Goal: Task Accomplishment & Management: Manage account settings

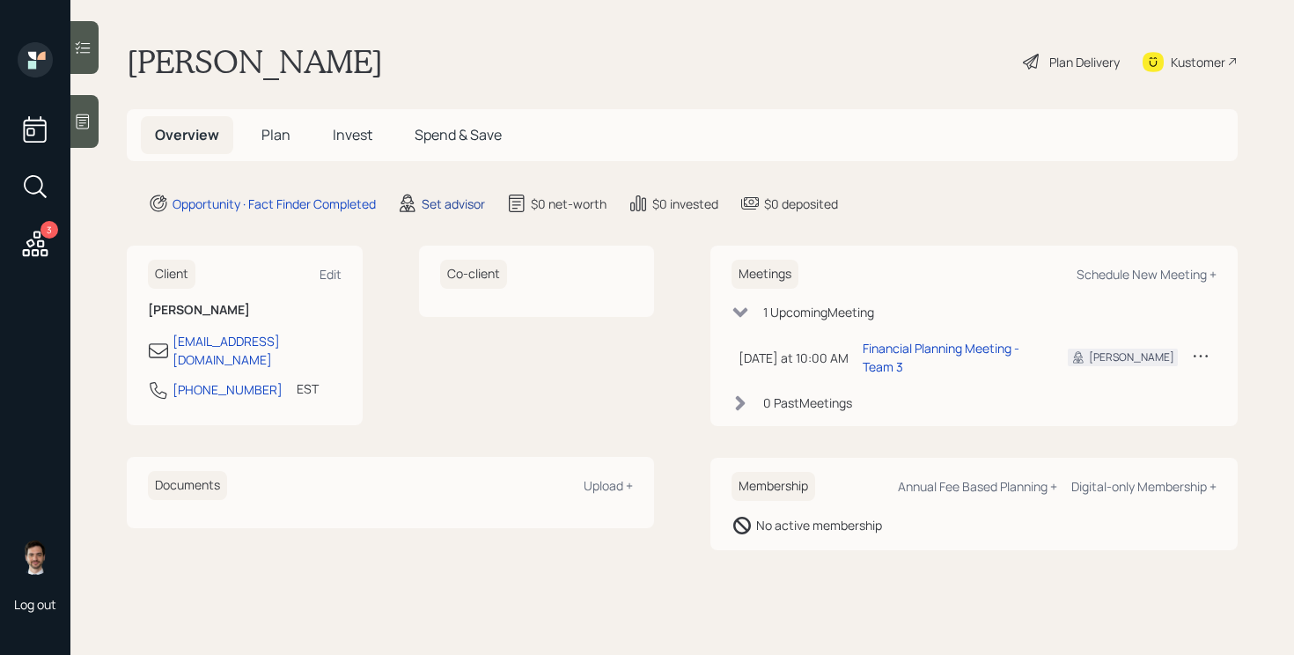
click at [452, 206] on div "Set advisor" at bounding box center [453, 204] width 63 height 18
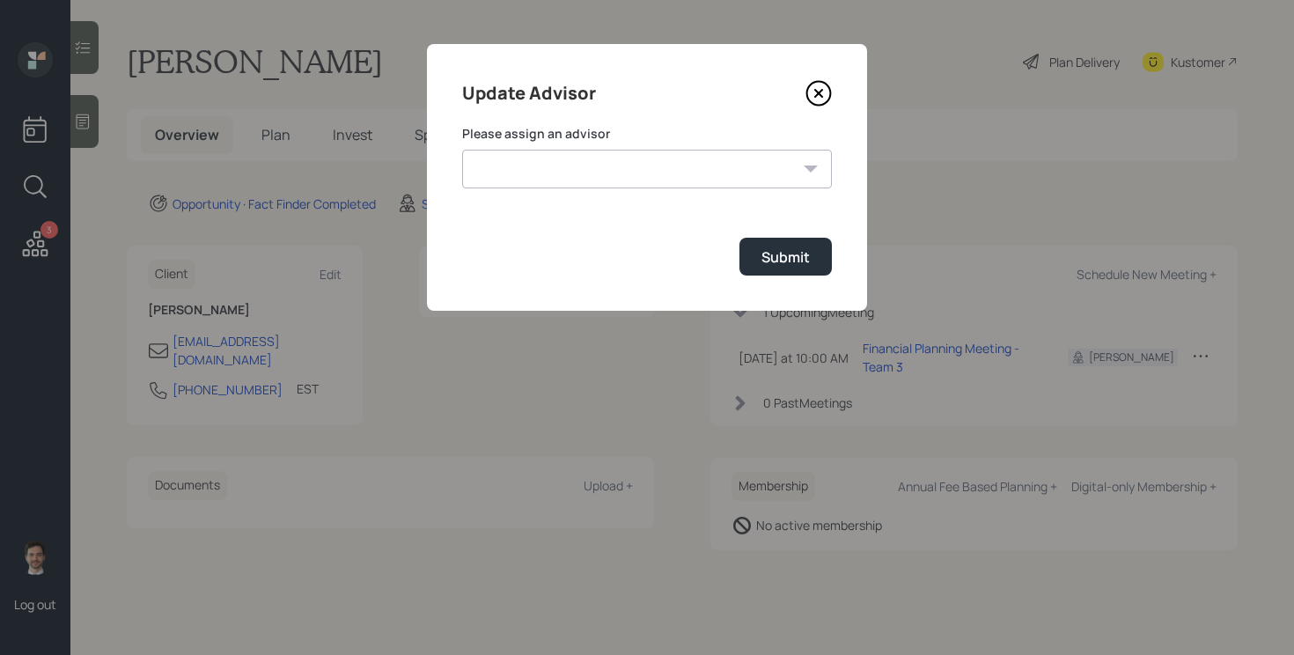
click at [589, 162] on select "Jonah Coleman Tyler End James DiStasi Treva Nostdahl Eric Schwartz Aleksandra S…" at bounding box center [647, 169] width 370 height 39
select select "ef6b64e1-8f62-4a74-b865-a7df4b35b836"
click at [462, 150] on select "Jonah Coleman Tyler End James DiStasi Treva Nostdahl Eric Schwartz Aleksandra S…" at bounding box center [647, 169] width 370 height 39
click at [774, 247] on div "Submit" at bounding box center [785, 256] width 48 height 19
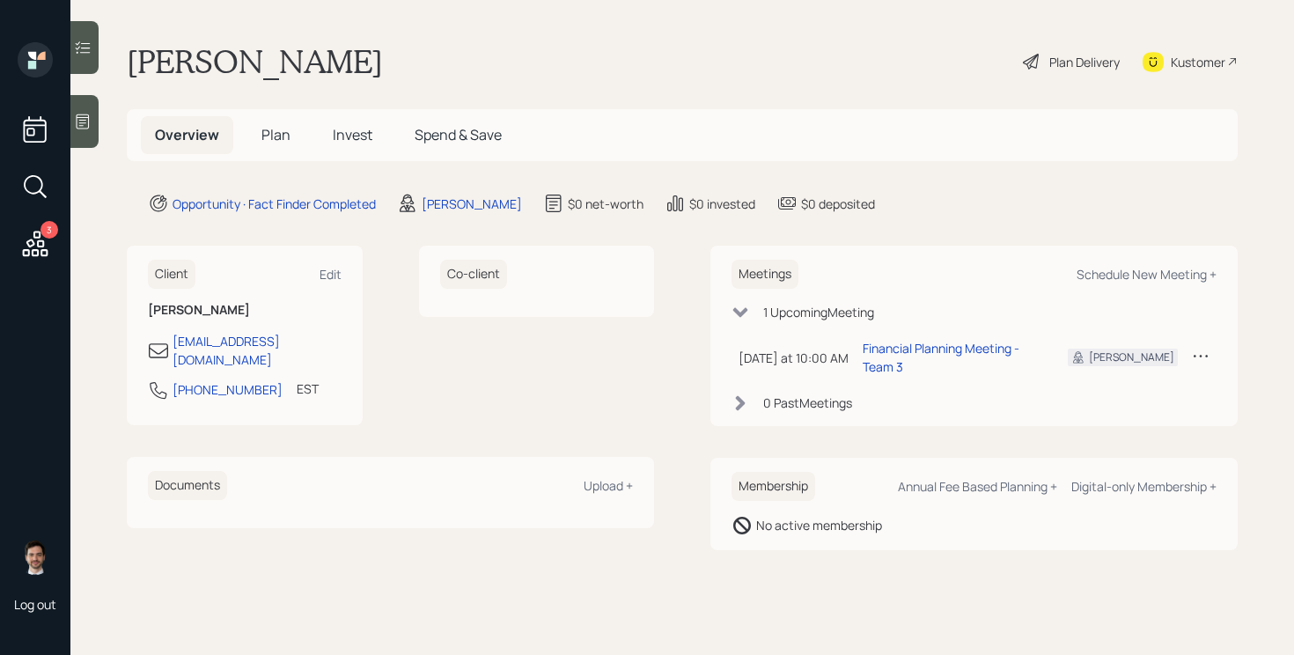
click at [261, 141] on span "Plan" at bounding box center [275, 134] width 29 height 19
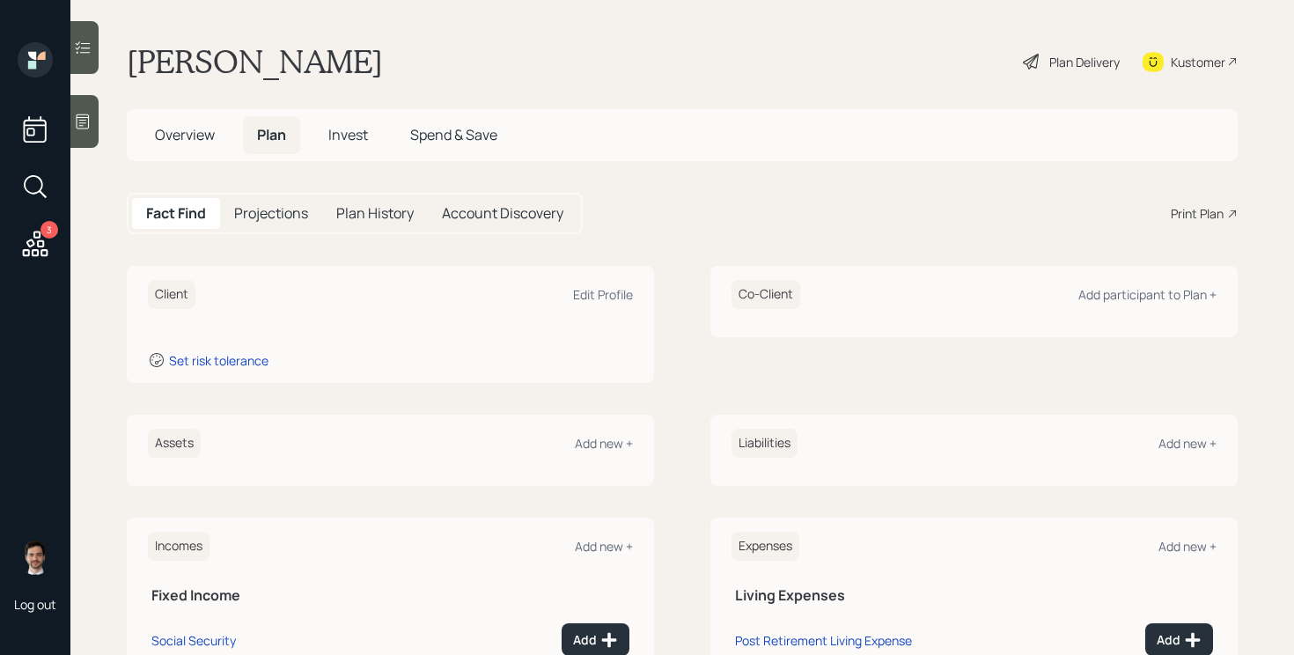
click at [592, 458] on div "Assets Add new +" at bounding box center [390, 450] width 527 height 71
click at [596, 431] on div "Assets Add new +" at bounding box center [390, 443] width 485 height 29
click at [594, 443] on div "Add new +" at bounding box center [604, 443] width 58 height 17
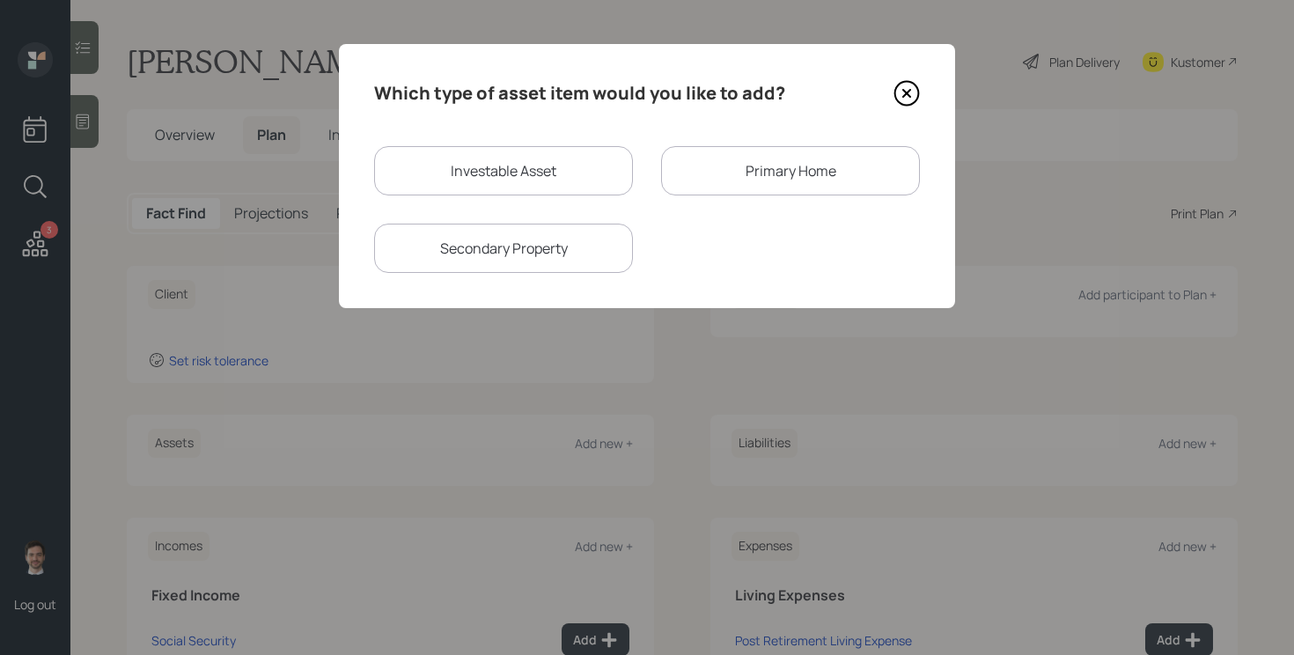
click at [512, 172] on div "Investable Asset" at bounding box center [503, 170] width 259 height 49
select select "taxable"
select select "balanced"
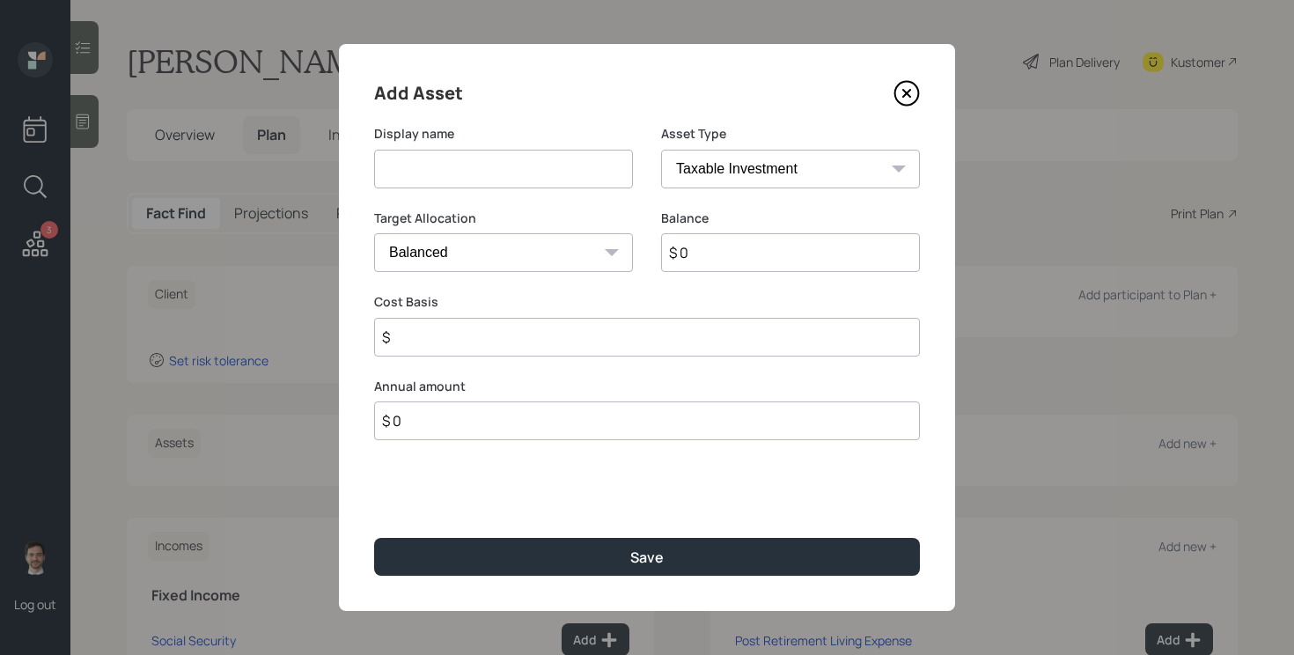
click at [511, 172] on input at bounding box center [503, 169] width 259 height 39
type input "Annuity"
type input "$ 250,000"
type input "$ 200,000"
click at [374, 538] on button "Save" at bounding box center [647, 557] width 546 height 38
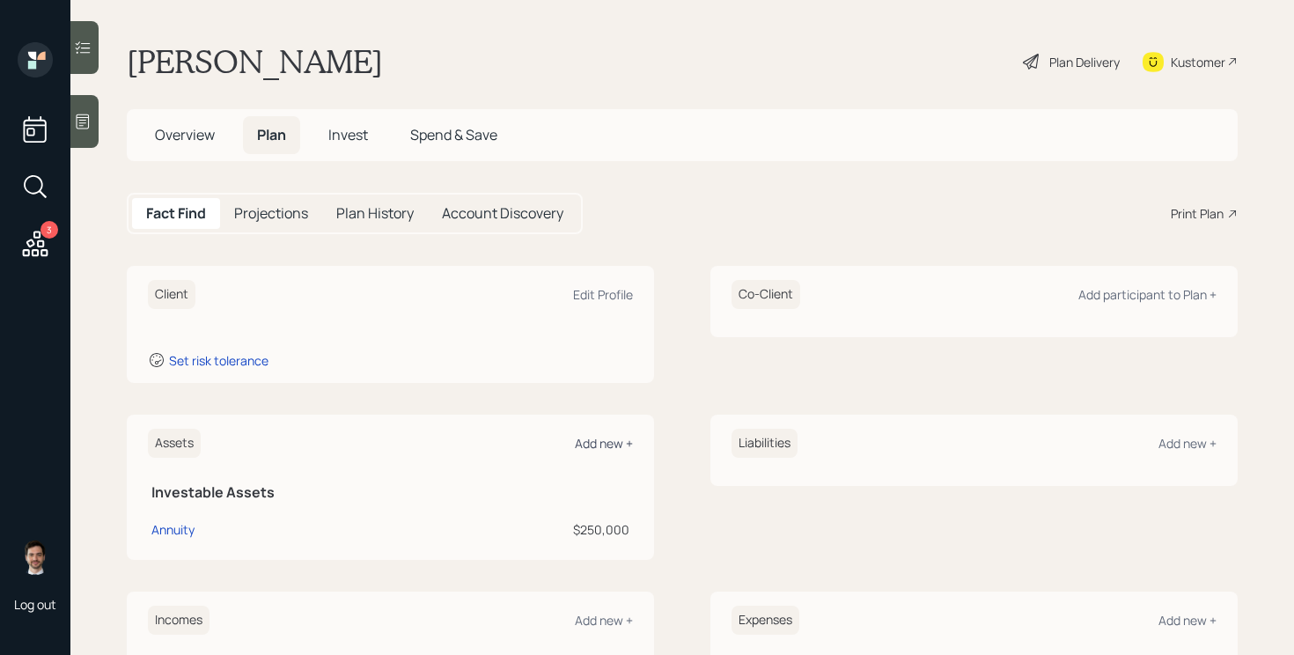
click at [608, 442] on div "Add new +" at bounding box center [604, 443] width 58 height 17
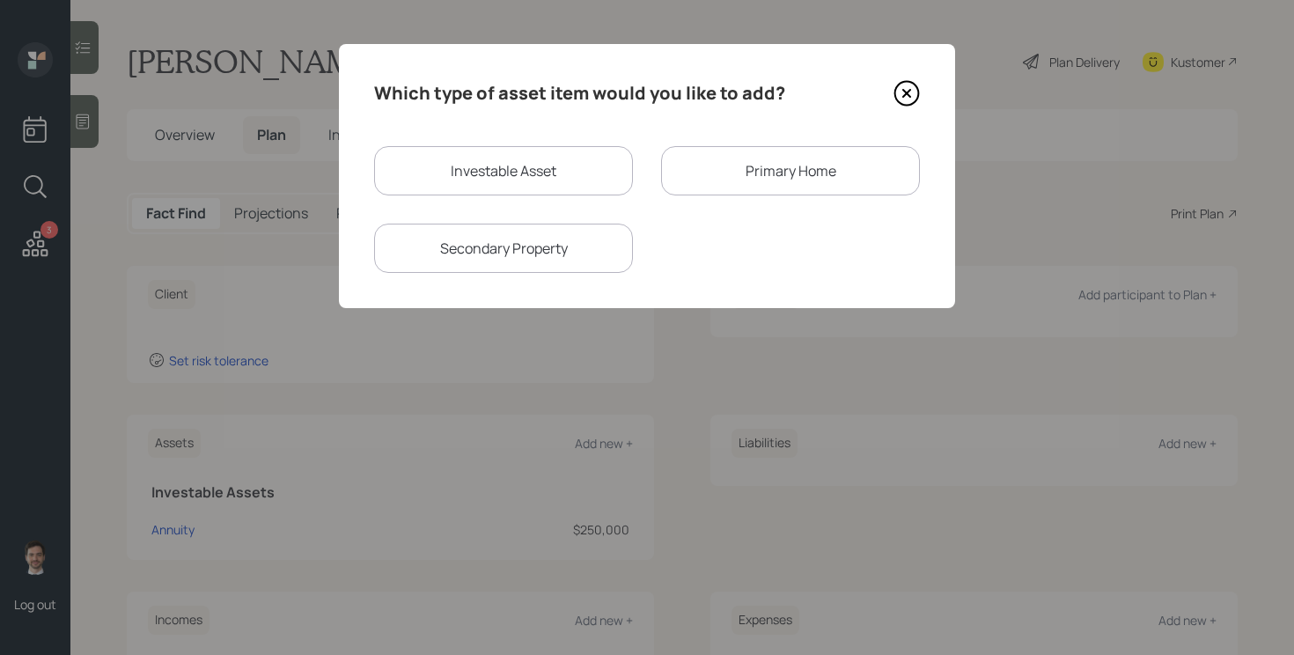
click at [525, 173] on div "Investable Asset" at bounding box center [503, 170] width 259 height 49
select select "taxable"
select select "balanced"
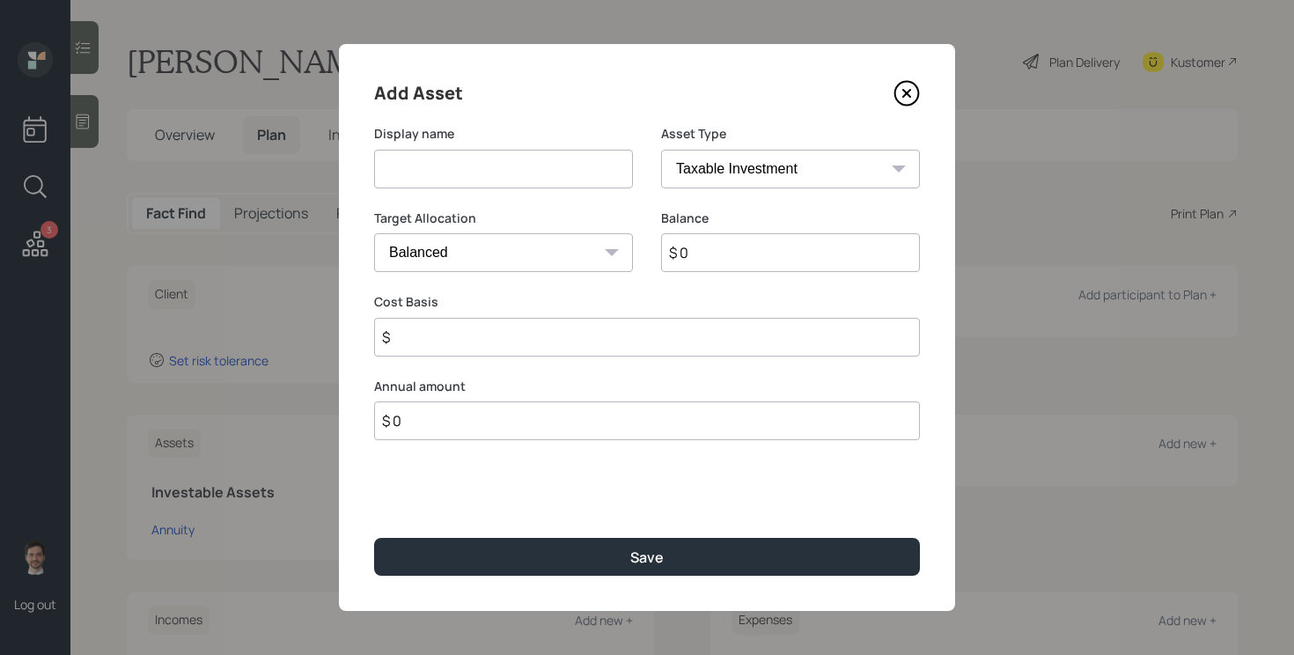
click at [525, 173] on input at bounding box center [503, 169] width 259 height 39
type input "Wife's 401k"
select select "company_sponsored"
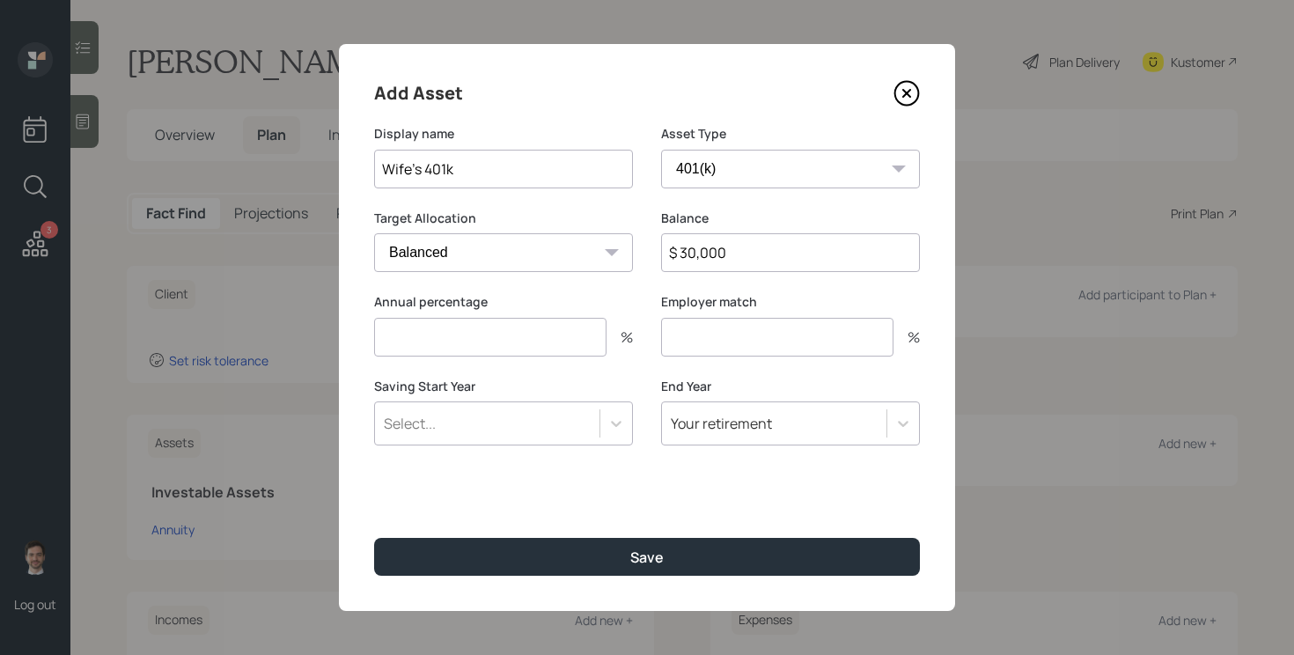
type input "$ 30,000"
type input "0"
click at [374, 538] on button "Save" at bounding box center [647, 557] width 546 height 38
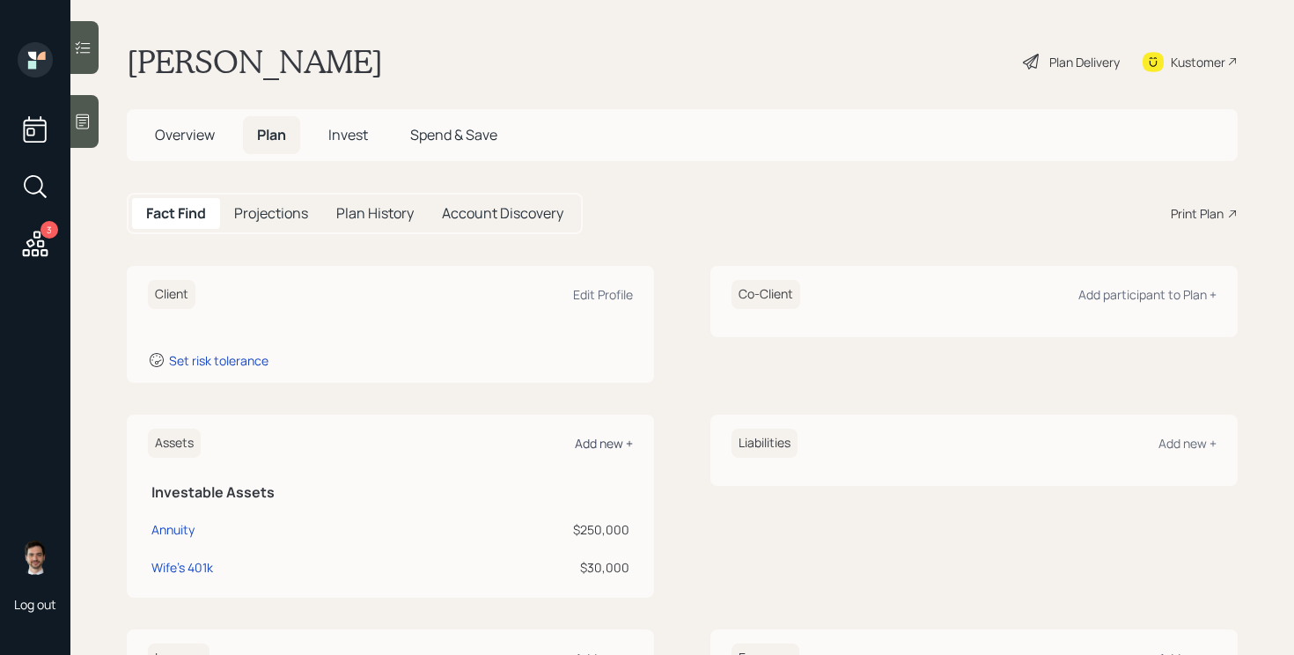
click at [612, 448] on div "Add new +" at bounding box center [604, 443] width 58 height 17
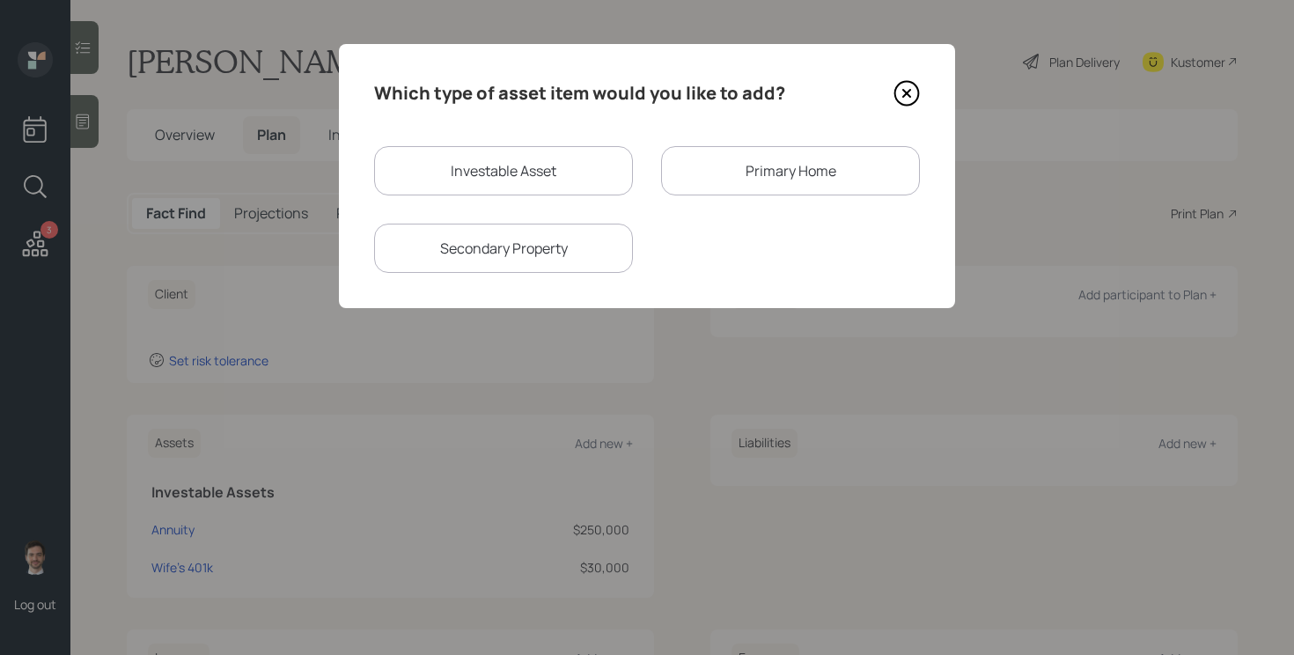
click at [489, 180] on div "Investable Asset" at bounding box center [503, 170] width 259 height 49
select select "taxable"
select select "balanced"
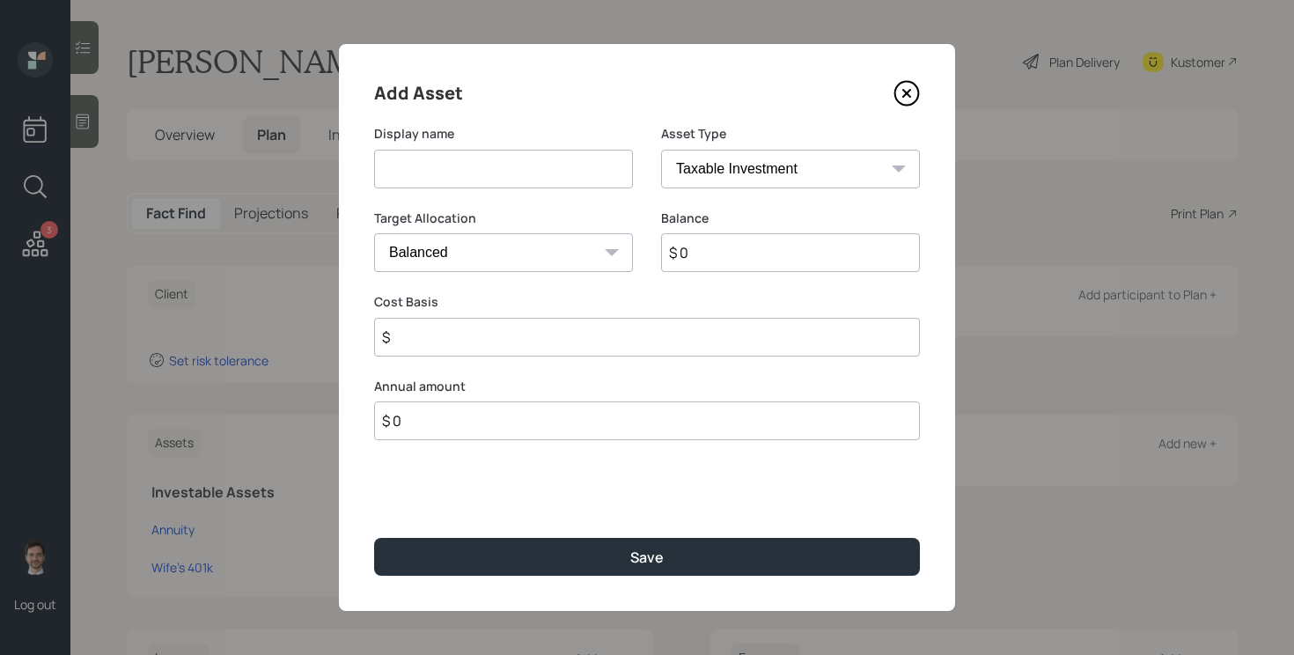
click at [488, 180] on input at bounding box center [503, 169] width 259 height 39
type input "Solo 401k"
select select "company_sponsored"
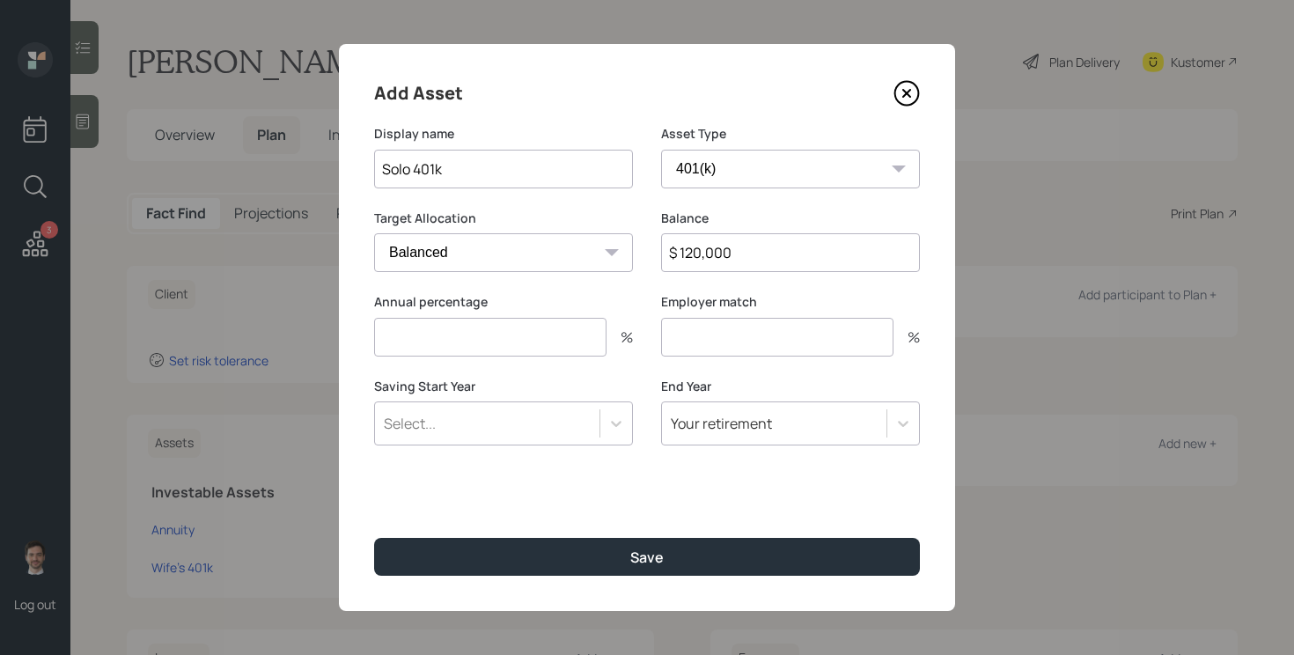
type input "$ 120,000"
type input "6"
type input "0"
type input "a"
click at [374, 538] on button "Save" at bounding box center [647, 557] width 546 height 38
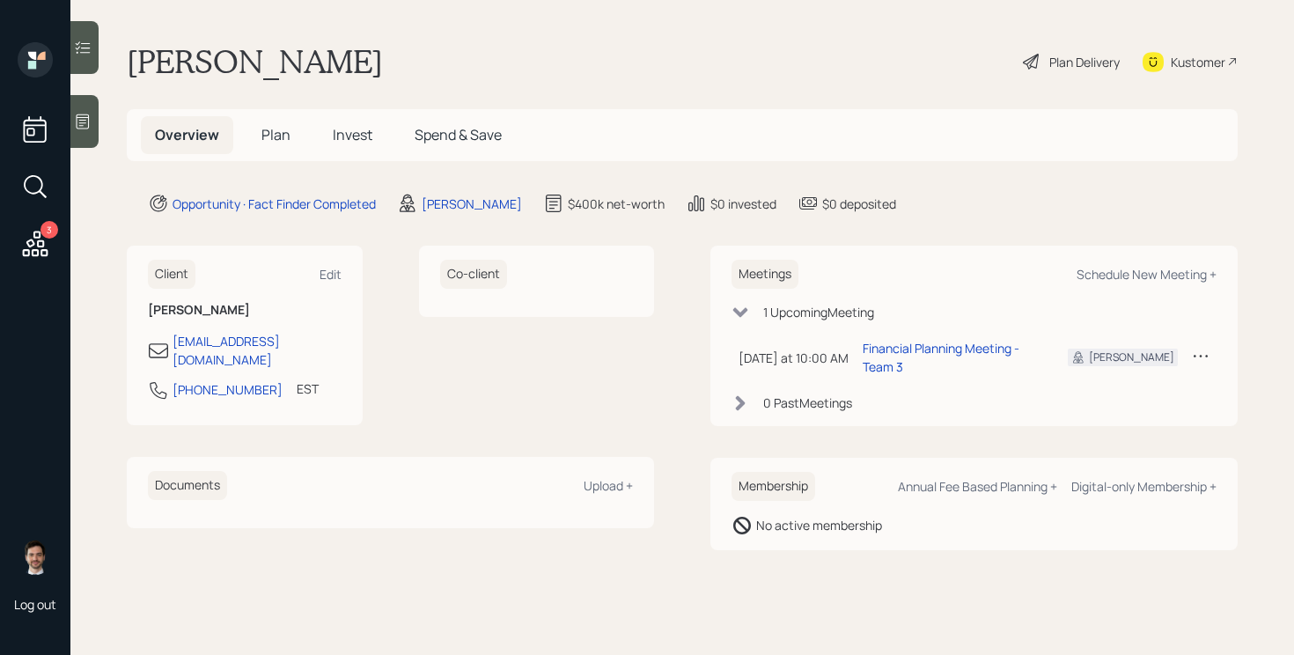
click at [272, 136] on span "Plan" at bounding box center [275, 134] width 29 height 19
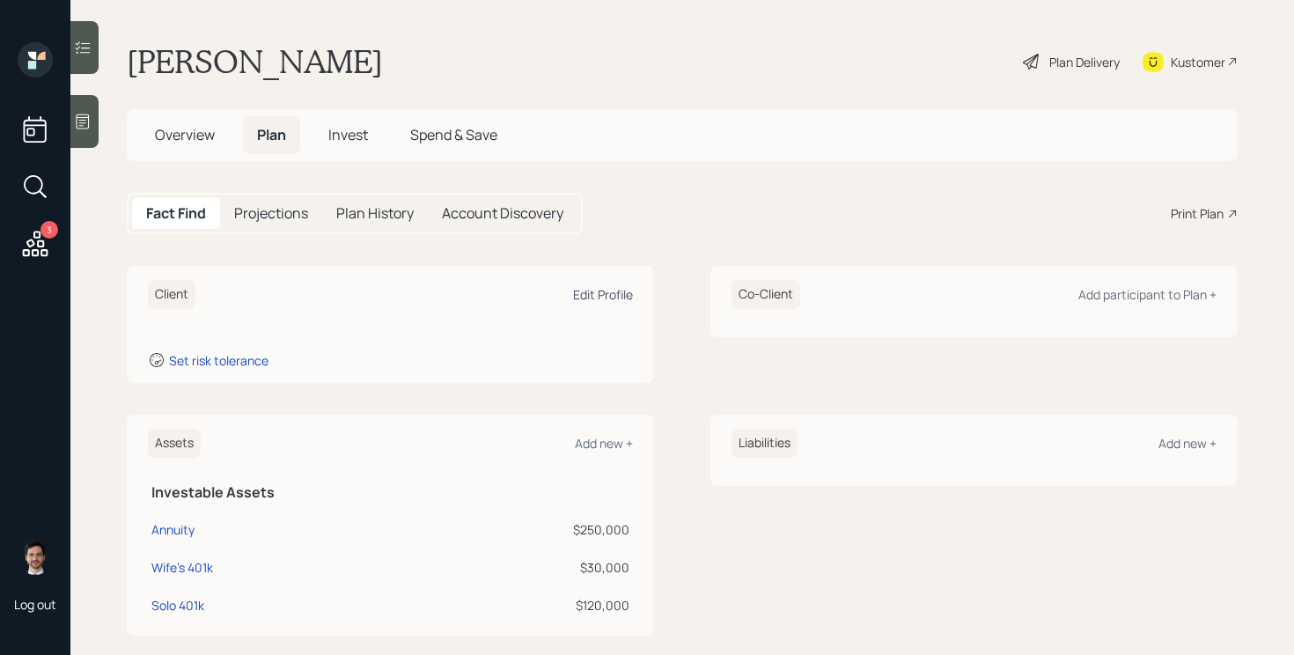
click at [592, 297] on div "Edit Profile" at bounding box center [603, 294] width 60 height 17
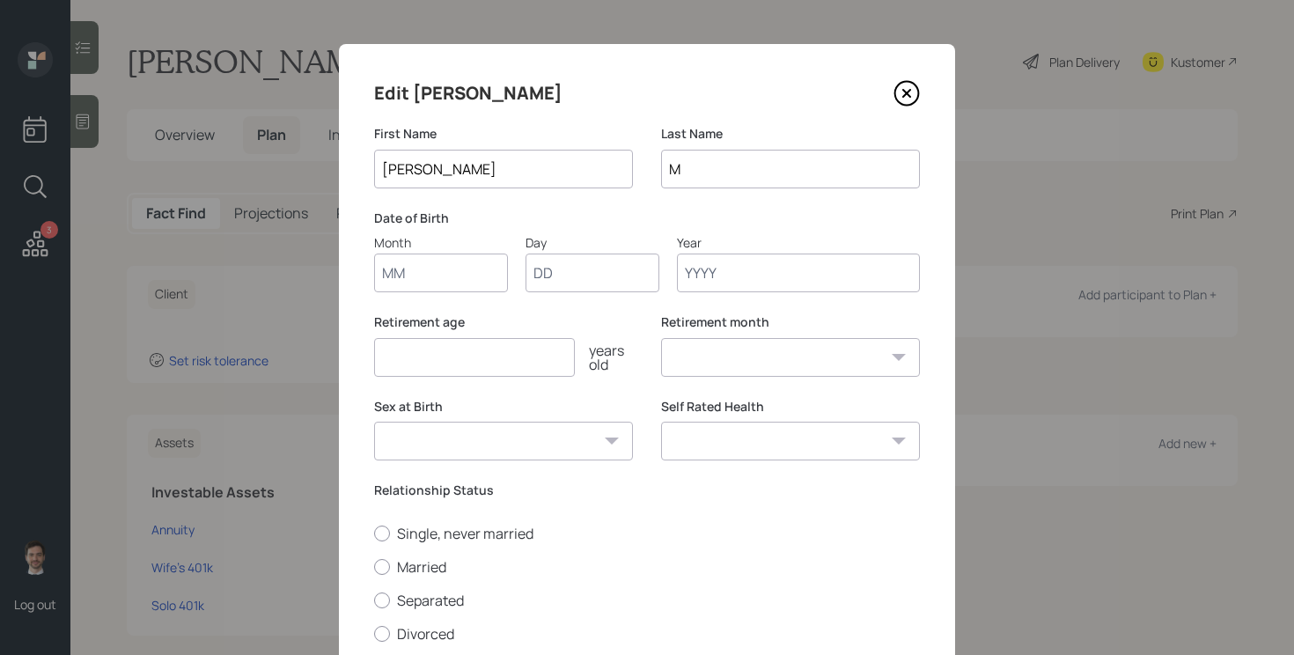
click at [463, 165] on input "Luther" at bounding box center [503, 169] width 259 height 39
type input "M"
type input "Lamarr"
type input "Mayo"
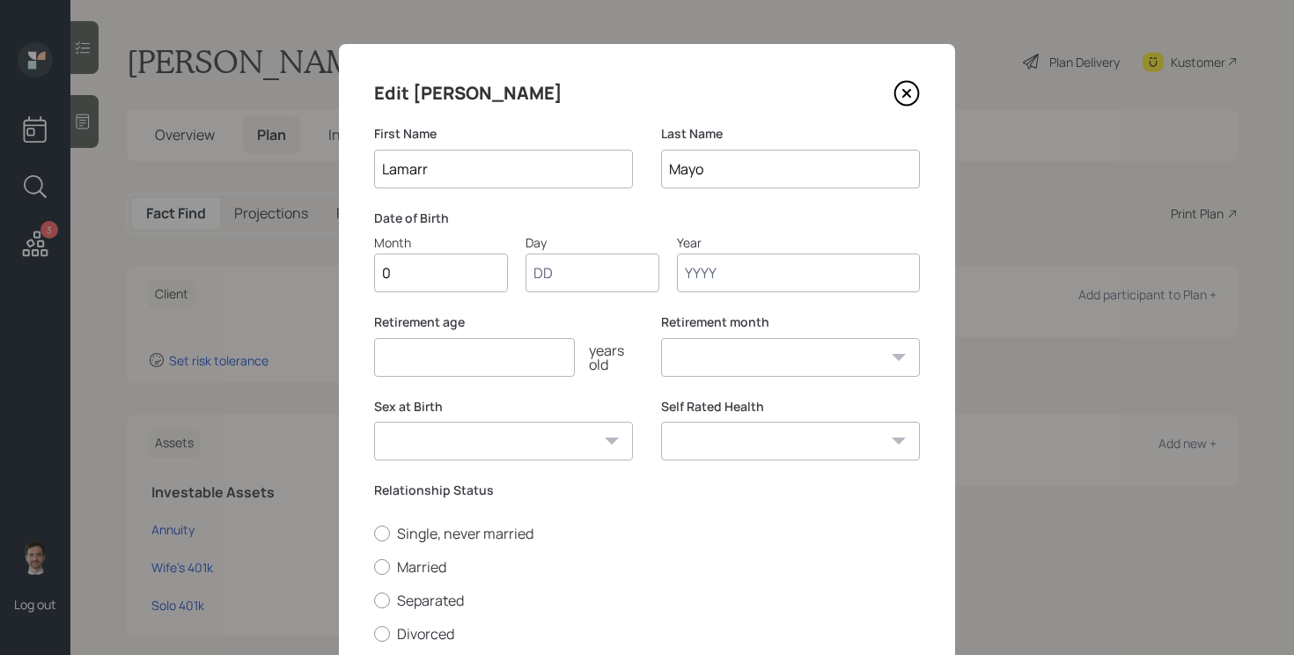
type input "08"
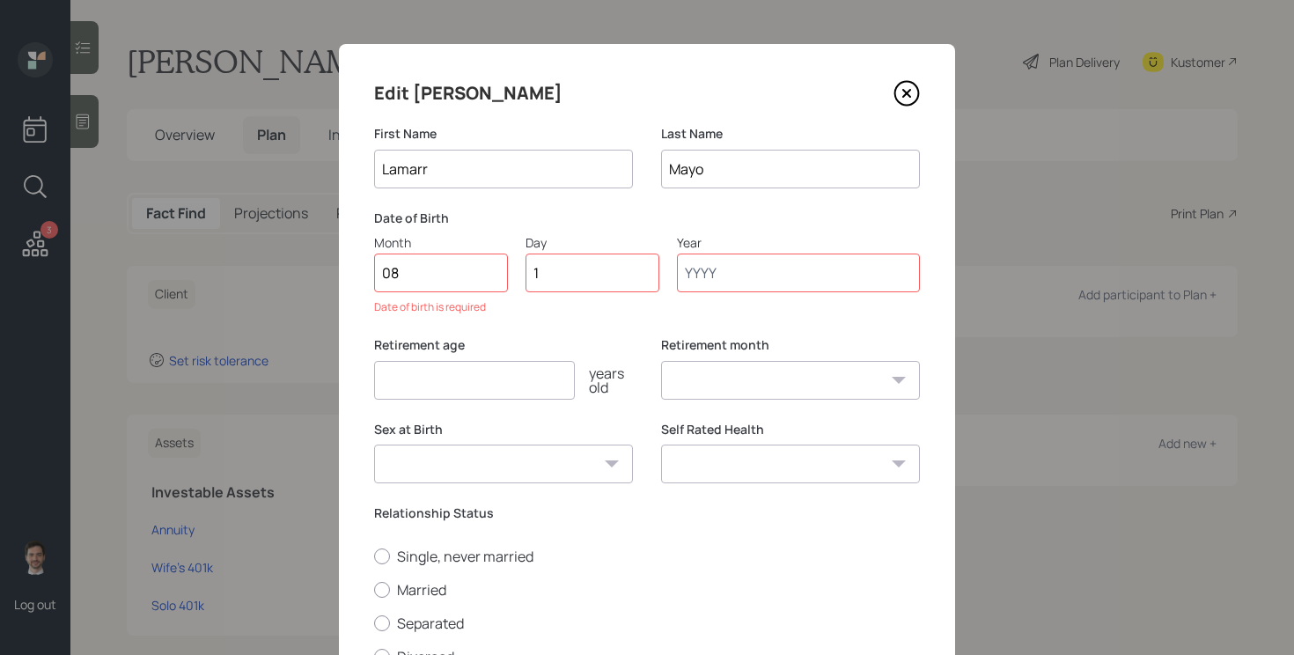
type input "14"
type input "1971"
select select "8"
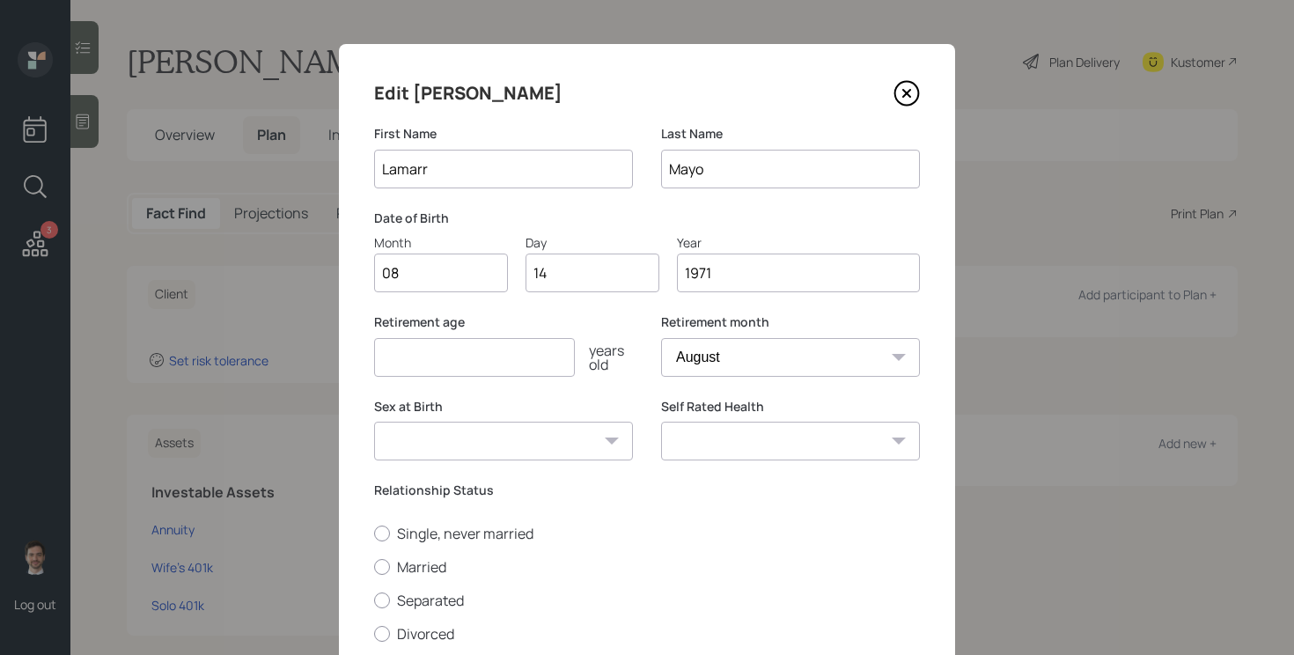
type input "1971"
click at [568, 356] on input "number" at bounding box center [474, 357] width 201 height 39
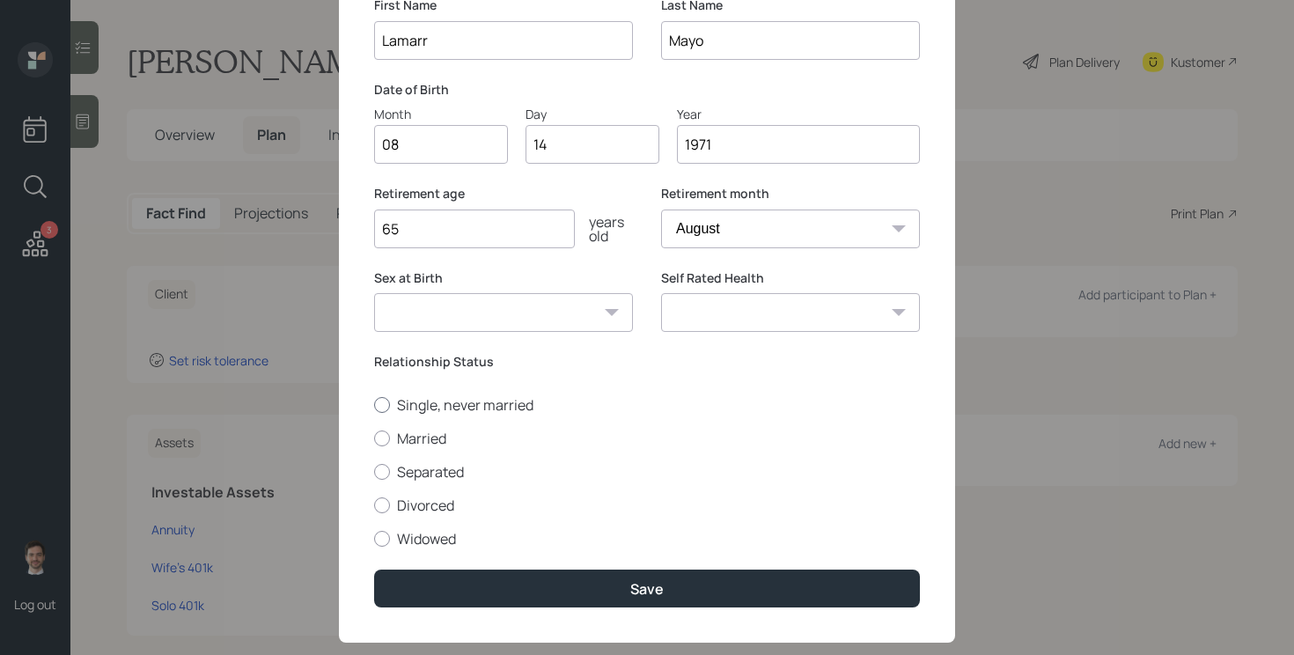
scroll to position [129, 0]
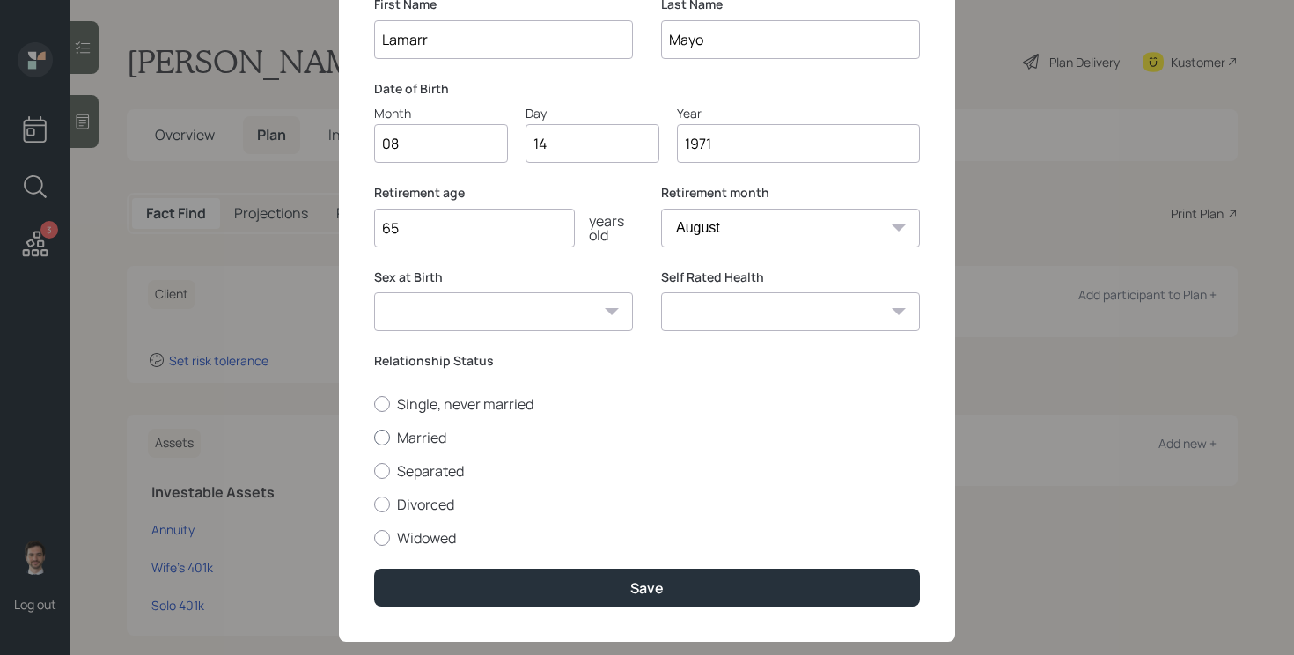
type input "65"
click at [431, 437] on label "Married" at bounding box center [647, 437] width 546 height 19
click at [374, 437] on input "Married" at bounding box center [373, 437] width 1 height 1
radio input "true"
click at [797, 322] on select "Excellent Very Good Good Fair Poor" at bounding box center [790, 311] width 259 height 39
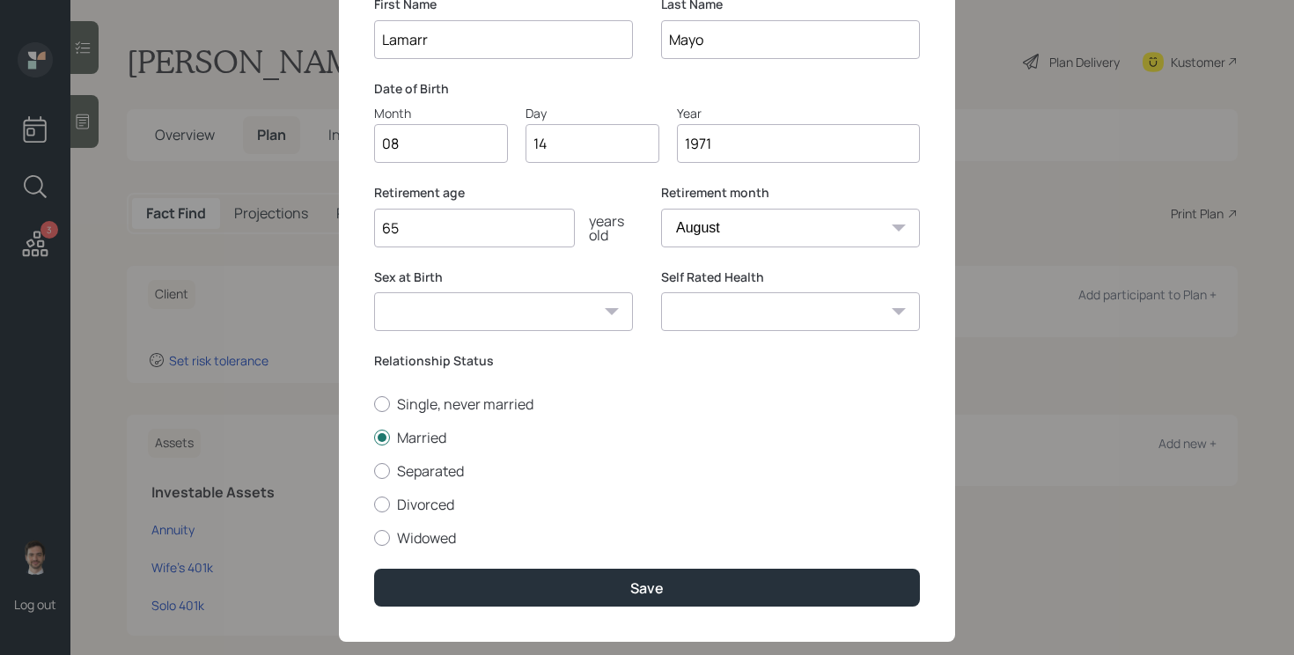
select select "excellent"
click at [661, 292] on select "Excellent Very Good Good Fair Poor" at bounding box center [790, 311] width 259 height 39
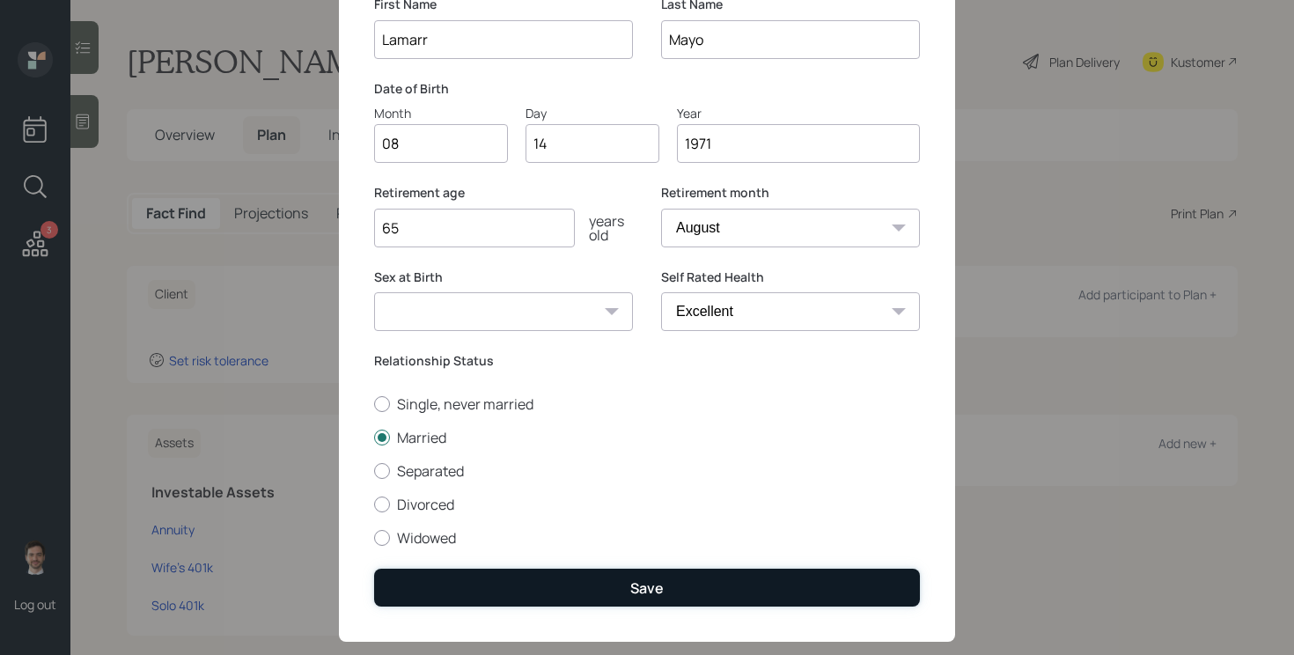
click at [677, 606] on button "Save" at bounding box center [647, 588] width 546 height 38
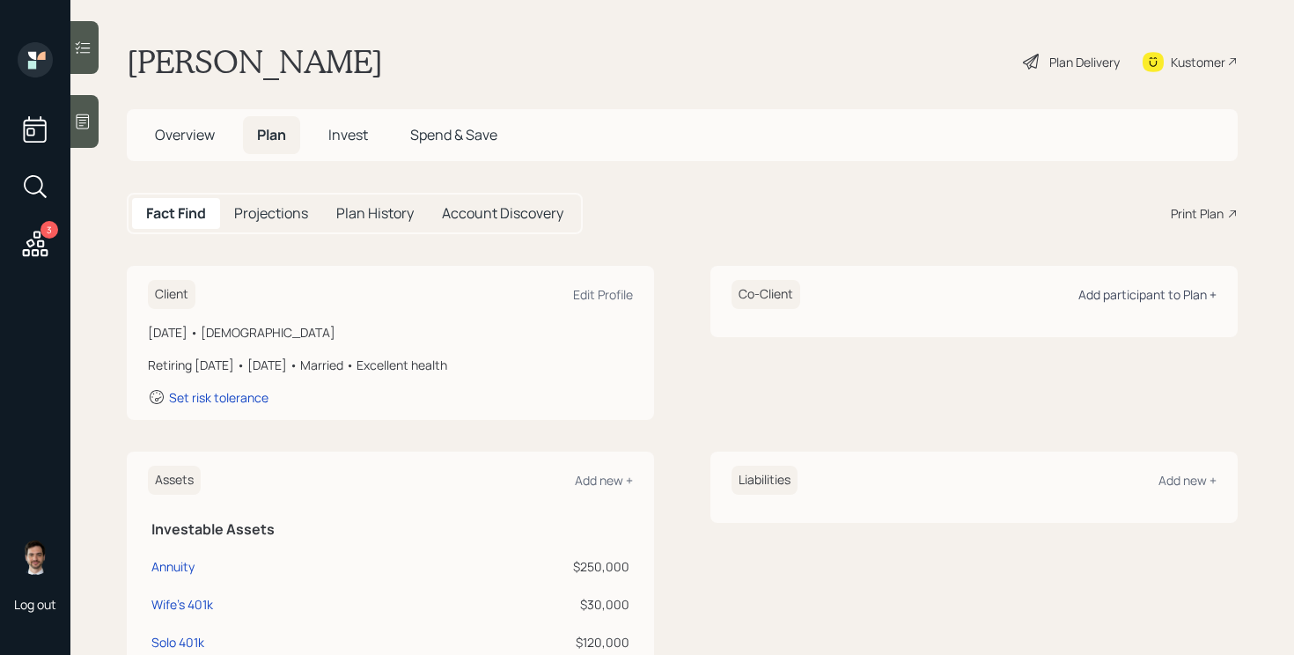
click at [1187, 290] on div "Add participant to Plan +" at bounding box center [1147, 294] width 138 height 17
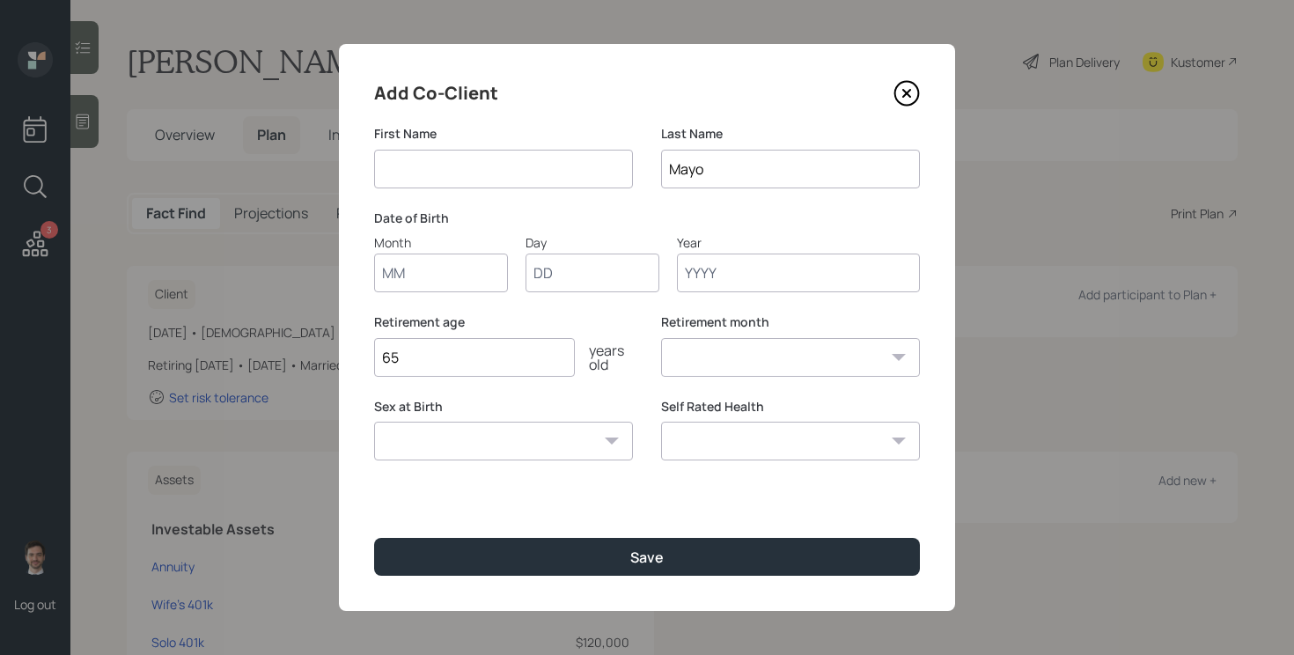
click at [548, 173] on input at bounding box center [503, 169] width 259 height 39
type input "[PERSON_NAME]"
type input "12"
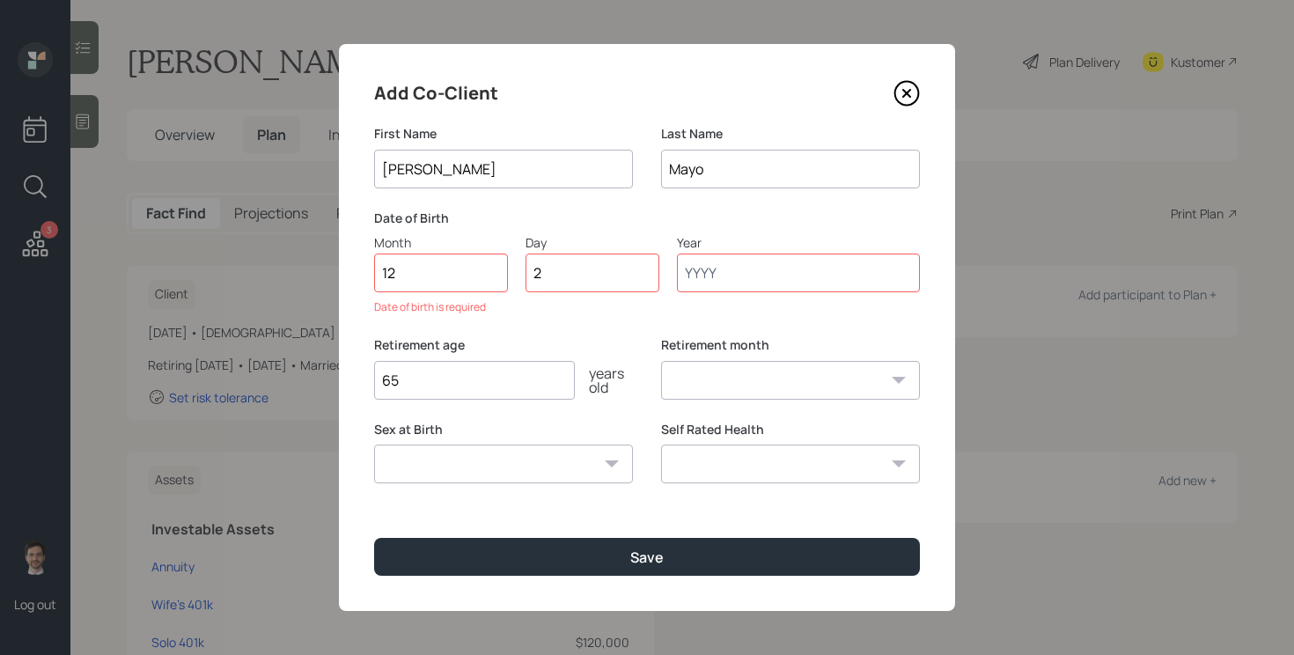
type input "20"
type input "1972"
select select "12"
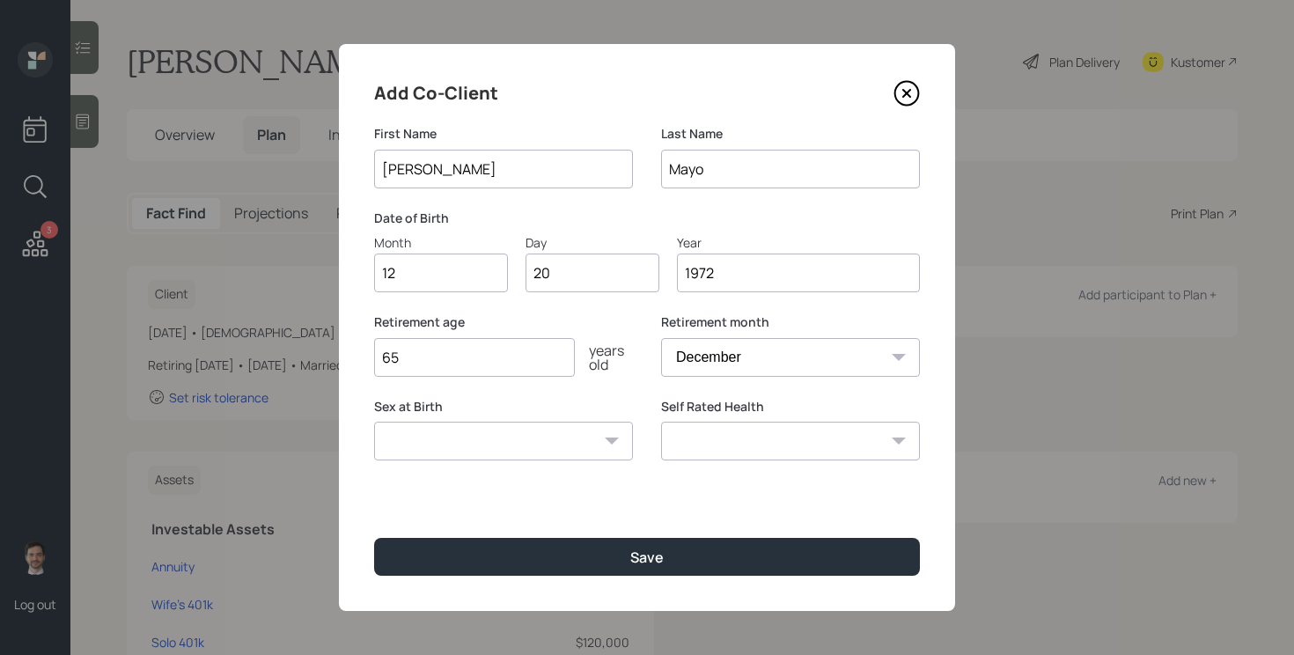
type input "1972"
click at [748, 449] on select "Excellent Very Good Good Fair Poor" at bounding box center [790, 441] width 259 height 39
select select "excellent"
click at [661, 422] on select "Excellent Very Good Good Fair Poor" at bounding box center [790, 441] width 259 height 39
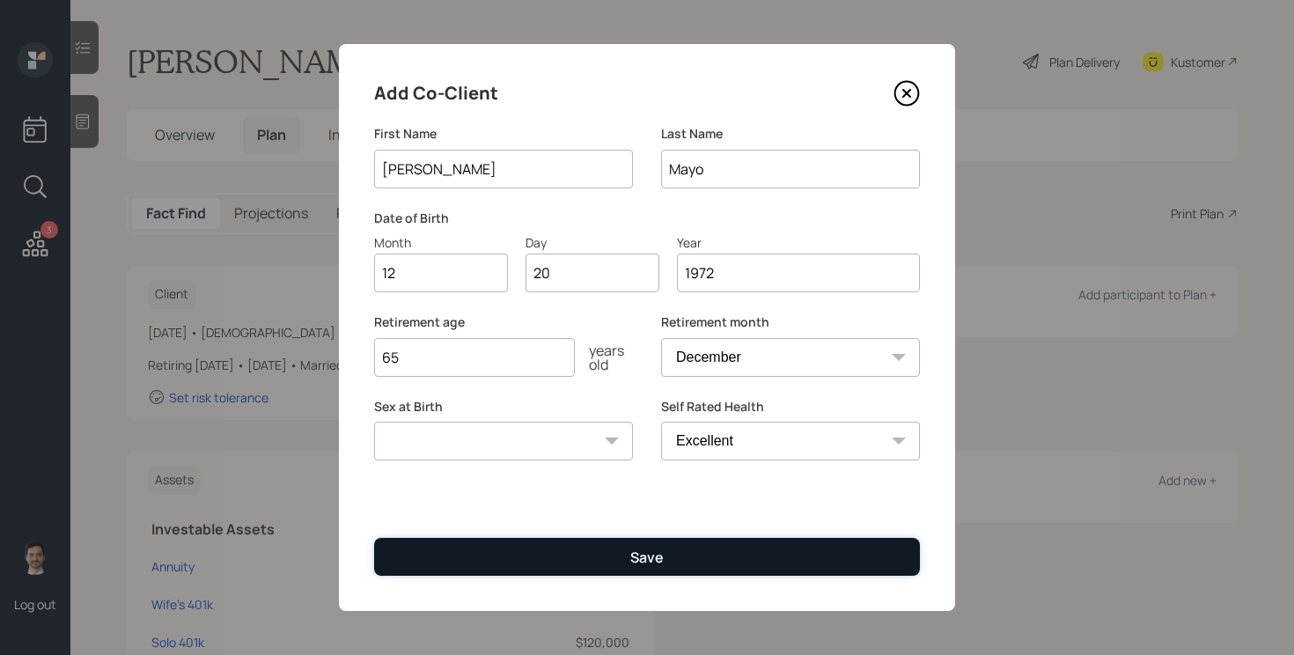
click at [702, 560] on button "Save" at bounding box center [647, 557] width 546 height 38
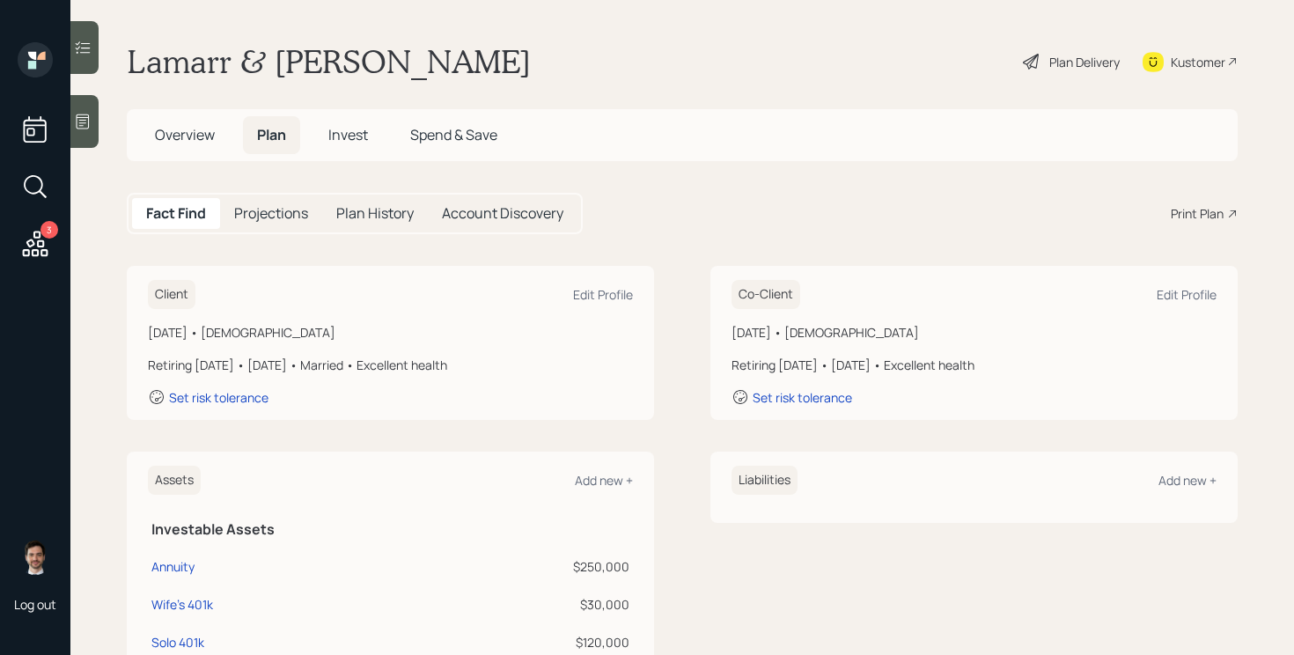
click at [1021, 56] on icon at bounding box center [1031, 61] width 21 height 21
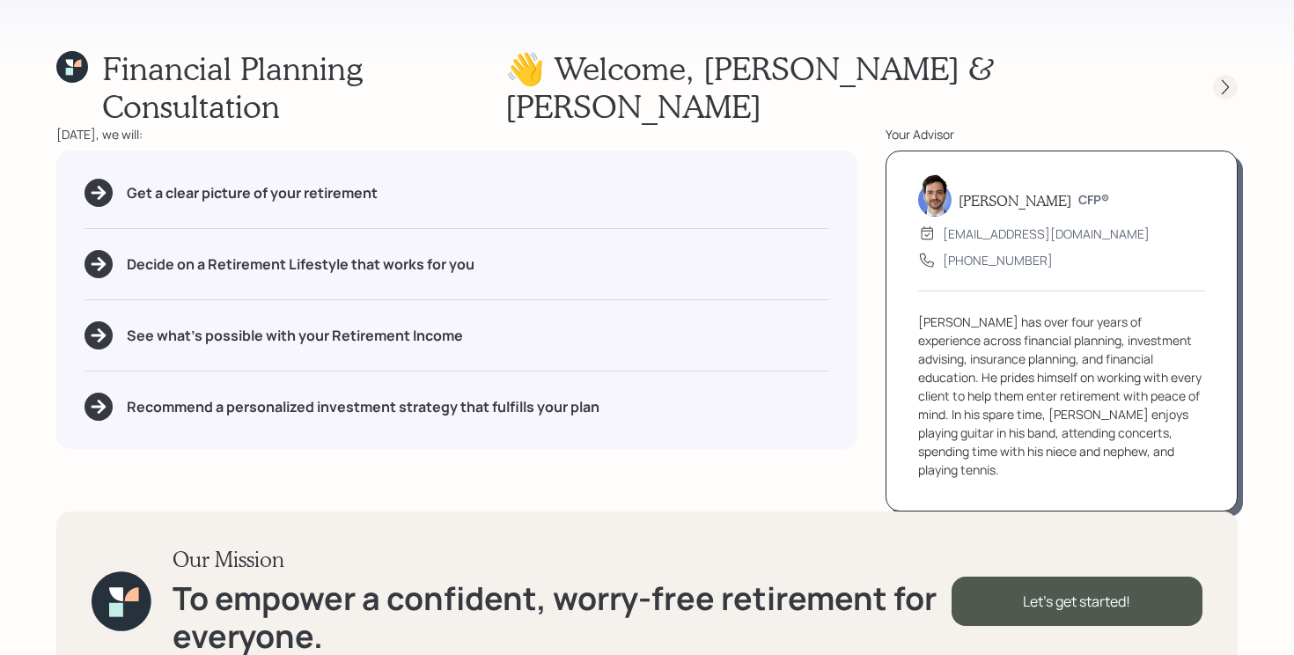
click at [1218, 75] on div at bounding box center [1225, 87] width 25 height 25
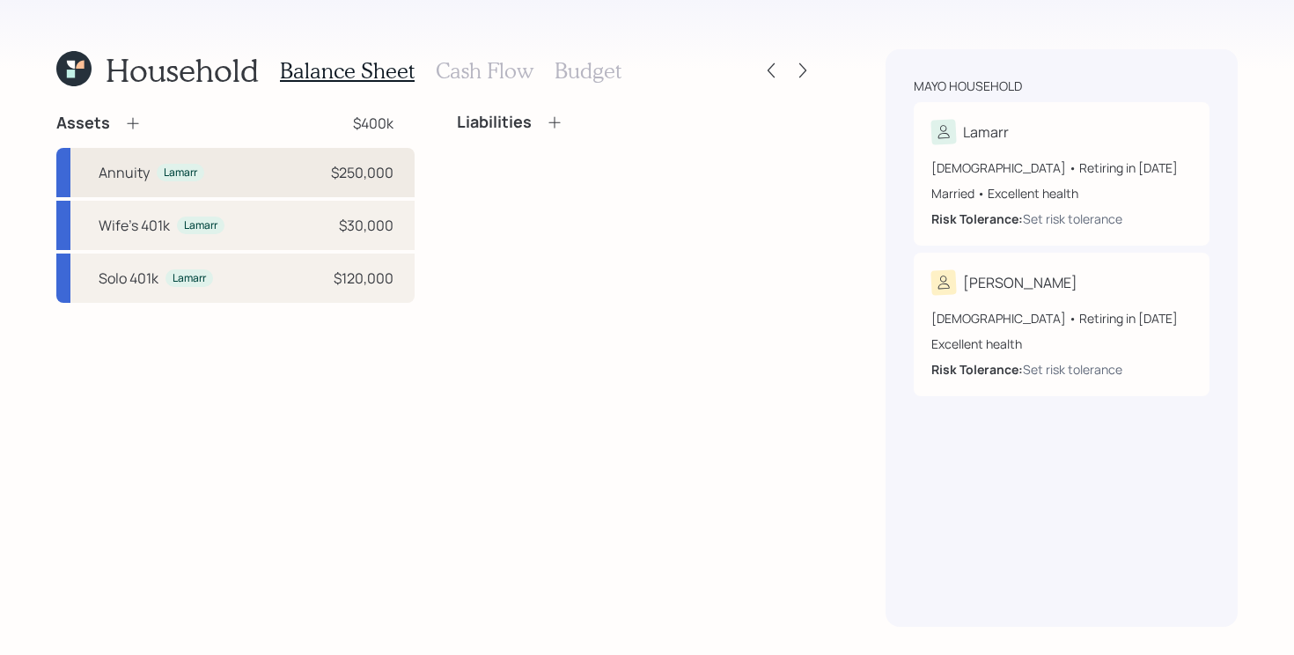
click at [300, 166] on div "Annuity Lamarr $250,000" at bounding box center [235, 172] width 358 height 49
select select "taxable"
select select "balanced"
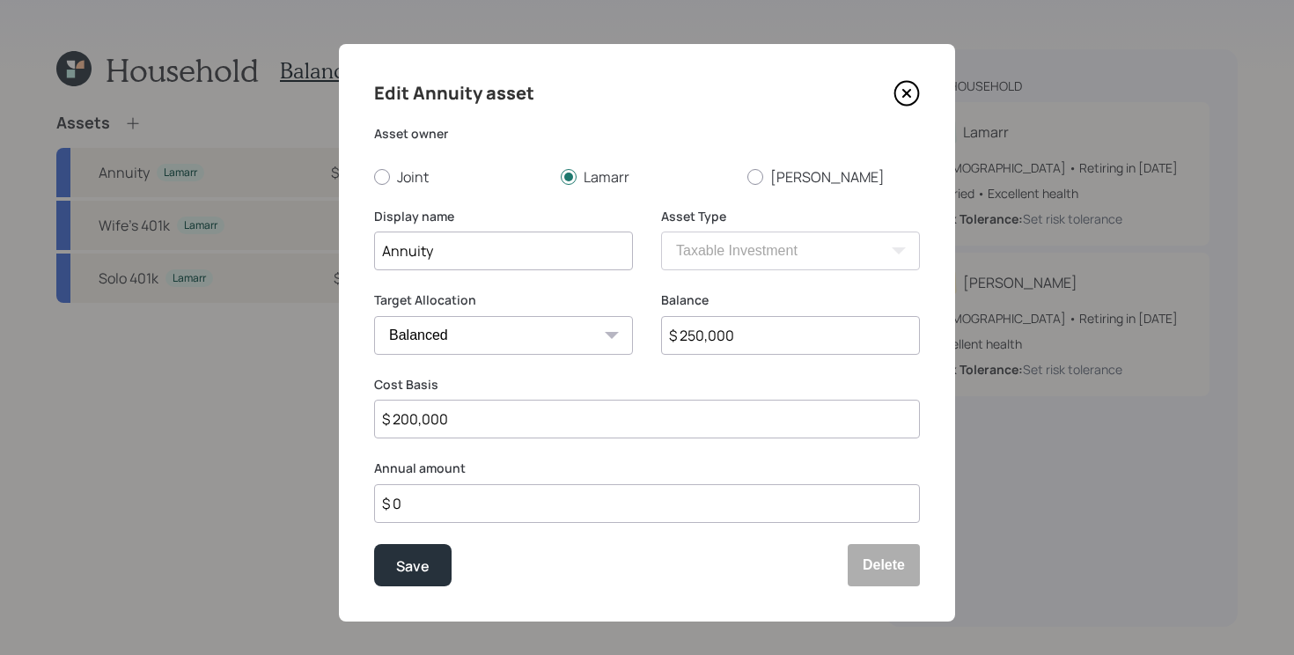
click at [859, 529] on div "Edit Annuity asset Asset owner Joint Lamarr Camilla Display name Annuity Asset …" at bounding box center [647, 332] width 616 height 577
click at [883, 566] on button "Delete" at bounding box center [884, 565] width 72 height 42
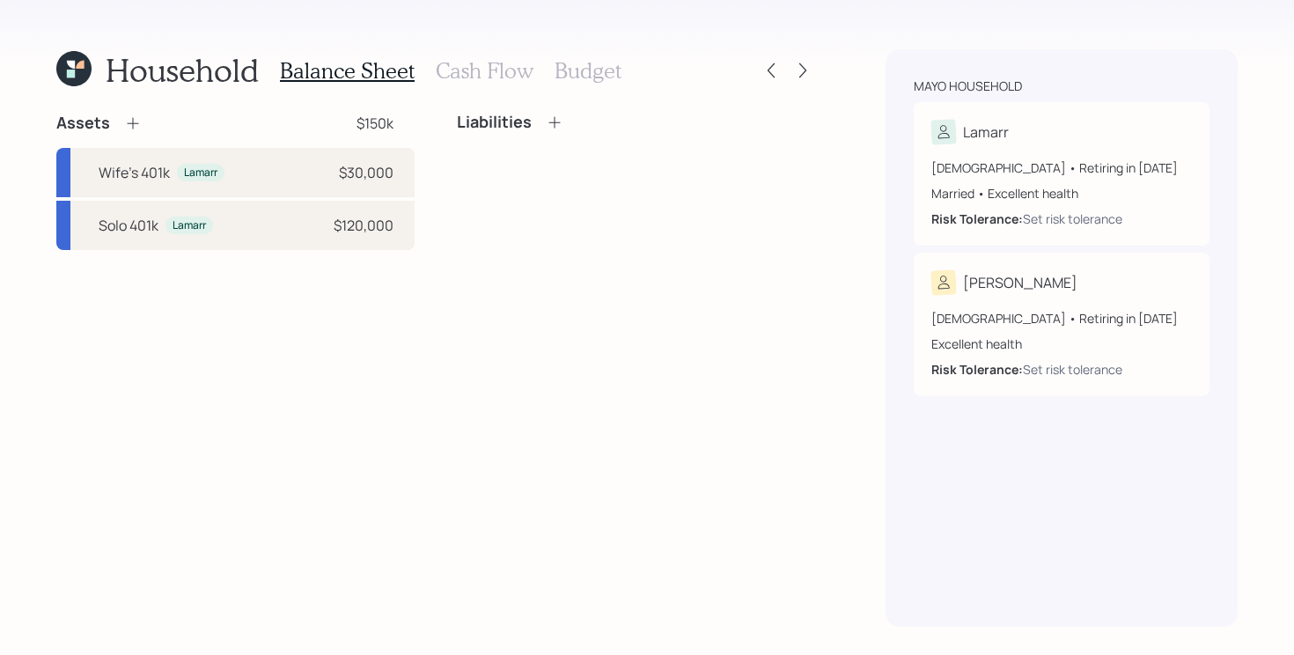
click at [135, 124] on icon at bounding box center [133, 123] width 18 height 18
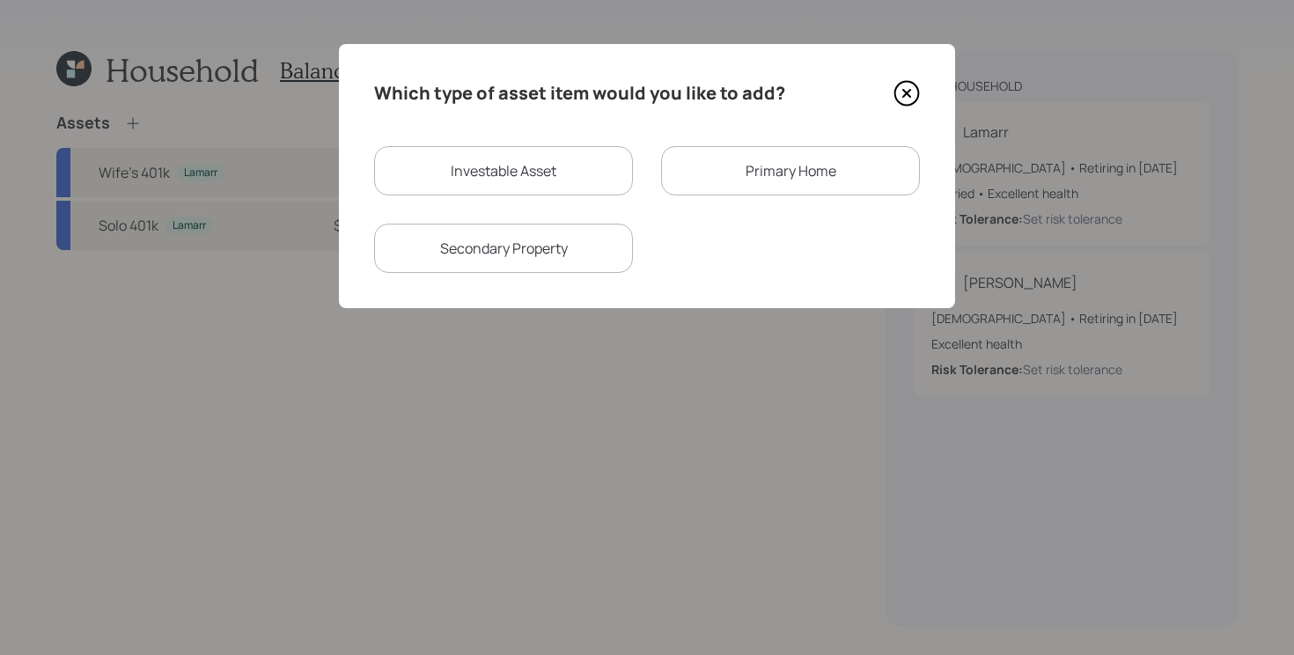
click at [537, 175] on div "Investable Asset" at bounding box center [503, 170] width 259 height 49
select select "taxable"
select select "balanced"
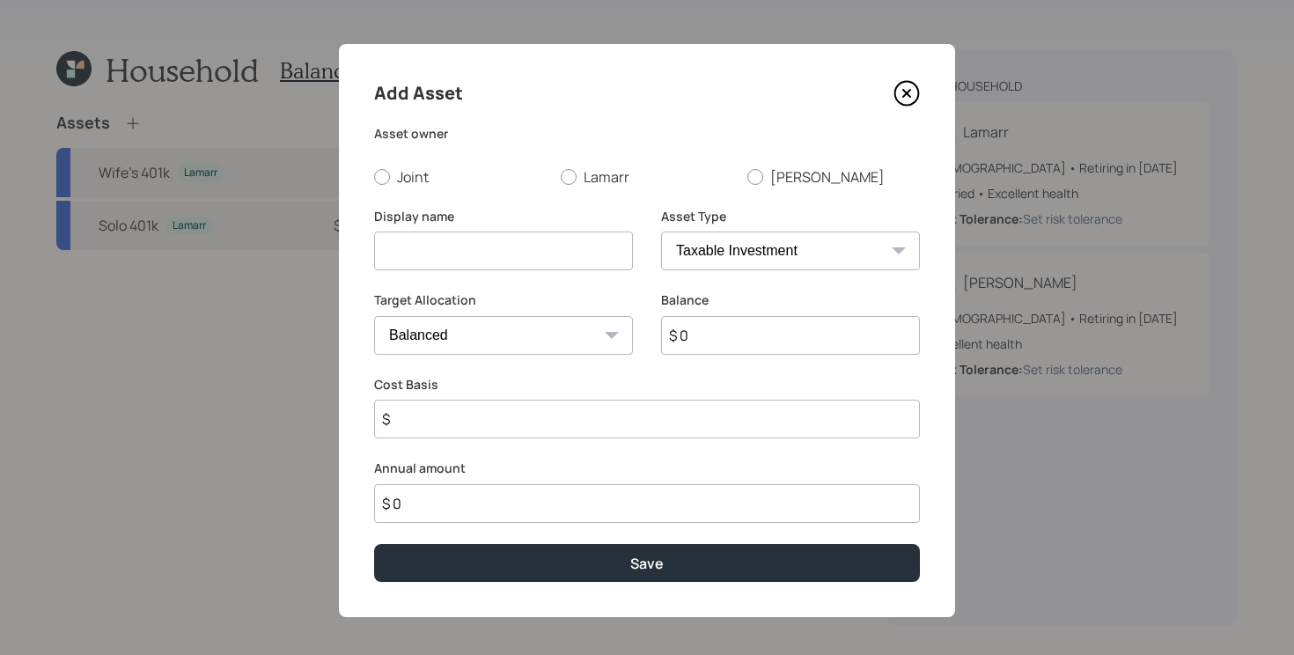
click at [526, 251] on input at bounding box center [503, 251] width 259 height 39
type input "A"
type input "Qualified Annuity"
select select "ira"
type input "$"
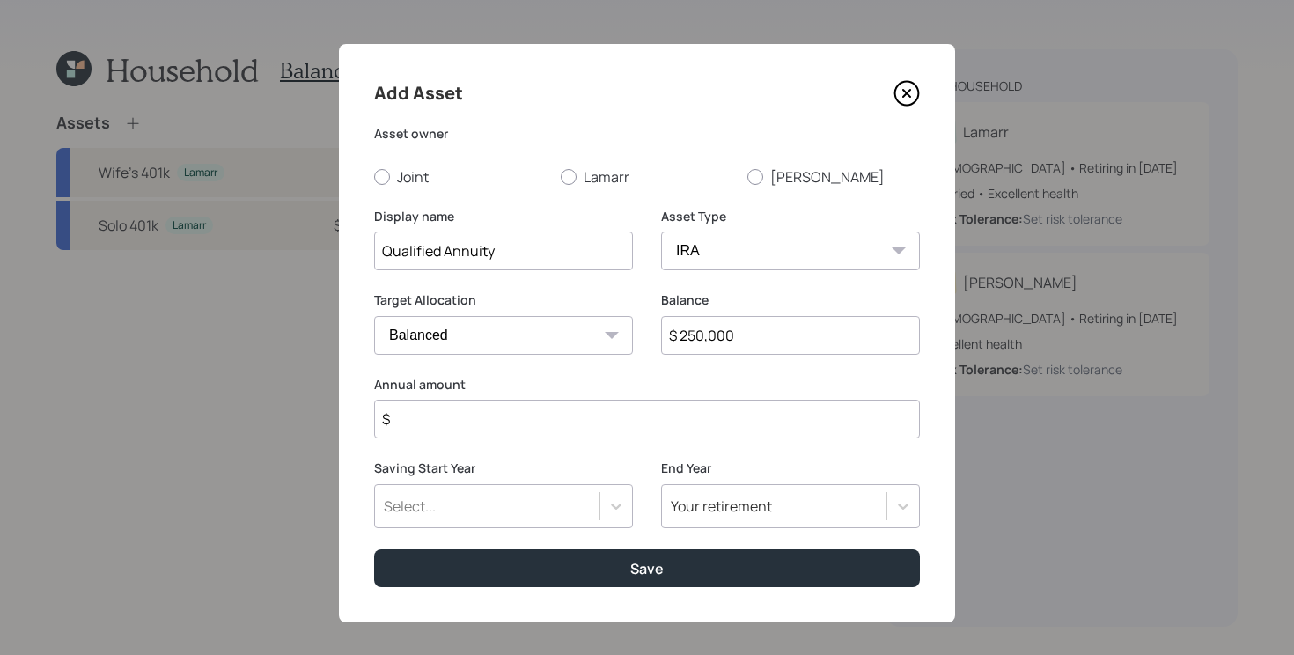
type input "$ 250,000"
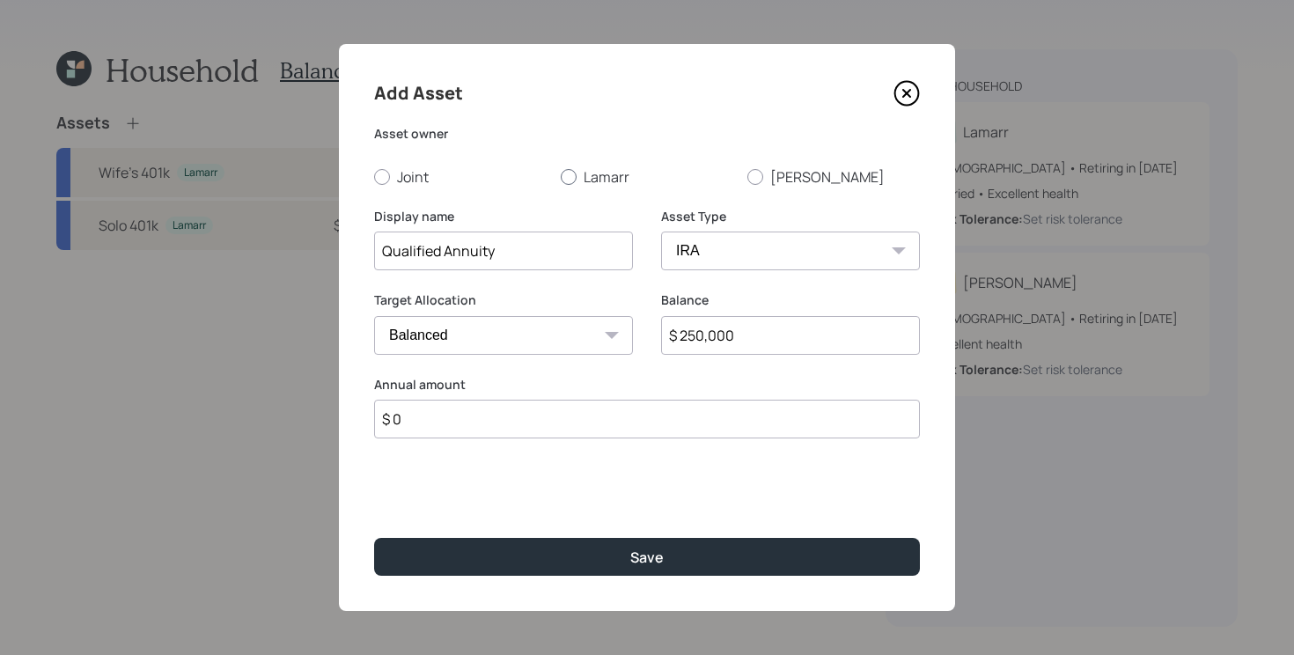
type input "$ 0"
click at [584, 174] on label "Lamarr" at bounding box center [647, 176] width 173 height 19
click at [561, 176] on input "Lamarr" at bounding box center [560, 176] width 1 height 1
radio input "true"
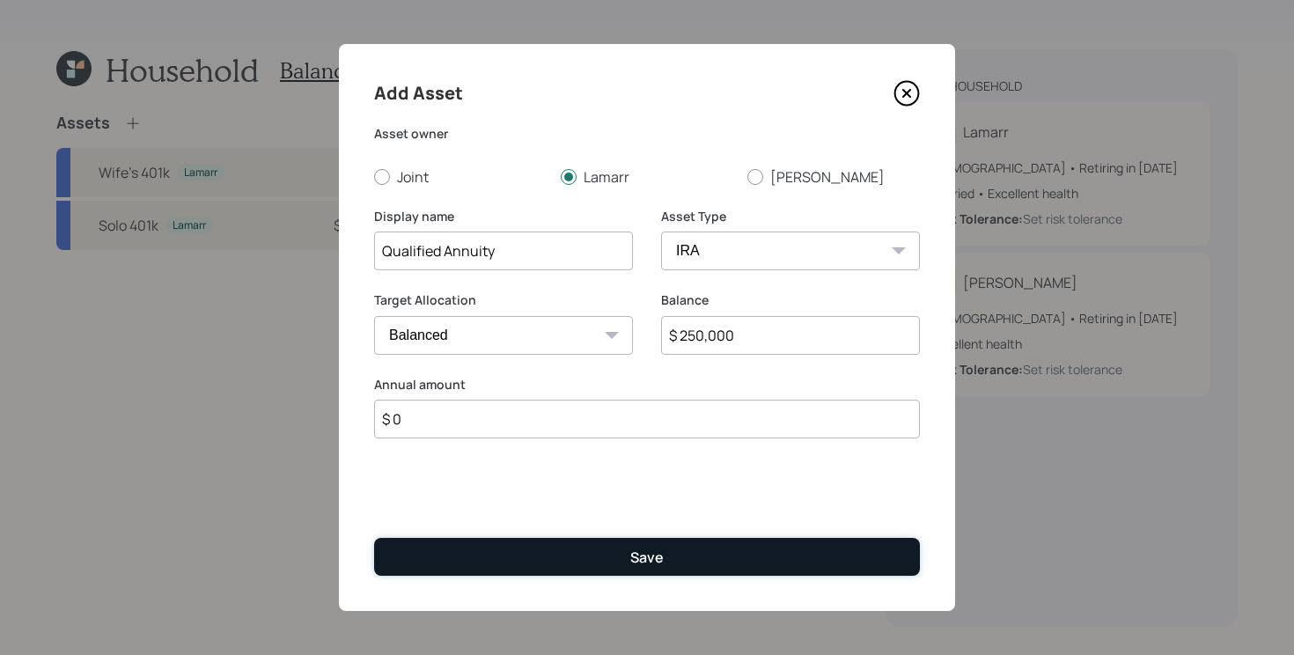
click at [612, 556] on button "Save" at bounding box center [647, 557] width 546 height 38
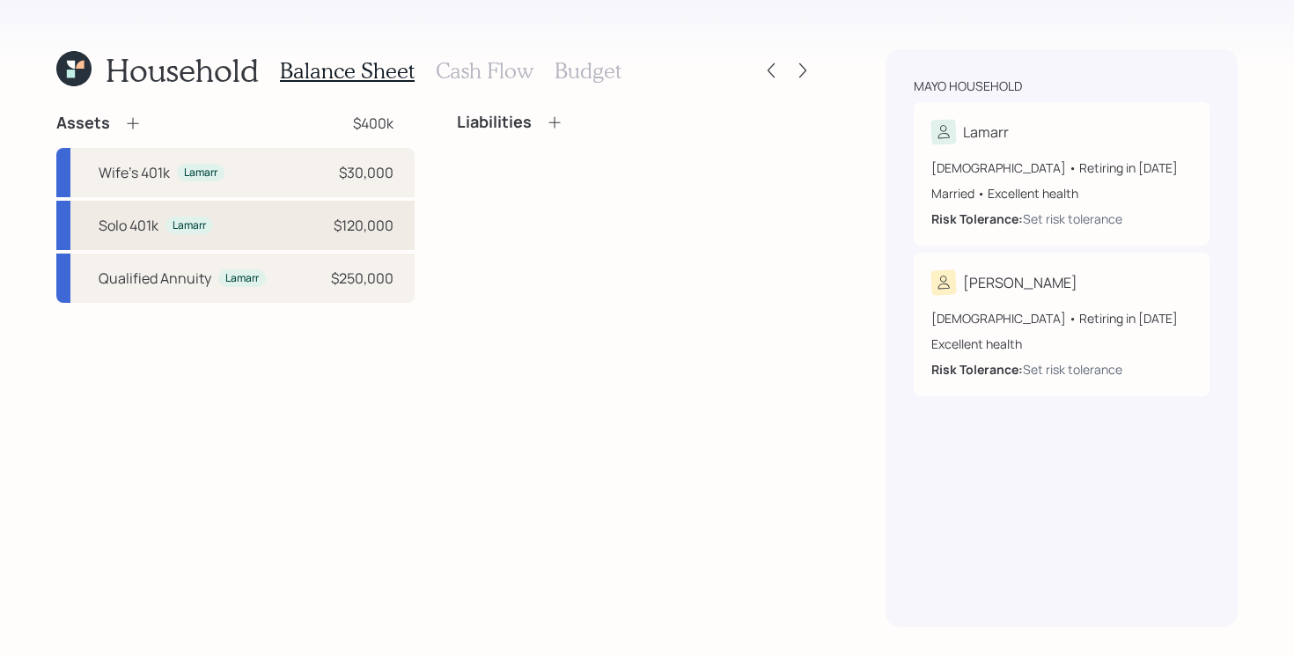
click at [311, 231] on div "Solo 401k Lamarr $120,000" at bounding box center [235, 225] width 358 height 49
select select "company_sponsored"
select select "balanced"
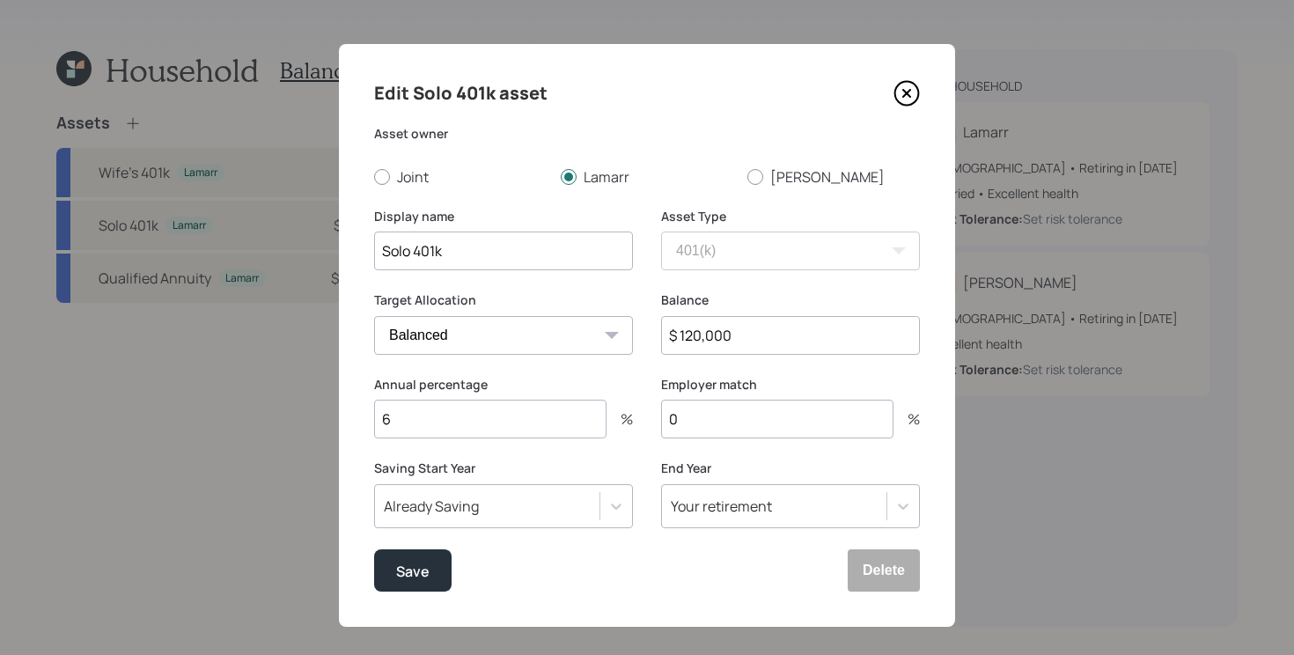
click at [475, 401] on input "6" at bounding box center [490, 419] width 232 height 39
type input "5"
click at [374, 549] on button "Save" at bounding box center [412, 570] width 77 height 42
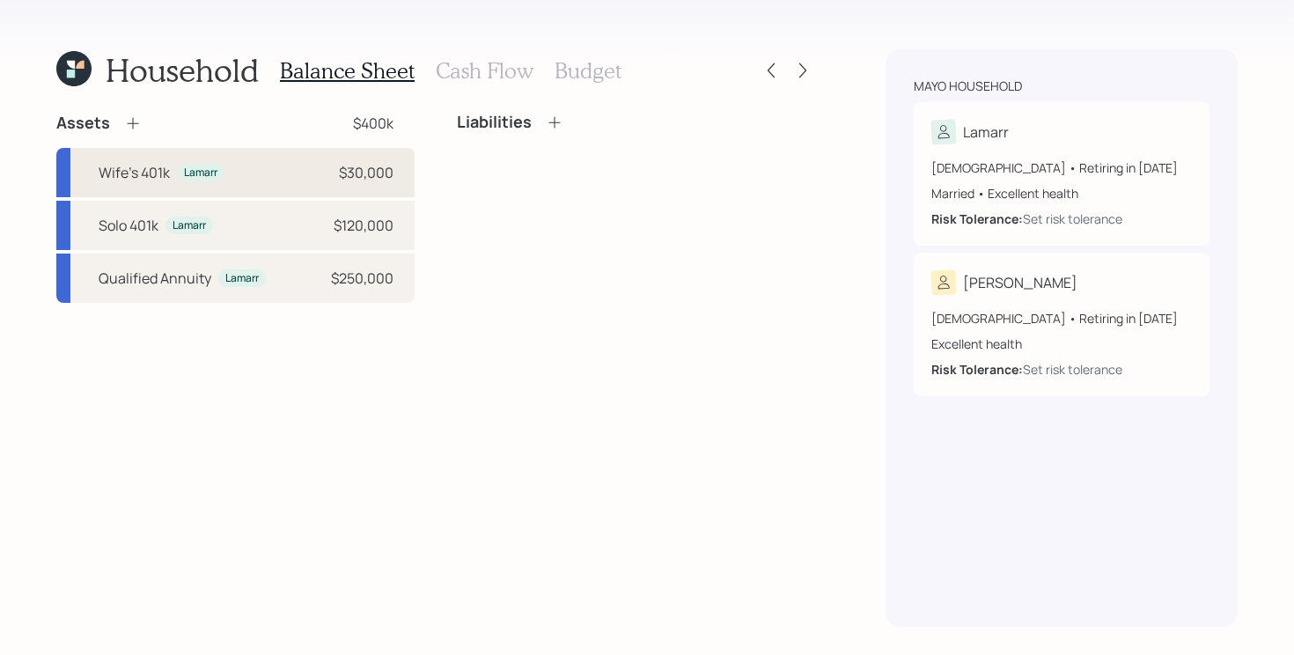
click at [296, 173] on div "Wife's 401k Lamarr $30,000" at bounding box center [235, 172] width 358 height 49
select select "company_sponsored"
select select "balanced"
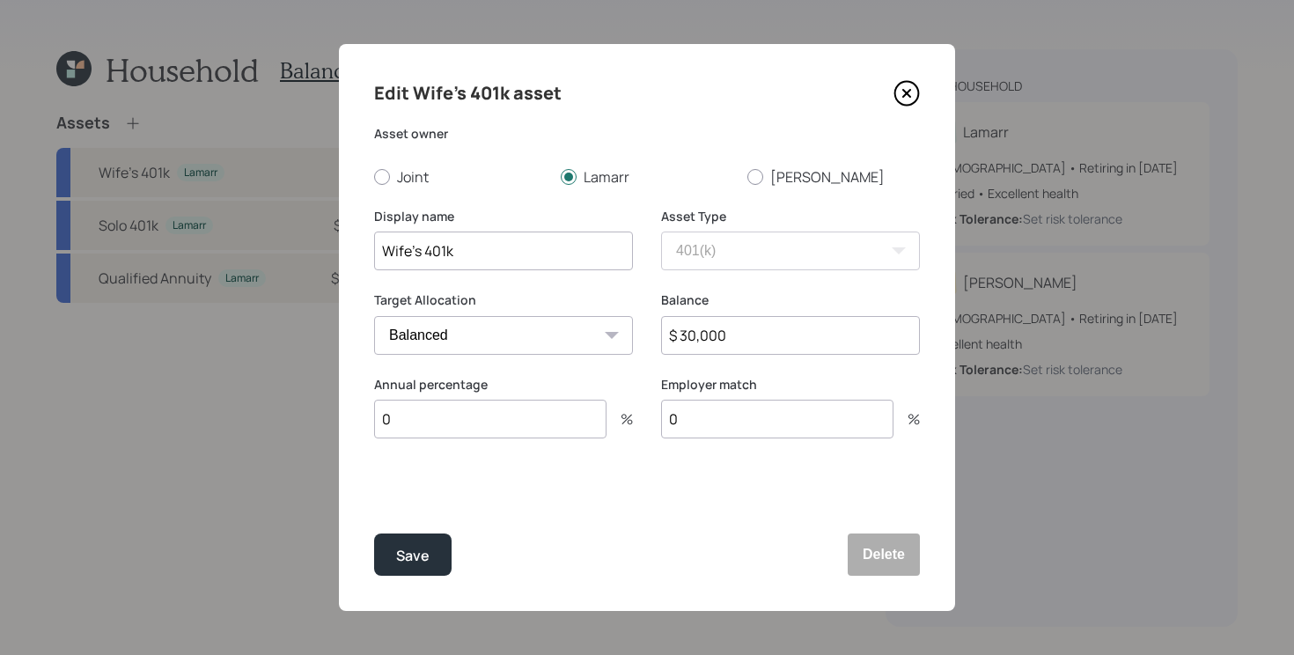
click at [536, 421] on input "0" at bounding box center [490, 419] width 232 height 39
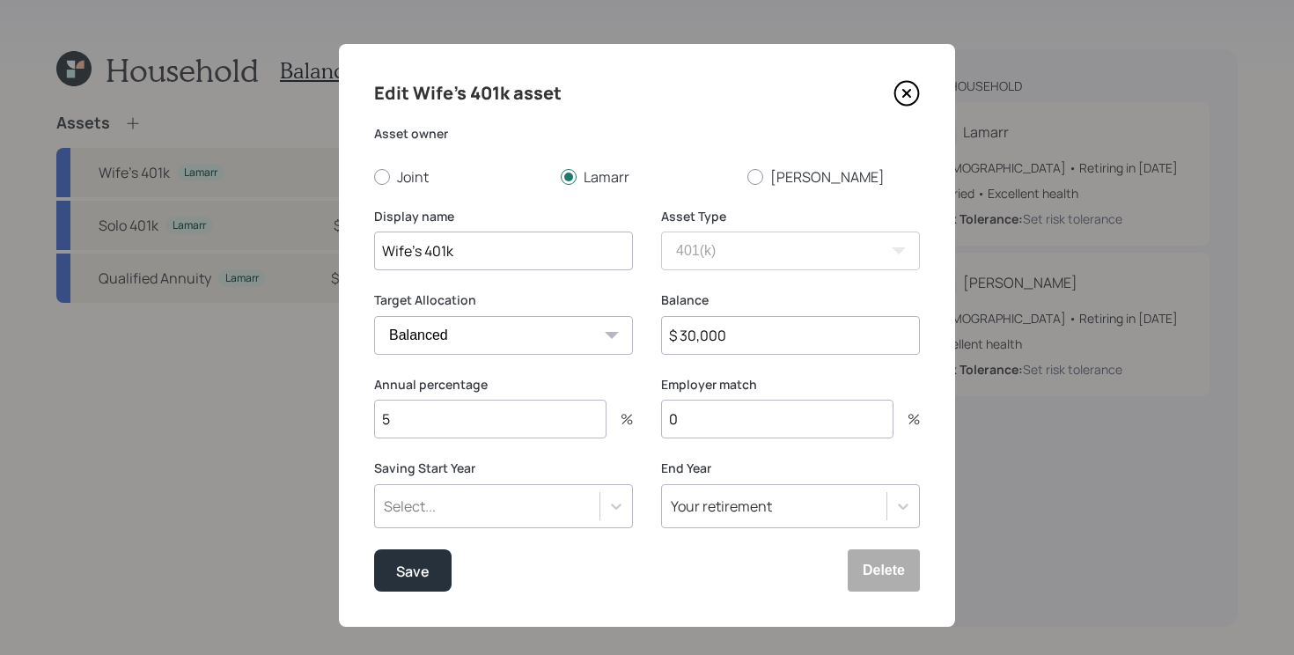
type input "5"
type input "a"
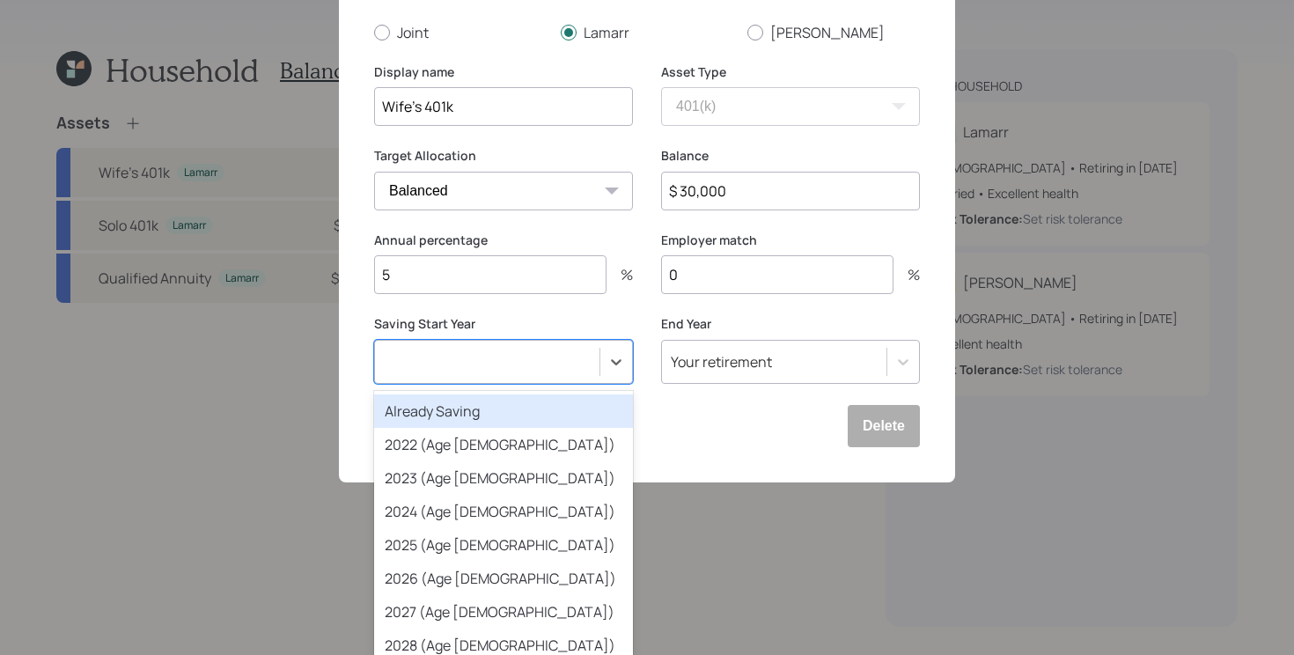
scroll to position [16, 0]
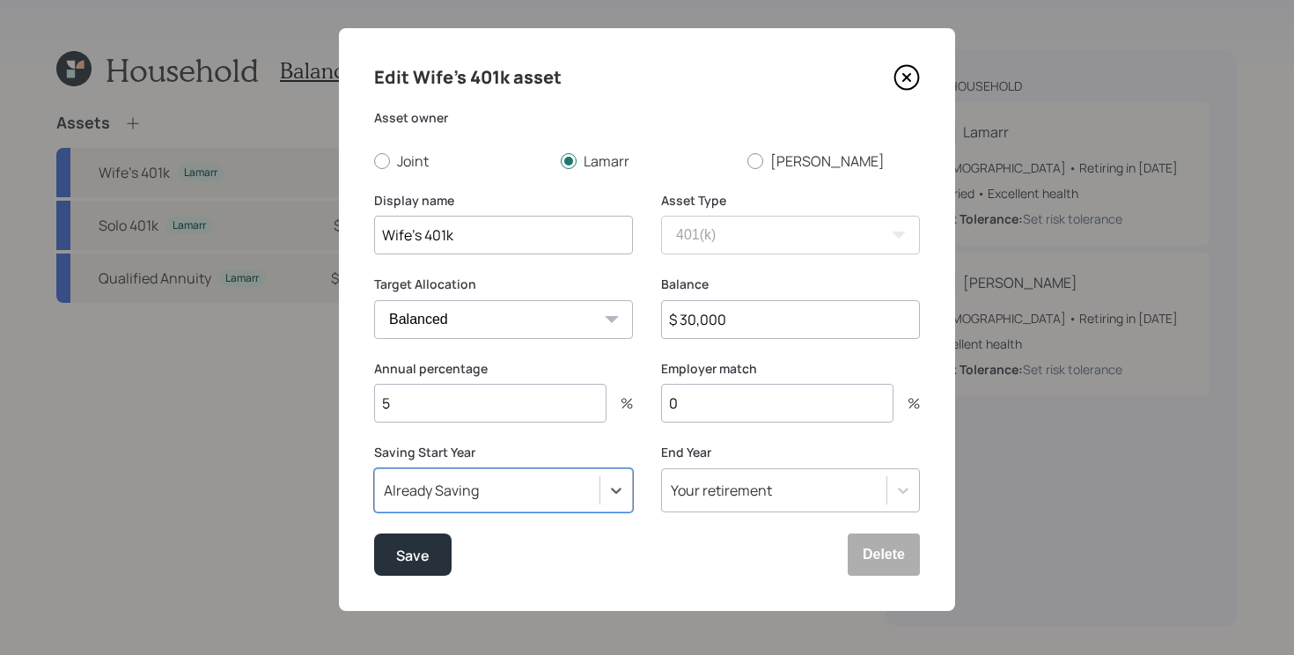
click at [374, 533] on button "Save" at bounding box center [412, 554] width 77 height 42
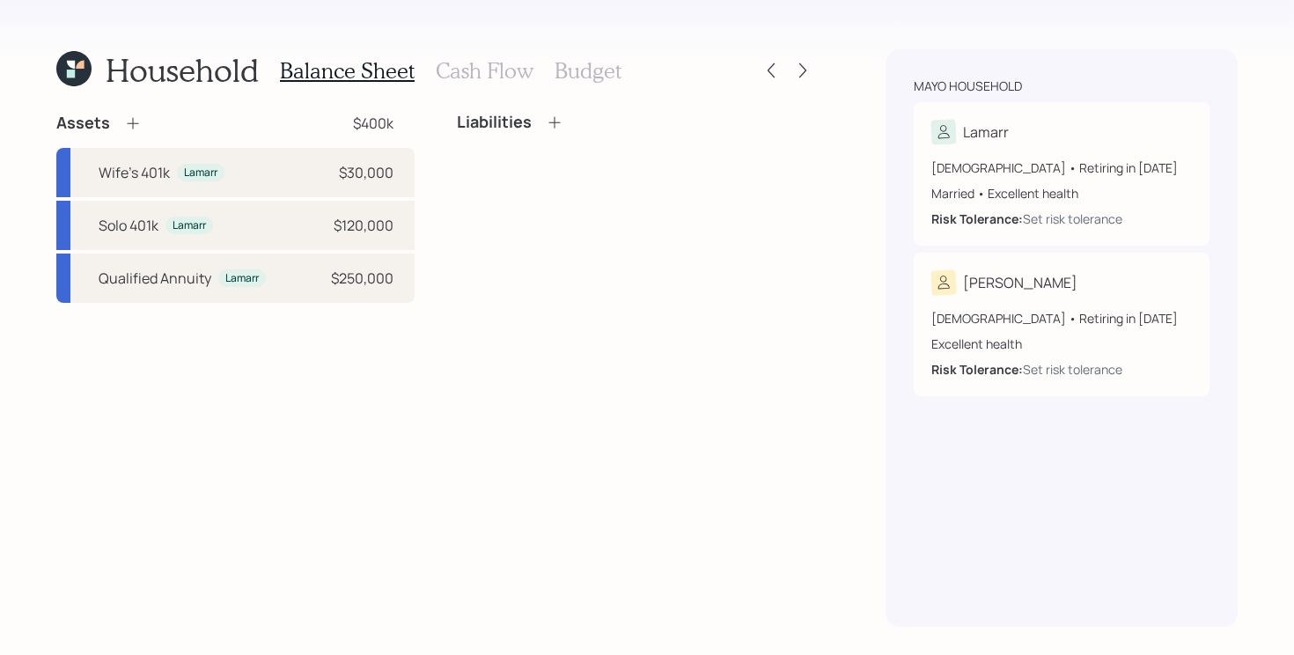
click at [317, 324] on div "Assets $400k Wife's 401k Lamarr $30,000 Solo 401k Lamarr $120,000 Qualified Ann…" at bounding box center [435, 370] width 759 height 514
click at [136, 121] on icon at bounding box center [133, 123] width 18 height 18
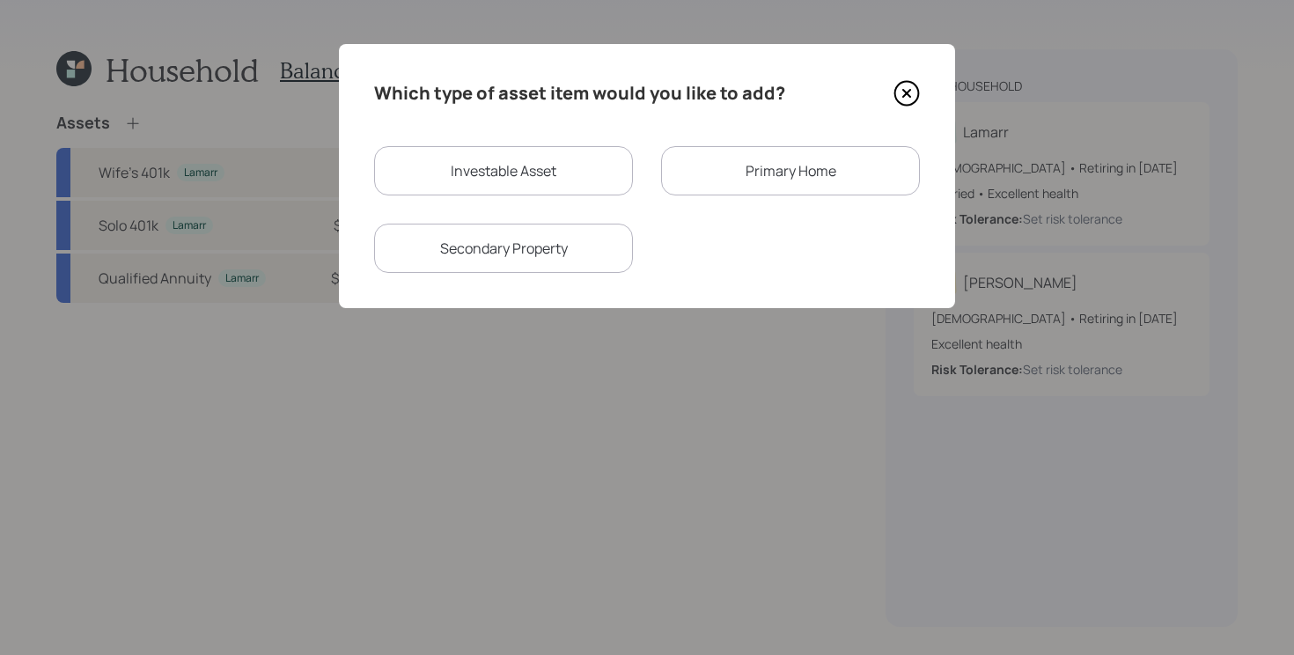
click at [504, 174] on div "Investable Asset" at bounding box center [503, 170] width 259 height 49
select select "taxable"
select select "balanced"
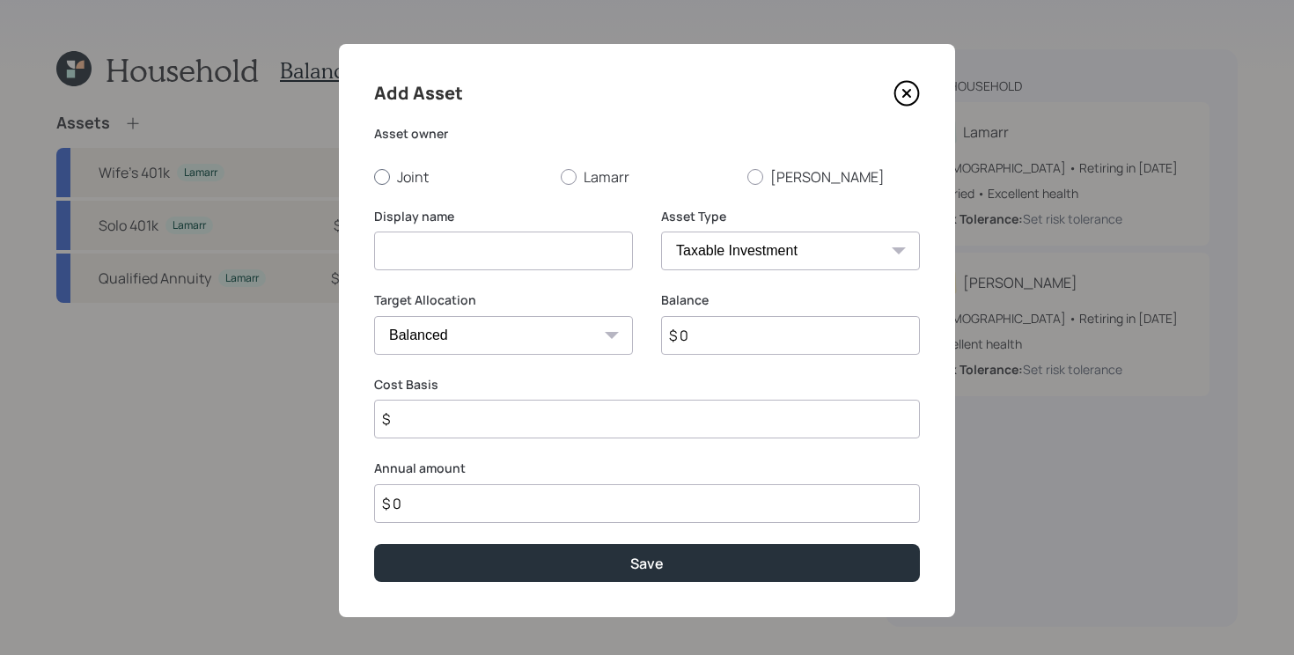
click at [404, 180] on label "Joint" at bounding box center [460, 176] width 173 height 19
click at [374, 177] on input "Joint" at bounding box center [373, 176] width 1 height 1
radio input "true"
click at [449, 248] on input at bounding box center [503, 251] width 259 height 39
type input "Checking and Savings"
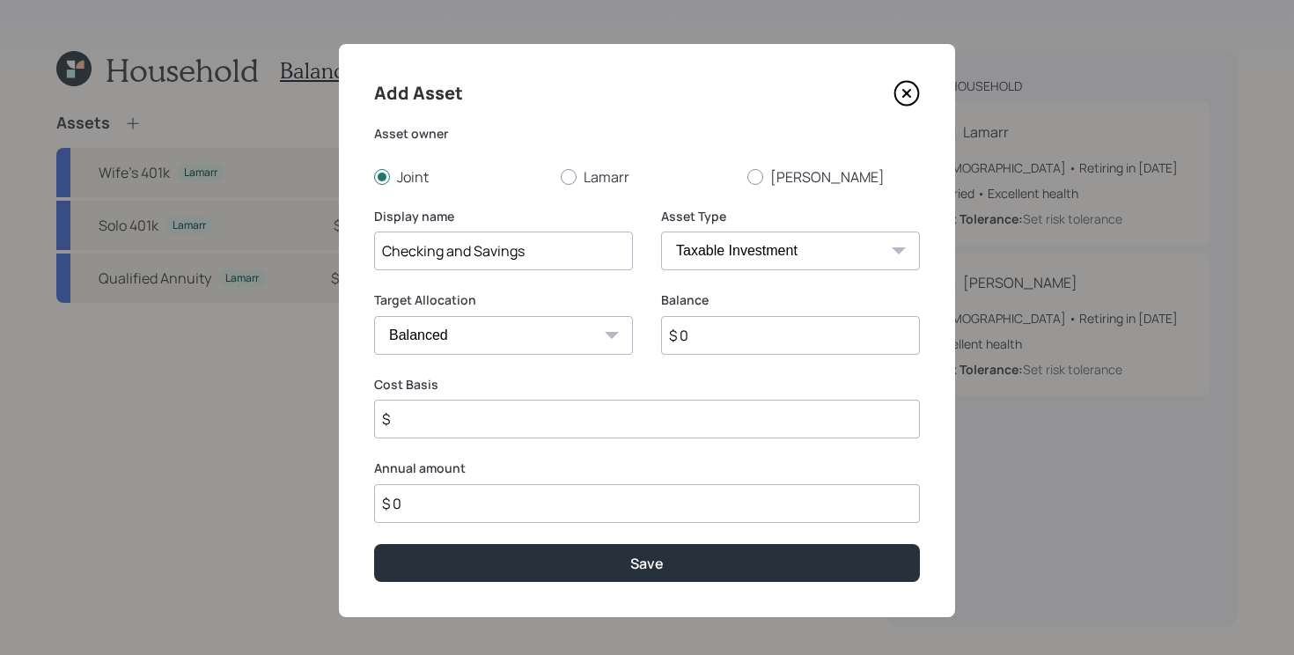
select select "emergency_fund"
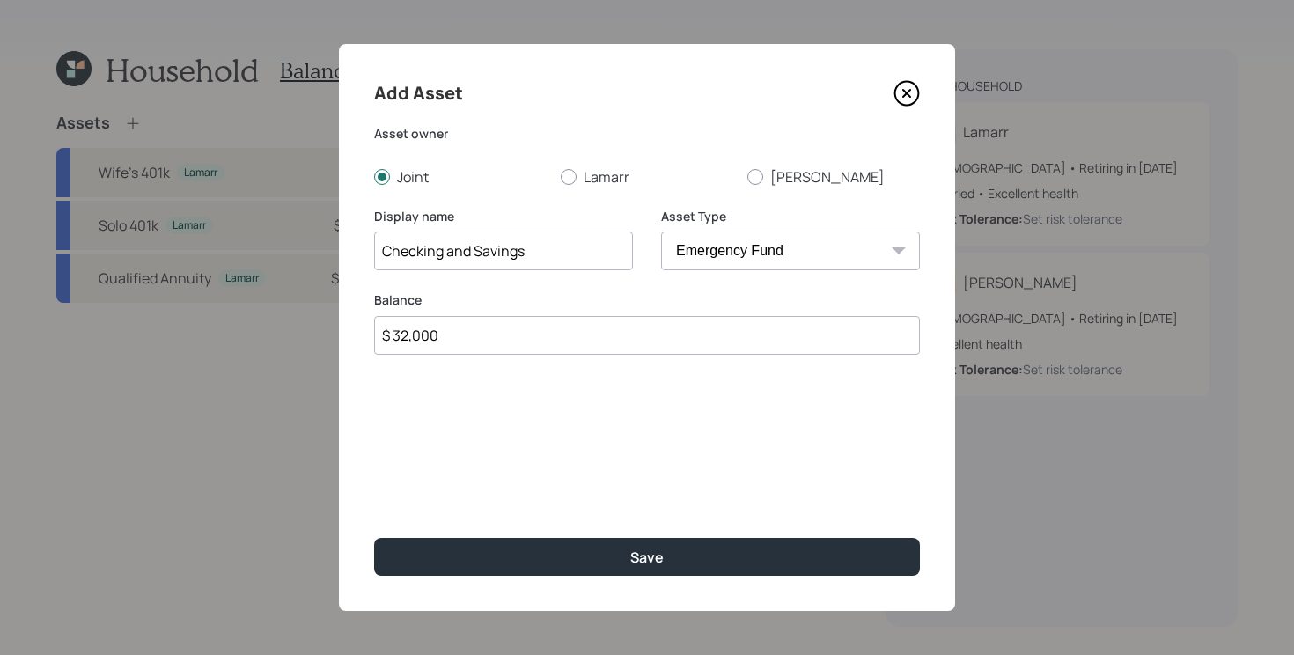
type input "$ 32,000"
click at [374, 538] on button "Save" at bounding box center [647, 557] width 546 height 38
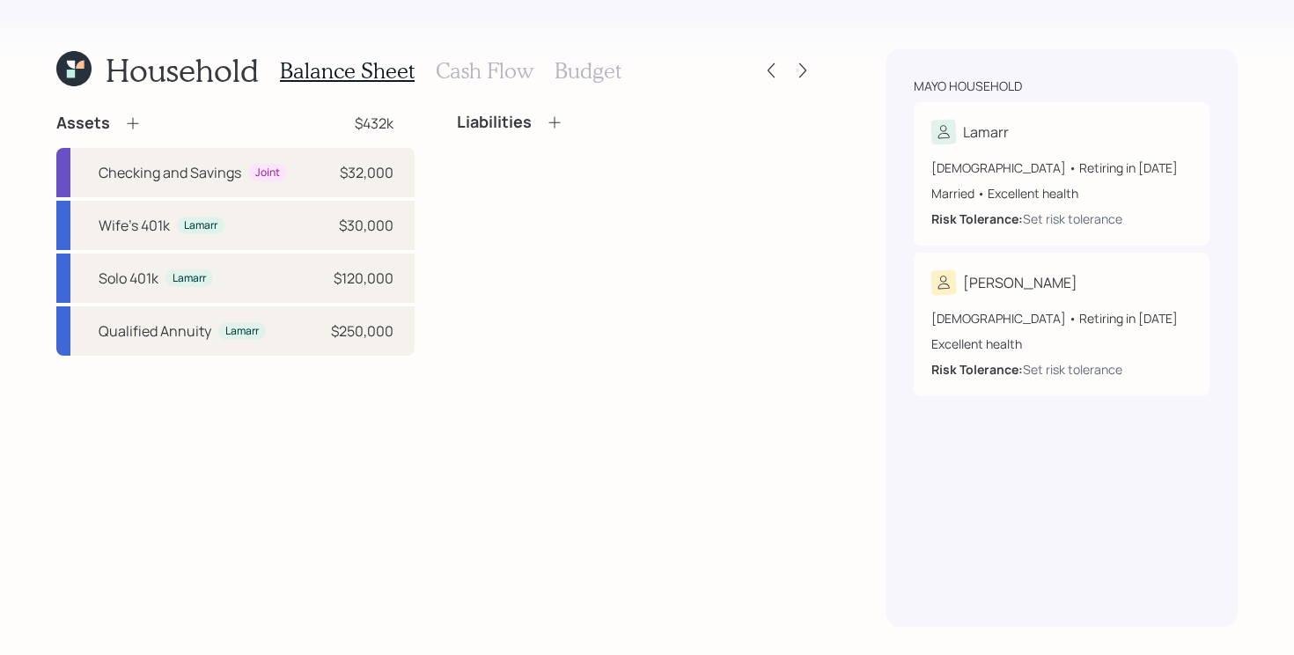
click at [143, 117] on div "Assets $432k" at bounding box center [235, 123] width 358 height 21
click at [124, 121] on icon at bounding box center [133, 123] width 18 height 18
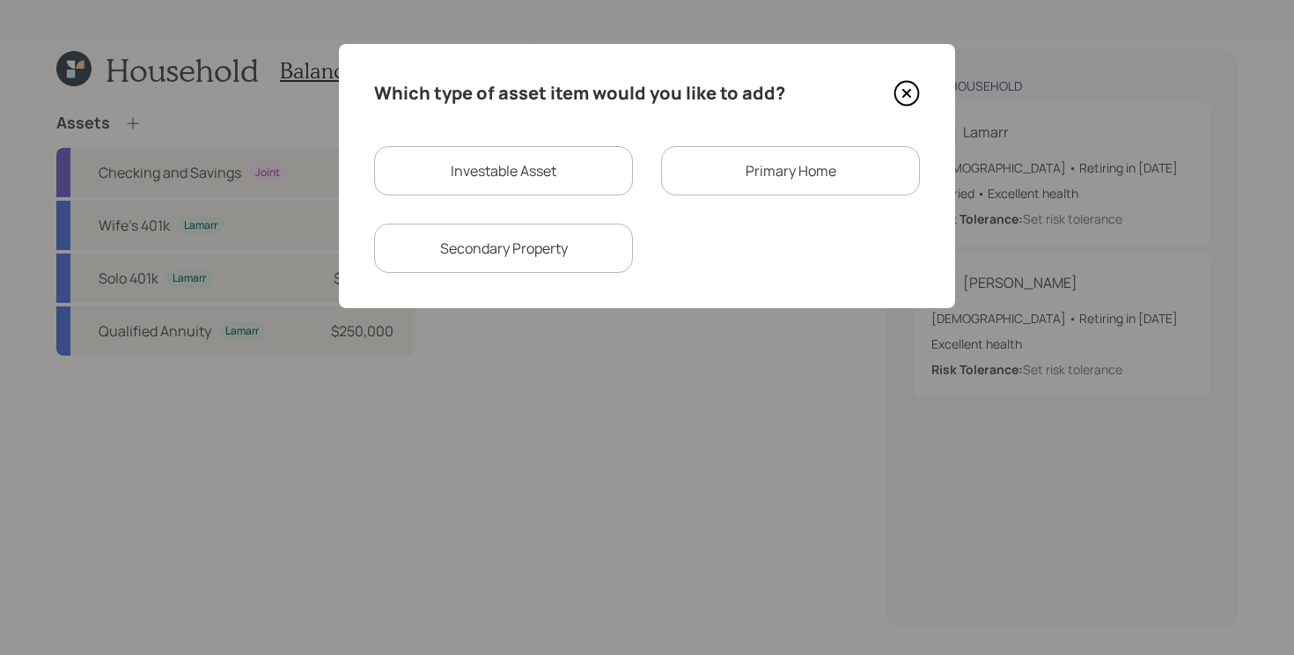
click at [418, 180] on div "Investable Asset" at bounding box center [503, 170] width 259 height 49
select select "taxable"
select select "balanced"
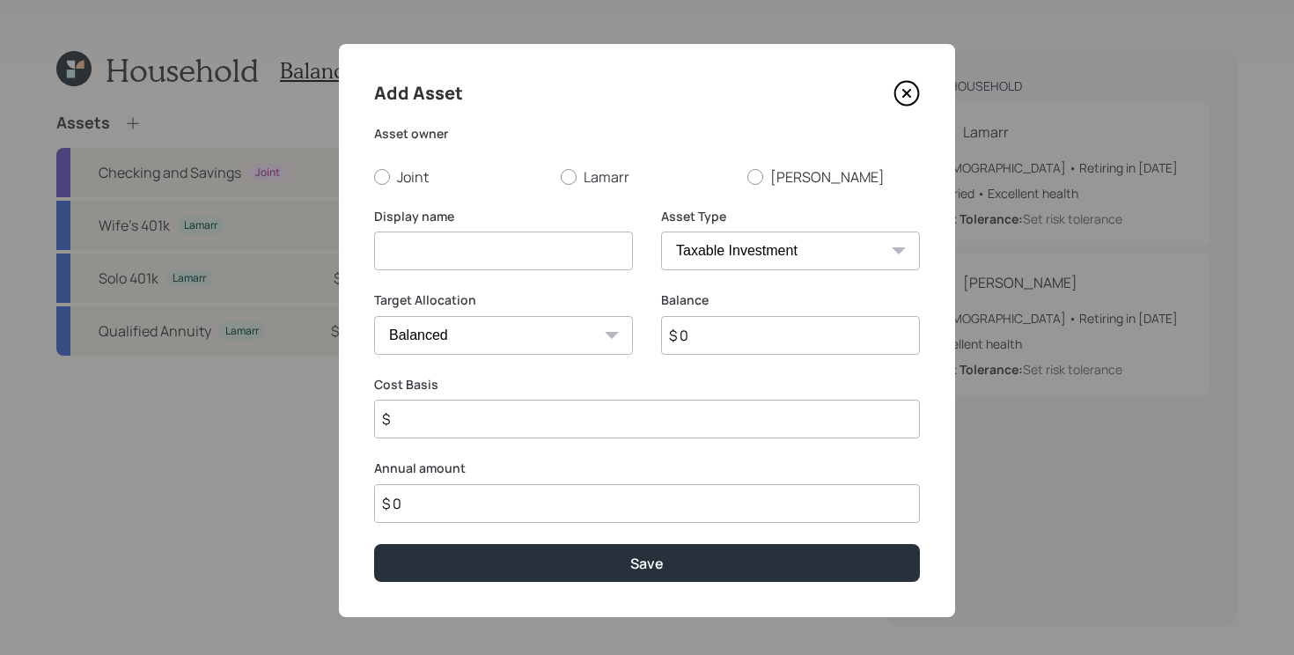
click at [441, 251] on input at bounding box center [503, 251] width 259 height 39
click at [399, 178] on label "Joint" at bounding box center [460, 176] width 173 height 19
click at [374, 177] on input "Joint" at bounding box center [373, 176] width 1 height 1
radio input "true"
click at [423, 238] on input at bounding box center [503, 251] width 259 height 39
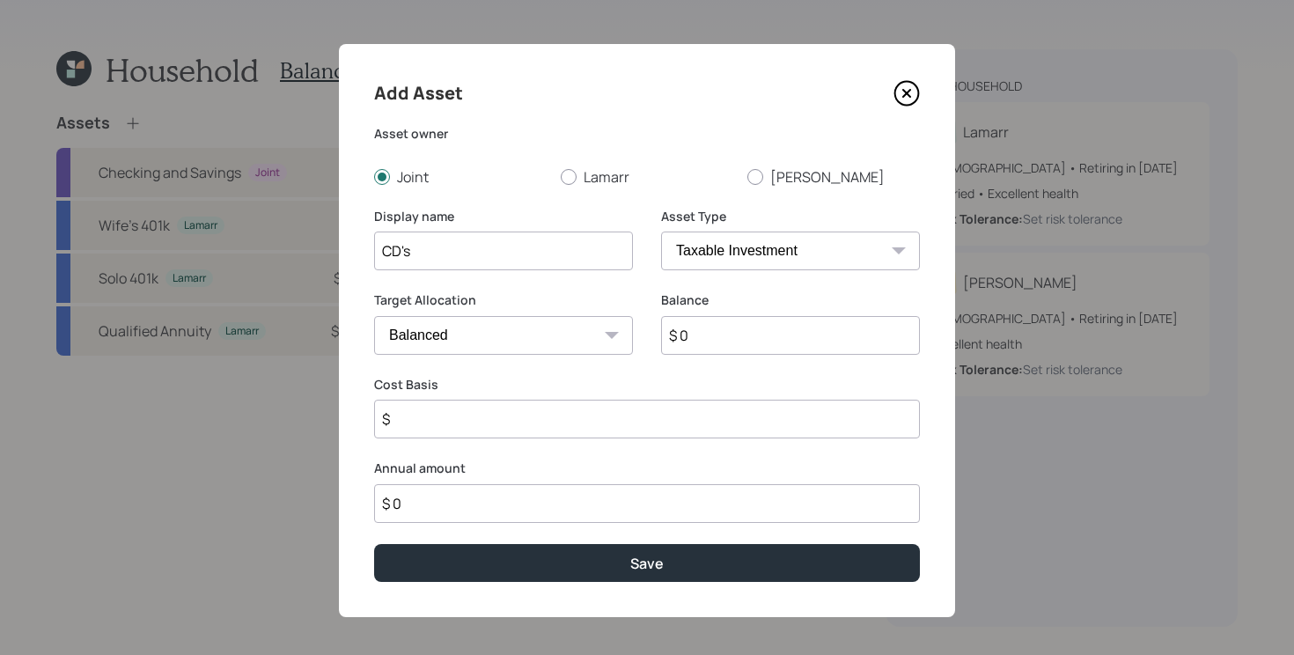
type input "CD's"
type input "$ 23,000"
click at [474, 254] on input "CD's" at bounding box center [503, 251] width 259 height 39
type input "CD's (2)"
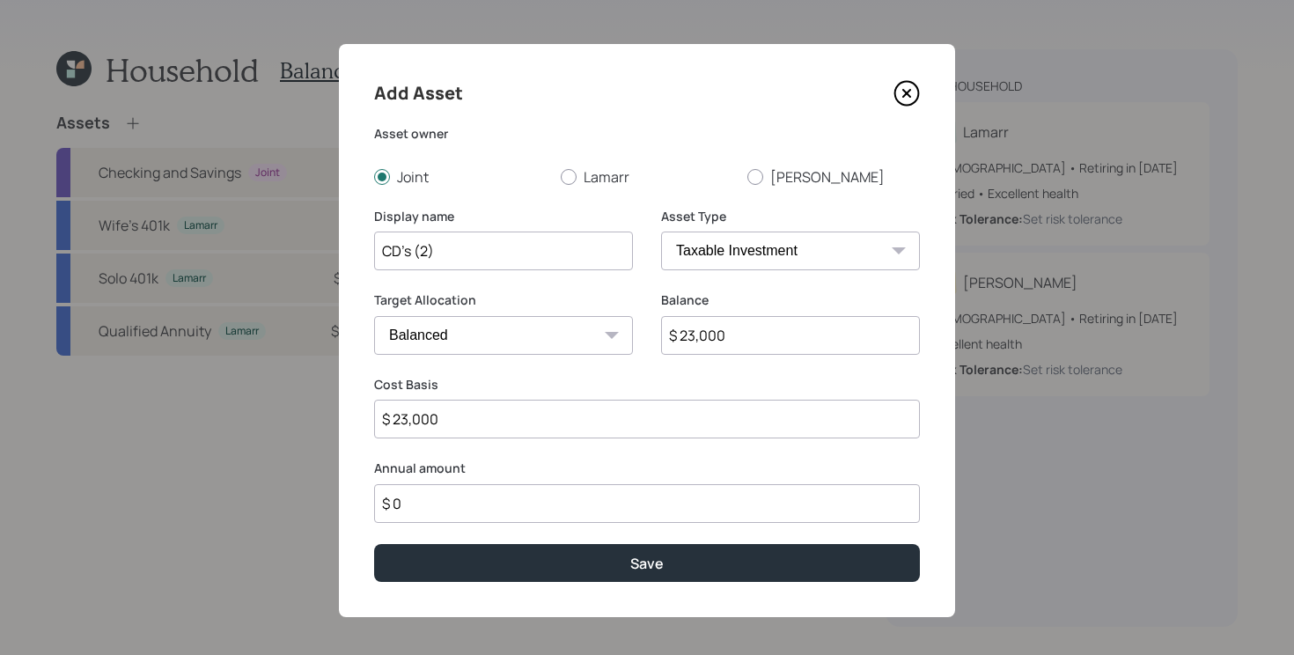
click at [374, 544] on button "Save" at bounding box center [647, 563] width 546 height 38
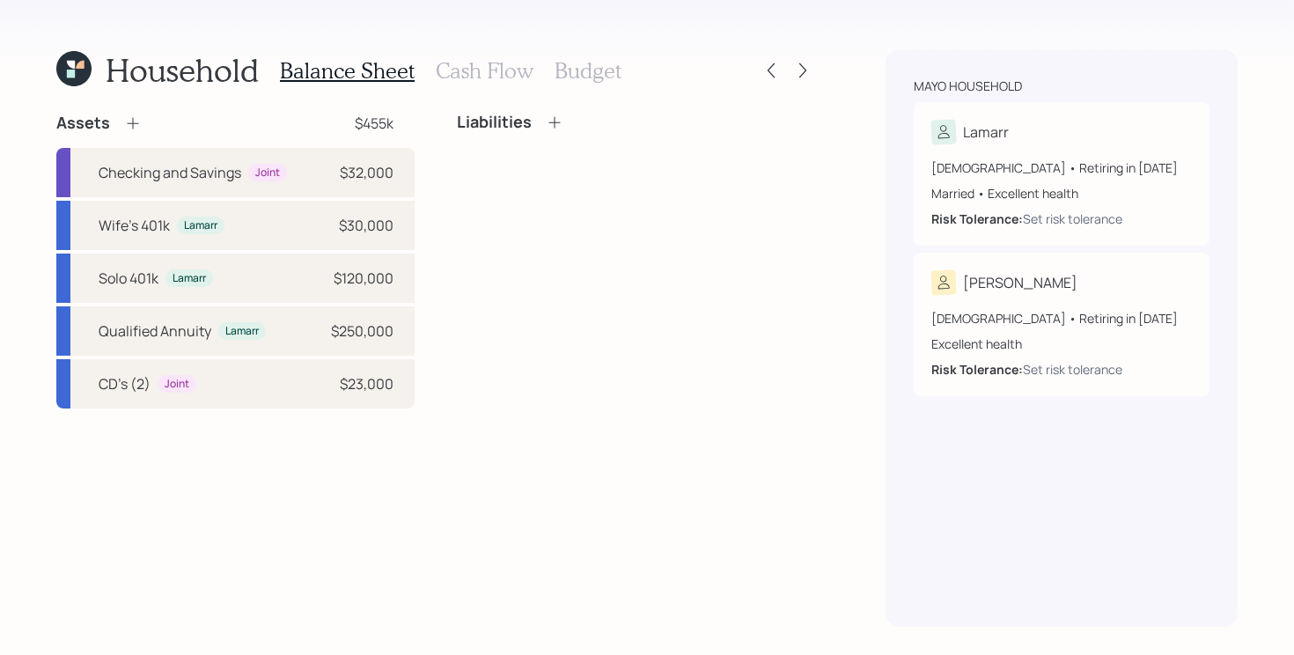
click at [136, 117] on icon at bounding box center [133, 123] width 18 height 18
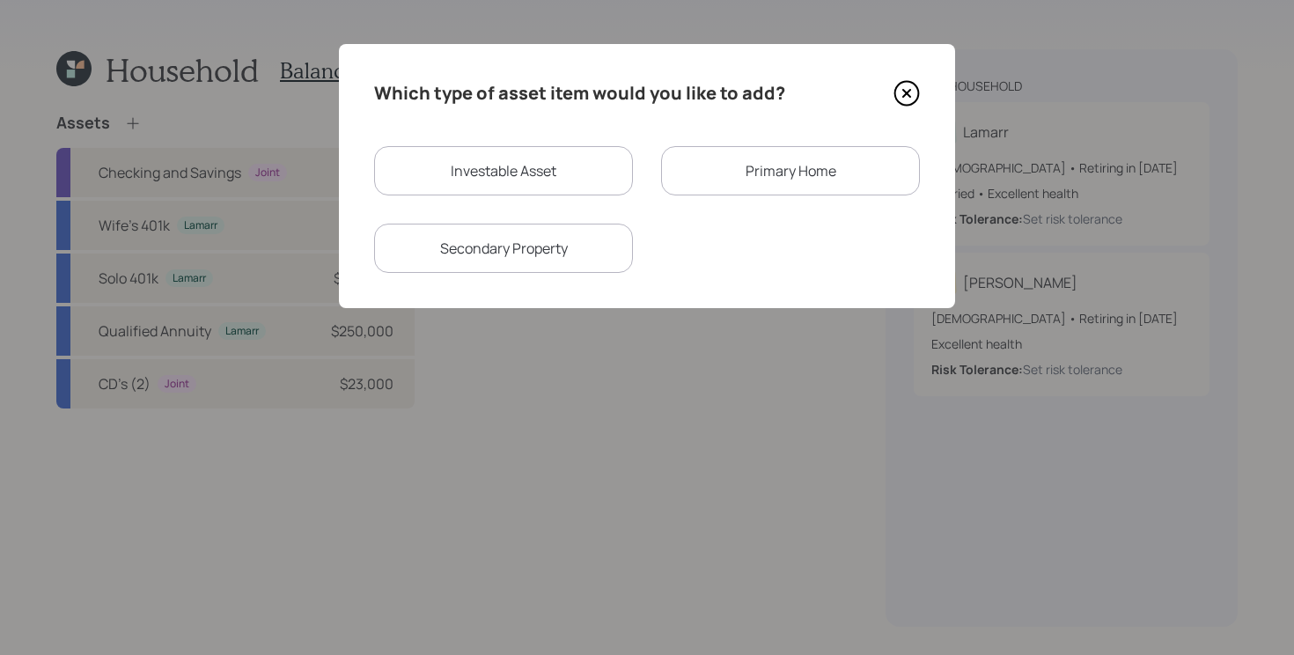
click at [773, 179] on div "Primary Home" at bounding box center [790, 170] width 259 height 49
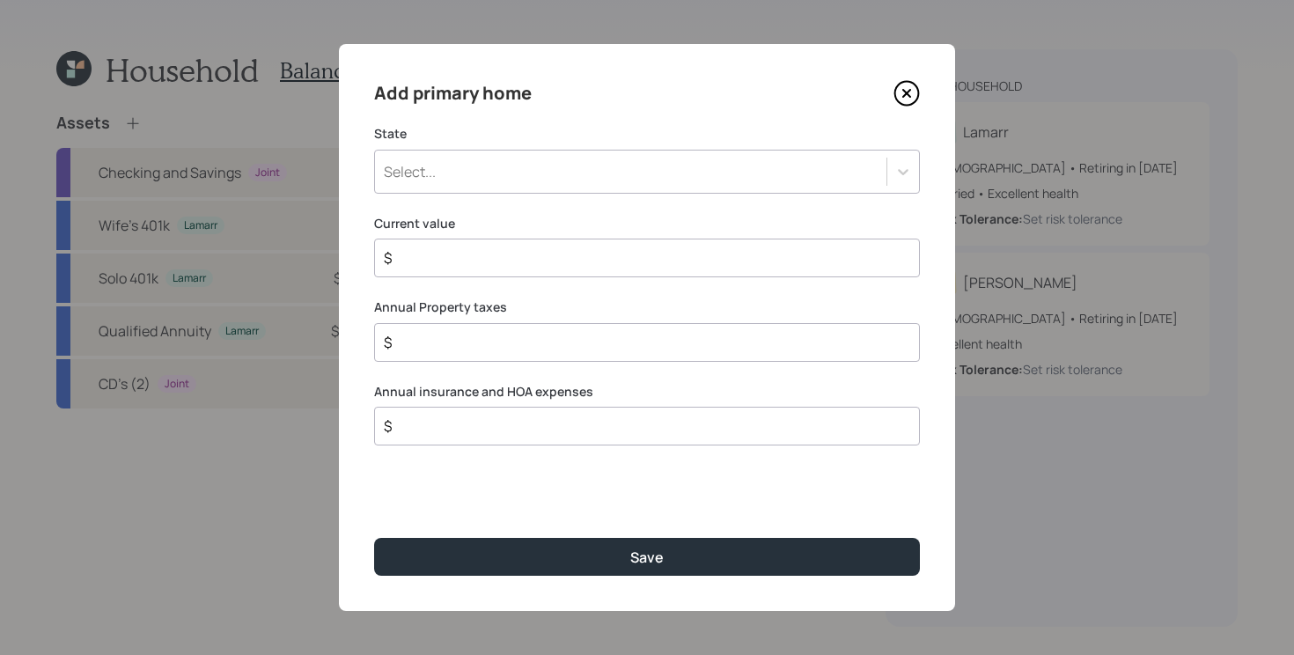
click at [673, 180] on div "Select..." at bounding box center [630, 172] width 511 height 30
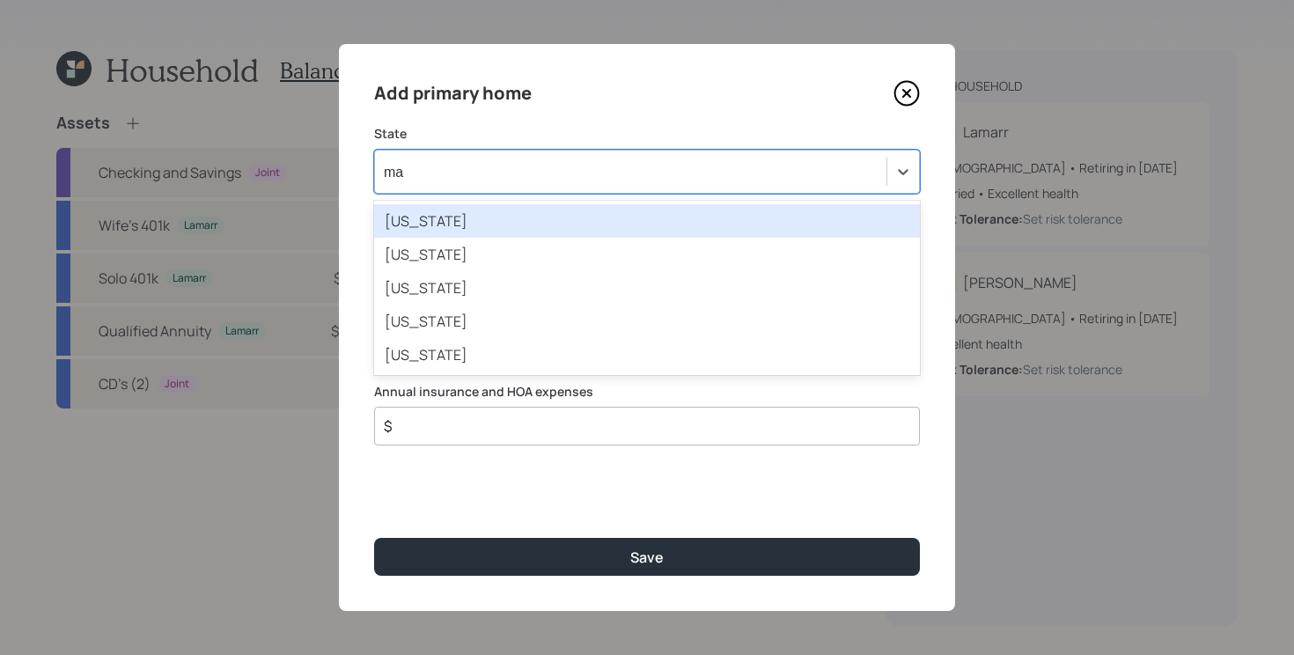
type input "mar"
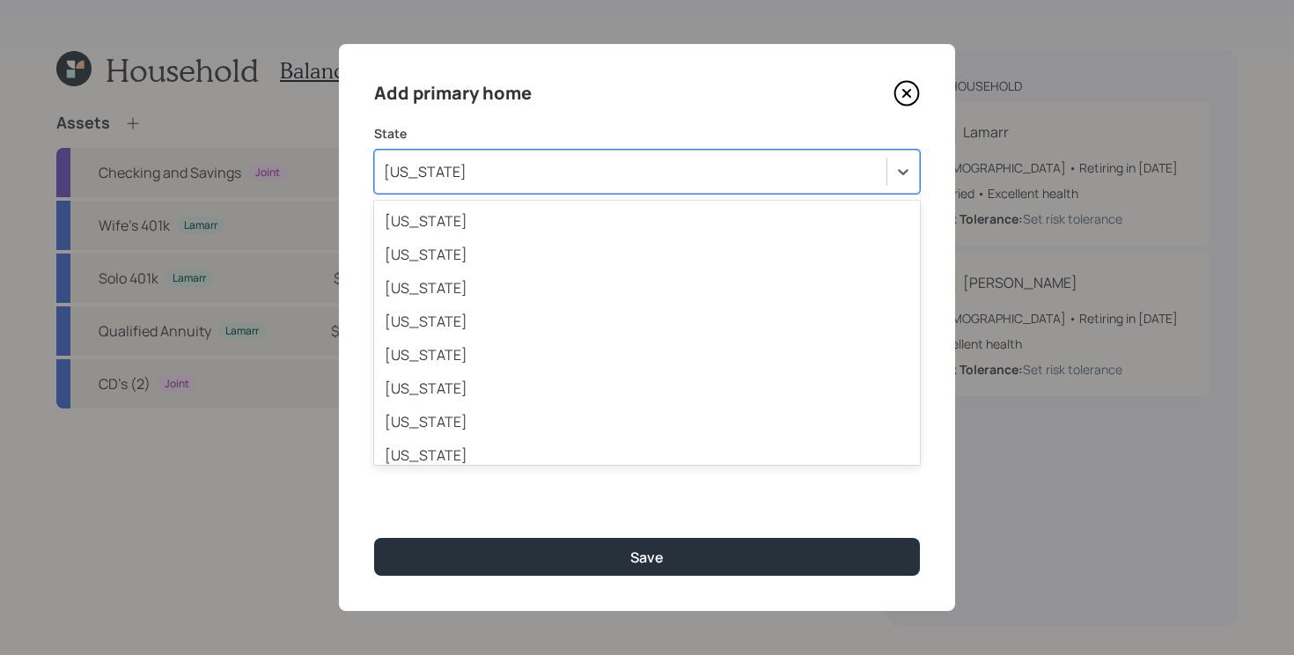
click at [618, 173] on div "Maryland" at bounding box center [630, 172] width 511 height 30
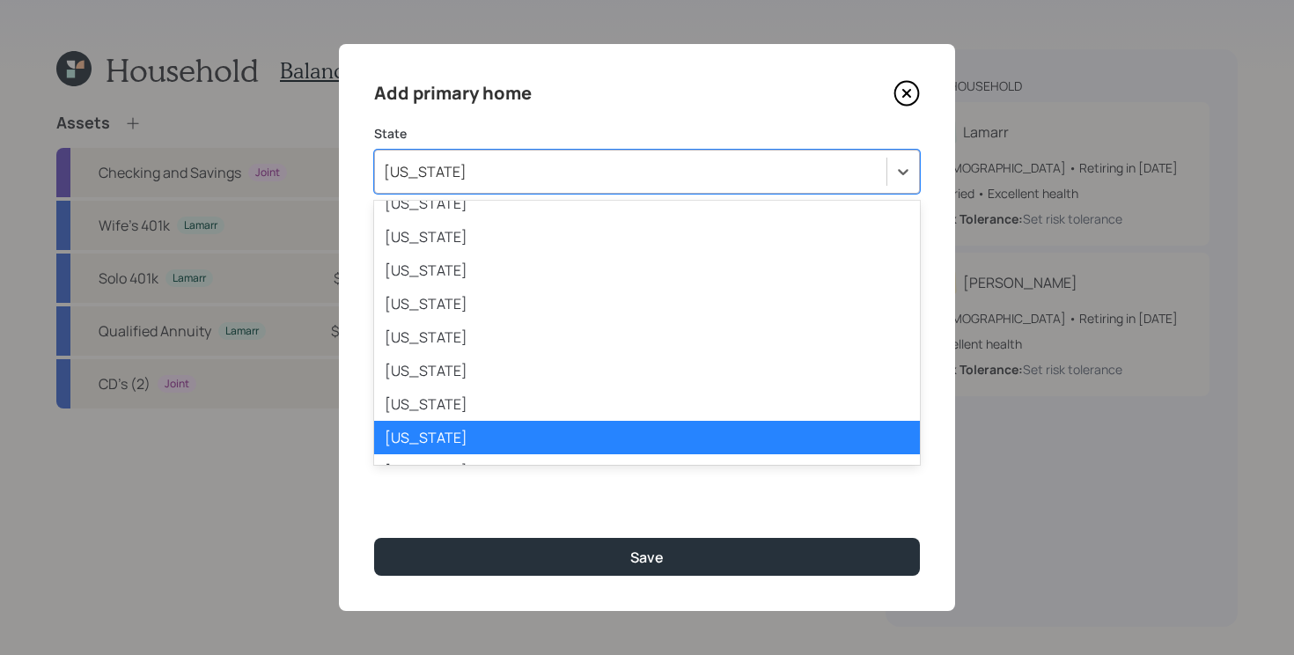
click at [733, 102] on div "Add primary home" at bounding box center [647, 93] width 546 height 28
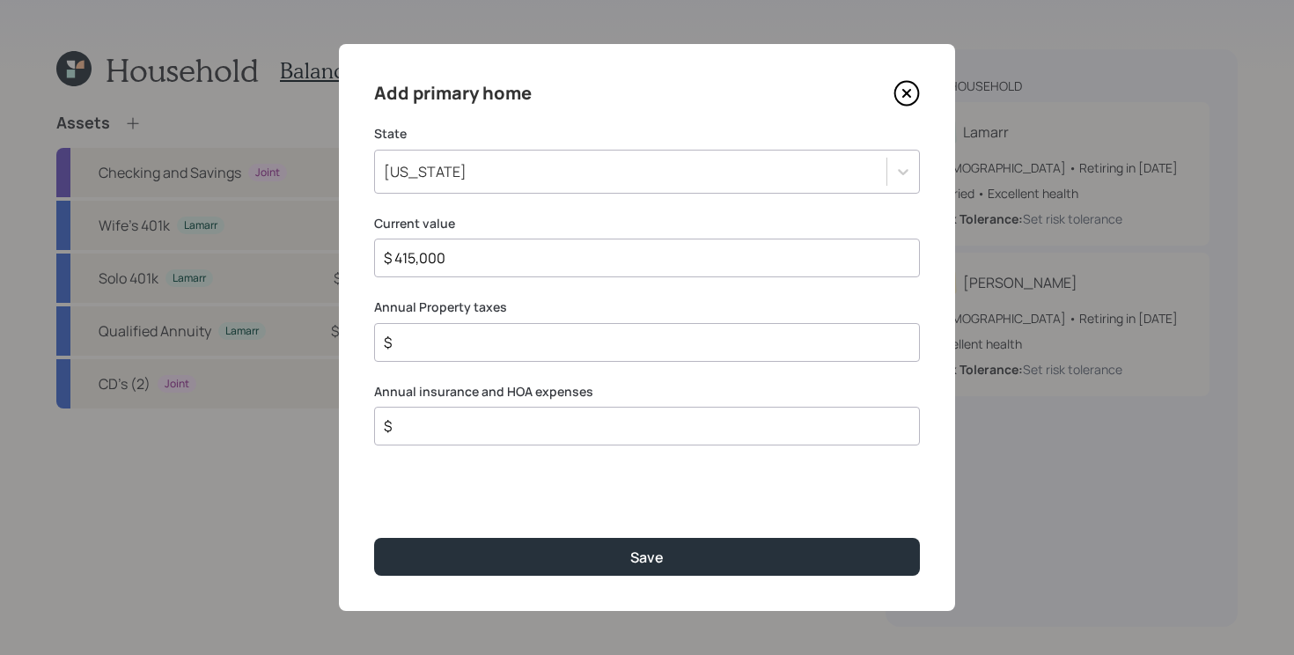
click at [599, 268] on div "$ 415,000" at bounding box center [647, 258] width 546 height 39
click at [596, 261] on input "$ 415,000" at bounding box center [640, 257] width 516 height 21
type input "$ 415,000"
click at [484, 348] on input "$" at bounding box center [640, 342] width 516 height 21
type input "$ 4,000"
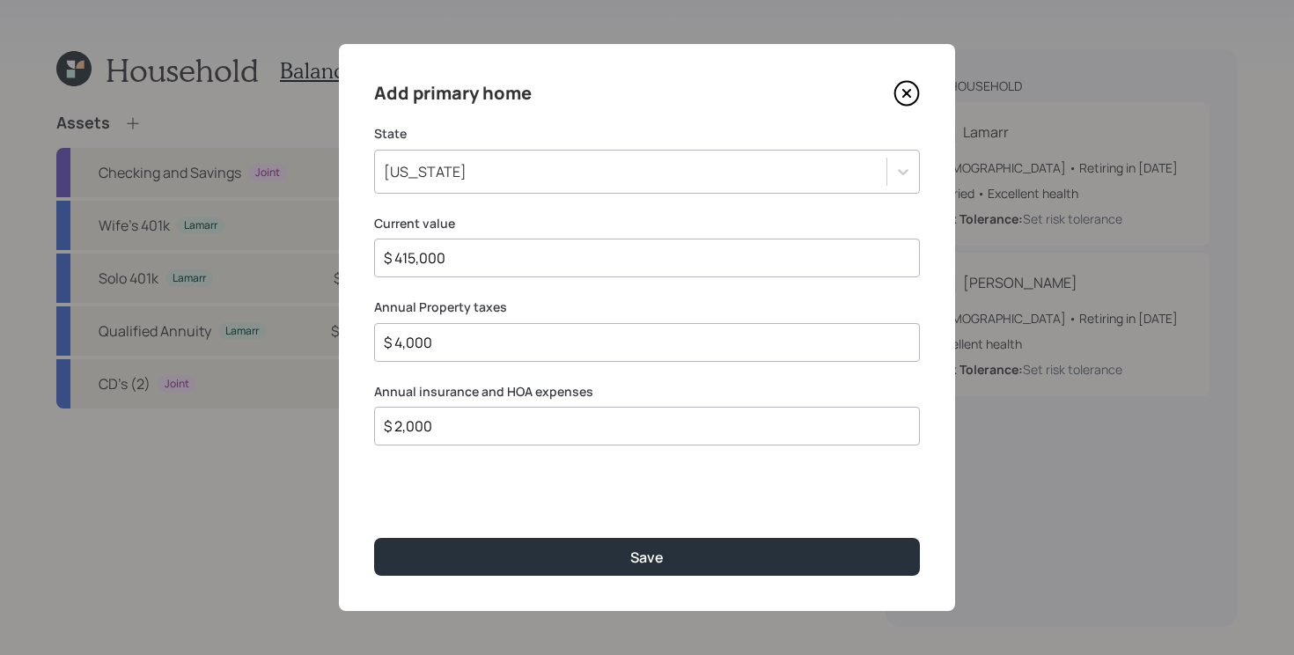
type input "$ 2,000"
click at [374, 538] on button "Save" at bounding box center [647, 557] width 546 height 38
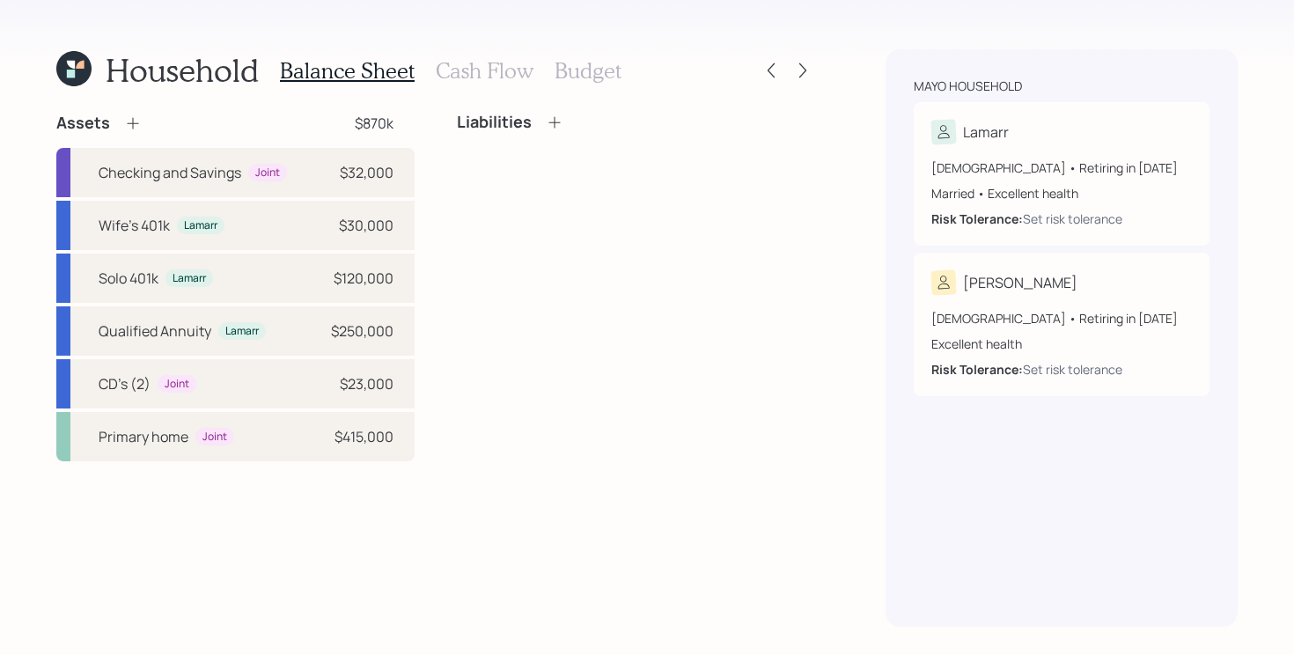
click at [558, 121] on icon at bounding box center [555, 123] width 18 height 18
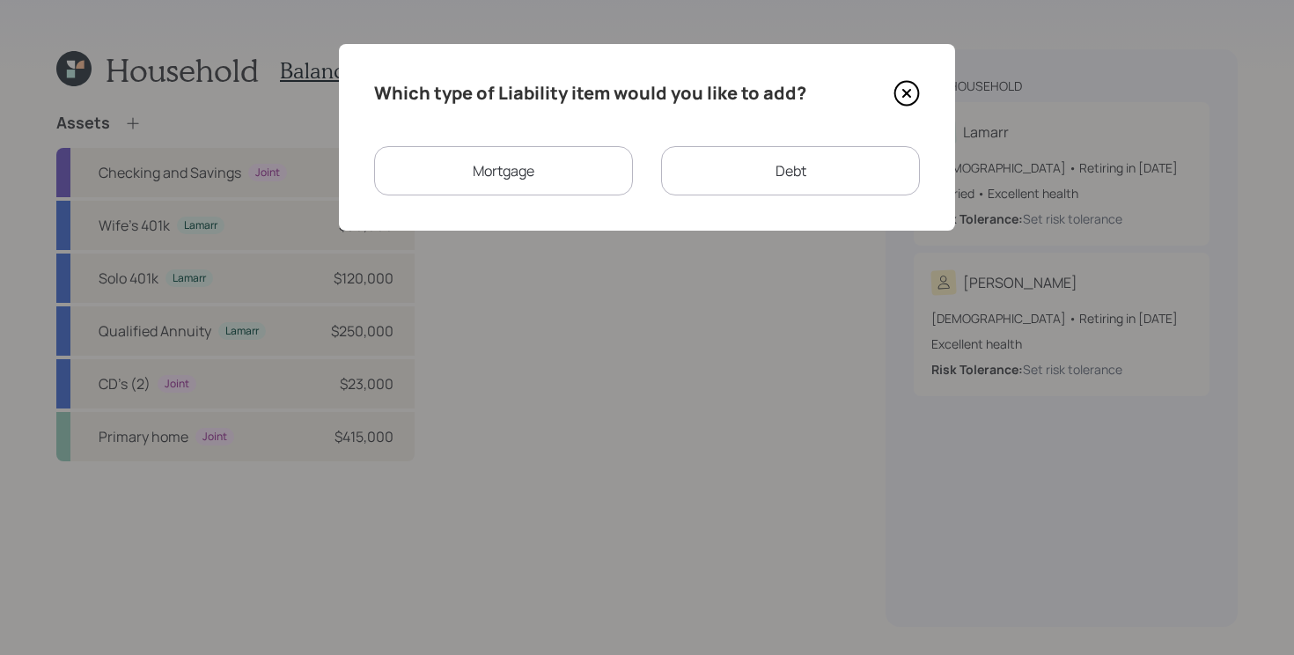
click at [562, 158] on div "Mortgage" at bounding box center [503, 170] width 259 height 49
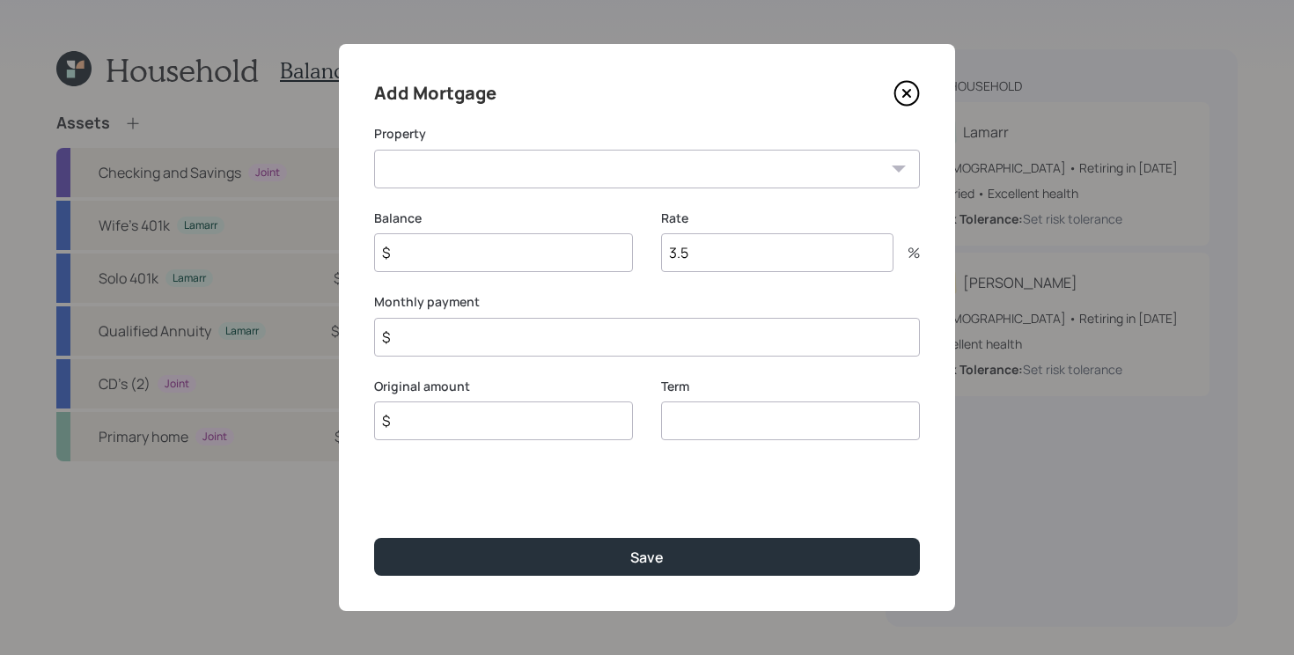
click at [533, 183] on select "MD Primary home" at bounding box center [647, 169] width 546 height 39
select select "166c5ff6-8675-48a4-aece-1419ea88552d"
click at [374, 150] on select "MD Primary home" at bounding box center [647, 169] width 546 height 39
click at [498, 252] on input "$" at bounding box center [503, 252] width 259 height 39
type input "$ 310,000"
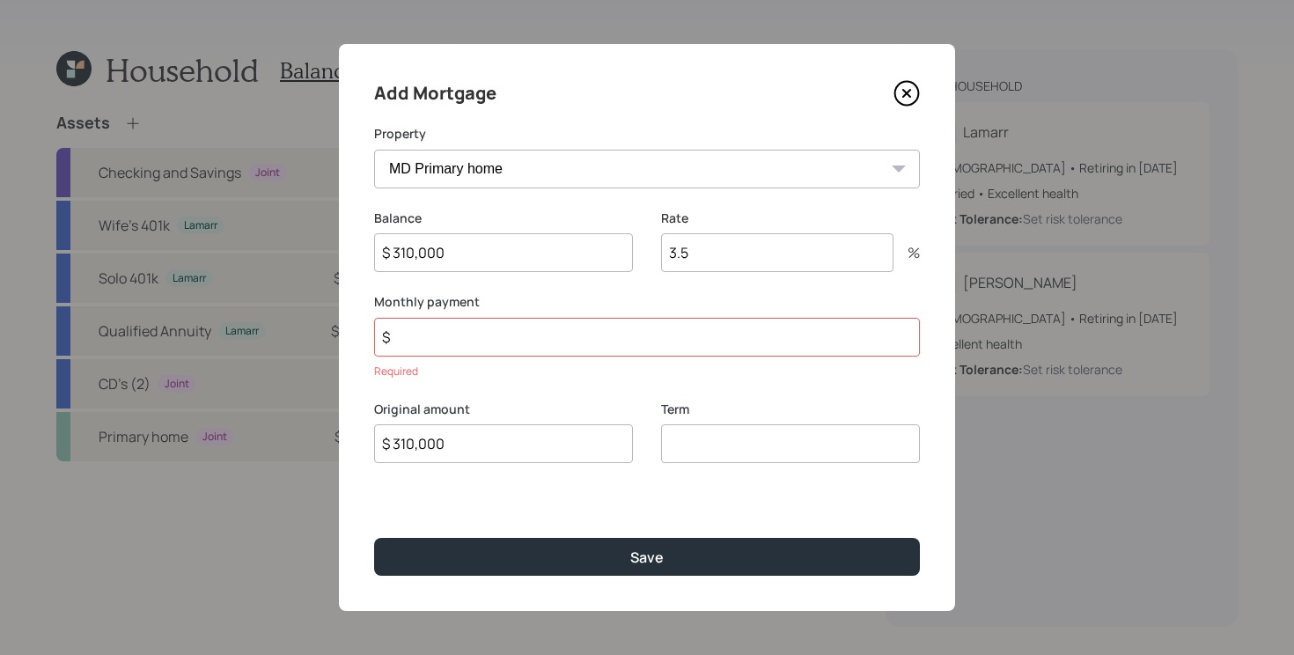
type input "$ 310,000"
type input "$ 2,900"
type input "$ 310,000"
type input "30"
type input "6"
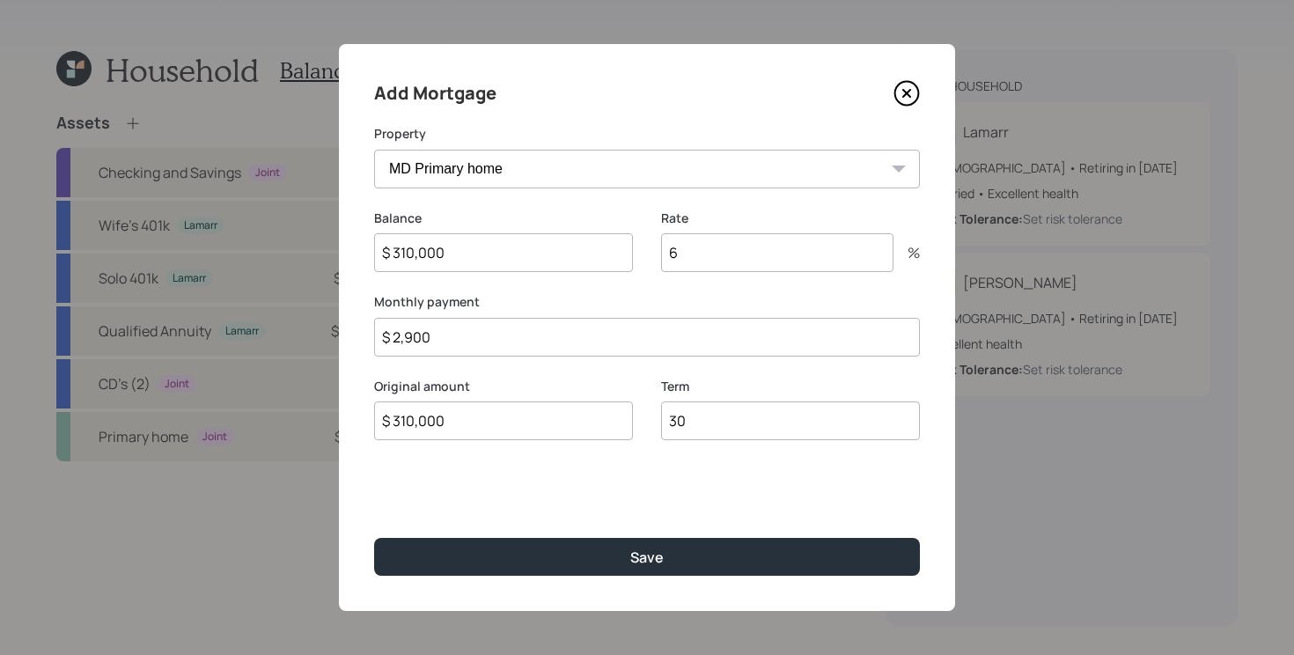
click at [374, 538] on button "Save" at bounding box center [647, 557] width 546 height 38
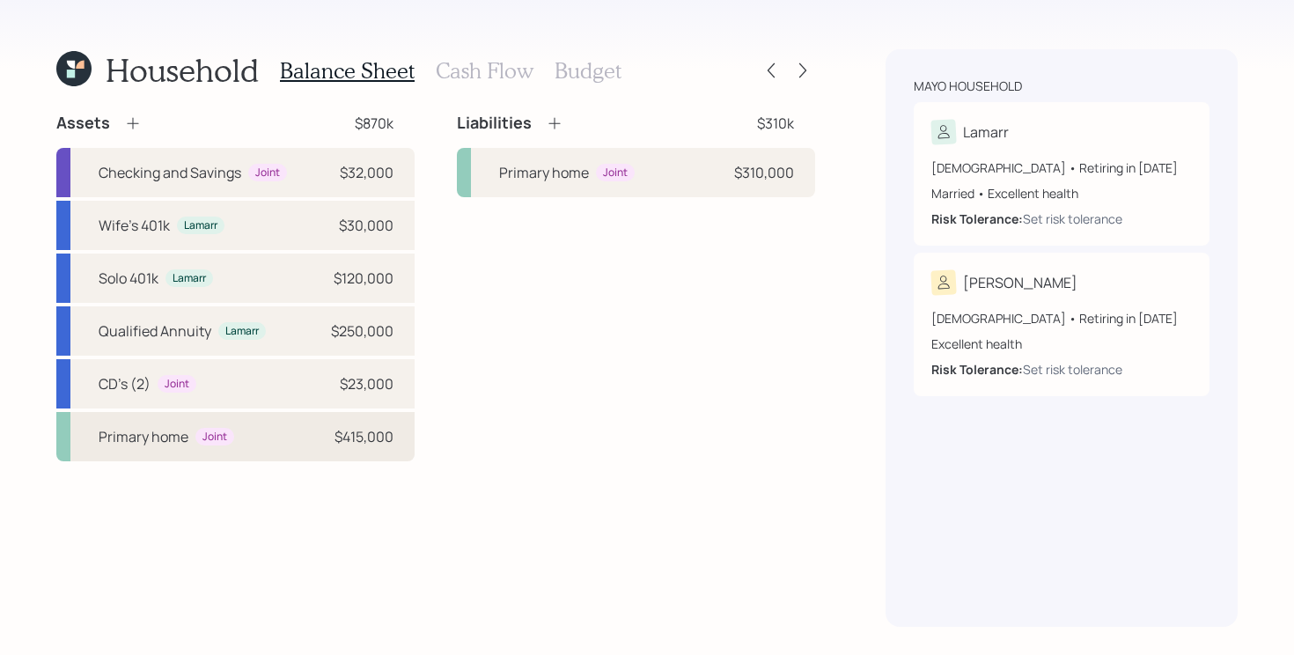
click at [256, 437] on div "Primary home Joint $415,000" at bounding box center [235, 436] width 358 height 49
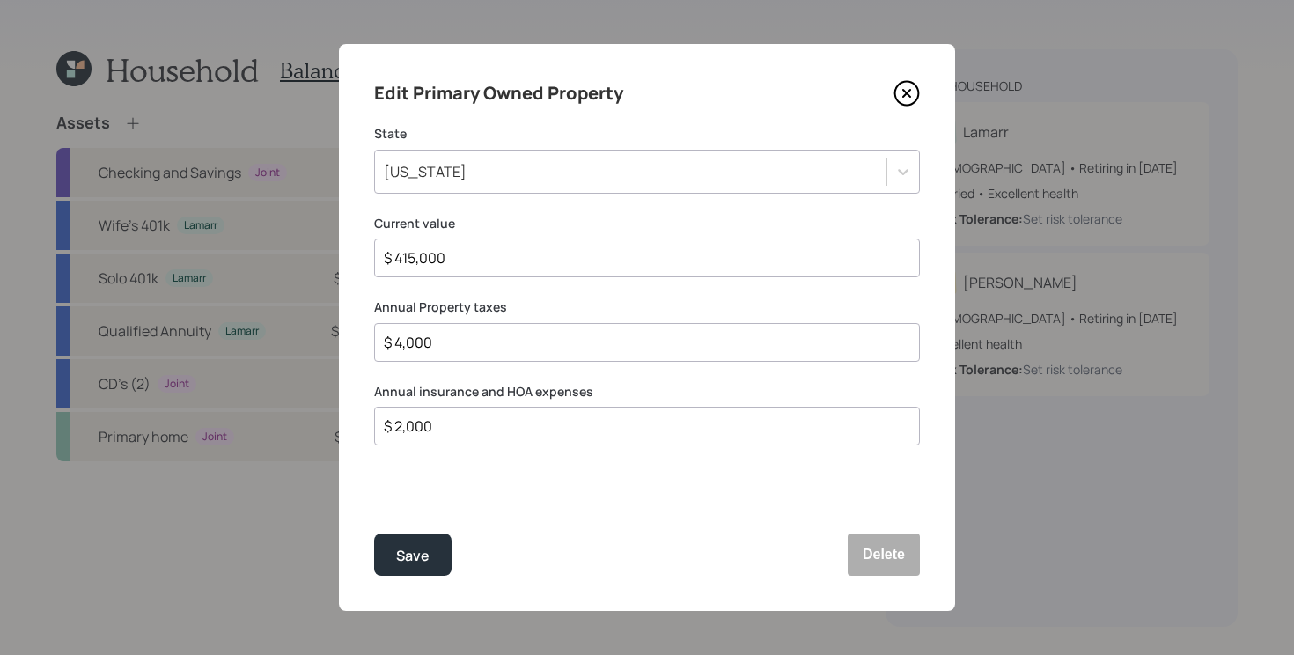
click at [908, 90] on icon at bounding box center [906, 93] width 7 height 7
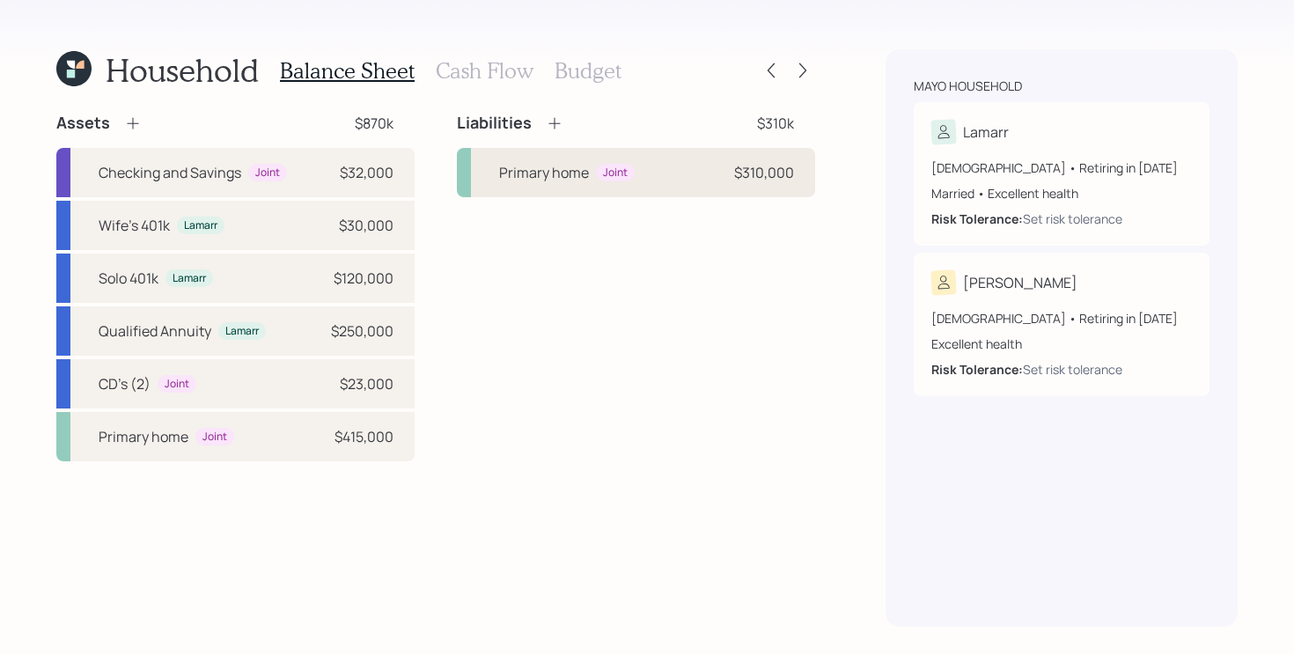
click at [709, 186] on div "Primary home Joint $310,000" at bounding box center [636, 172] width 358 height 49
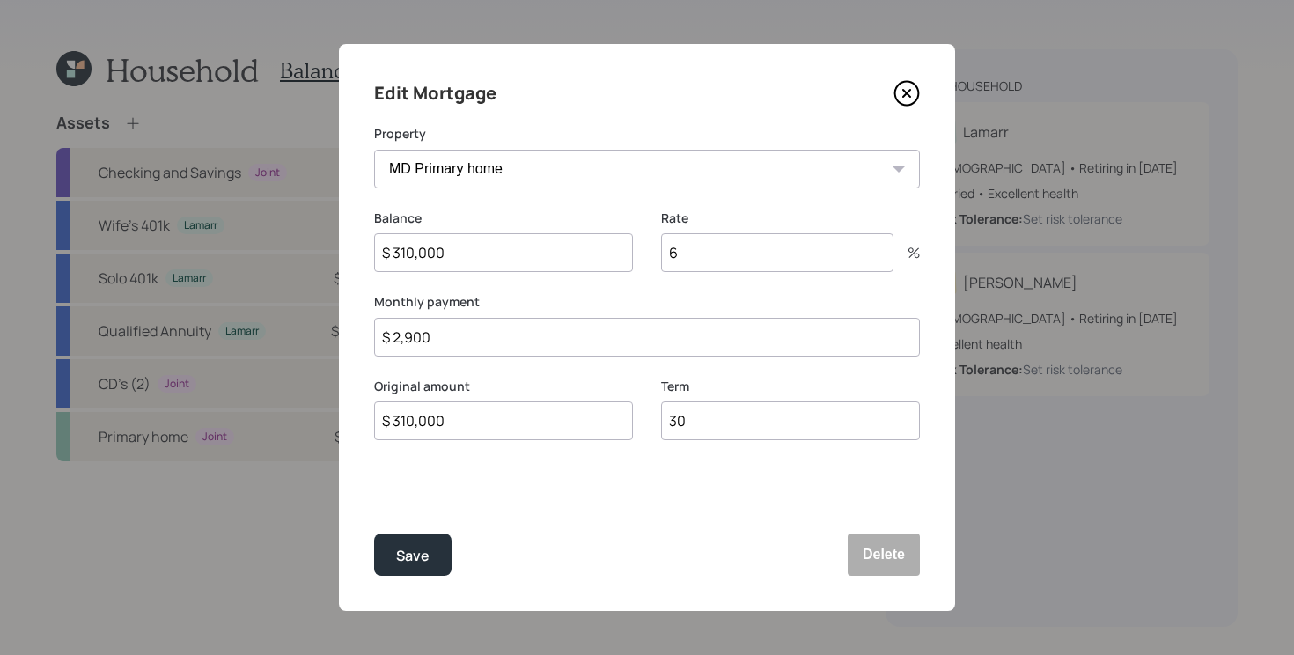
click at [467, 335] on input "$ 2,900" at bounding box center [647, 337] width 546 height 39
type input "$ 2,400"
click at [374, 533] on button "Save" at bounding box center [412, 554] width 77 height 42
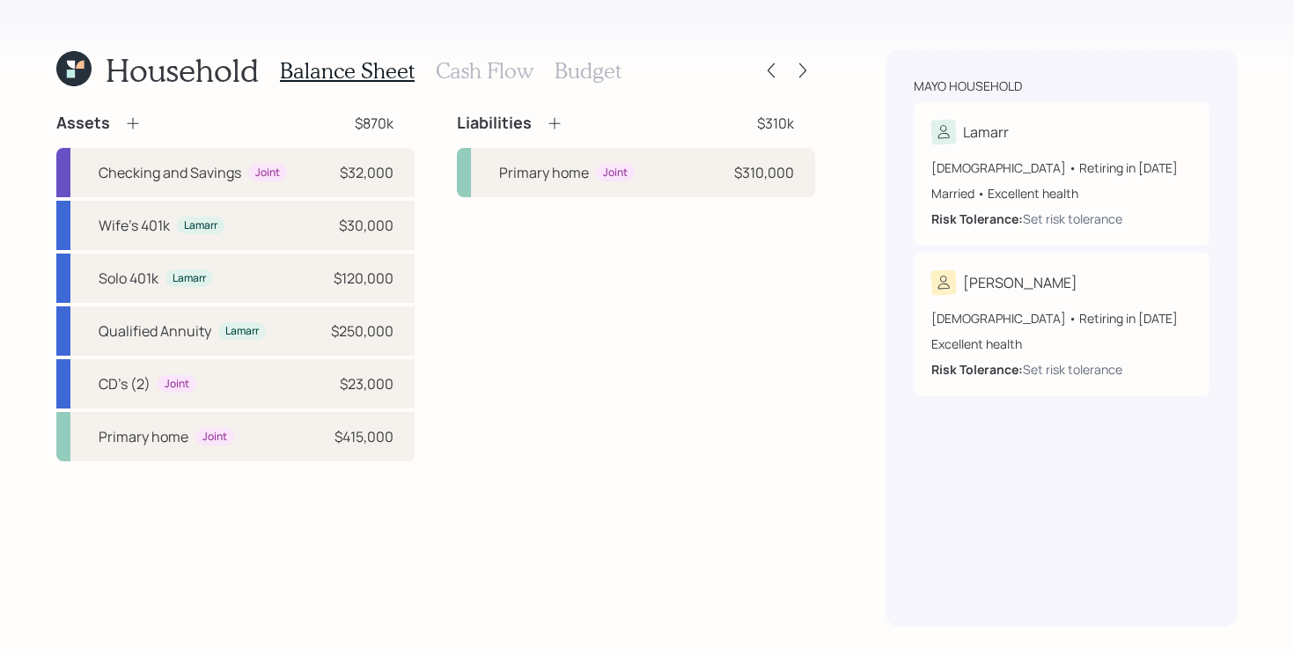
click at [564, 473] on div "Assets $870k Checking and Savings Joint $32,000 Wife's 401k Lamarr $30,000 Solo…" at bounding box center [435, 370] width 759 height 514
click at [561, 124] on icon at bounding box center [555, 123] width 18 height 18
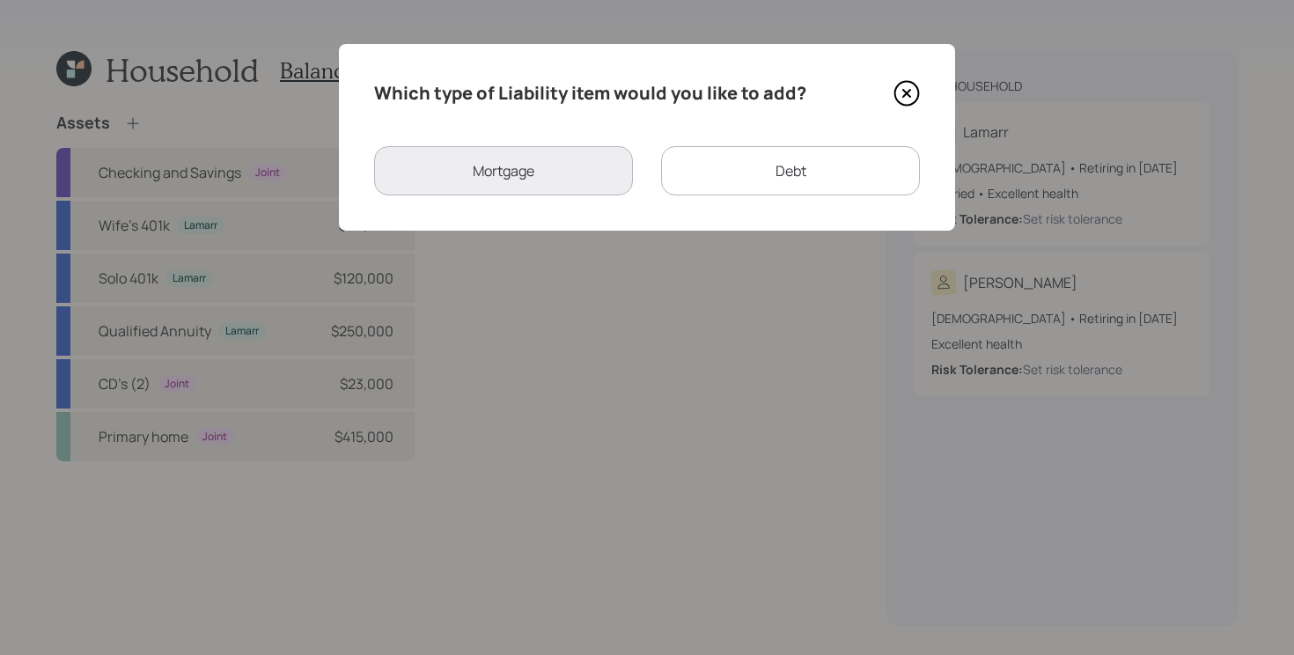
click at [700, 193] on div "Debt" at bounding box center [790, 170] width 259 height 49
select select "credit_card"
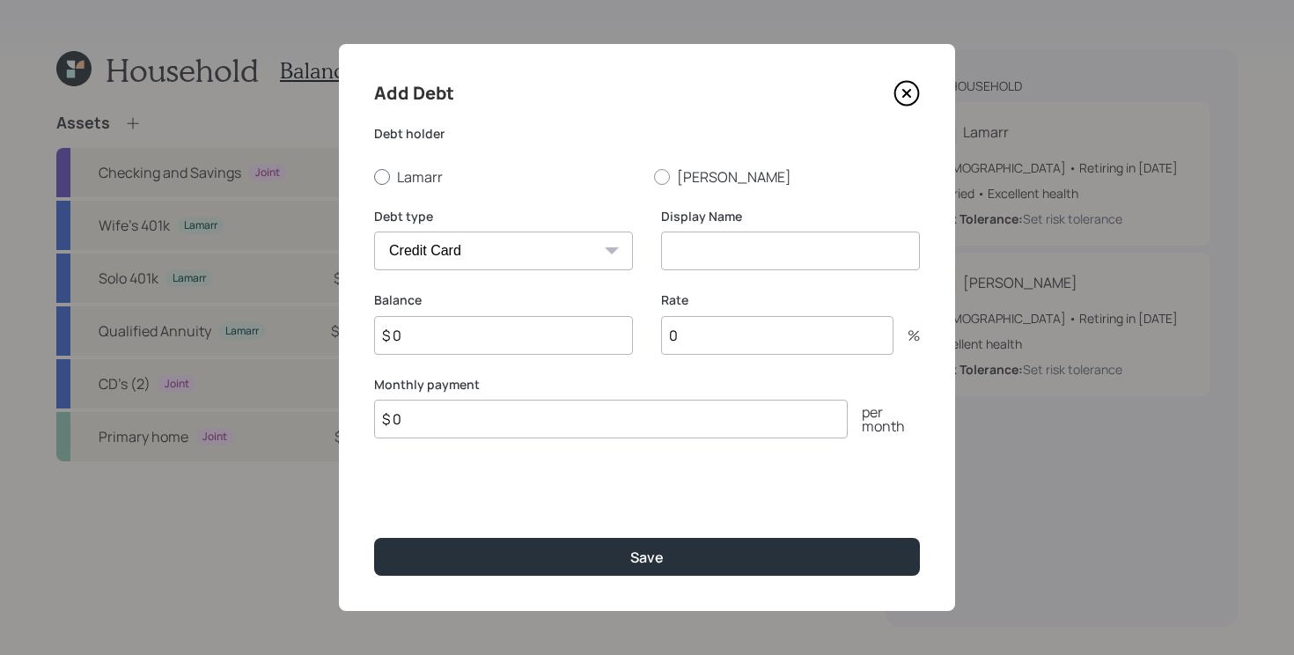
click at [408, 170] on label "Lamarr" at bounding box center [507, 176] width 266 height 19
click at [374, 176] on input "Lamarr" at bounding box center [373, 176] width 1 height 1
radio input "true"
click at [463, 240] on select "Car Credit Card Medical Student Other" at bounding box center [503, 251] width 259 height 39
select select "car"
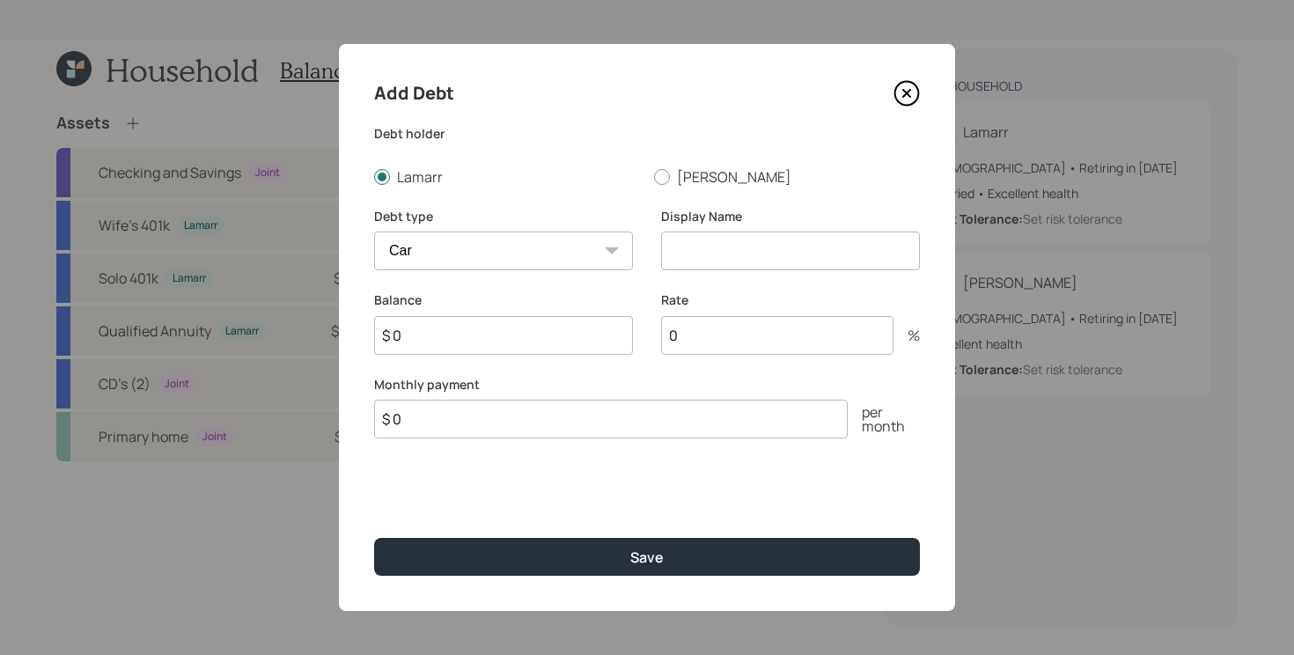
click at [374, 232] on select "Car Credit Card Medical Student Other" at bounding box center [503, 251] width 259 height 39
click at [725, 255] on input at bounding box center [790, 251] width 259 height 39
type input "Daughter's Car"
type input "$ 3,500"
type input "4.2"
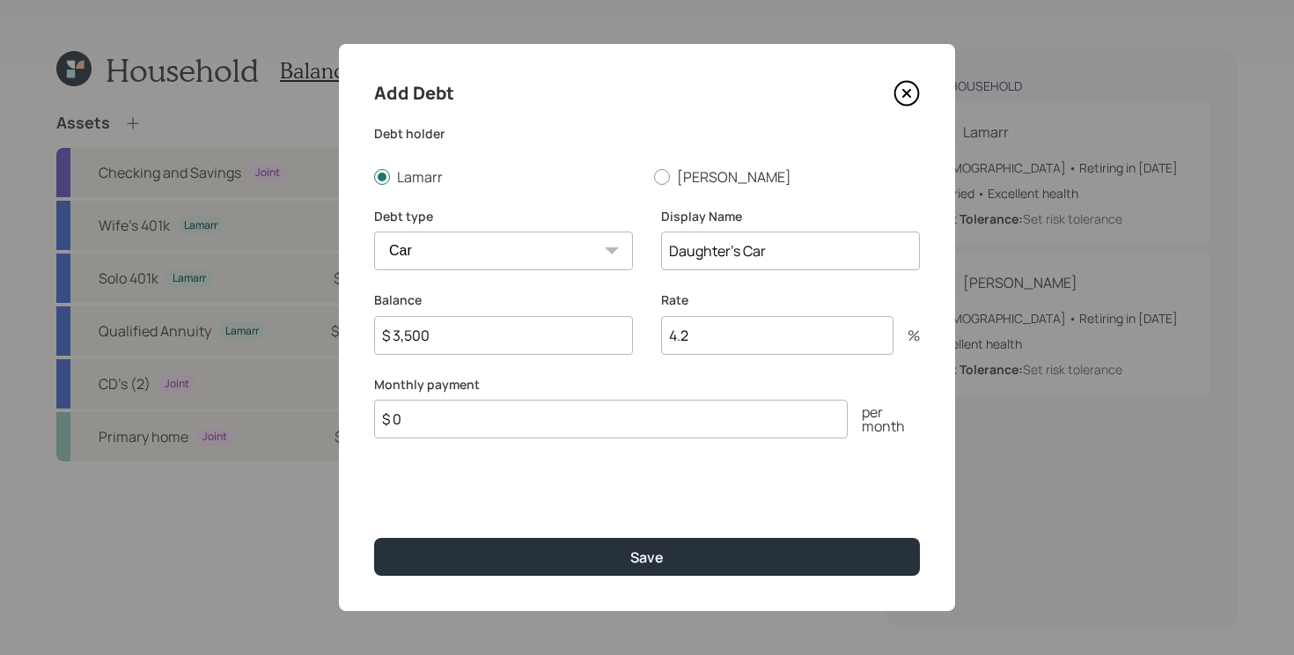
click at [374, 538] on button "Save" at bounding box center [647, 557] width 546 height 38
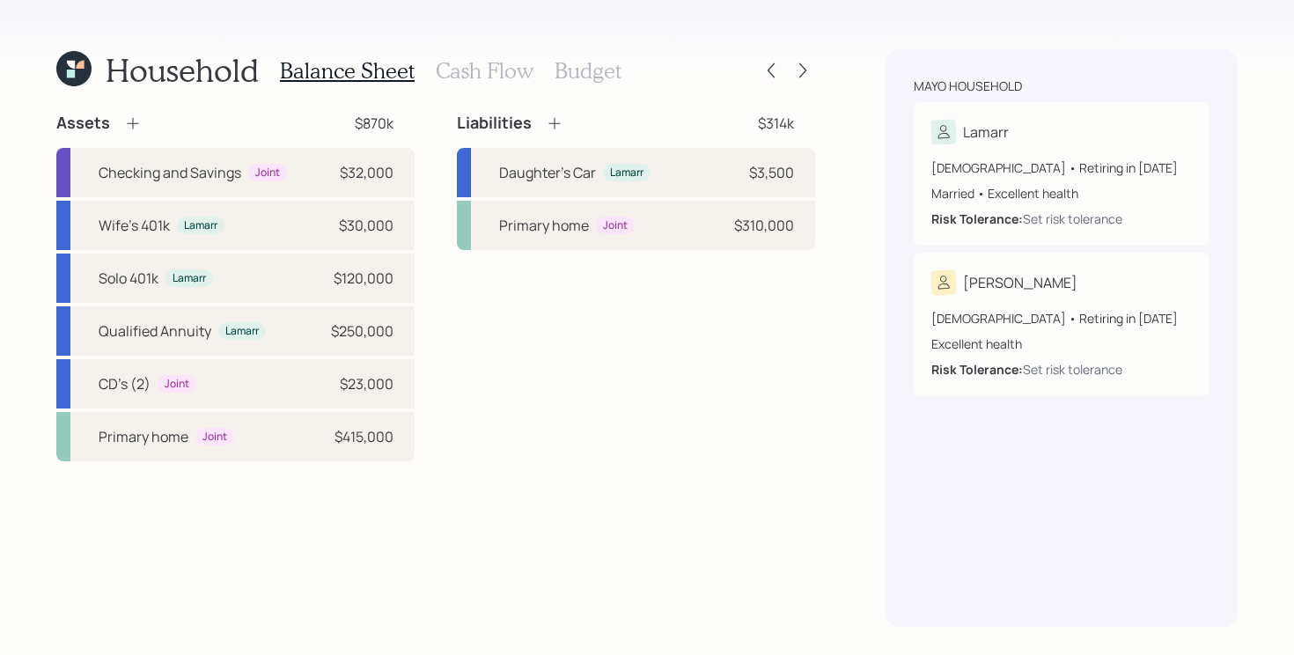
click at [628, 352] on div "Liabilities $314k Daughter's Car Lamarr $3,500 Primary home Joint $310,000" at bounding box center [636, 287] width 358 height 349
click at [552, 121] on icon at bounding box center [555, 123] width 18 height 18
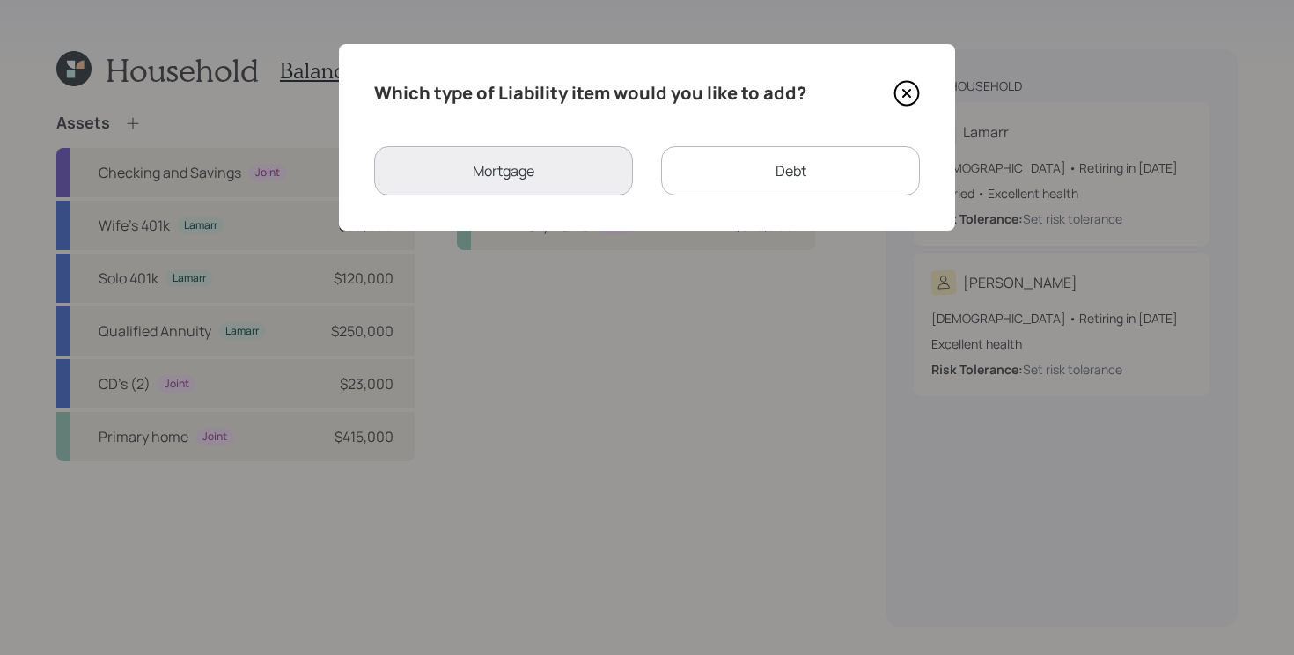
click at [698, 191] on div "Debt" at bounding box center [790, 170] width 259 height 49
select select "credit_card"
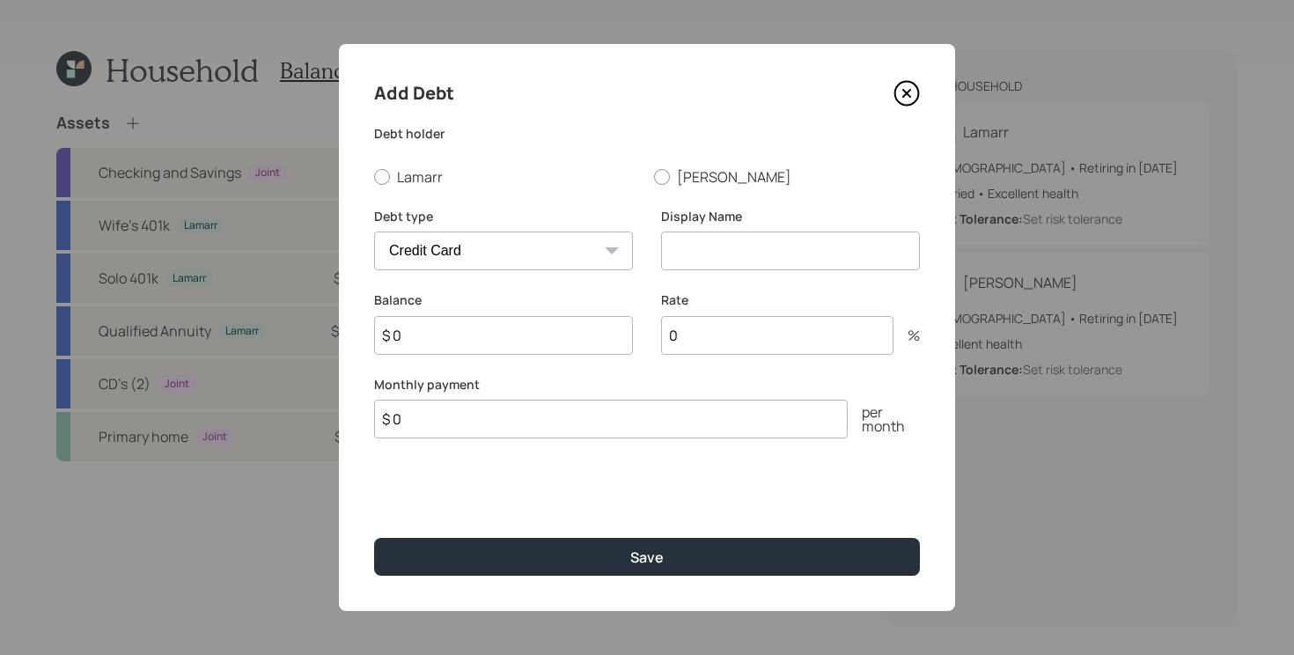
click at [532, 341] on input "$ 0" at bounding box center [503, 335] width 259 height 39
type input "$ 3,500"
click at [450, 254] on select "Car Credit Card Medical Student Other" at bounding box center [503, 251] width 259 height 39
click at [374, 232] on select "Car Credit Card Medical Student Other" at bounding box center [503, 251] width 259 height 39
click at [448, 246] on select "Car Credit Card Medical Student Other" at bounding box center [503, 251] width 259 height 39
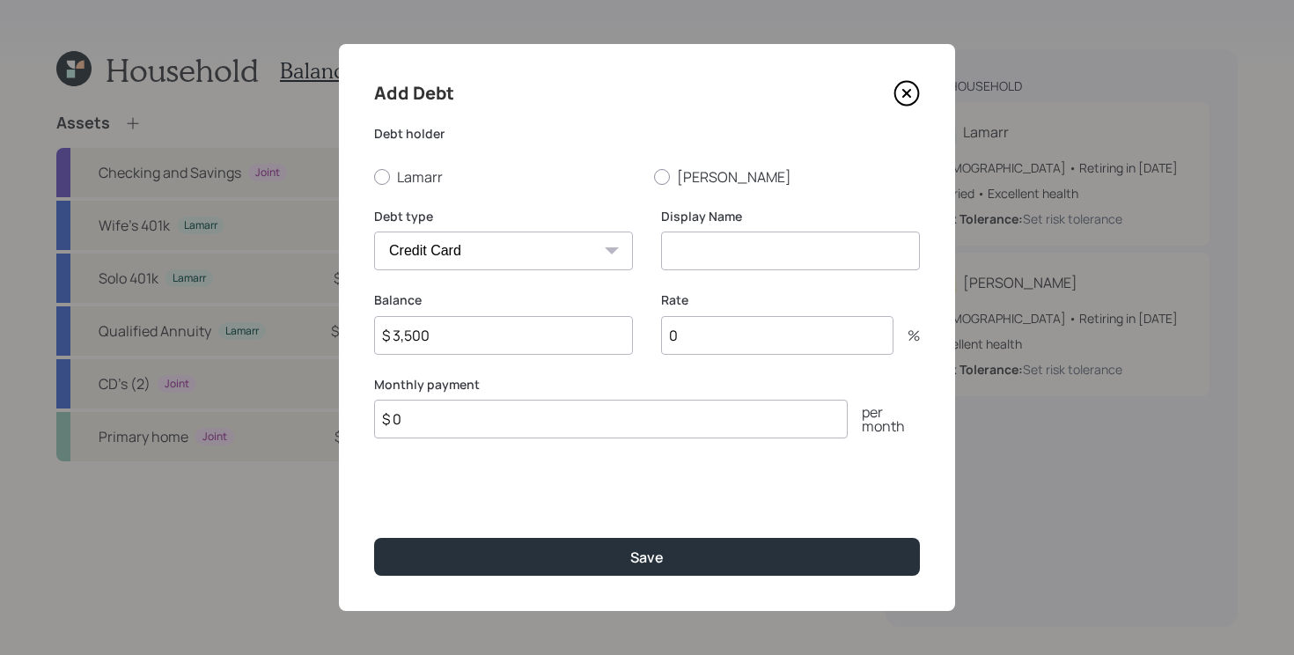
select select "car"
click at [374, 232] on select "Car Credit Card Medical Student Other" at bounding box center [503, 251] width 259 height 39
click at [420, 189] on div "Add Debt Debt holder Lamarr Camilla Debt type Car Credit Card Medical Student O…" at bounding box center [647, 327] width 616 height 567
click at [426, 171] on label "Lamarr" at bounding box center [507, 176] width 266 height 19
click at [374, 176] on input "Lamarr" at bounding box center [373, 176] width 1 height 1
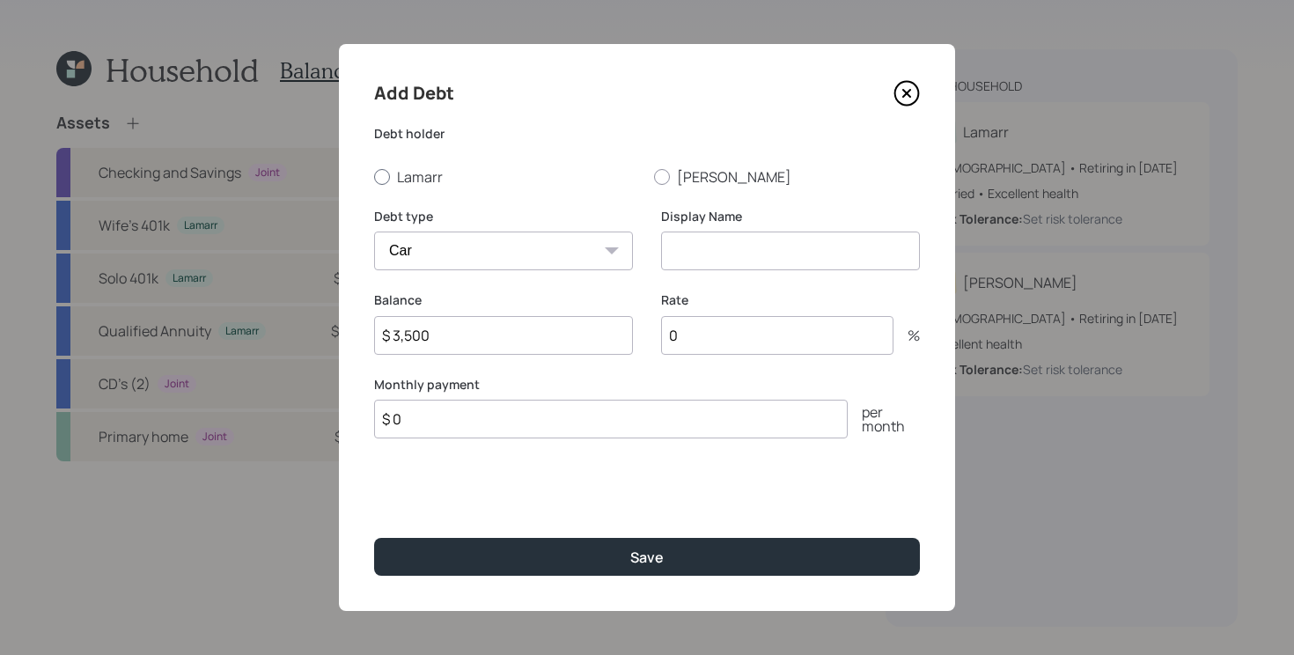
radio input "true"
drag, startPoint x: 740, startPoint y: 238, endPoint x: 729, endPoint y: 251, distance: 17.5
click at [739, 238] on input at bounding box center [790, 251] width 259 height 39
type input "Son's Car"
click at [374, 538] on button "Save" at bounding box center [647, 557] width 546 height 38
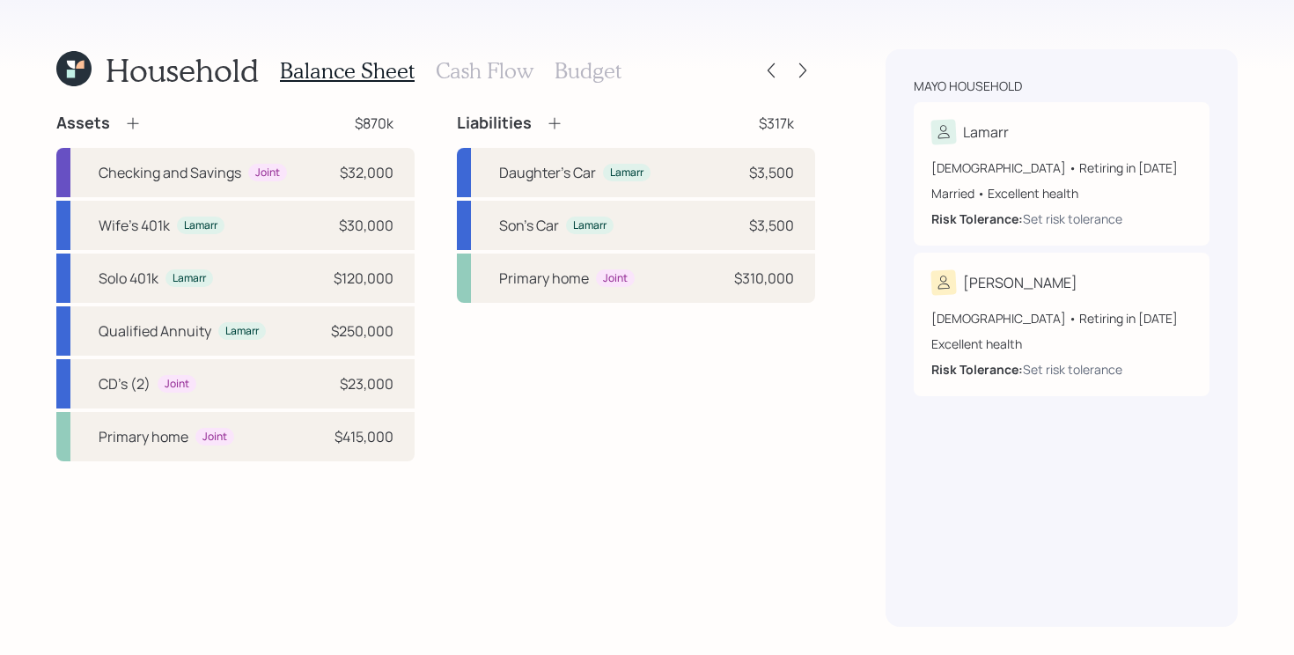
click at [489, 67] on h3 "Cash Flow" at bounding box center [485, 71] width 98 height 26
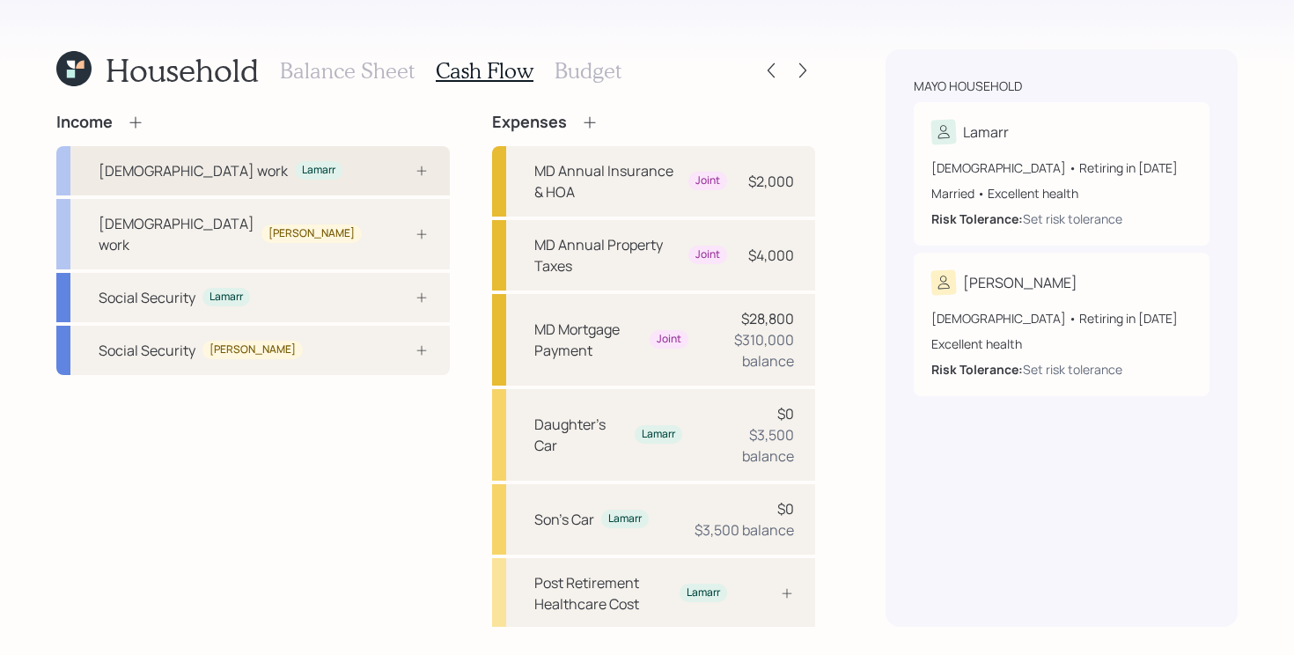
click at [334, 165] on div "Full-time work Lamarr" at bounding box center [252, 170] width 393 height 49
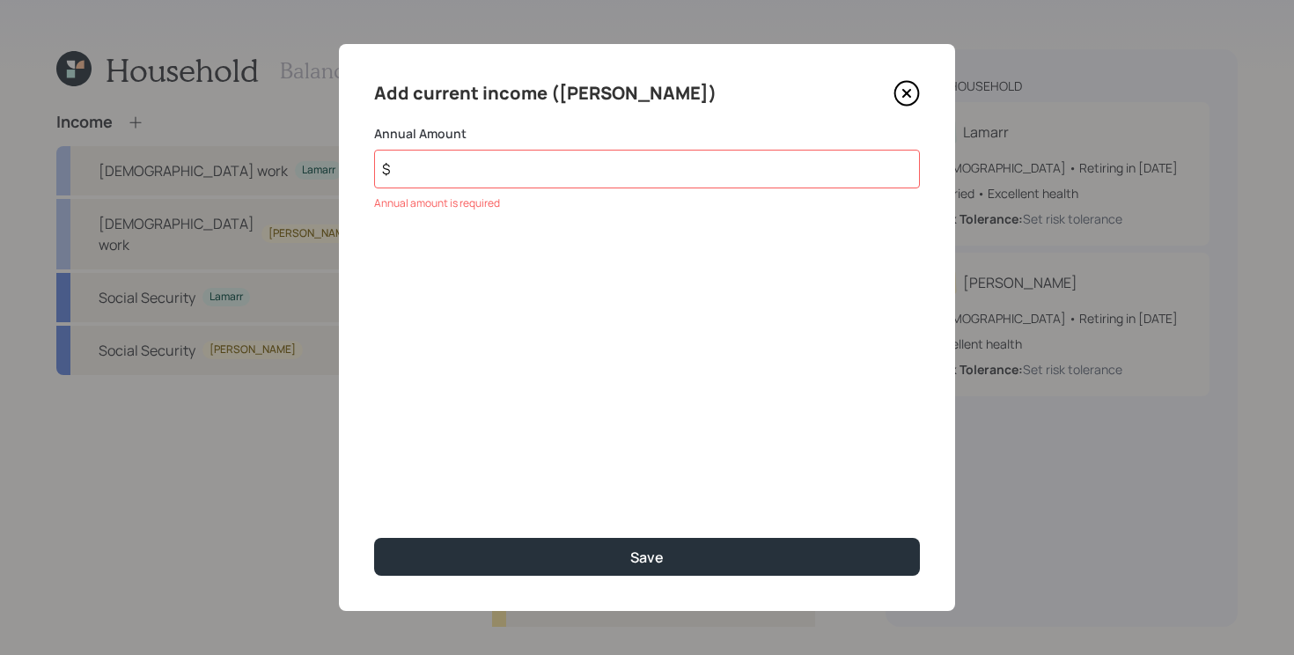
click at [483, 189] on div "Add current income (Lamarr) Annual Amount $ Annual amount is required Save" at bounding box center [647, 327] width 616 height 567
click at [478, 167] on input "$" at bounding box center [647, 169] width 546 height 39
type input "$ 290,000"
click at [374, 538] on button "Save" at bounding box center [647, 557] width 546 height 38
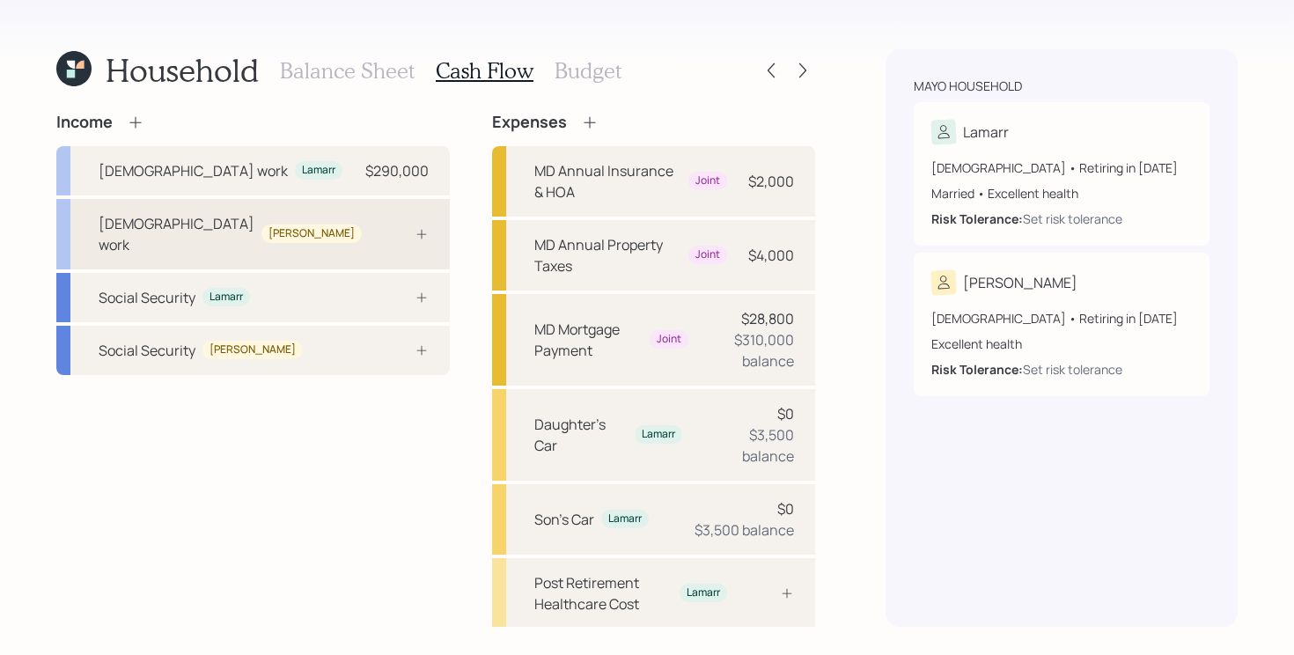
click at [366, 232] on div "Full-time work Camilla" at bounding box center [252, 234] width 393 height 70
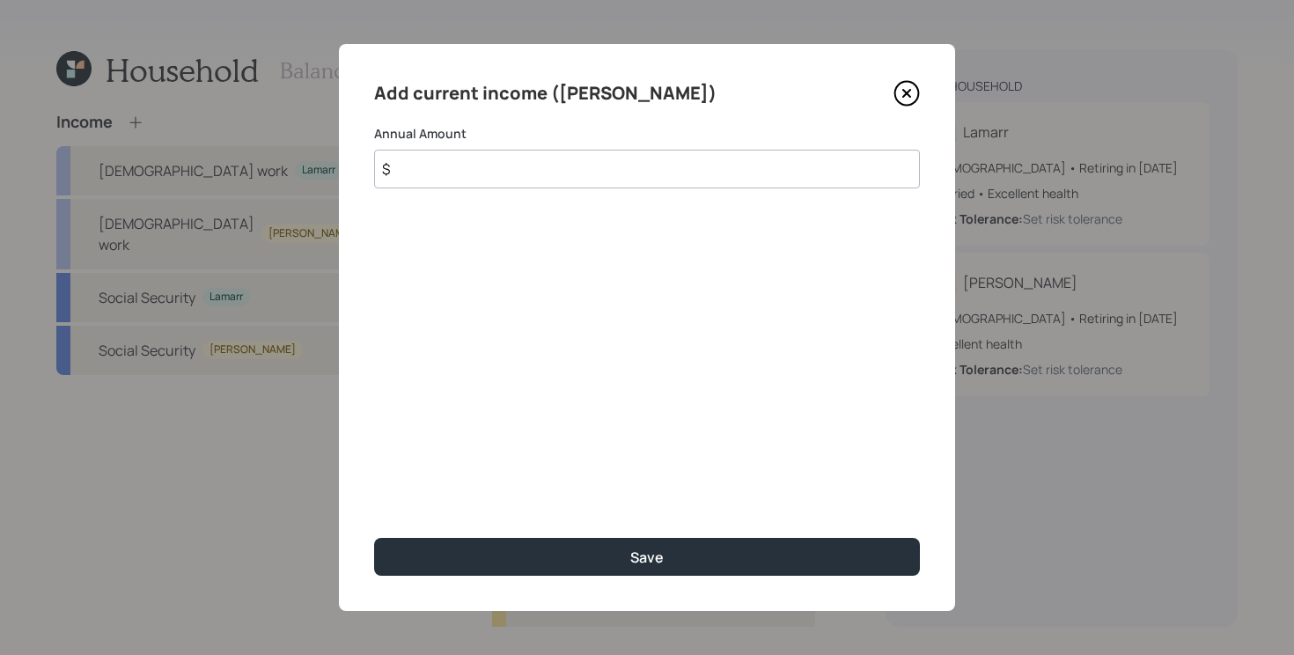
drag, startPoint x: 522, startPoint y: 177, endPoint x: 509, endPoint y: 177, distance: 13.2
click at [521, 177] on input "$" at bounding box center [647, 169] width 546 height 39
type input "$ 50,000"
click at [374, 538] on button "Save" at bounding box center [647, 557] width 546 height 38
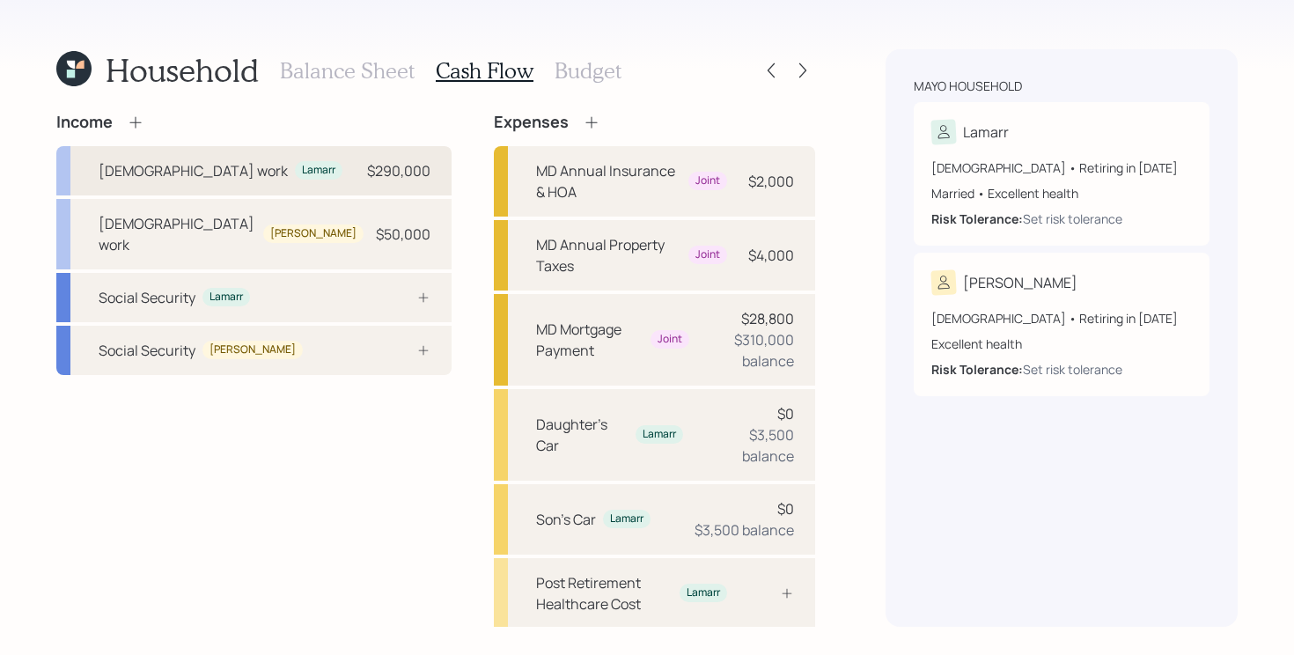
click at [314, 175] on div "Full-time work Lamarr $290,000" at bounding box center [253, 170] width 395 height 49
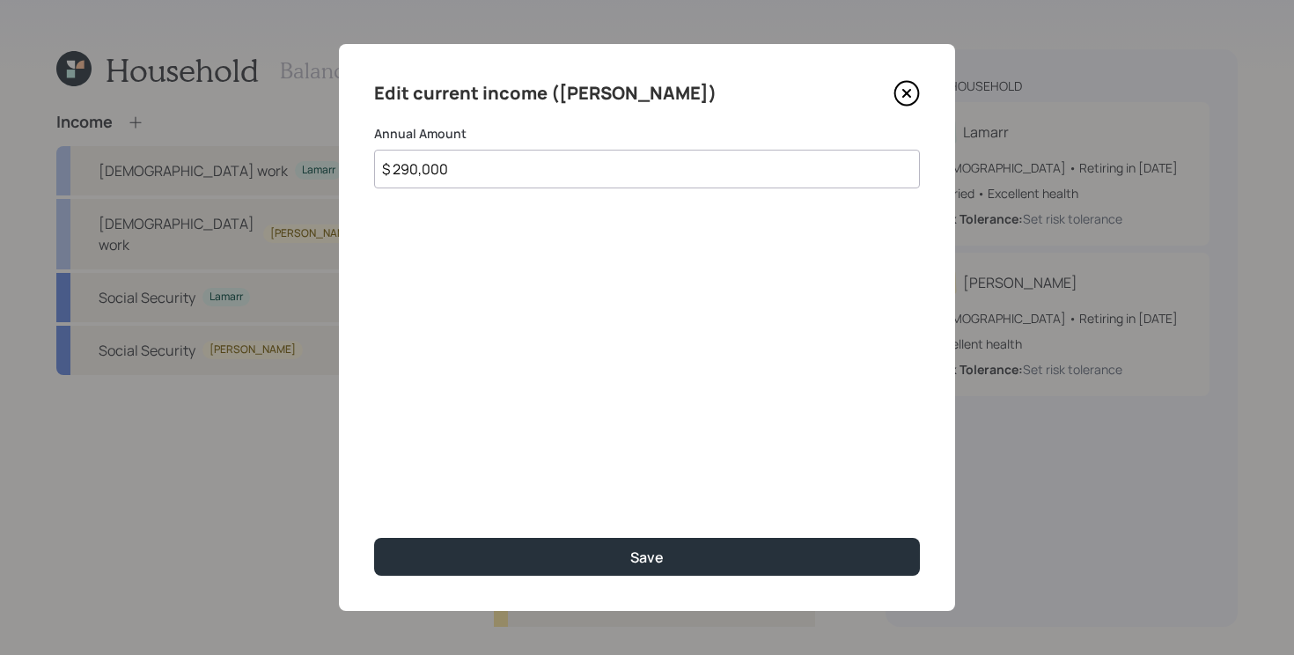
click at [651, 177] on input "$ 290,000" at bounding box center [647, 169] width 546 height 39
type input "$ 150,000"
click at [374, 538] on button "Save" at bounding box center [647, 557] width 546 height 38
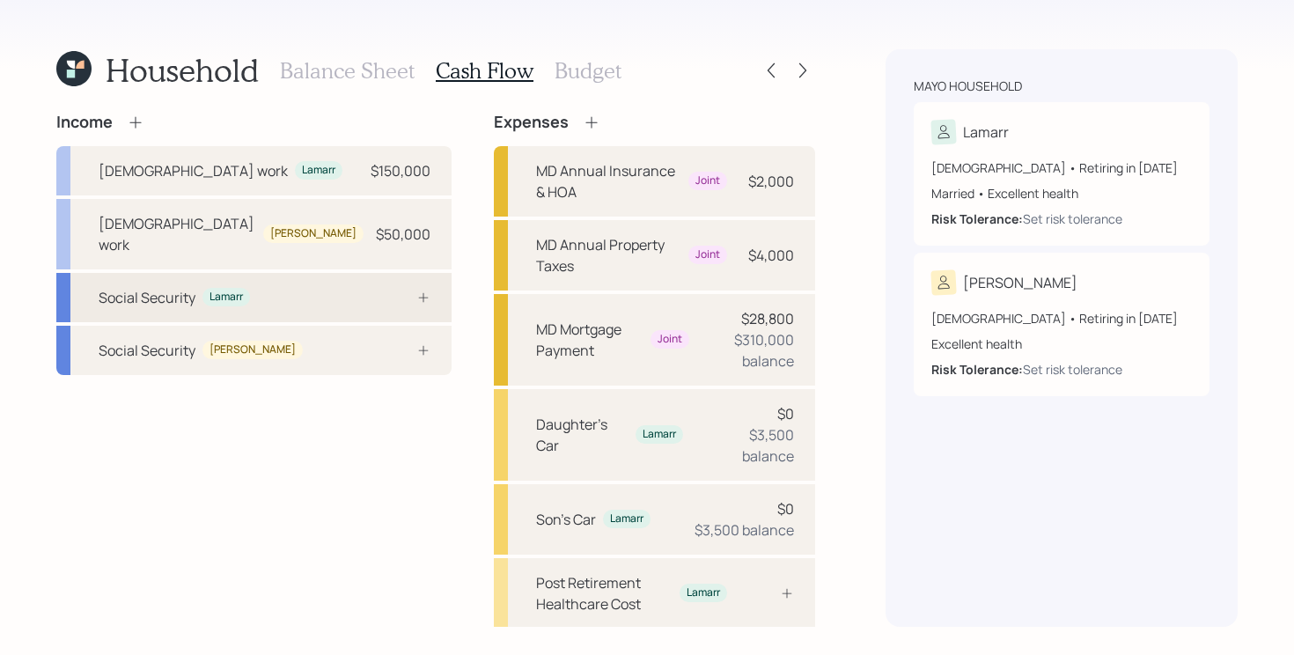
click at [416, 290] on icon at bounding box center [423, 297] width 14 height 14
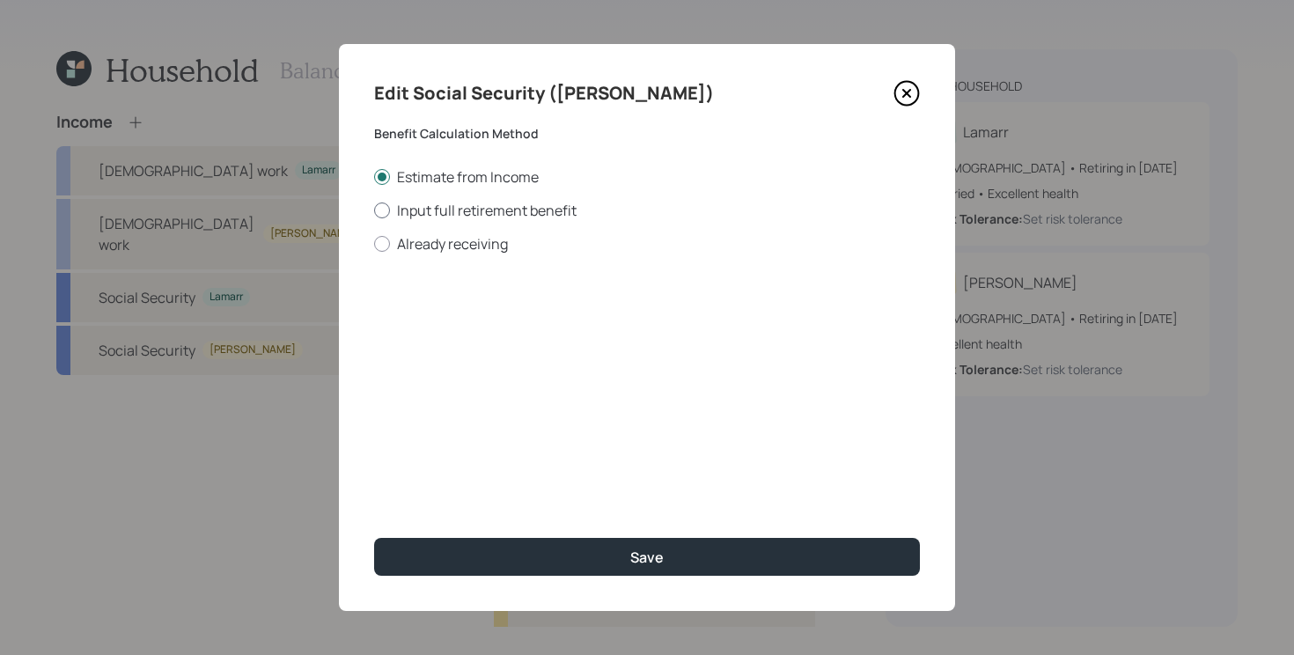
click at [478, 207] on label "Input full retirement benefit" at bounding box center [647, 210] width 546 height 19
click at [374, 210] on input "Input full retirement benefit" at bounding box center [373, 210] width 1 height 1
radio input "true"
click at [504, 338] on div "PIA Amount $ Note: This should be the benefit at full retirement age to ensure …" at bounding box center [647, 325] width 546 height 100
click at [504, 322] on input "$" at bounding box center [647, 317] width 546 height 39
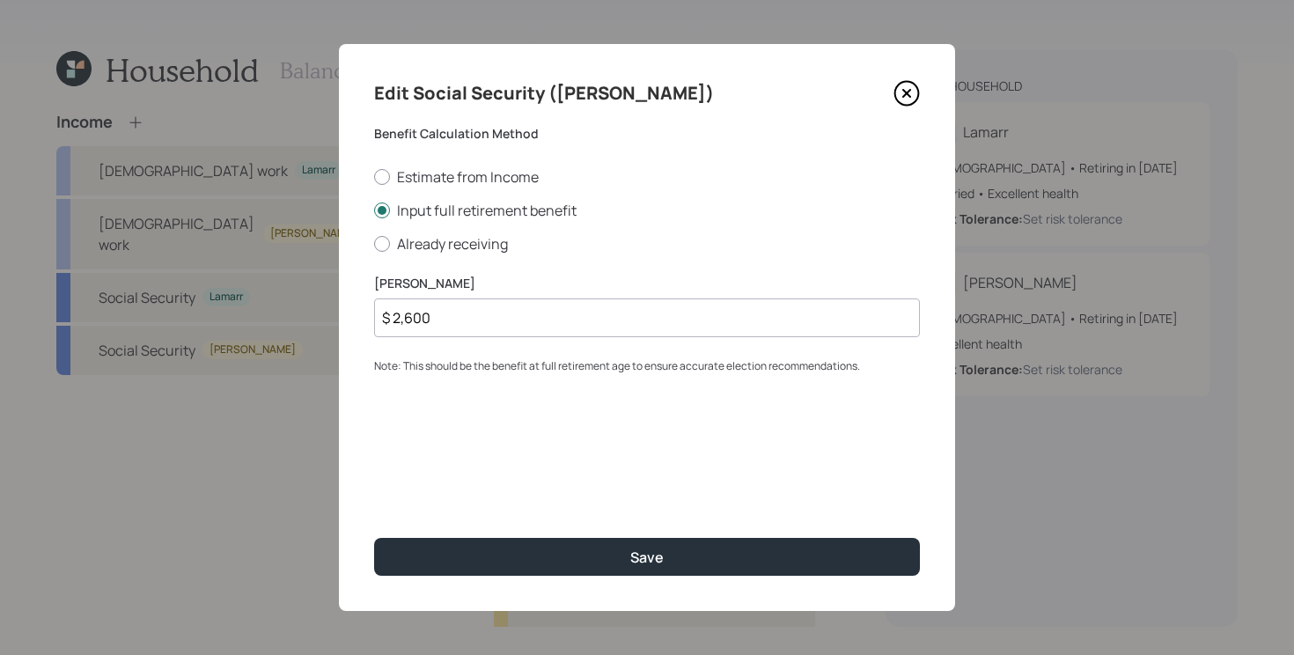
type input "$ 2,600"
click at [374, 538] on button "Save" at bounding box center [647, 557] width 546 height 38
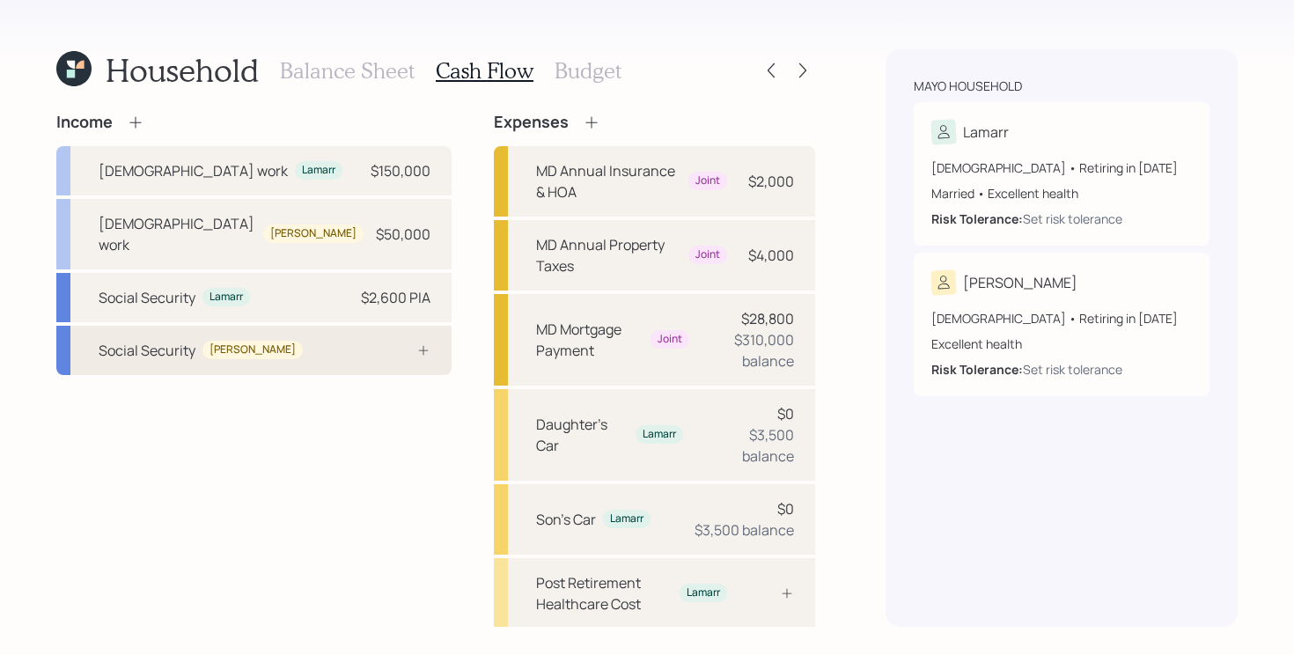
click at [378, 343] on div at bounding box center [404, 350] width 53 height 14
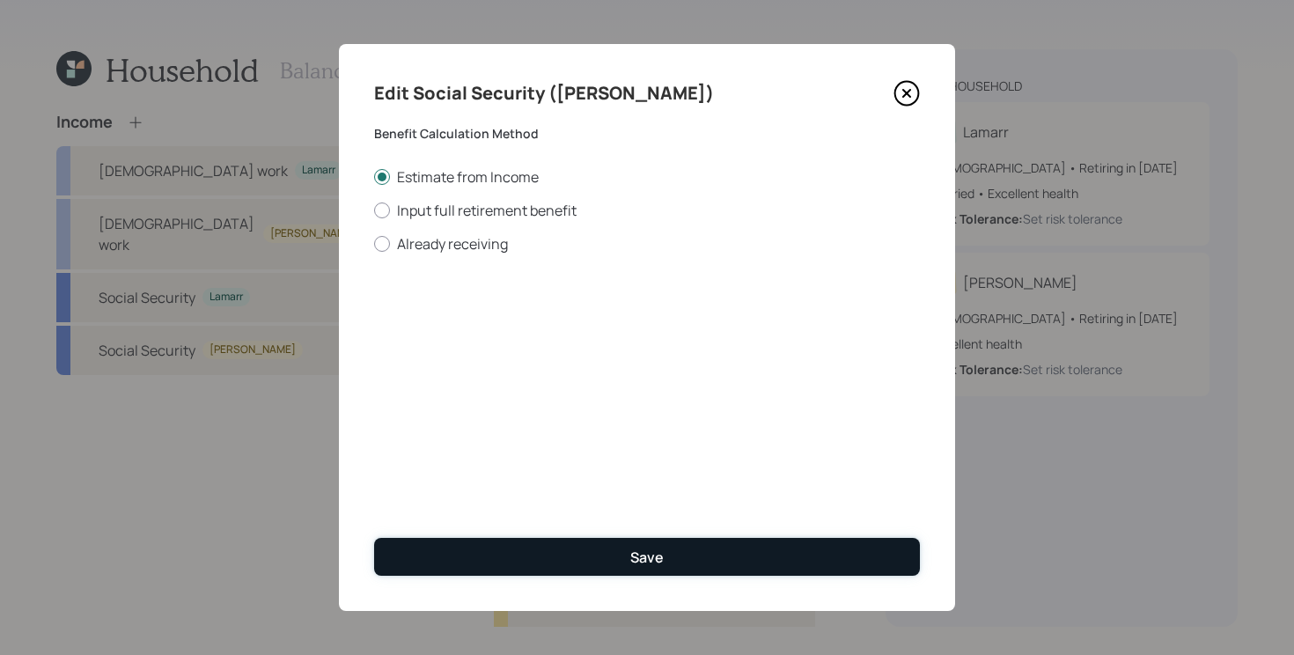
click at [651, 556] on div "Save" at bounding box center [646, 557] width 33 height 19
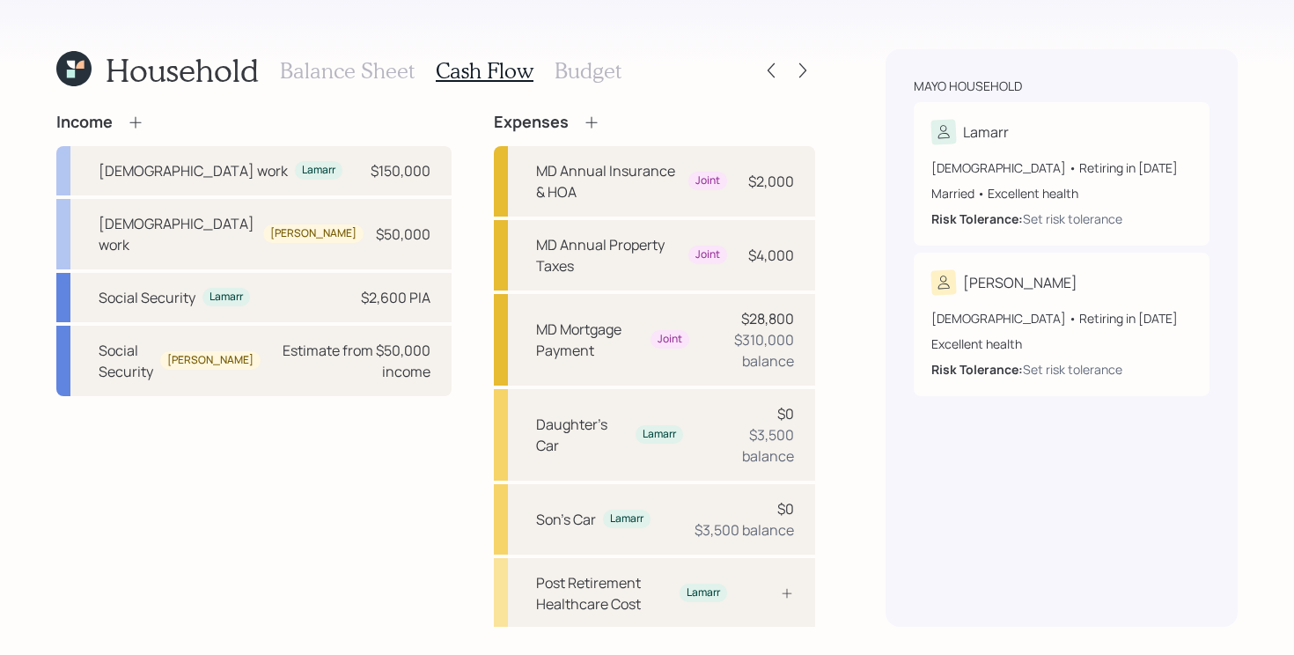
click at [132, 126] on icon at bounding box center [136, 123] width 18 height 18
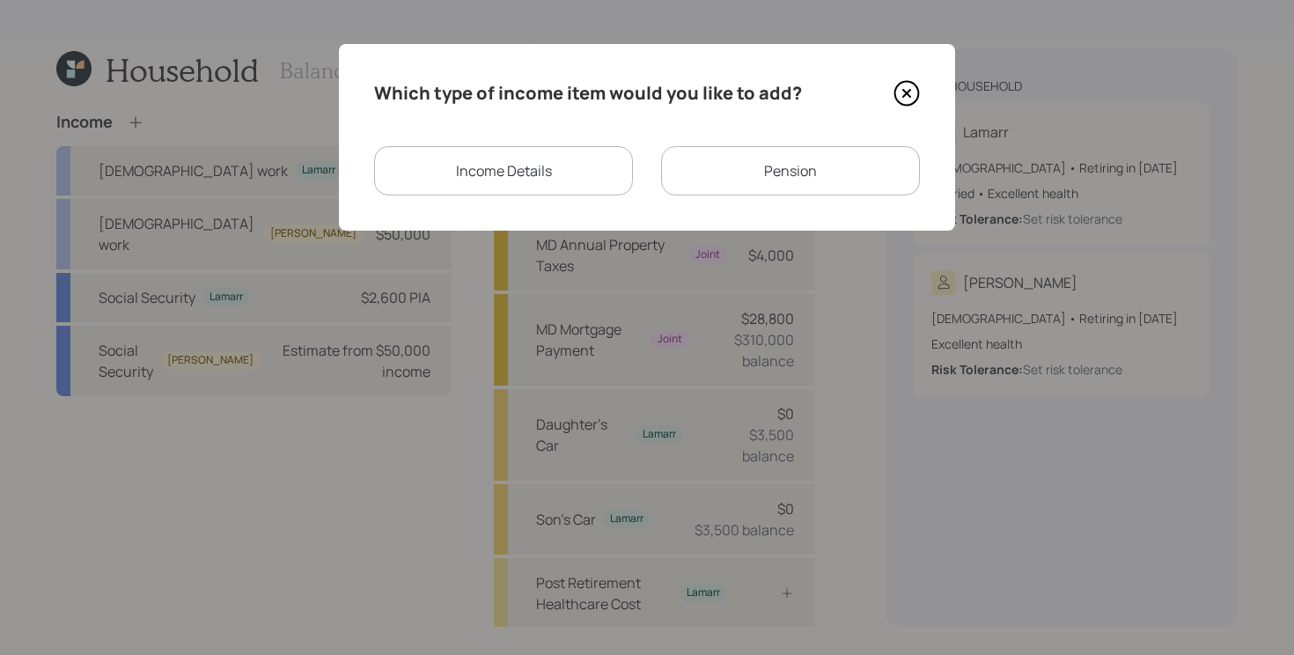
click at [528, 173] on div "Income Details" at bounding box center [503, 170] width 259 height 49
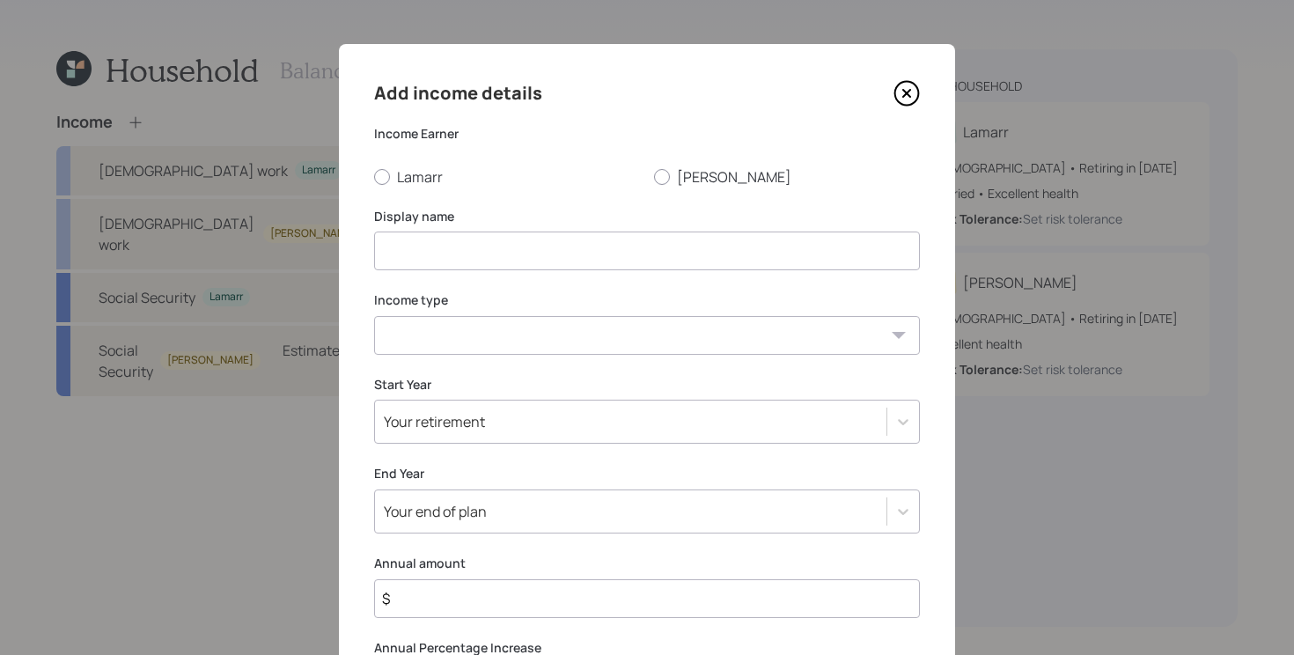
click at [911, 94] on icon at bounding box center [906, 93] width 26 height 26
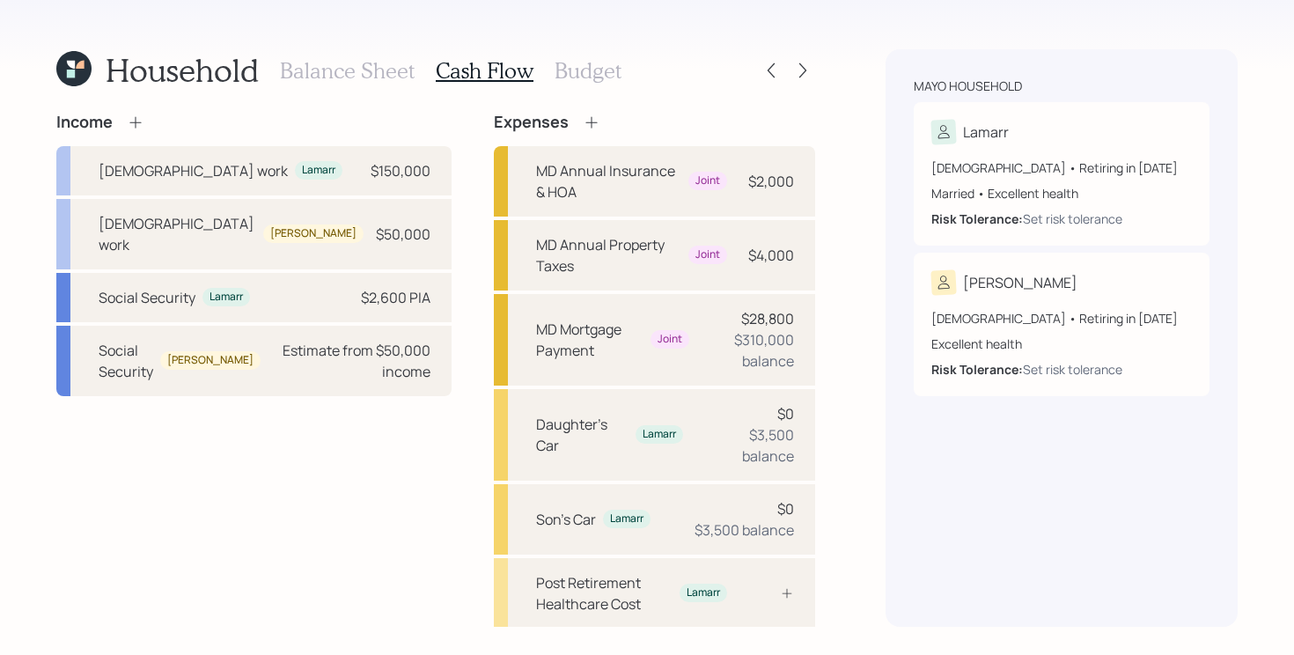
click at [136, 123] on icon at bounding box center [136, 123] width 18 height 18
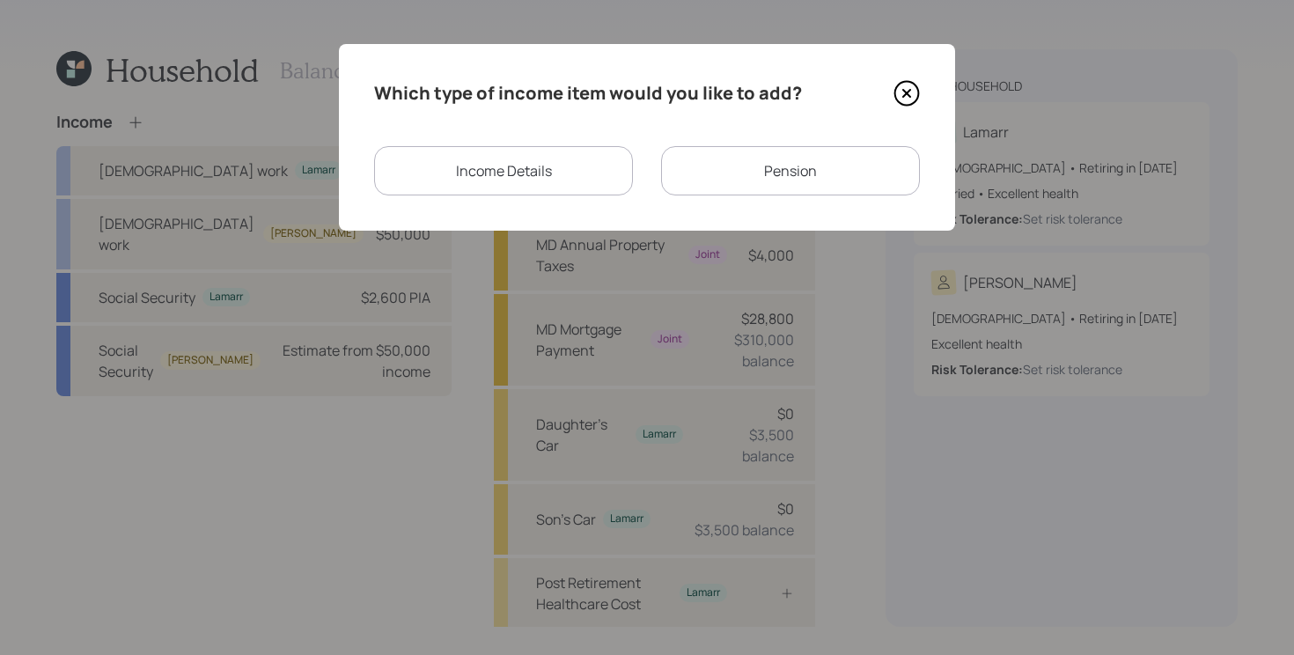
click at [750, 169] on div "Pension" at bounding box center [790, 170] width 259 height 49
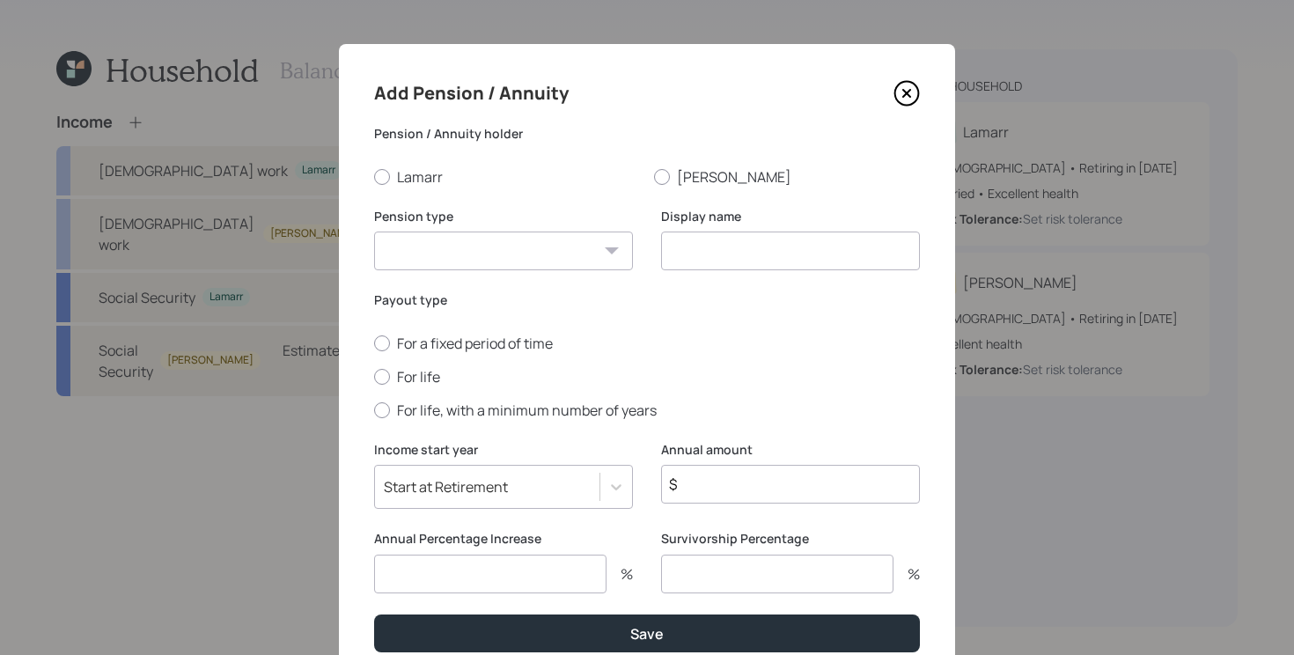
click at [449, 248] on select "Pension Annuity" at bounding box center [503, 251] width 259 height 39
select select "pension"
click at [374, 232] on select "Pension Annuity" at bounding box center [503, 251] width 259 height 39
click at [732, 248] on input at bounding box center [790, 251] width 259 height 39
type input "Military Retirement"
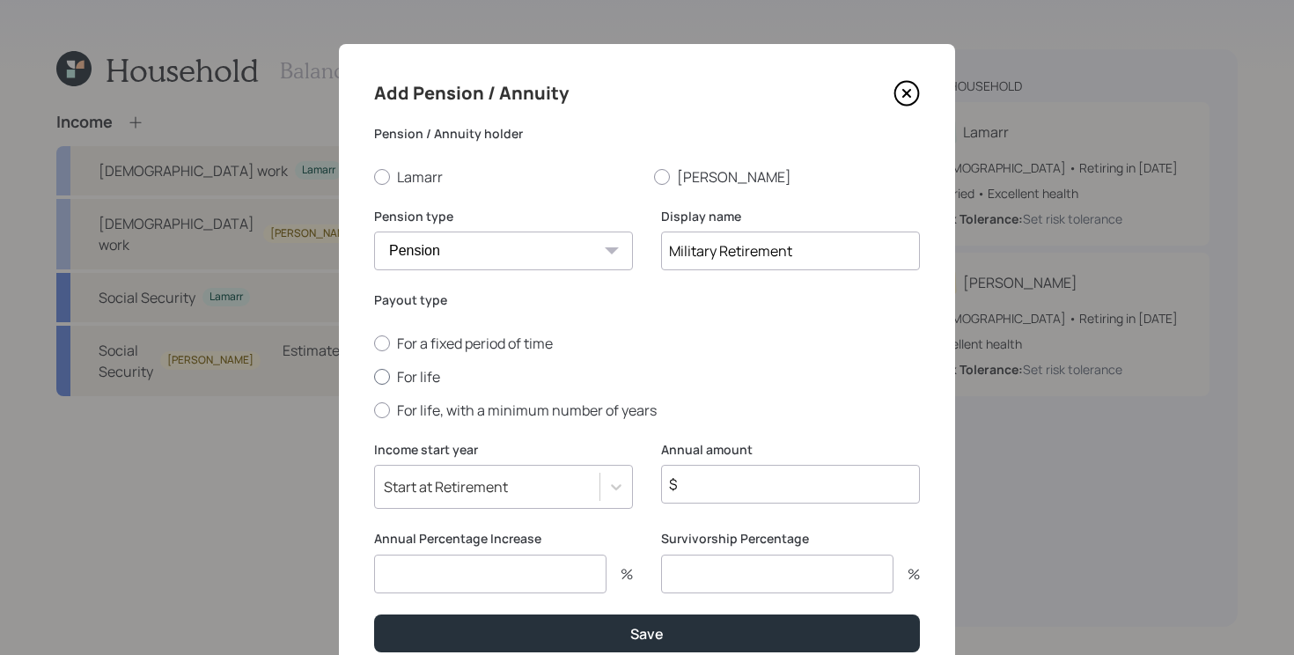
click at [401, 371] on label "For life" at bounding box center [647, 376] width 546 height 19
click at [374, 376] on input "For life" at bounding box center [373, 376] width 1 height 1
radio input "true"
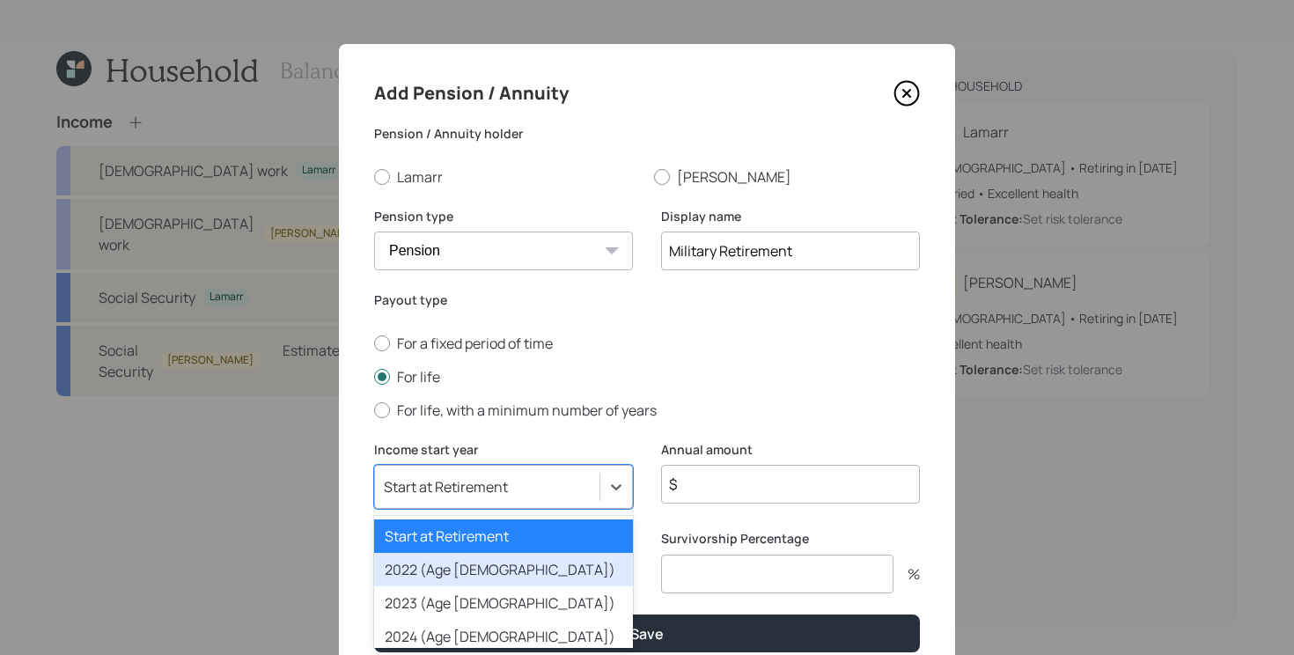
click at [485, 506] on div "option 2022 (Age 51) focused, 2 of 79. 79 results available. Use Up and Down to…" at bounding box center [503, 487] width 259 height 44
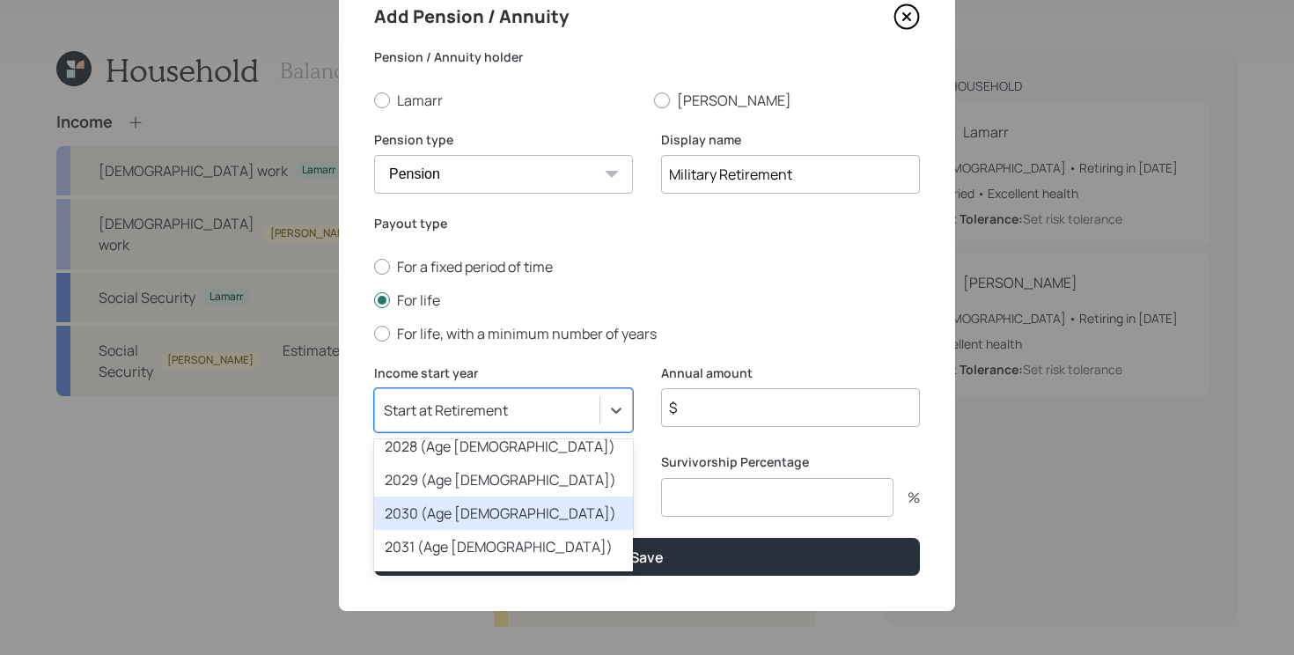
scroll to position [249, 0]
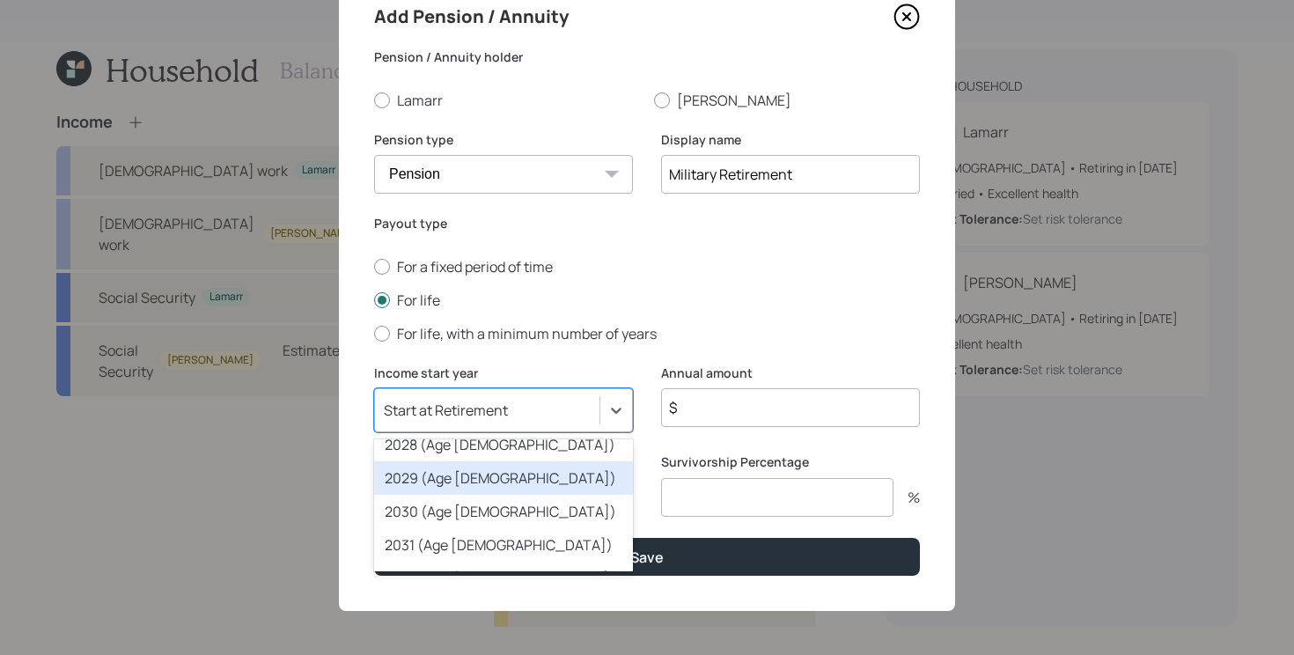
click at [484, 482] on div "2029 (Age 58)" at bounding box center [503, 477] width 259 height 33
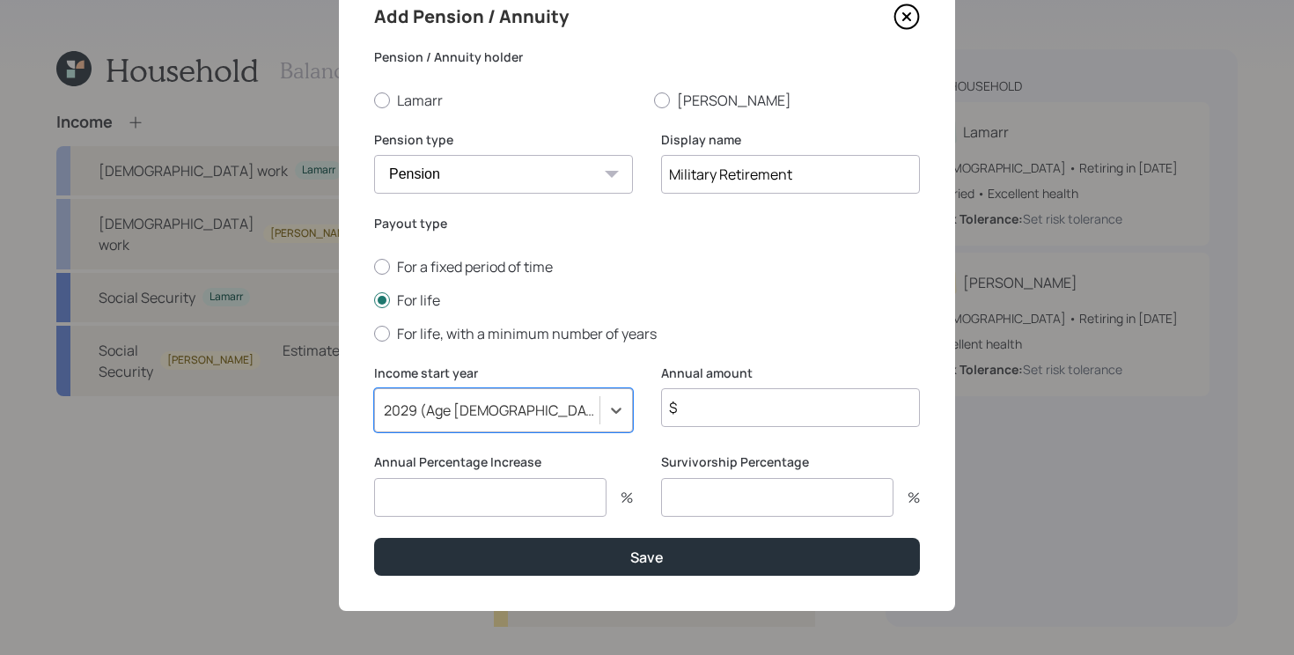
click at [516, 486] on input "number" at bounding box center [490, 497] width 232 height 39
type input "3"
type input "$ 33,600"
type input "0"
type input "3"
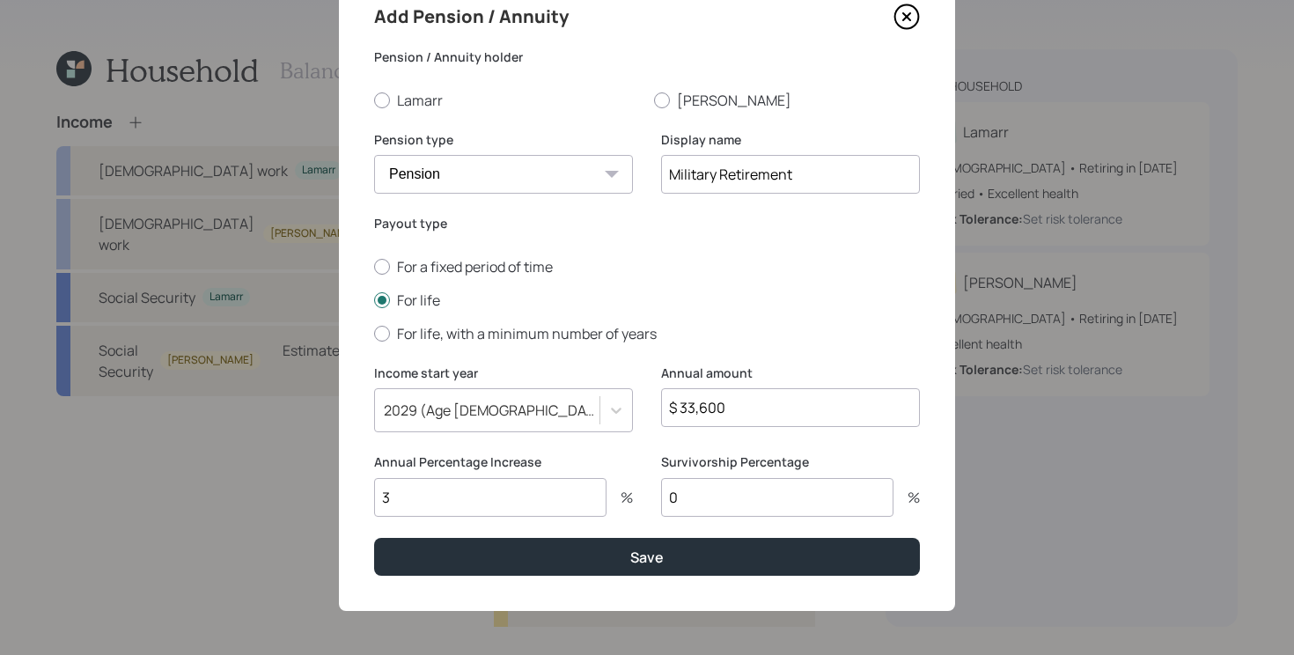
click at [374, 538] on button "Save" at bounding box center [647, 557] width 546 height 38
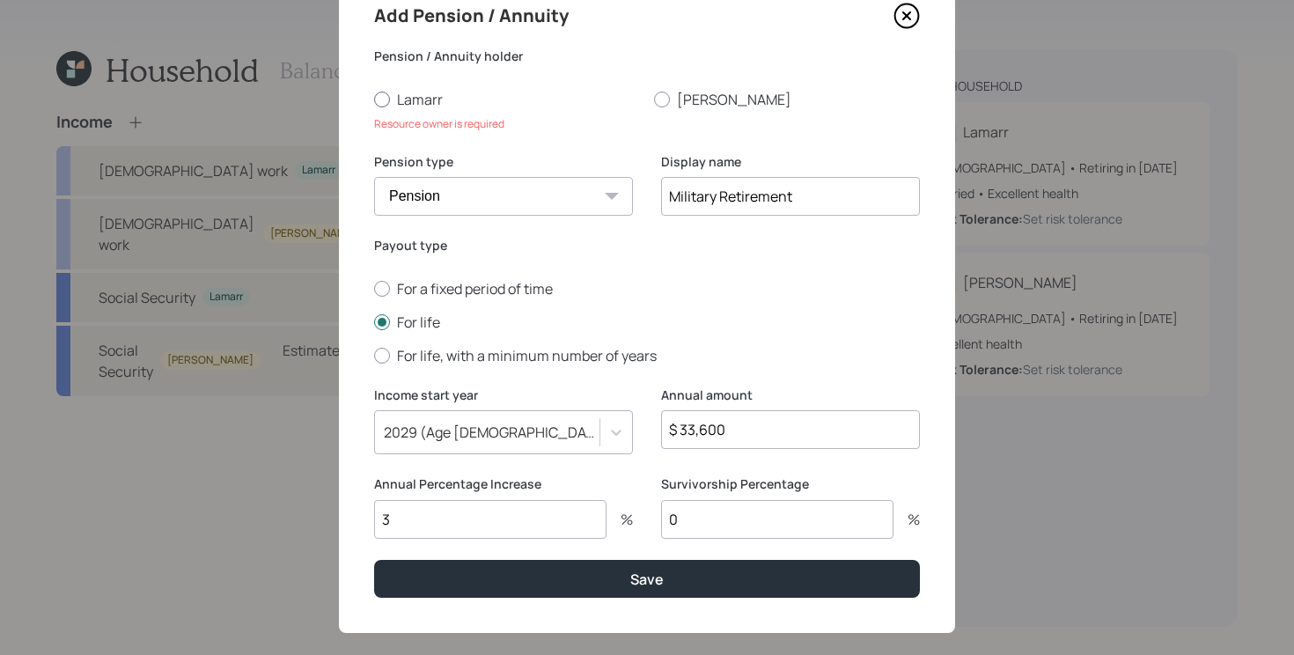
click at [433, 93] on label "Lamarr" at bounding box center [507, 99] width 266 height 19
click at [374, 99] on input "Lamarr" at bounding box center [373, 99] width 1 height 1
radio input "true"
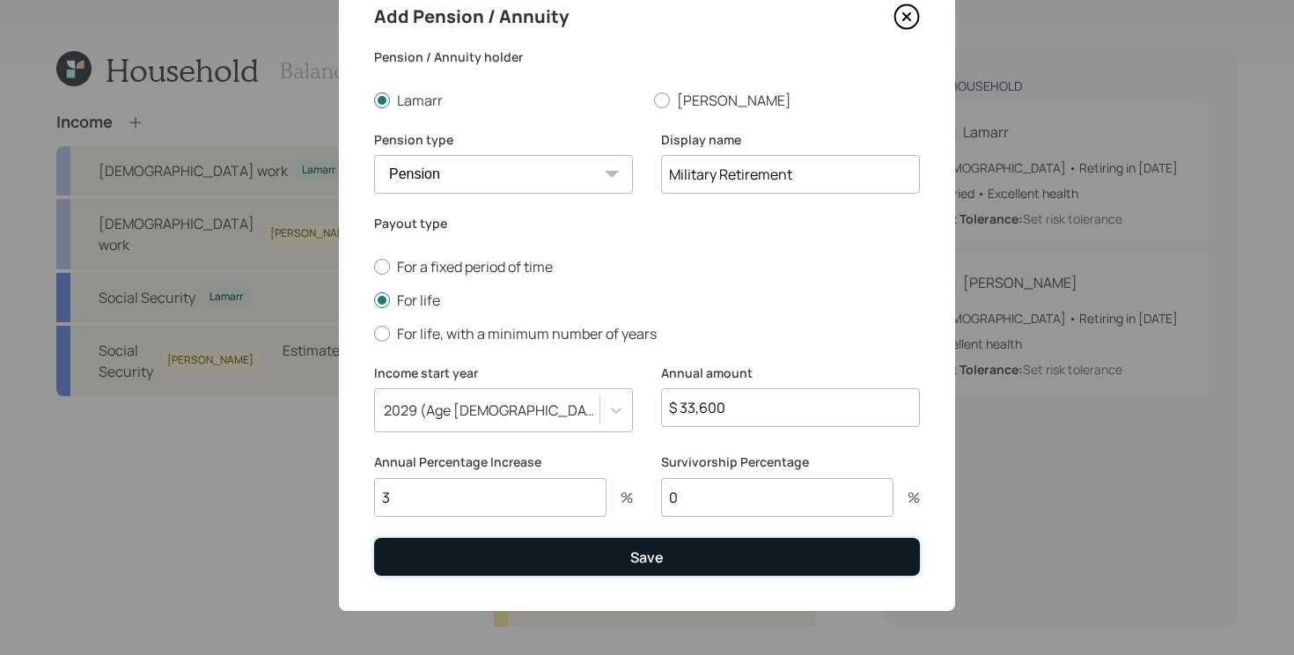
click at [526, 547] on button "Save" at bounding box center [647, 557] width 546 height 38
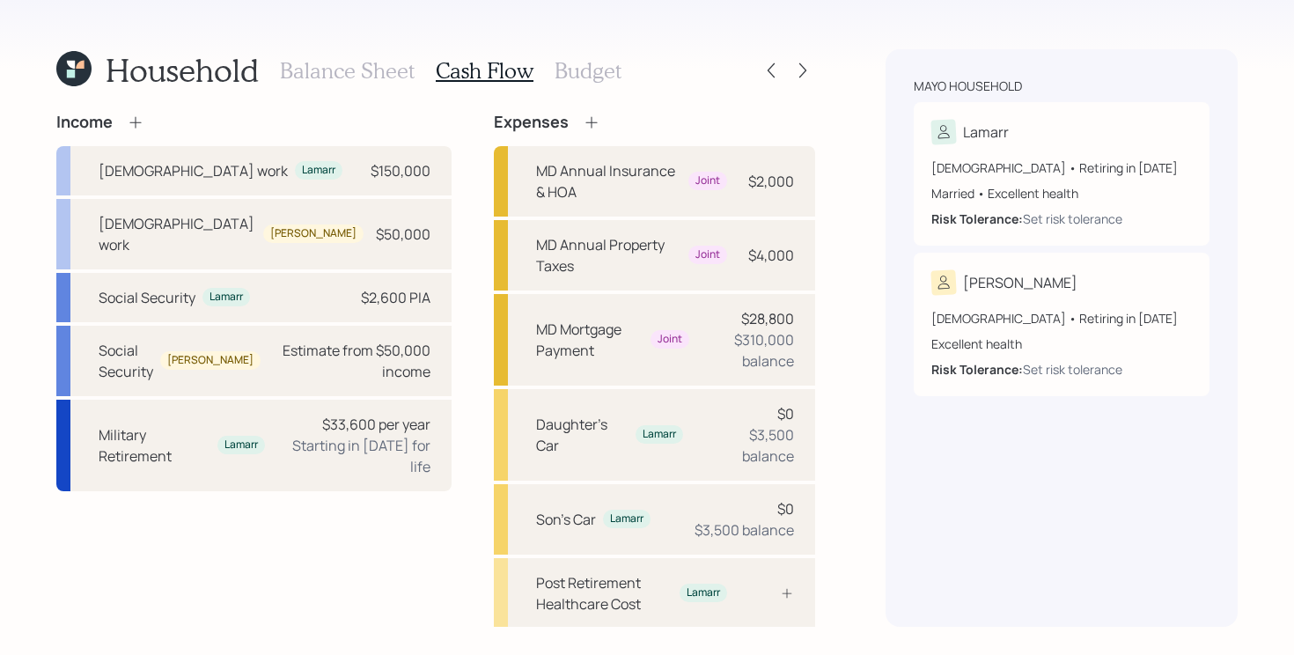
click at [437, 379] on div "Income Full-time work Lamarr $150,000 Full-time work Camilla $50,000 Social Sec…" at bounding box center [435, 503] width 759 height 780
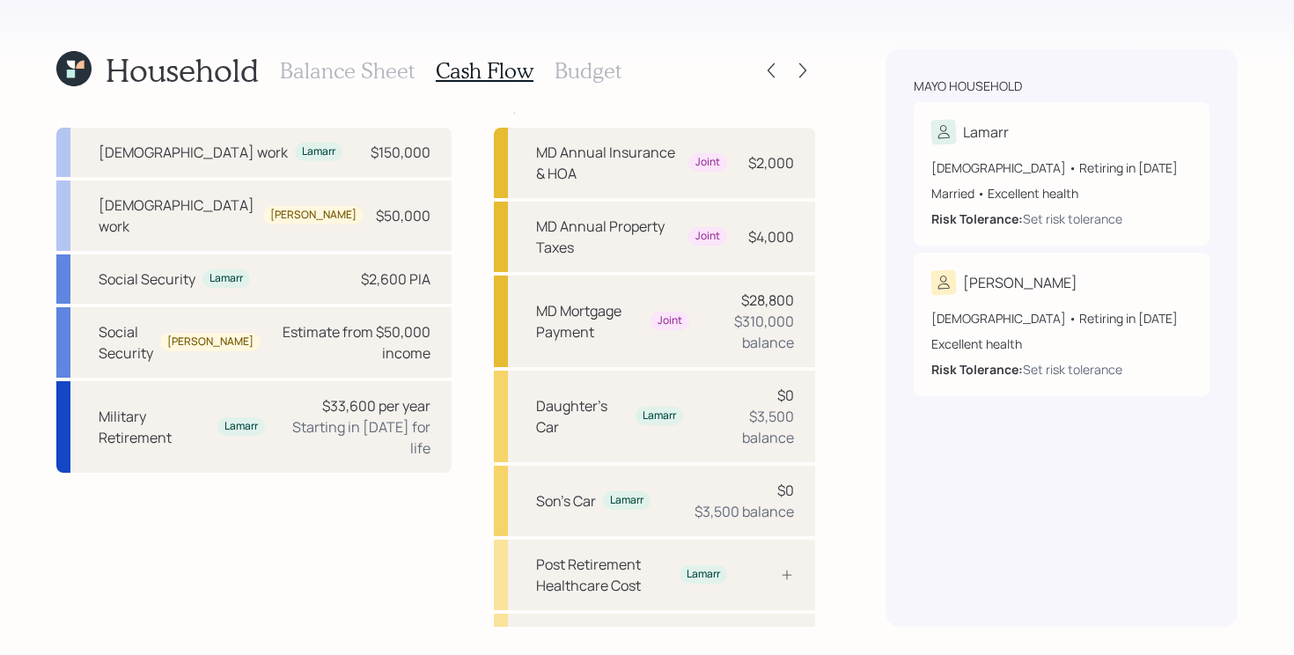
scroll to position [10, 0]
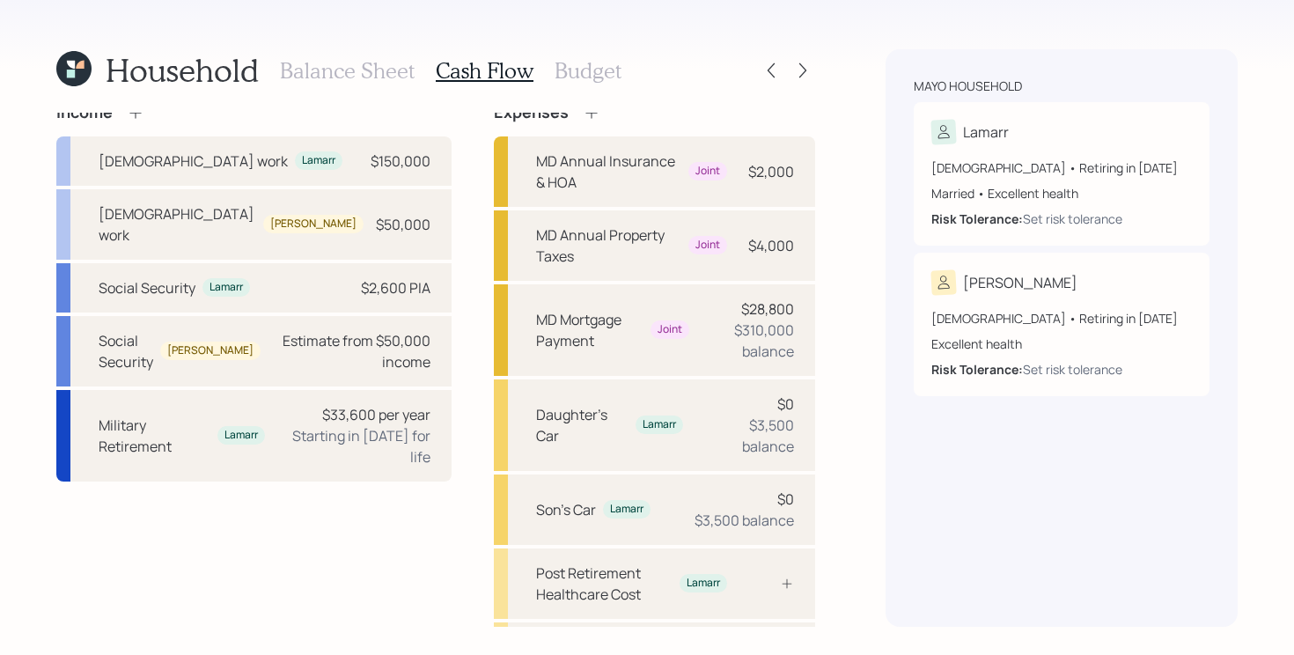
click at [583, 69] on h3 "Budget" at bounding box center [588, 71] width 67 height 26
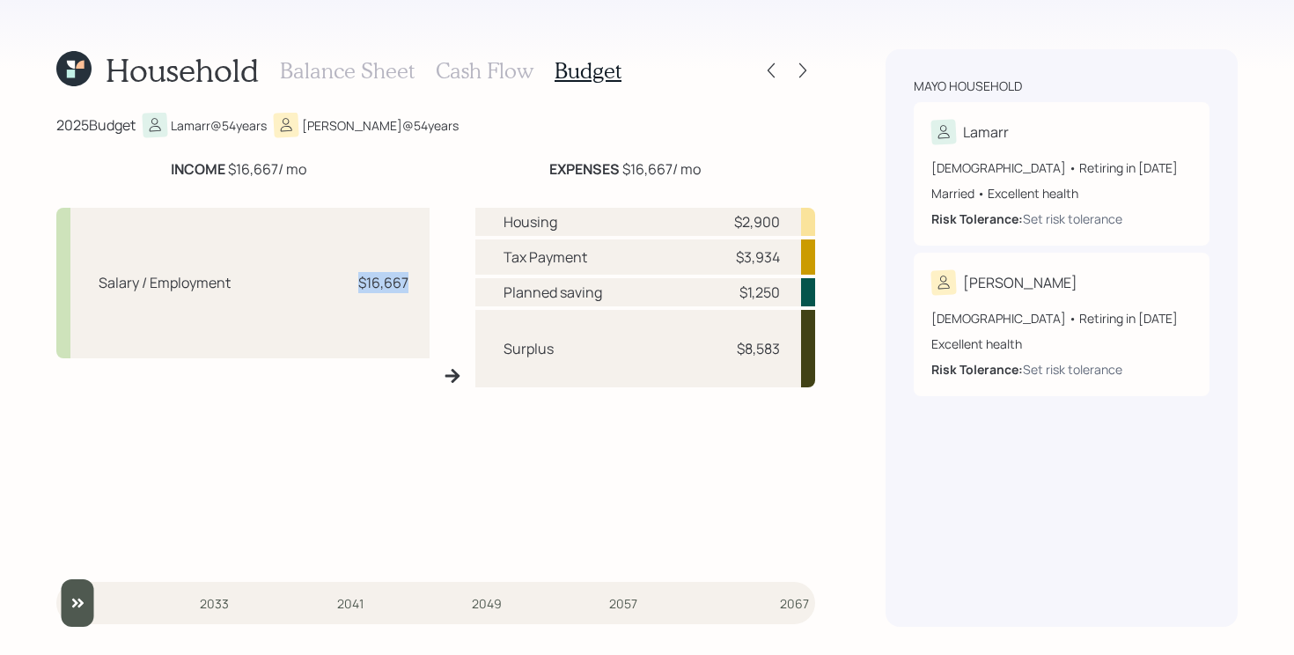
drag, startPoint x: 357, startPoint y: 289, endPoint x: 448, endPoint y: 287, distance: 91.6
click at [448, 288] on div "Salary / Employment $16,667 Housing $2,900 Tax Payment $3,934 Planned saving $1…" at bounding box center [435, 376] width 759 height 364
click at [442, 288] on div "Salary / Employment $16,667 Housing $2,900 Tax Payment $3,934 Planned saving $1…" at bounding box center [435, 376] width 759 height 364
drag, startPoint x: 721, startPoint y: 219, endPoint x: 786, endPoint y: 221, distance: 65.2
click at [786, 221] on div "Housing $2,900" at bounding box center [645, 222] width 340 height 28
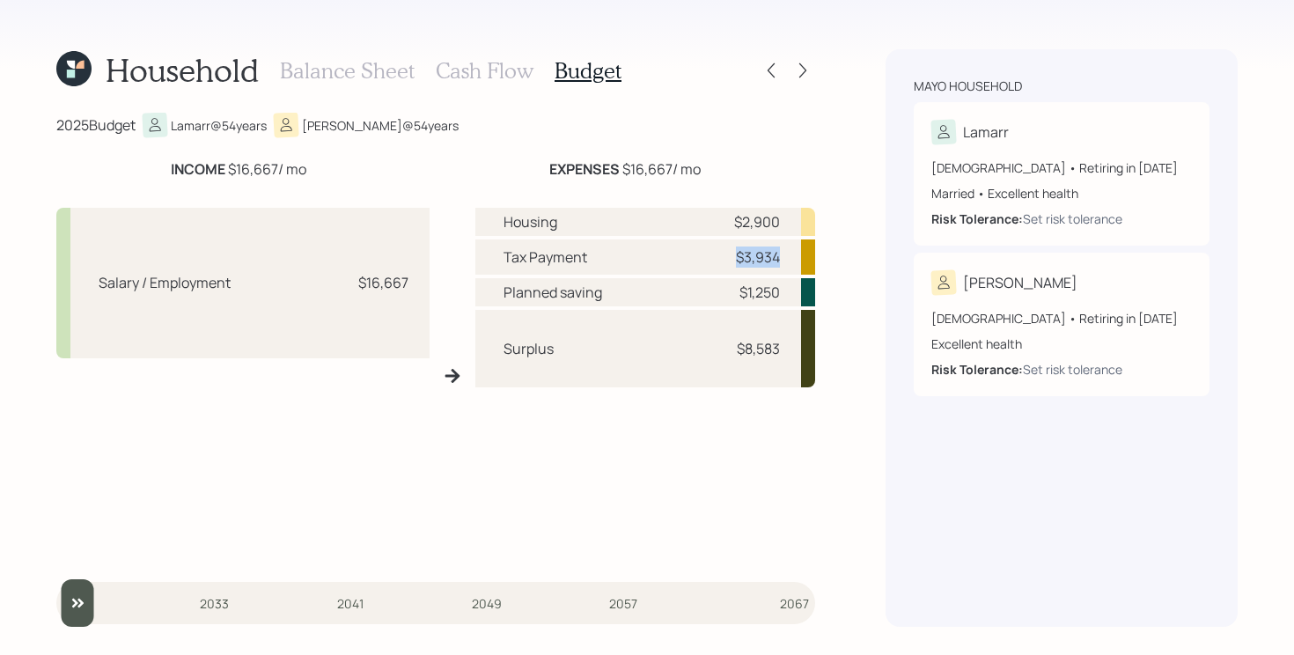
drag, startPoint x: 727, startPoint y: 261, endPoint x: 813, endPoint y: 254, distance: 86.5
click at [813, 254] on div "Tax Payment $3,934" at bounding box center [645, 256] width 340 height 35
drag, startPoint x: 722, startPoint y: 297, endPoint x: 817, endPoint y: 300, distance: 95.1
click at [817, 300] on div "Household Balance Sheet Cash Flow Budget 2025 Budget Lamarr @ 54 years Camilla …" at bounding box center [647, 327] width 1294 height 655
drag, startPoint x: 714, startPoint y: 353, endPoint x: 850, endPoint y: 328, distance: 138.6
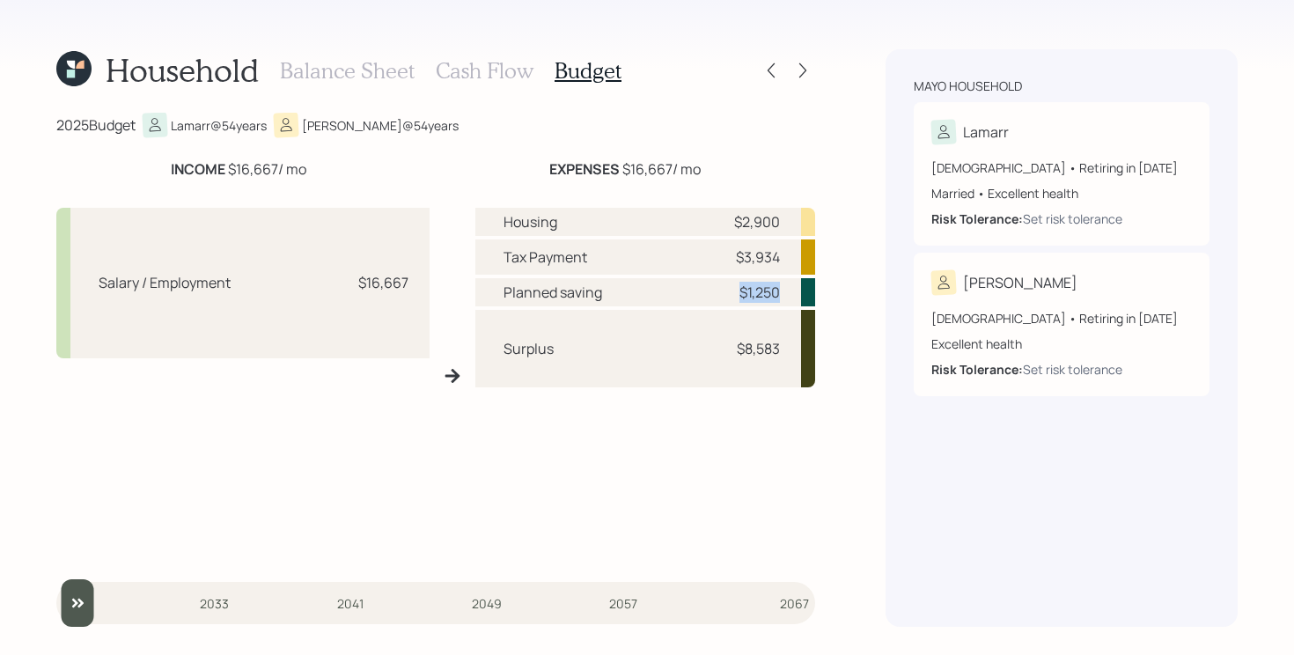
click at [850, 328] on div "Household Balance Sheet Cash Flow Budget 2025 Budget Lamarr @ 54 years Camilla …" at bounding box center [647, 327] width 1294 height 655
click at [717, 377] on div "Surplus $8,583" at bounding box center [645, 348] width 340 height 77
click at [341, 77] on h3 "Balance Sheet" at bounding box center [347, 71] width 135 height 26
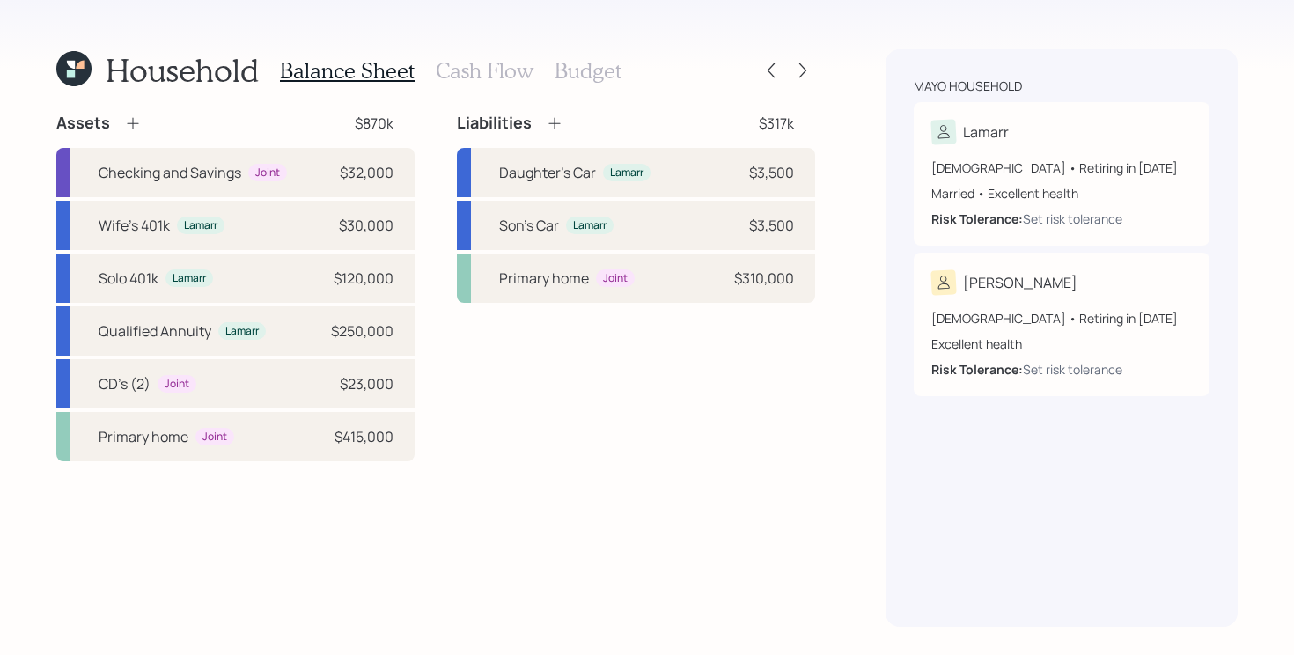
click at [600, 79] on h3 "Budget" at bounding box center [588, 71] width 67 height 26
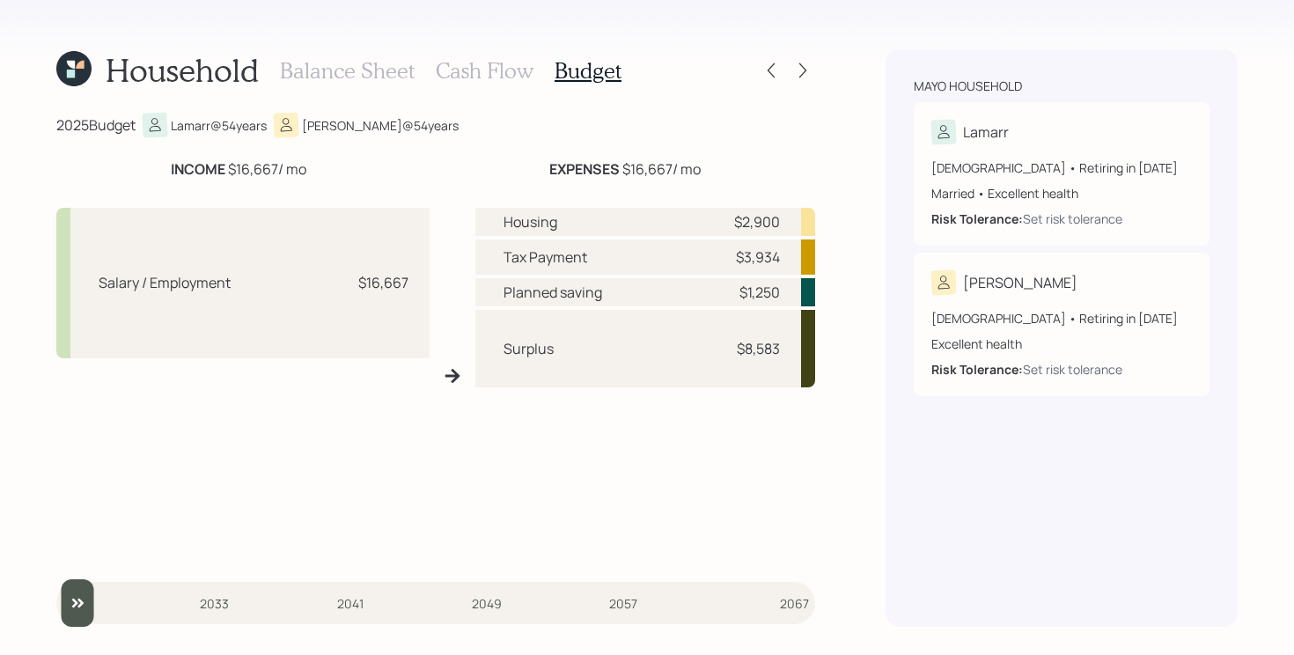
click at [477, 76] on h3 "Cash Flow" at bounding box center [485, 71] width 98 height 26
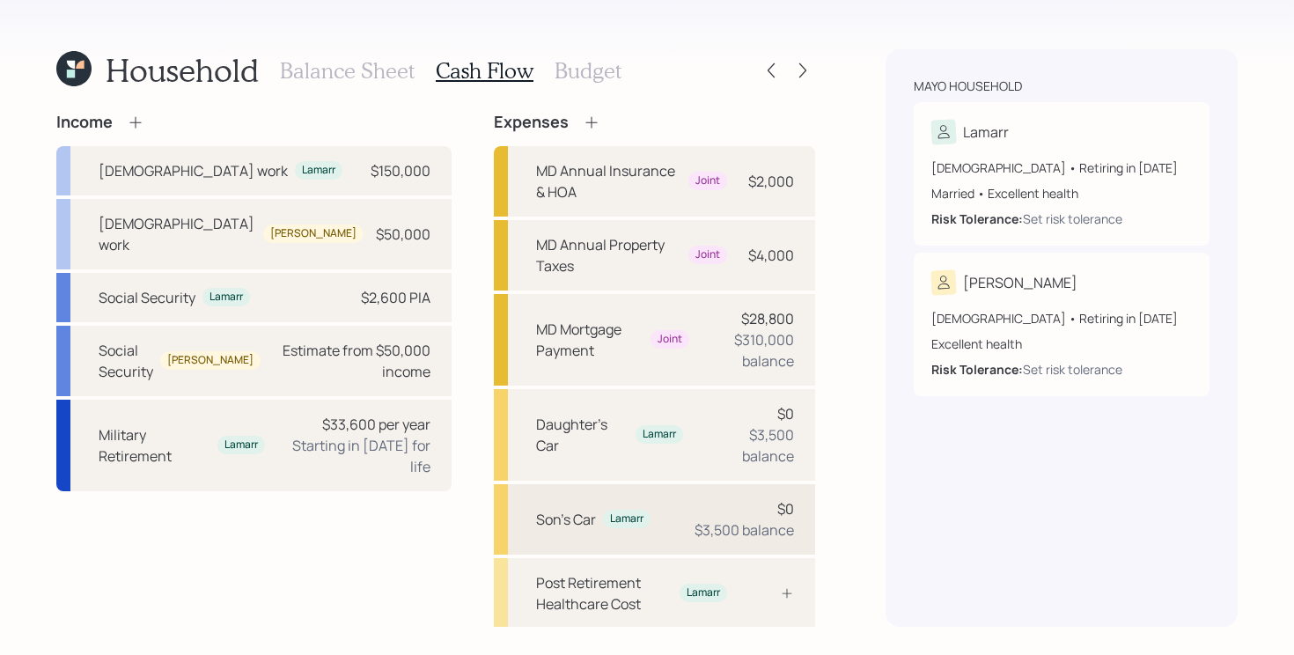
scroll to position [117, 0]
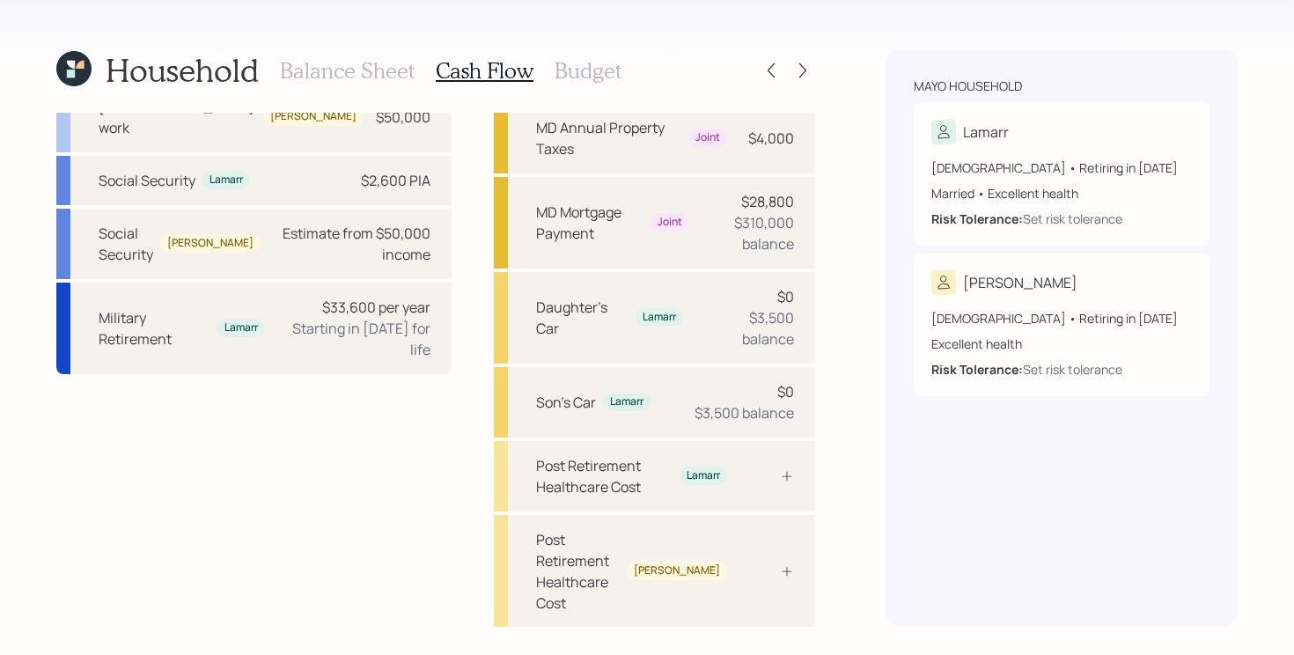
click at [604, 645] on div "Pre Retirement Living Expense" at bounding box center [631, 666] width 191 height 42
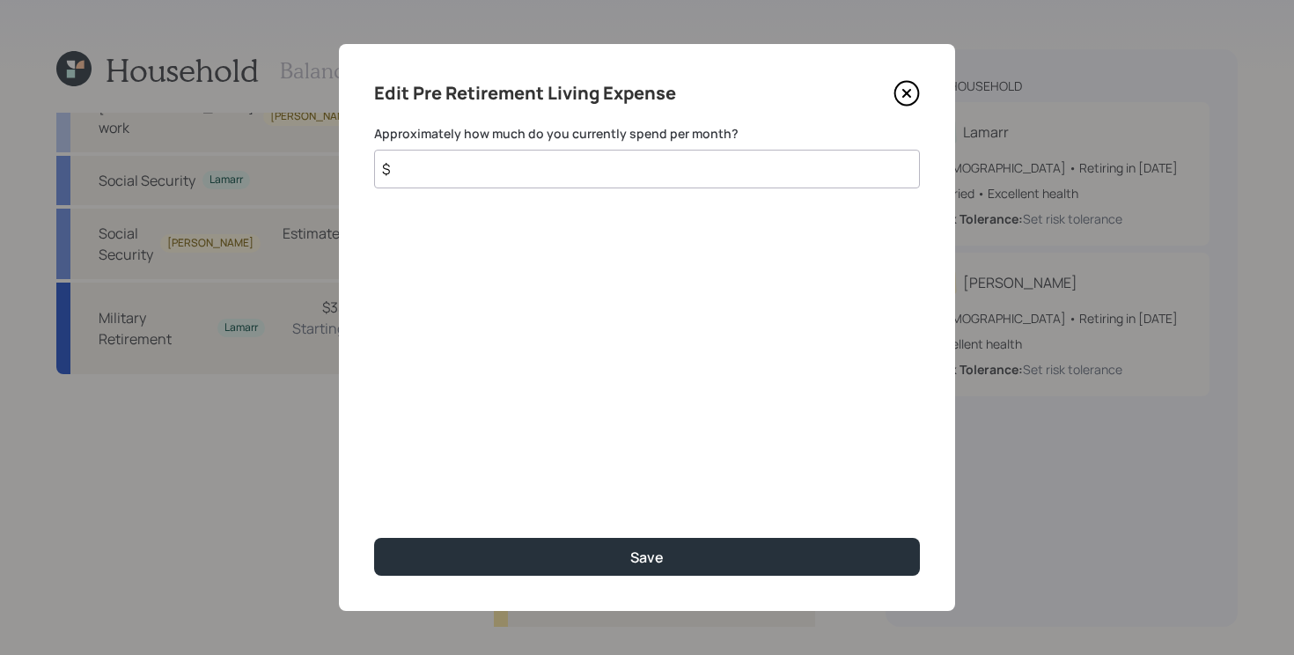
click at [604, 179] on input "$" at bounding box center [647, 169] width 546 height 39
type input "$ 6,000"
click at [374, 538] on button "Save" at bounding box center [647, 557] width 546 height 38
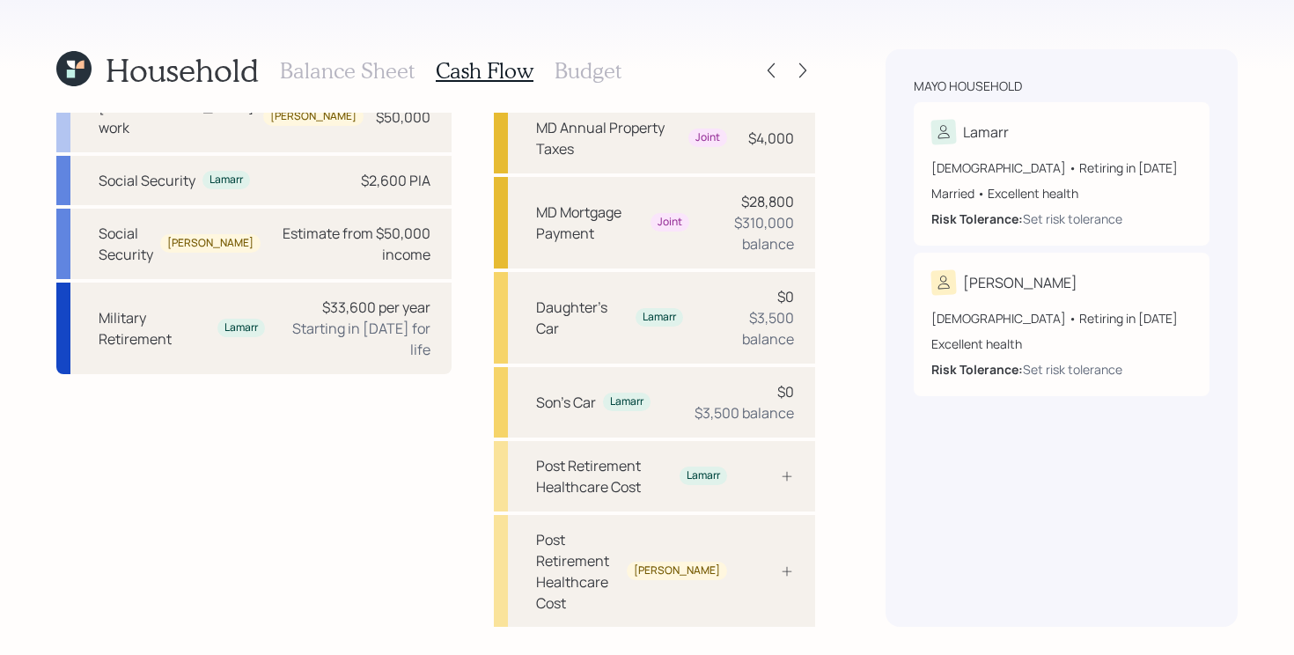
click at [351, 74] on h3 "Balance Sheet" at bounding box center [347, 71] width 135 height 26
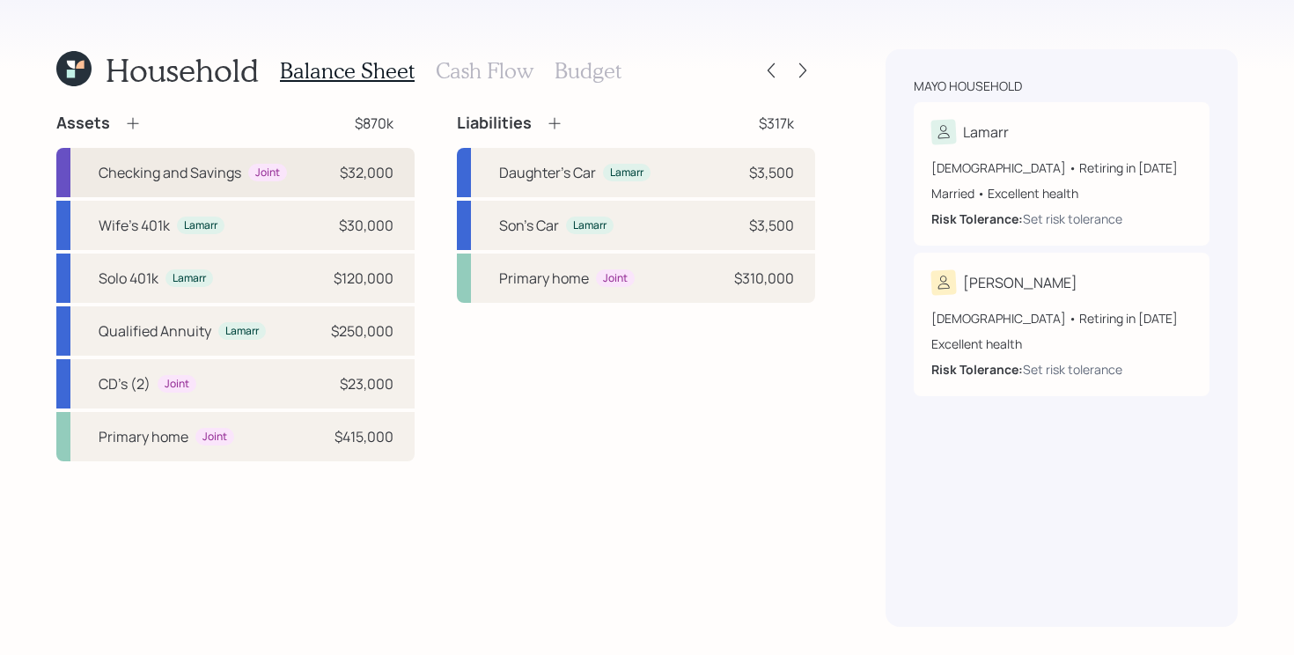
click at [232, 169] on div "Checking and Savings" at bounding box center [170, 172] width 143 height 21
select select "emergency_fund"
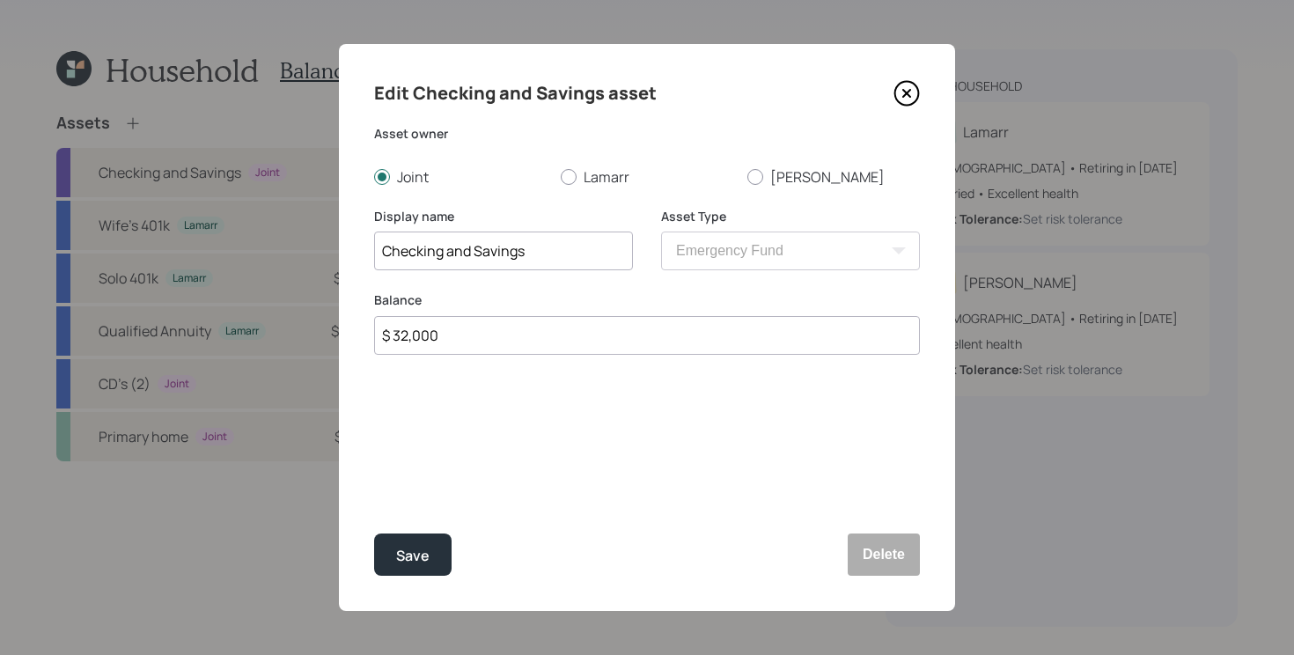
click at [909, 97] on icon at bounding box center [906, 93] width 7 height 7
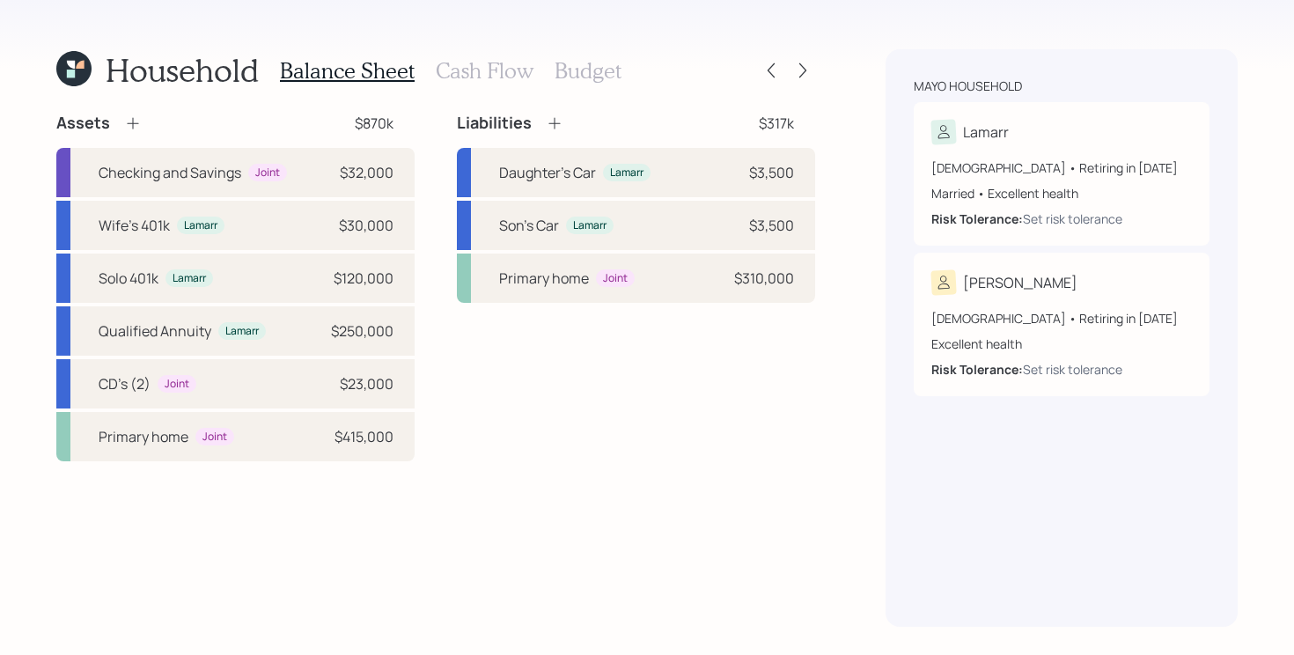
click at [132, 128] on icon at bounding box center [133, 123] width 18 height 18
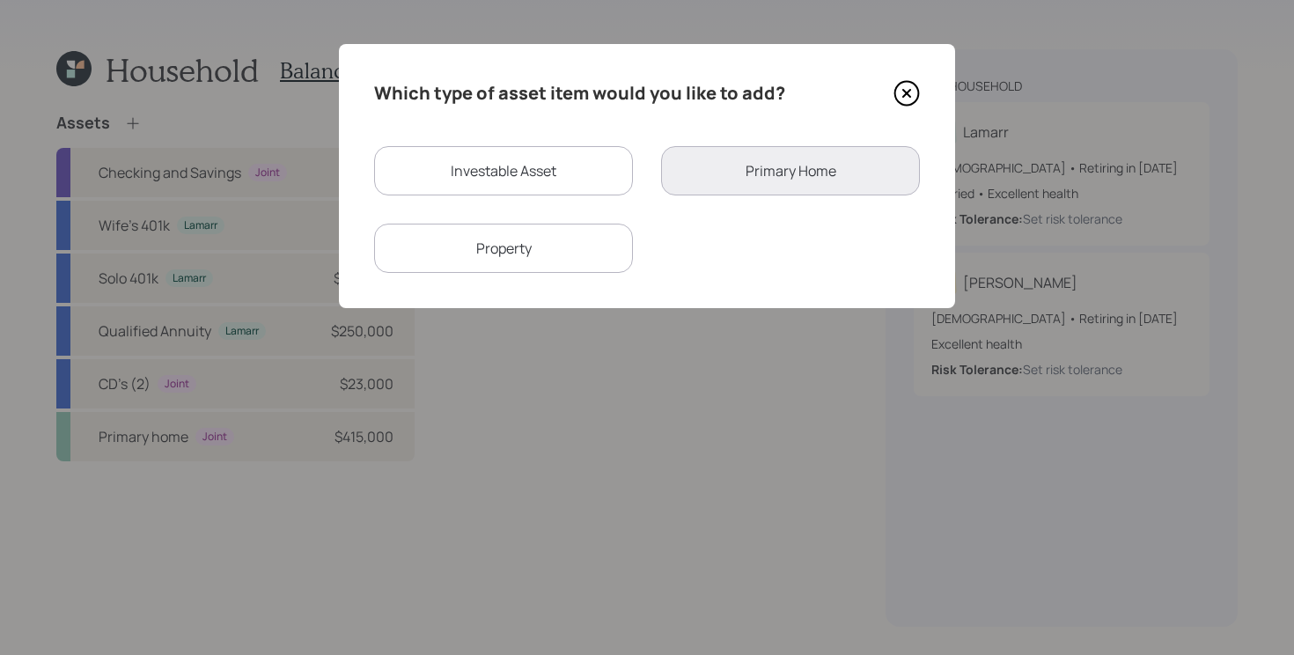
click at [515, 184] on div "Investable Asset" at bounding box center [503, 170] width 259 height 49
select select "taxable"
select select "balanced"
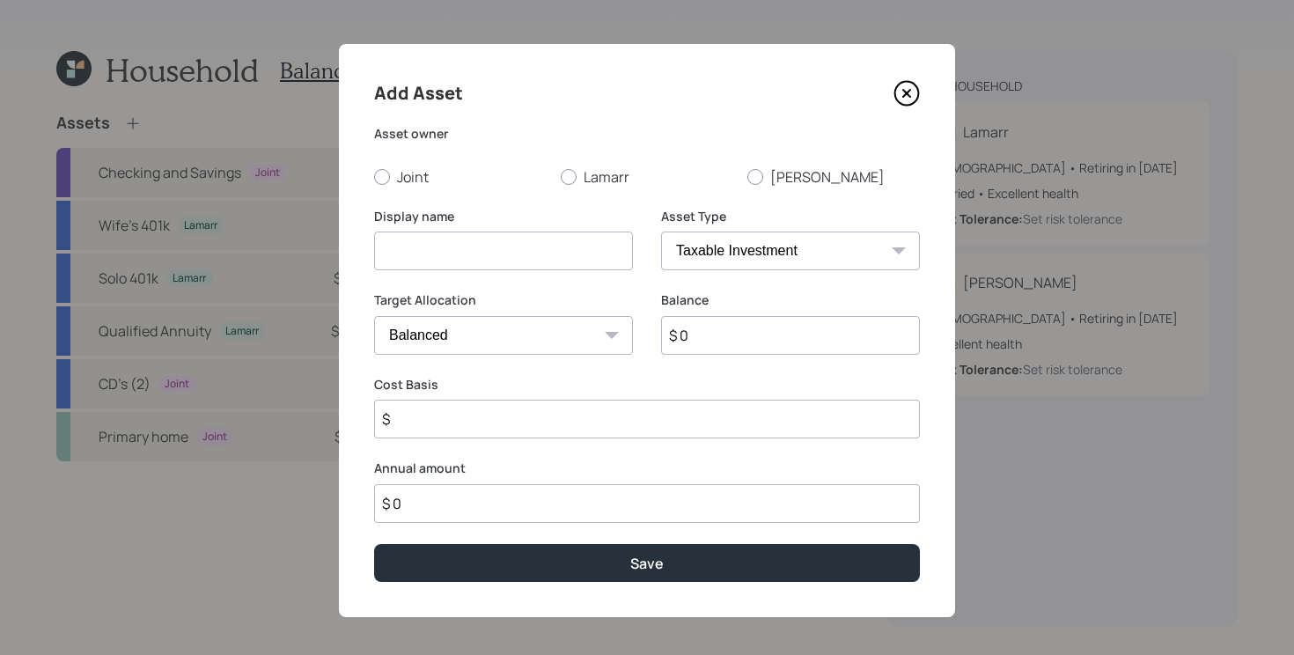
drag, startPoint x: 380, startPoint y: 148, endPoint x: 380, endPoint y: 158, distance: 10.6
click at [380, 148] on div "Asset owner Joint Lamarr Camilla" at bounding box center [647, 156] width 546 height 62
click at [380, 176] on div at bounding box center [382, 177] width 16 height 16
click at [374, 176] on input "Joint" at bounding box center [373, 176] width 1 height 1
radio input "true"
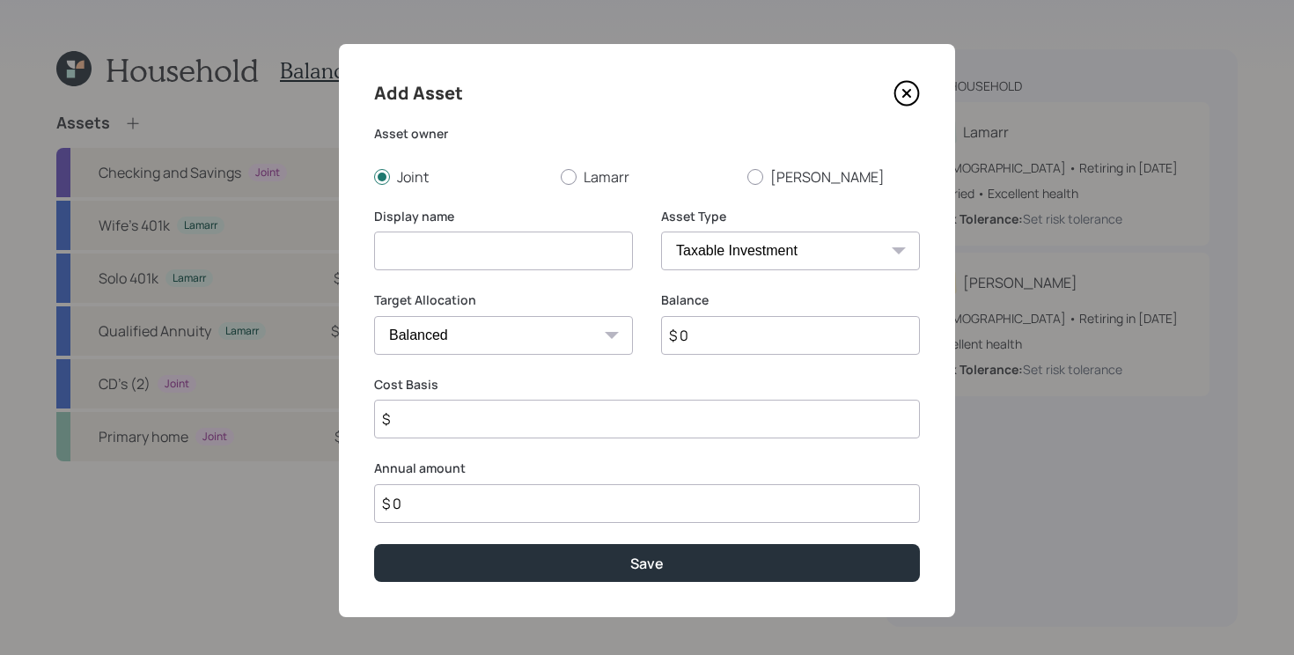
click at [437, 258] on input at bounding box center [503, 251] width 259 height 39
type input "Monthly Savings"
type input "$ 1"
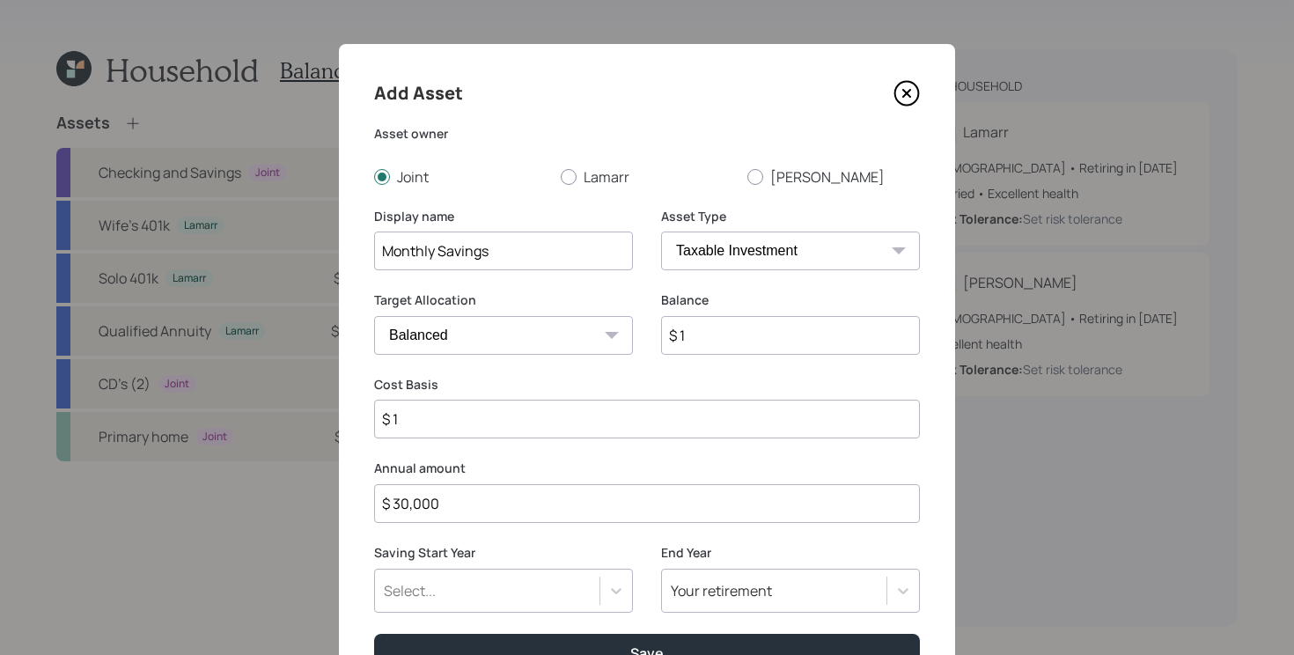
type input "$ 30,000"
type input "a"
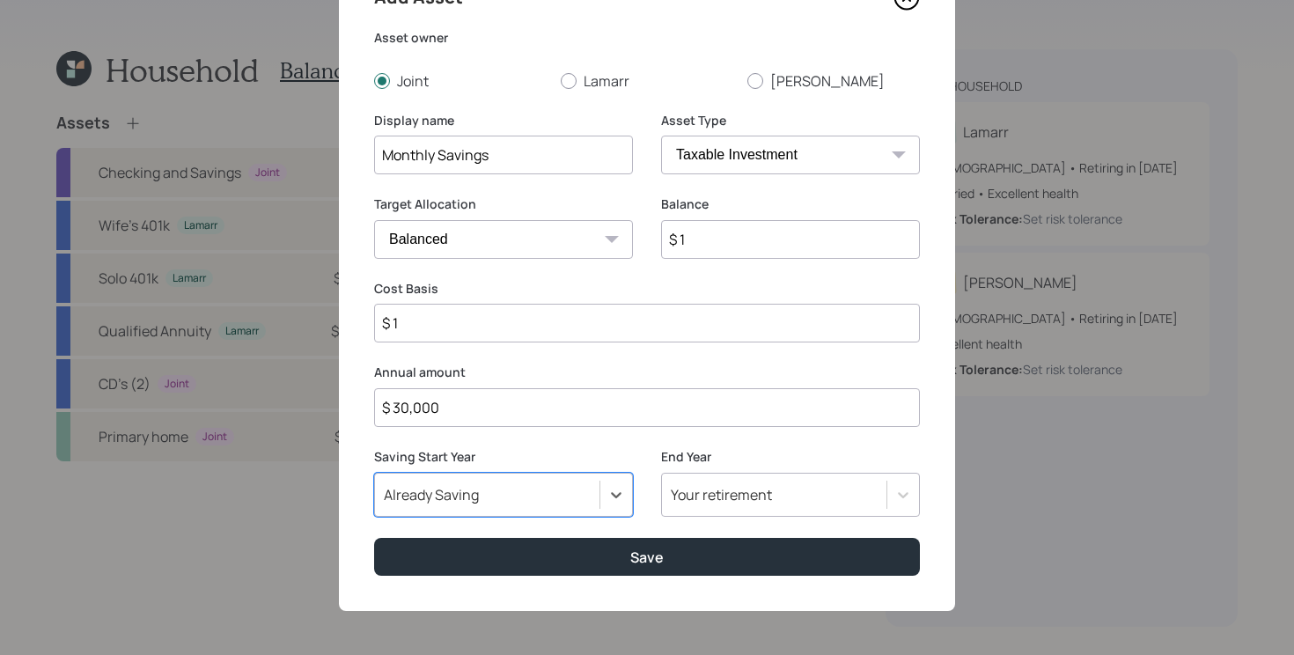
scroll to position [97, 0]
click at [374, 538] on button "Save" at bounding box center [647, 557] width 546 height 38
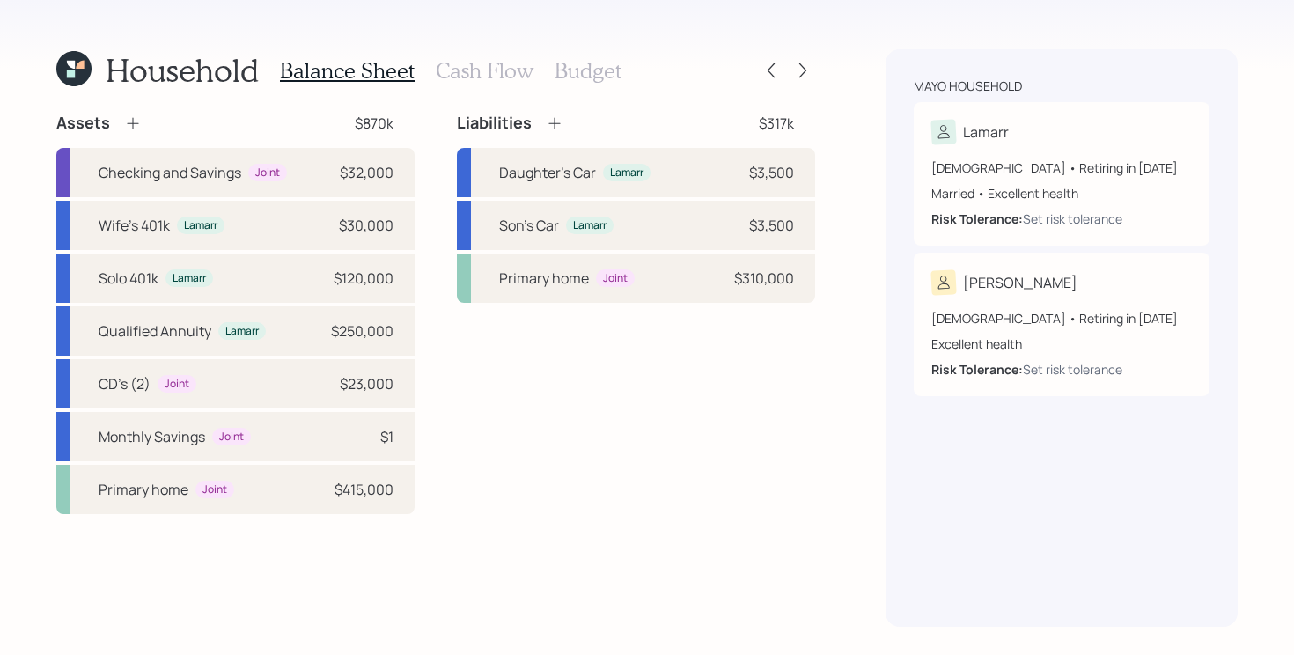
click at [502, 63] on h3 "Cash Flow" at bounding box center [485, 71] width 98 height 26
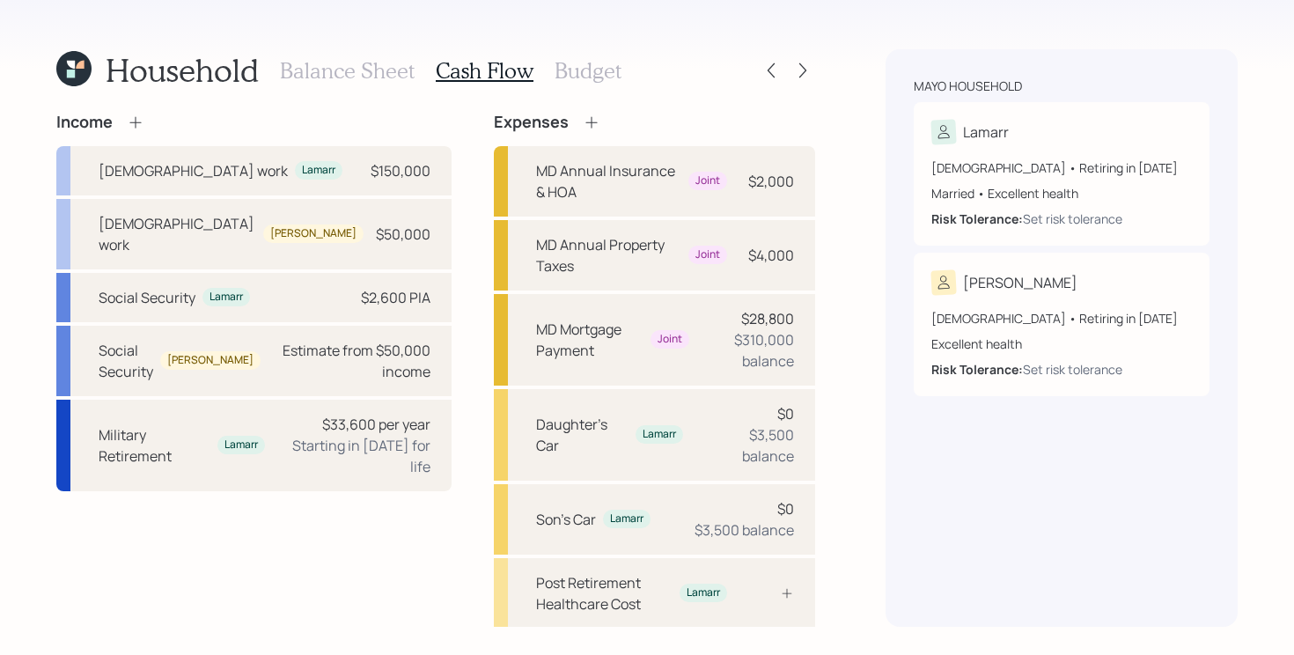
scroll to position [117, 0]
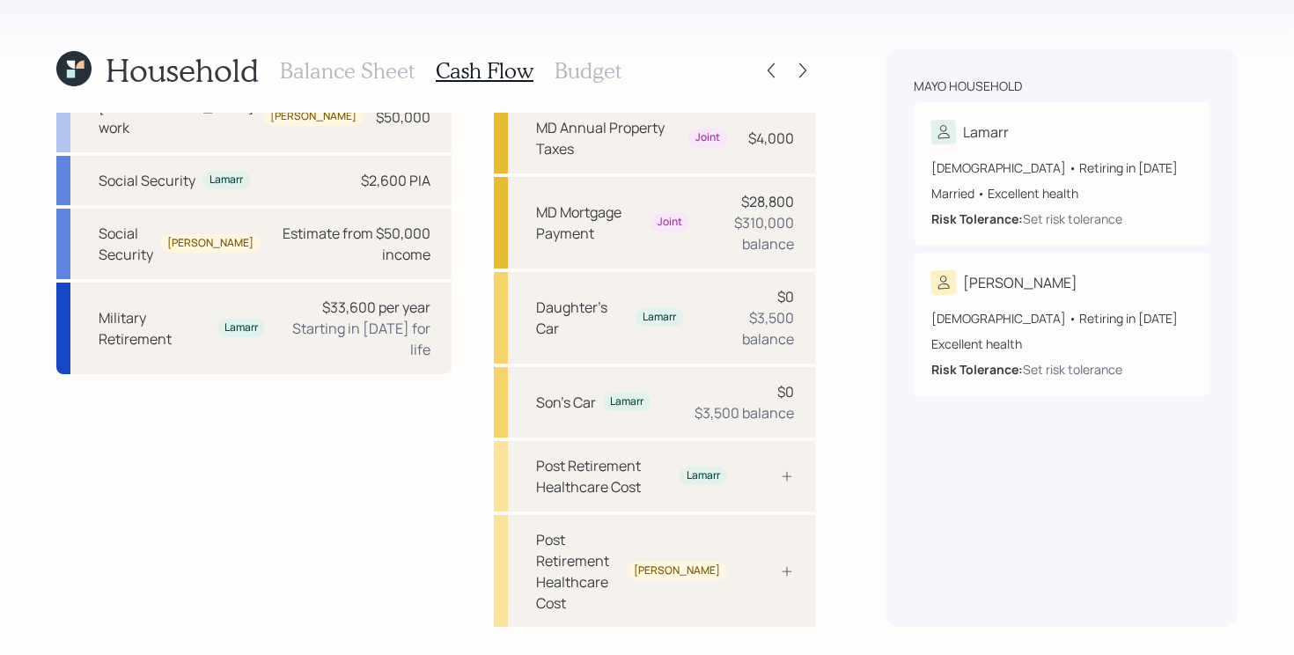
click at [427, 280] on div "Income Full-time work Lamarr $150,000 Full-time work Camilla $50,000 Social Sec…" at bounding box center [435, 386] width 759 height 780
click at [439, 268] on div "Income Full-time work Lamarr $150,000 Full-time work Camilla $50,000 Social Sec…" at bounding box center [435, 386] width 759 height 780
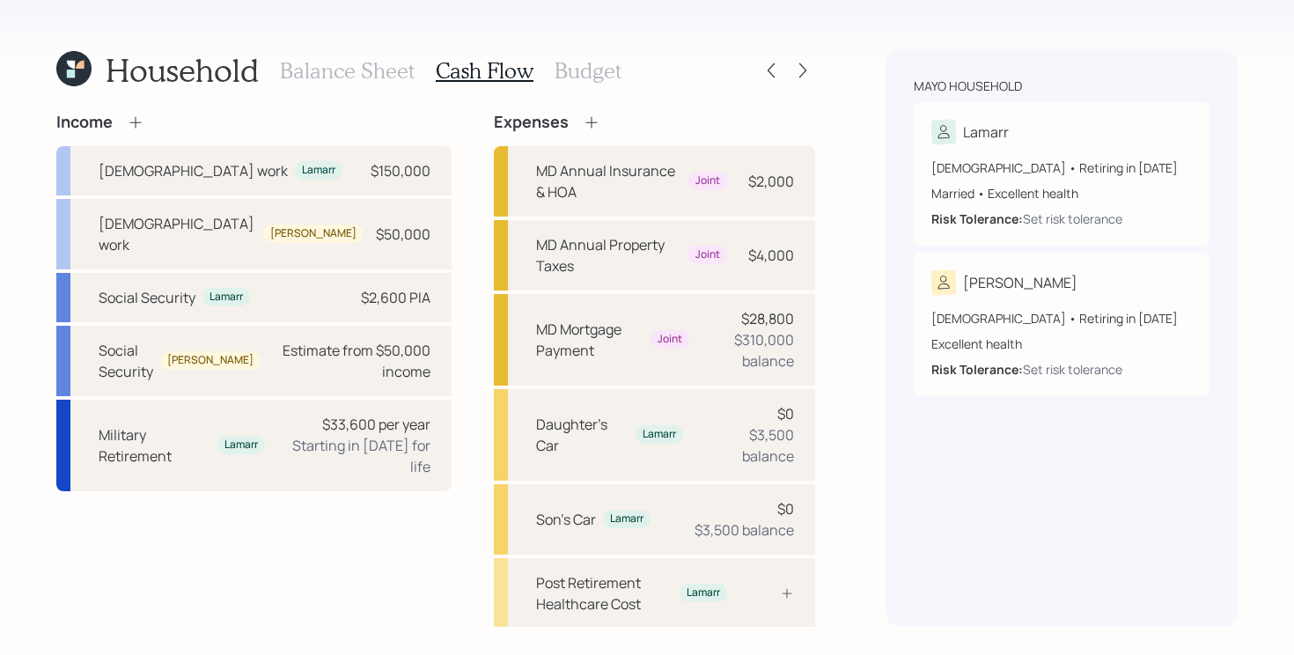
click at [583, 118] on icon at bounding box center [592, 123] width 18 height 18
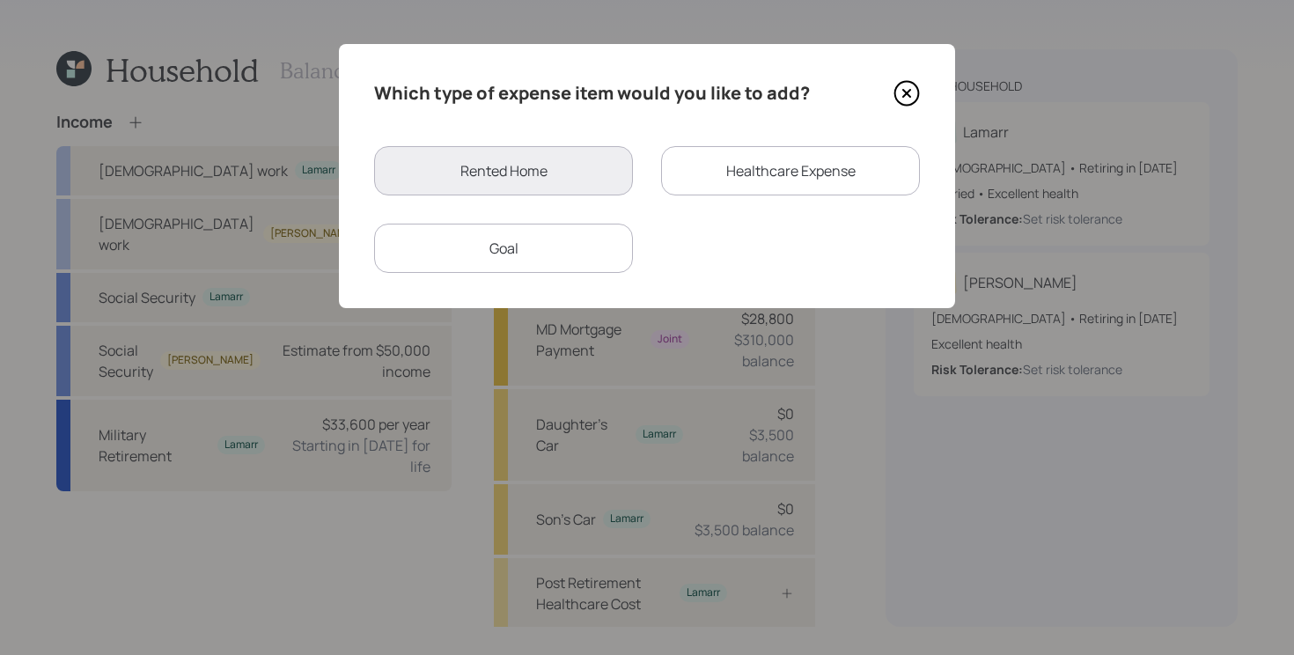
click at [502, 252] on div "Goal" at bounding box center [503, 248] width 259 height 49
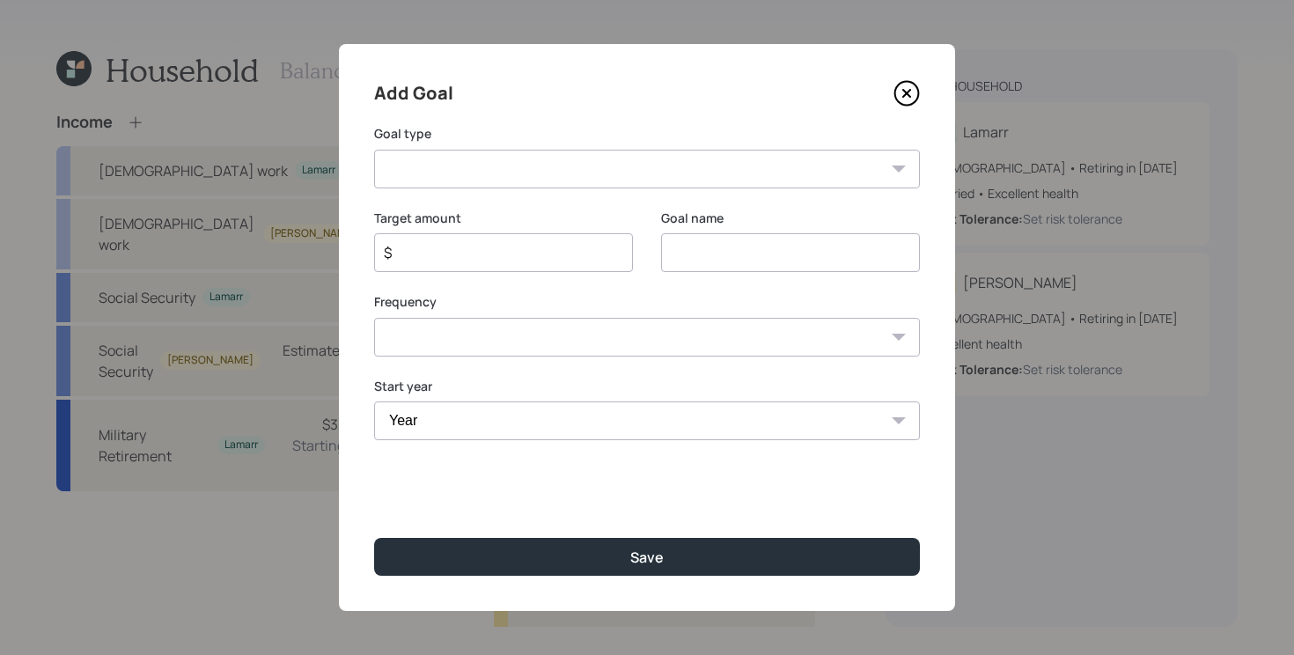
click at [555, 186] on select "Create an emergency fund Donate to charity Purchase a home Make a purchase Supp…" at bounding box center [647, 169] width 546 height 39
select select "other"
click at [374, 150] on select "Create an emergency fund Donate to charity Purchase a home Make a purchase Supp…" at bounding box center [647, 169] width 546 height 39
click at [714, 263] on input "Other" at bounding box center [790, 252] width 259 height 39
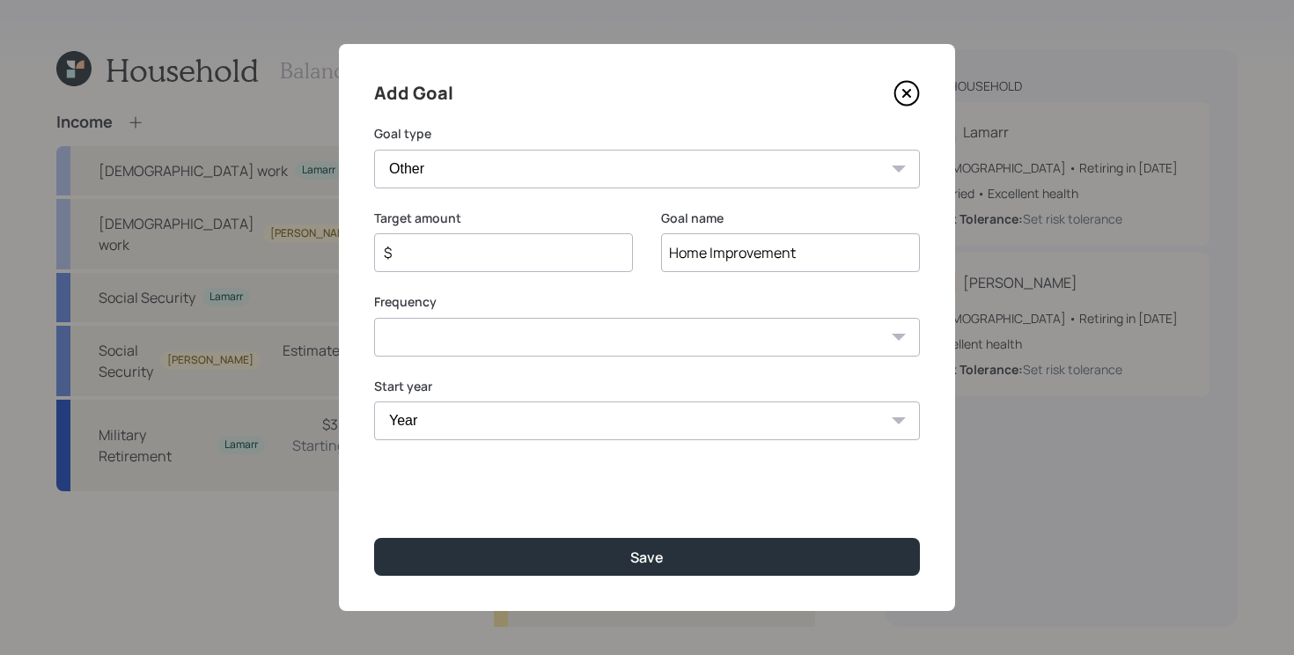
type input "Home Improvement"
click at [569, 329] on select "One time Every 1 year Every 2 years Every 3 years Every 4 years Every 5 years E…" at bounding box center [647, 337] width 546 height 39
select select "0"
click at [374, 318] on select "One time Every 1 year Every 2 years Every 3 years Every 4 years Every 5 years E…" at bounding box center [647, 337] width 546 height 39
click at [486, 418] on select "Year 2025 2026 2027 2028 2029 2030 2031 2032 2033 2034 2035 2036 2037 2038 2039…" at bounding box center [647, 420] width 546 height 39
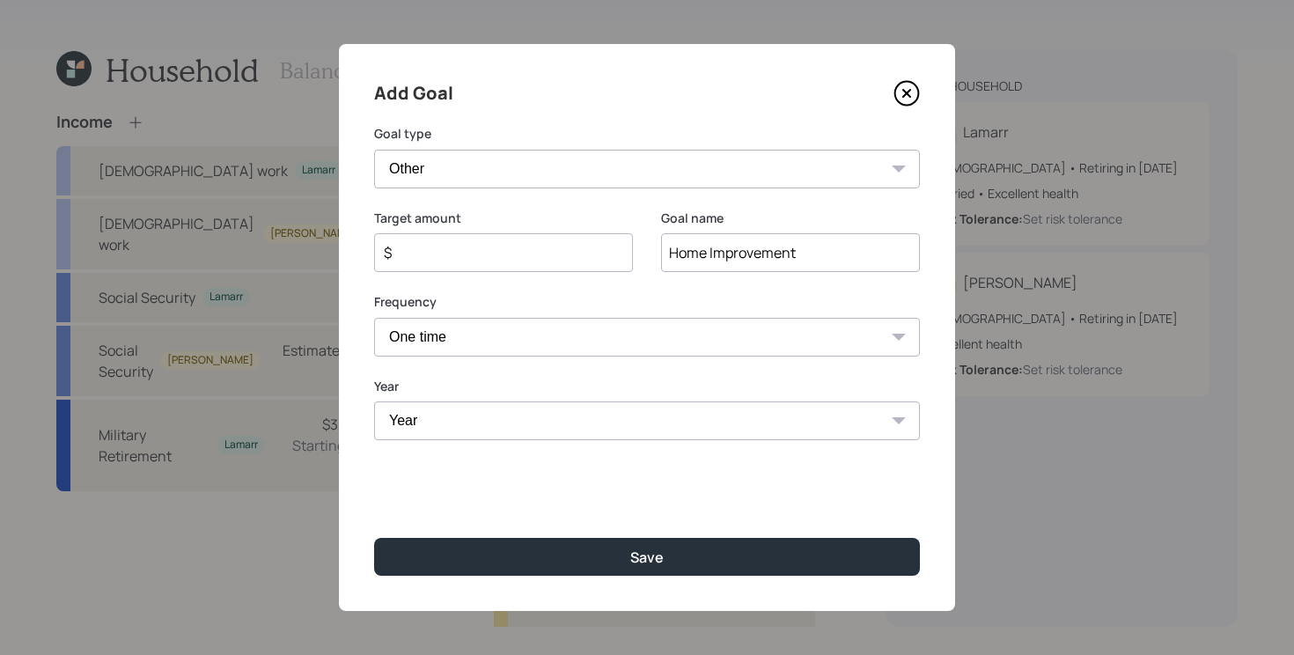
select select "2030"
click at [374, 401] on select "Year 2025 2026 2027 2028 2029 2030 2031 2032 2033 2034 2035 2036 2037 2038 2039…" at bounding box center [647, 420] width 546 height 39
click at [448, 244] on input "$" at bounding box center [496, 252] width 229 height 21
click at [374, 538] on button "Save" at bounding box center [647, 557] width 546 height 38
type input "$"
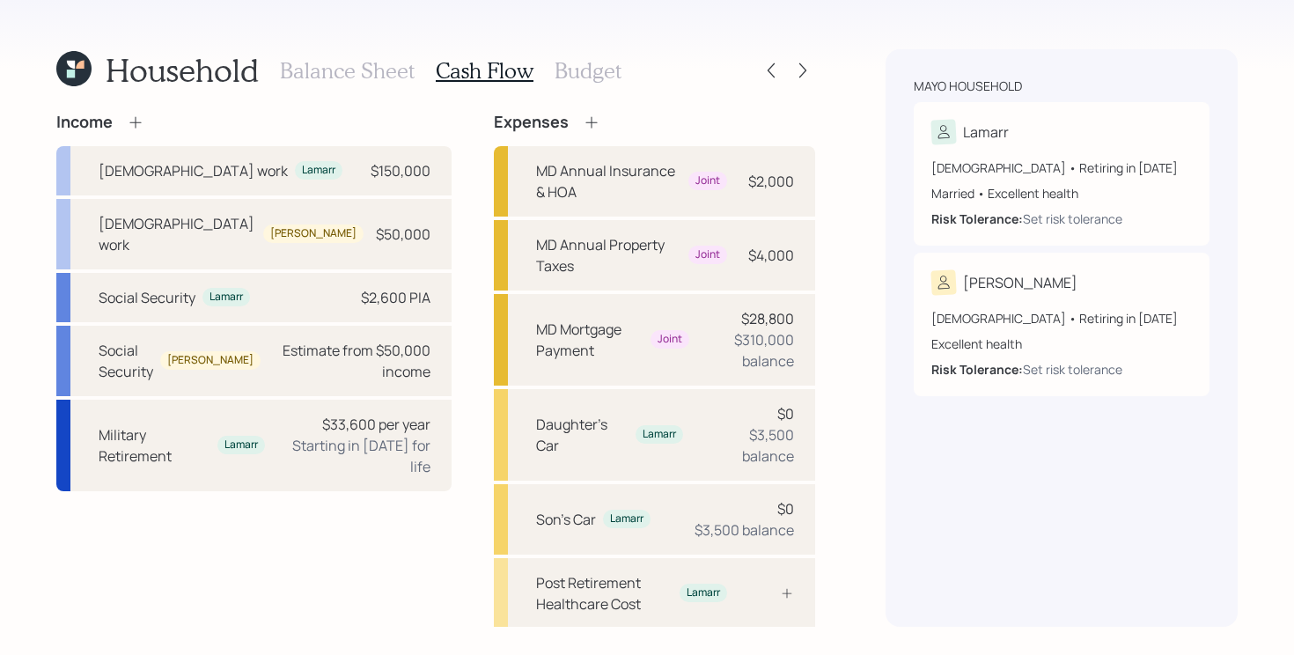
click at [583, 123] on icon at bounding box center [592, 123] width 18 height 18
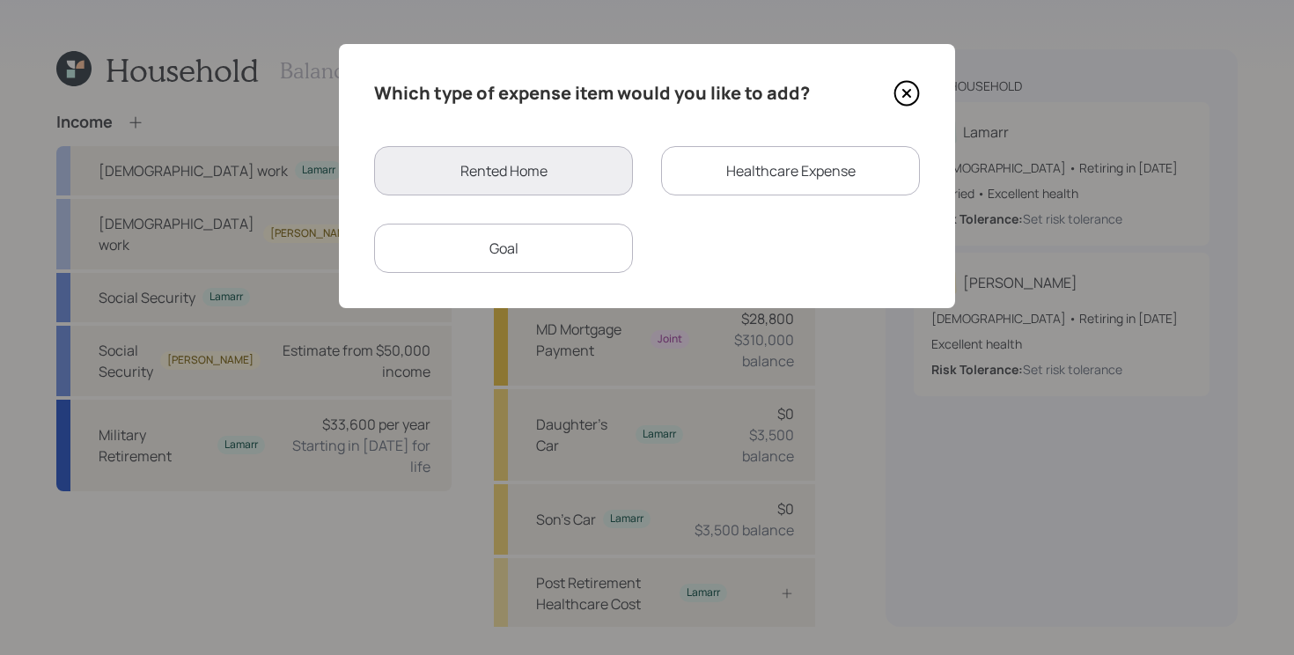
click at [563, 246] on div "Goal" at bounding box center [503, 248] width 259 height 49
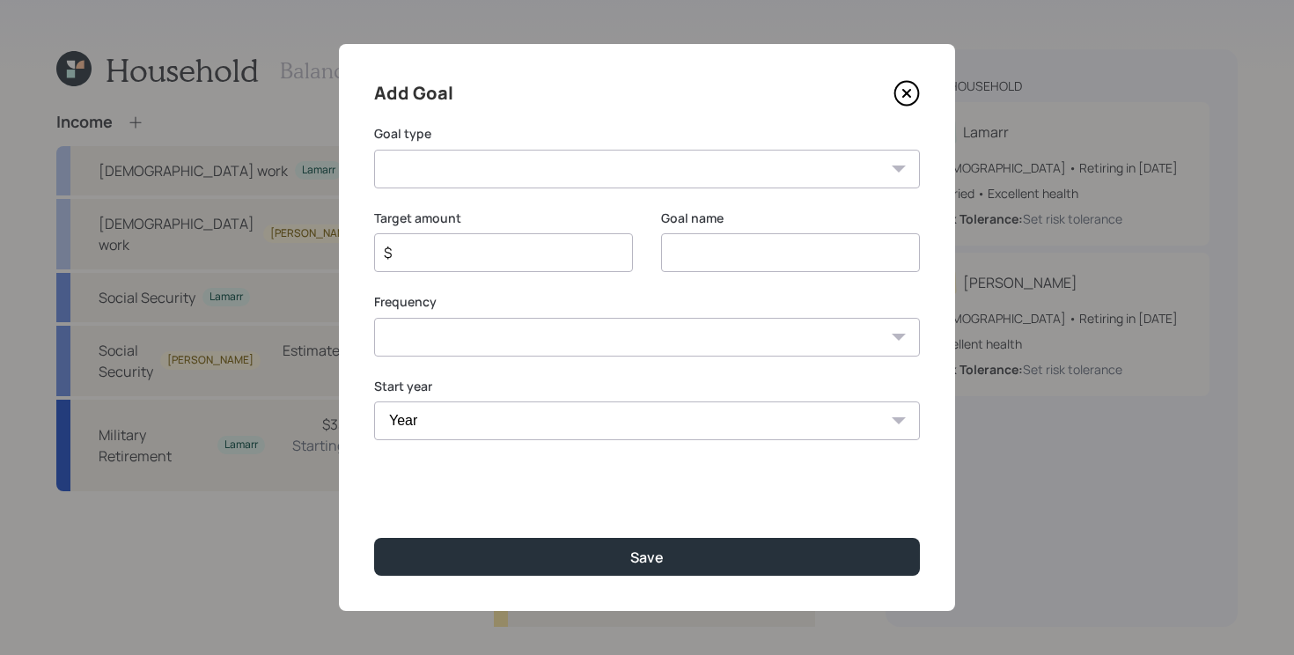
click at [697, 173] on select "Create an emergency fund Donate to charity Purchase a home Make a purchase Supp…" at bounding box center [647, 169] width 546 height 39
select select "vacation"
click at [374, 150] on select "Create an emergency fund Donate to charity Purchase a home Make a purchase Supp…" at bounding box center [647, 169] width 546 height 39
type input "Plan for travel"
click at [428, 245] on input "$" at bounding box center [496, 252] width 229 height 21
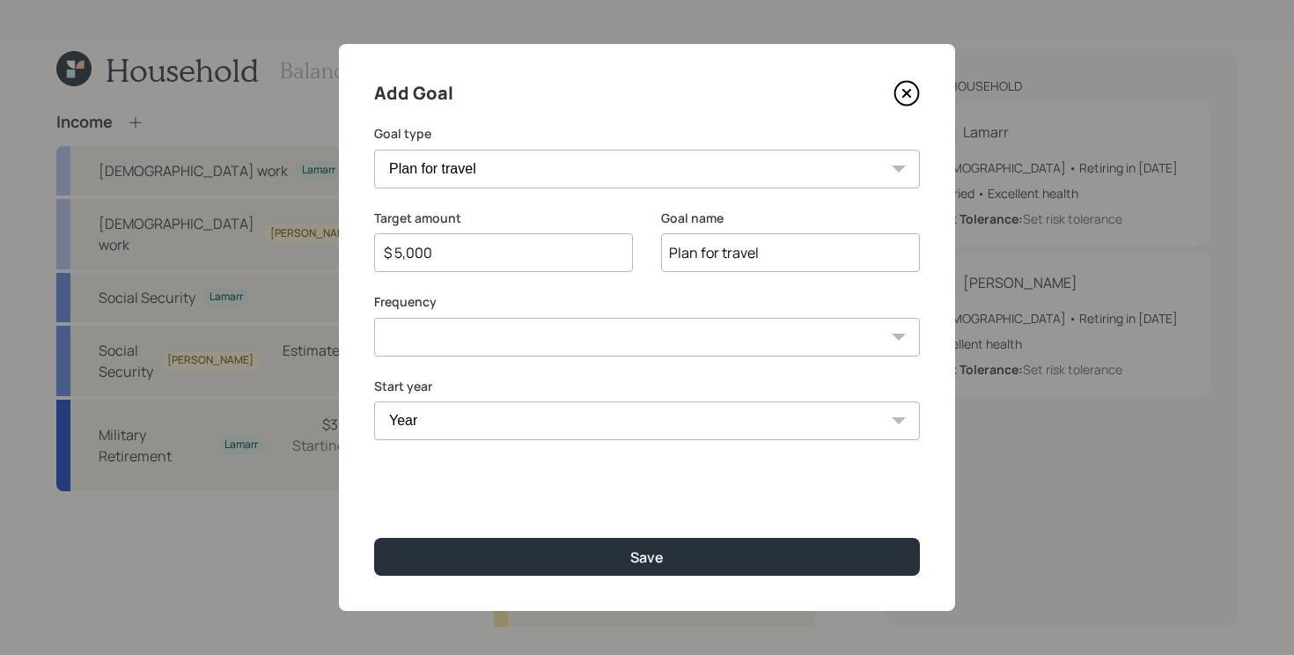
type input "$ 5,000"
click at [460, 349] on select "One time Every 1 year Every 2 years Every 3 years Every 4 years Every 5 years E…" at bounding box center [647, 337] width 546 height 39
click at [374, 318] on select "One time Every 1 year Every 2 years Every 3 years Every 4 years Every 5 years E…" at bounding box center [647, 337] width 546 height 39
click at [460, 342] on select "One time Every 1 year Every 2 years Every 3 years Every 4 years Every 5 years E…" at bounding box center [647, 337] width 546 height 39
select select "1"
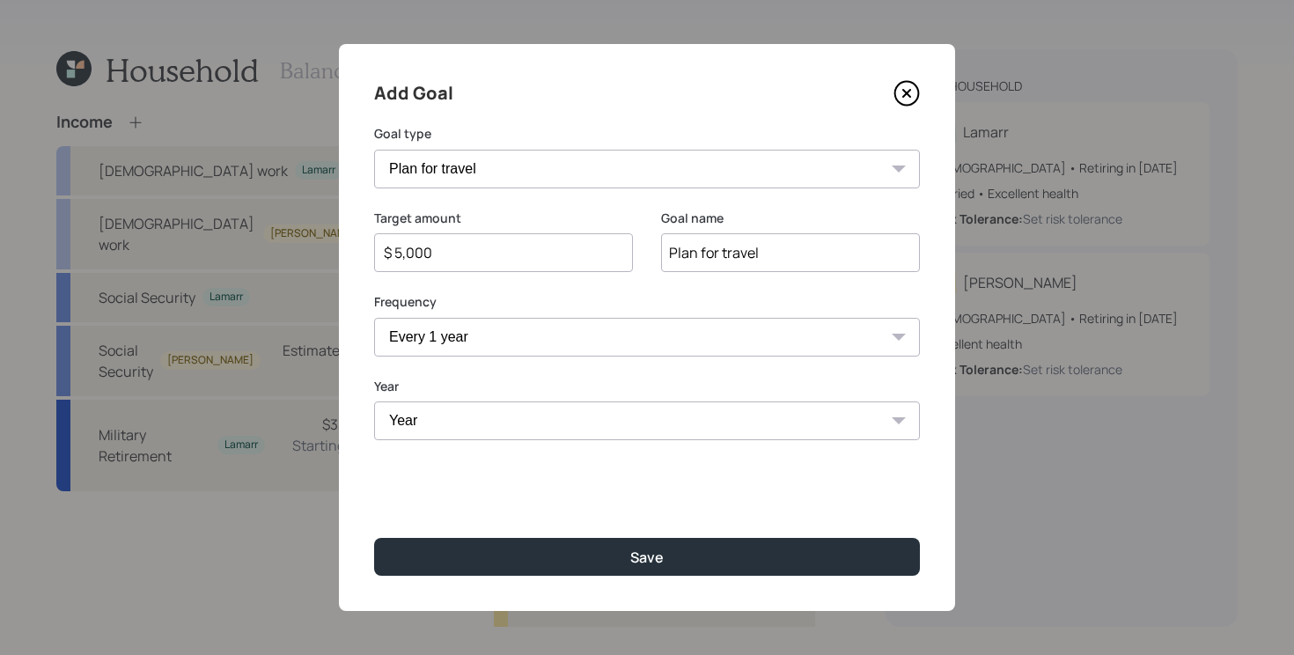
click at [374, 318] on select "One time Every 1 year Every 2 years Every 3 years Every 4 years Every 5 years E…" at bounding box center [647, 337] width 546 height 39
click at [509, 434] on select "Year 2025 2026 2027 2028 2029 2030 2031 2032 2033 2034 2035 2036 2037 2038 2039…" at bounding box center [503, 420] width 259 height 39
select select "2026"
click at [374, 401] on select "Year 2025 2026 2027 2028 2029 2030 2031 2032 2033 2034 2035 2036 2037 2038 2039…" at bounding box center [503, 420] width 259 height 39
click at [795, 435] on select "Year 2026 2027 2028 2029 2030 2031 2032 2033 2034 2035 2036 2037 2038 2039 2040…" at bounding box center [790, 420] width 259 height 39
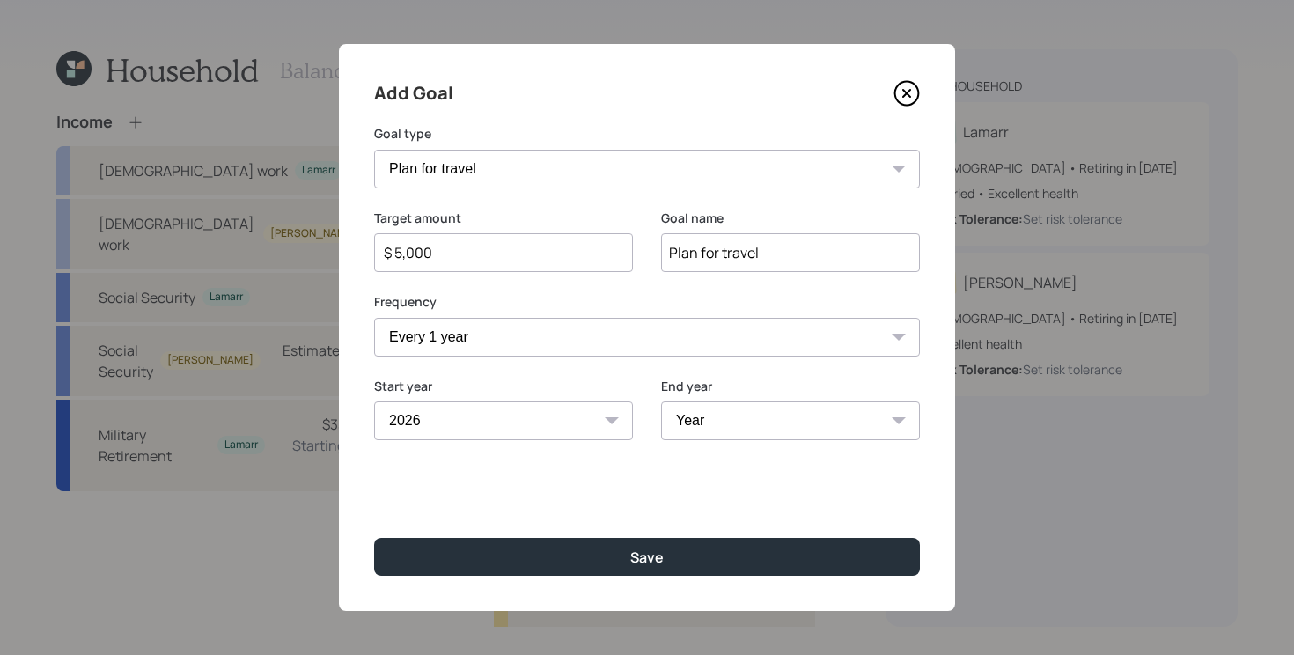
select select "2045"
click at [661, 401] on select "Year 2026 2027 2028 2029 2030 2031 2032 2033 2034 2035 2036 2037 2038 2039 2040…" at bounding box center [790, 420] width 259 height 39
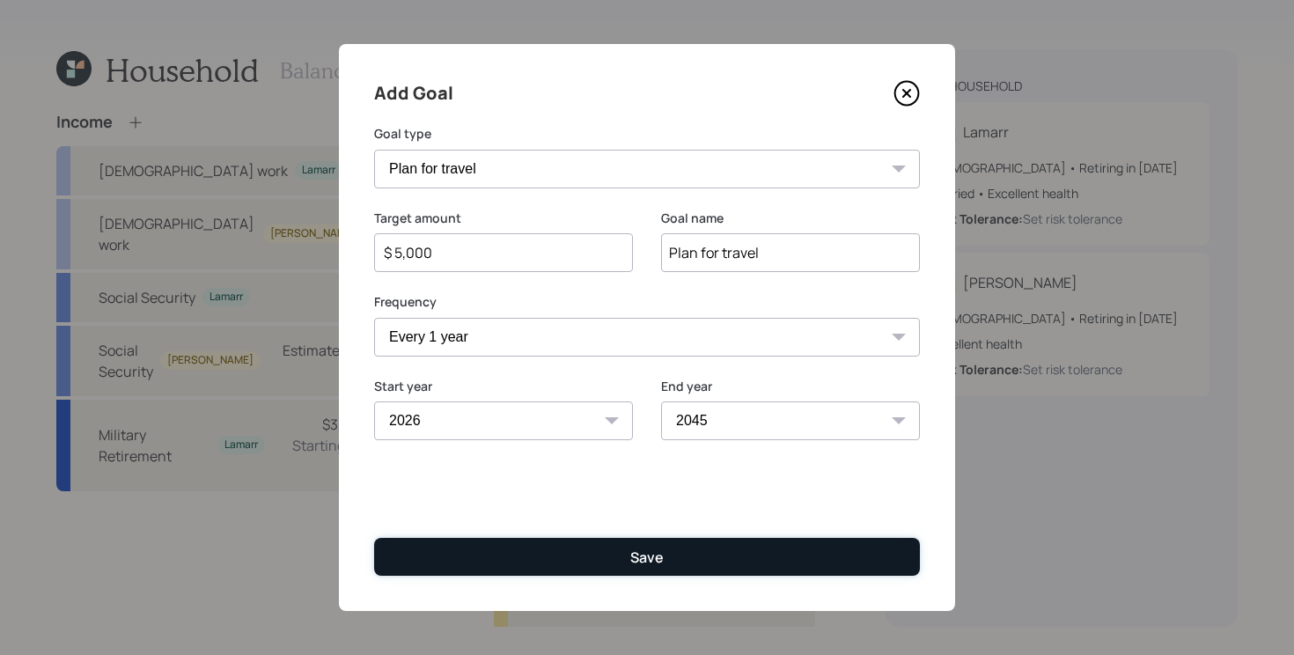
click at [696, 558] on button "Save" at bounding box center [647, 557] width 546 height 38
type input "$"
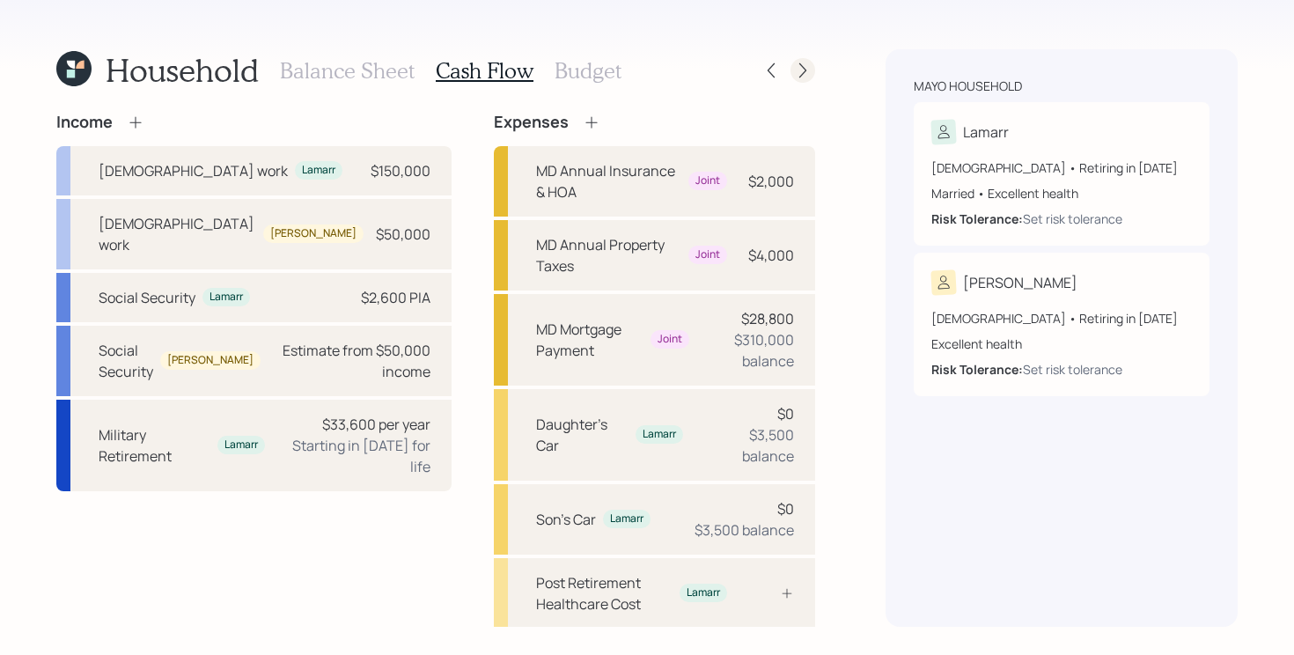
click at [805, 76] on icon at bounding box center [803, 71] width 18 height 18
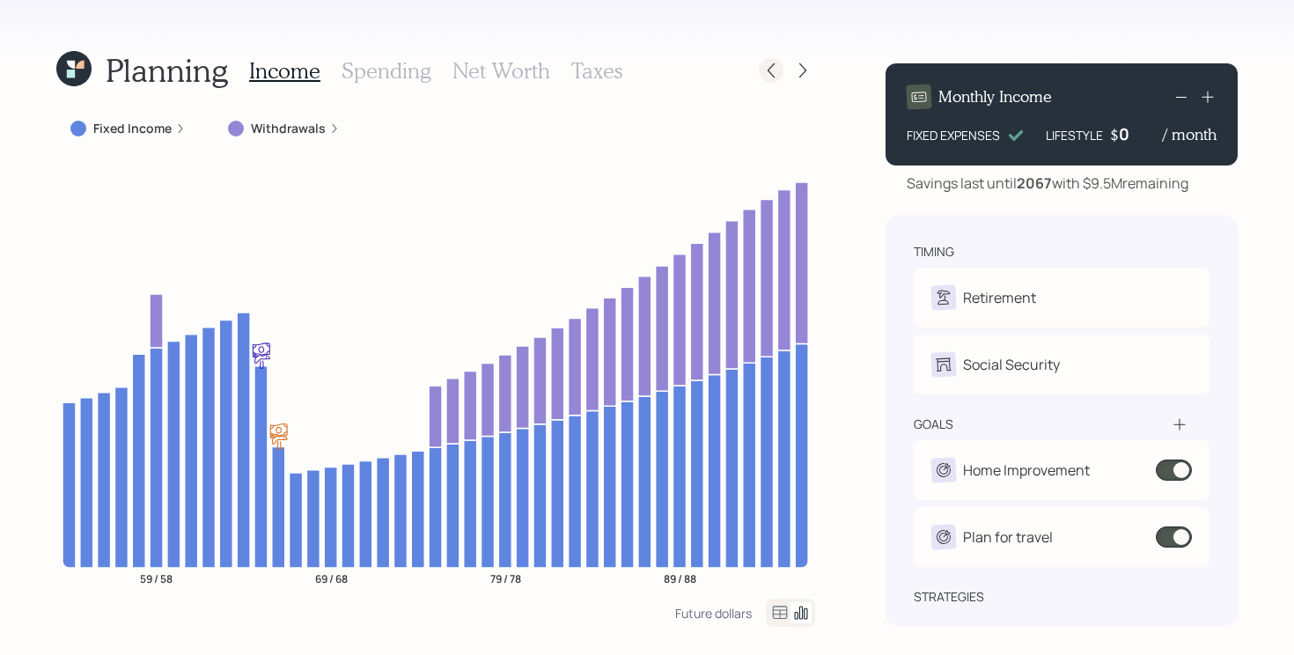
click at [763, 80] on div at bounding box center [771, 70] width 25 height 25
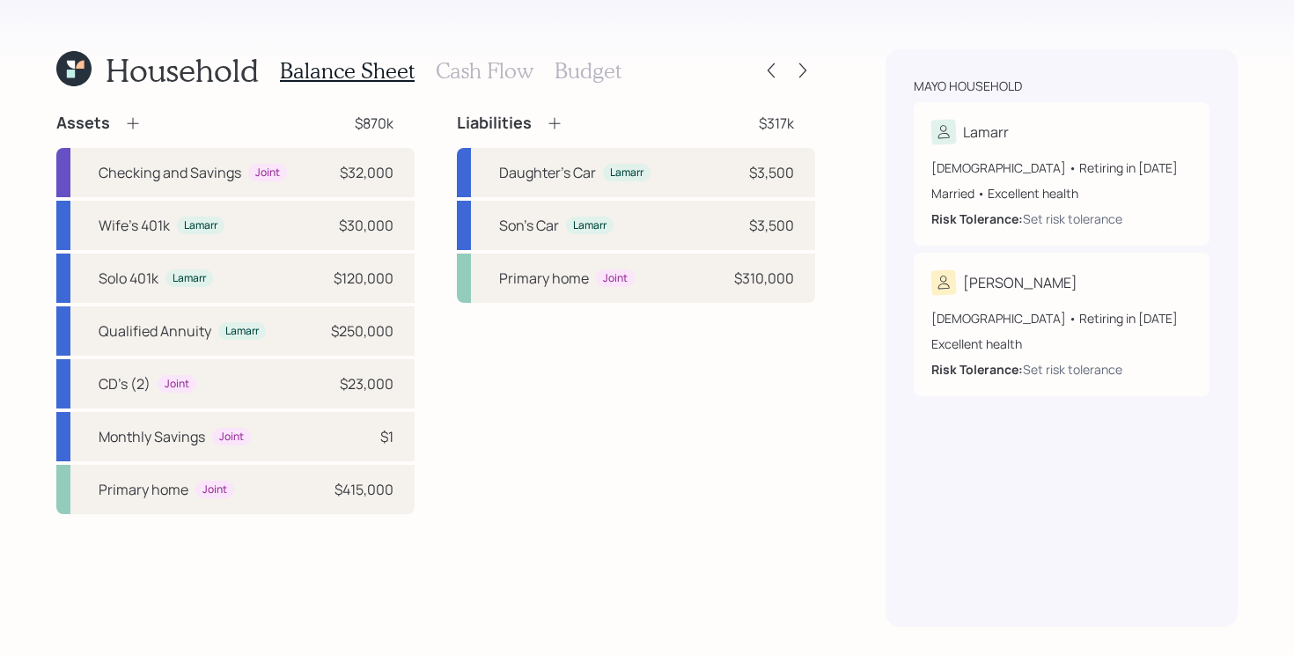
click at [452, 81] on h3 "Cash Flow" at bounding box center [485, 71] width 98 height 26
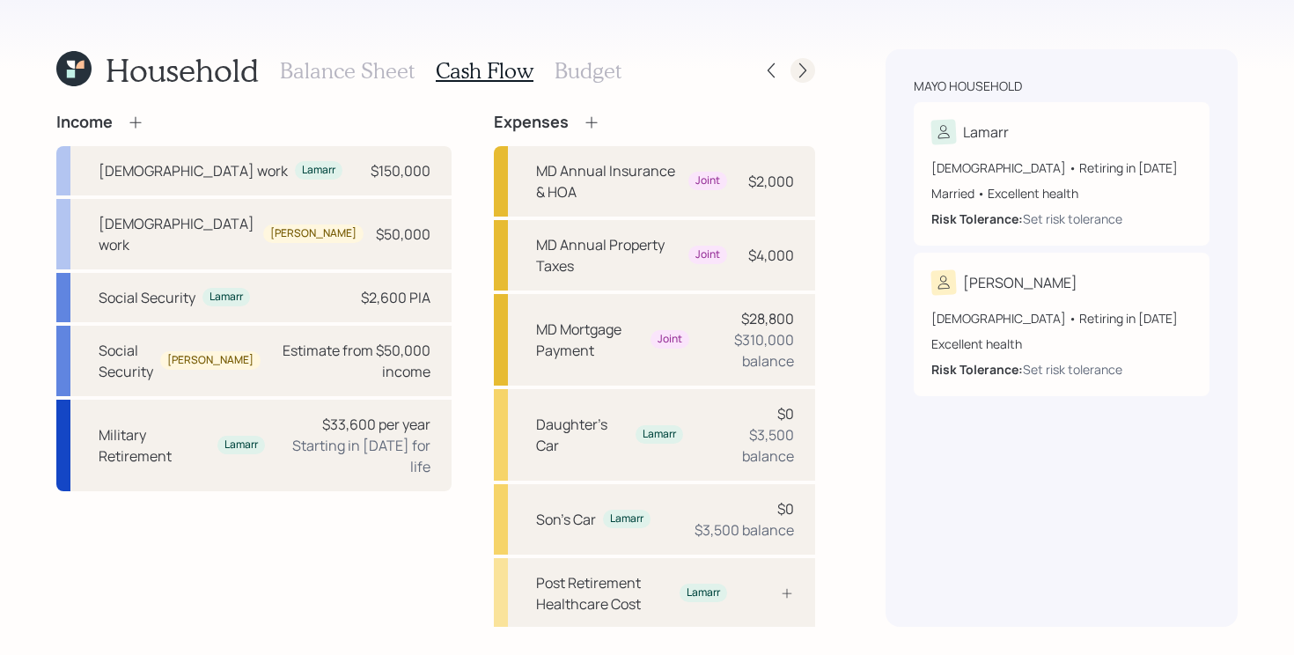
click at [806, 76] on icon at bounding box center [803, 71] width 18 height 18
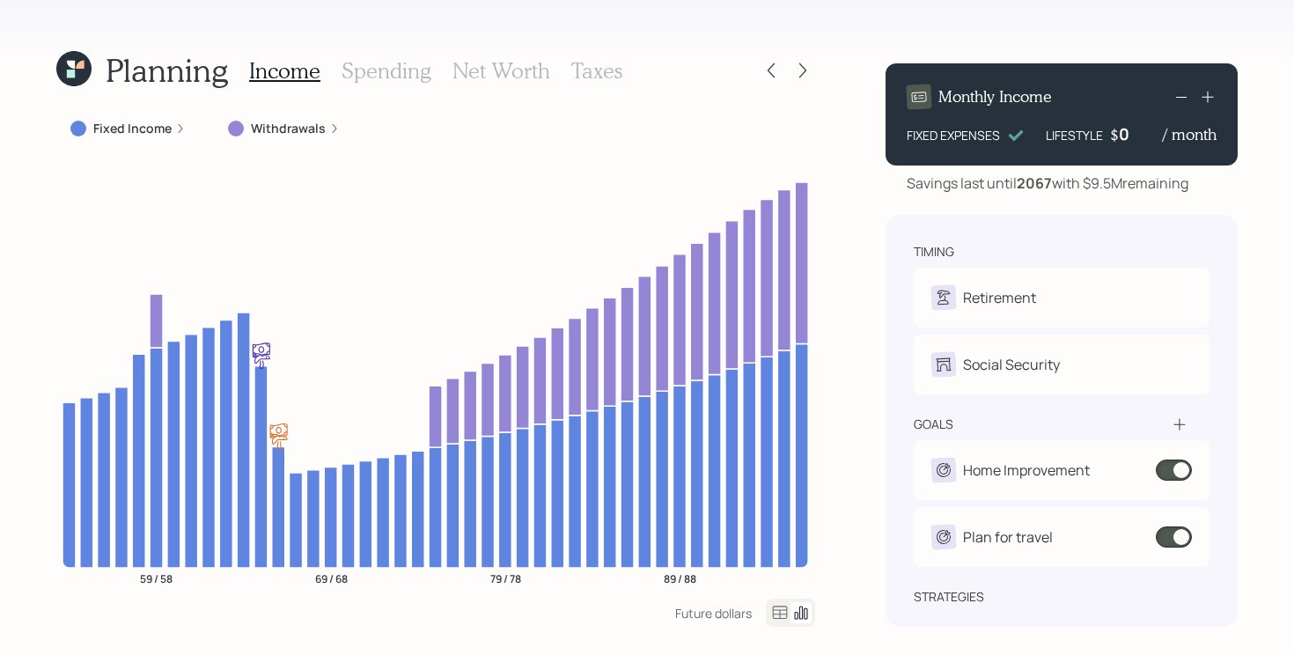
click at [362, 70] on h3 "Spending" at bounding box center [387, 71] width 90 height 26
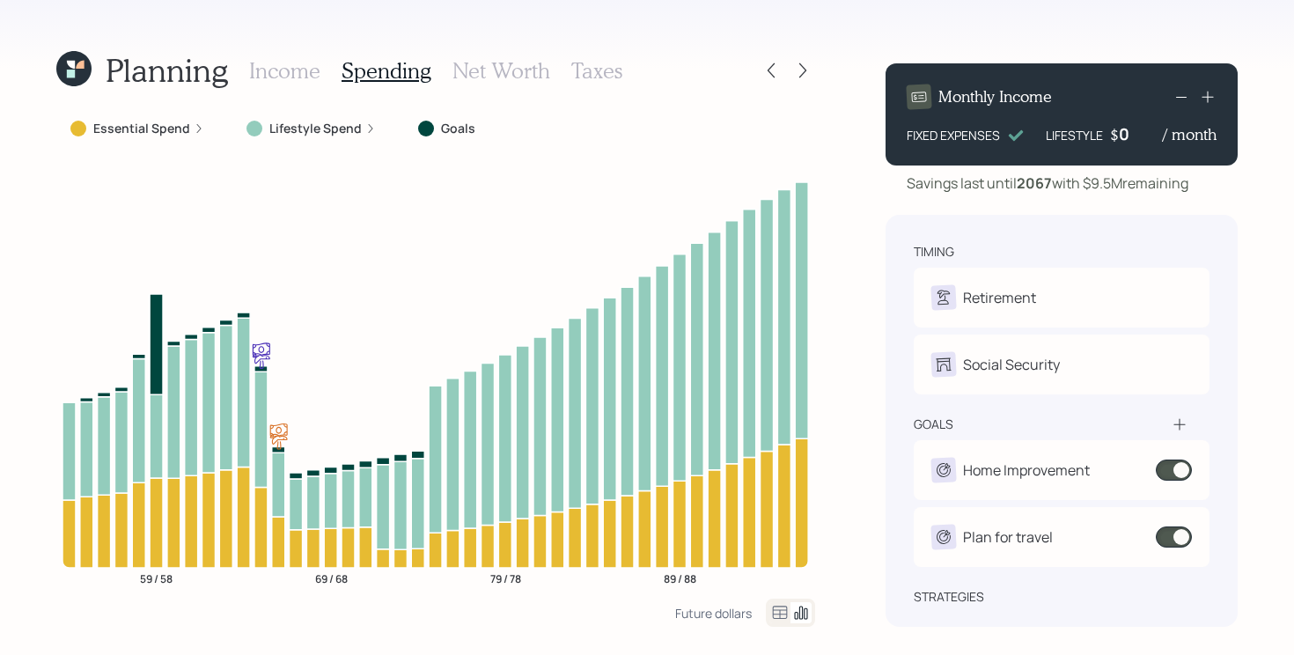
click at [156, 123] on label "Essential Spend" at bounding box center [141, 129] width 97 height 18
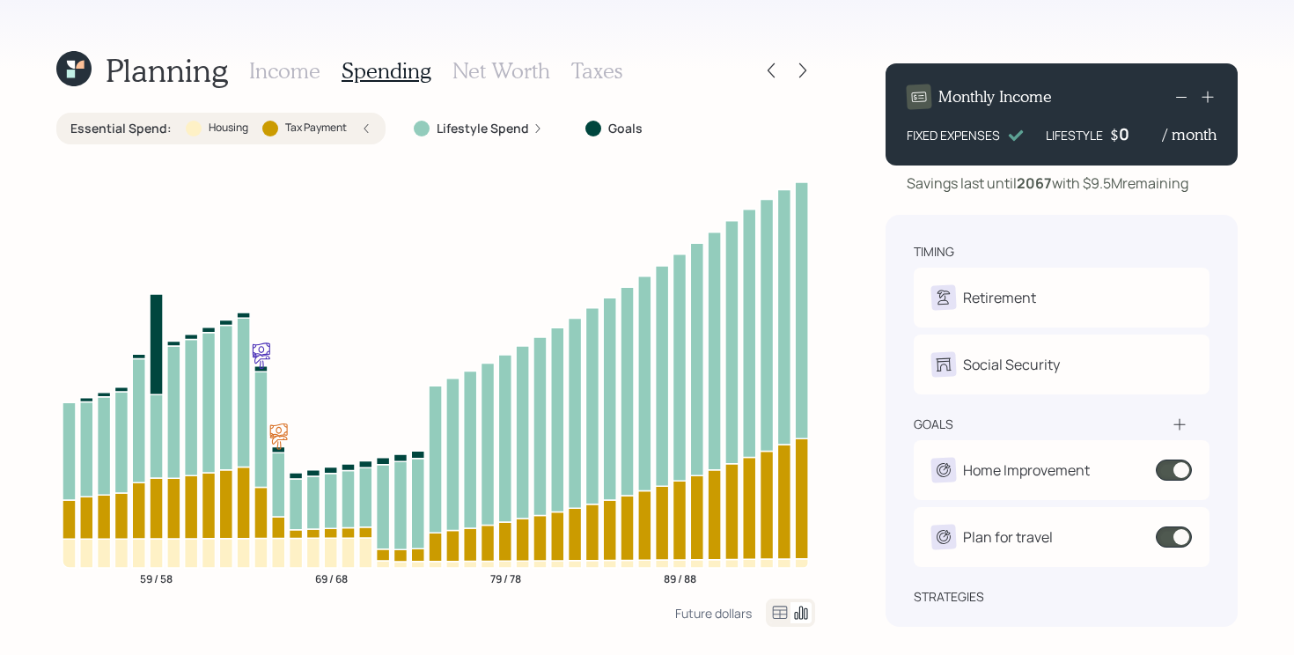
click at [136, 132] on label "Essential Spend :" at bounding box center [120, 129] width 101 height 18
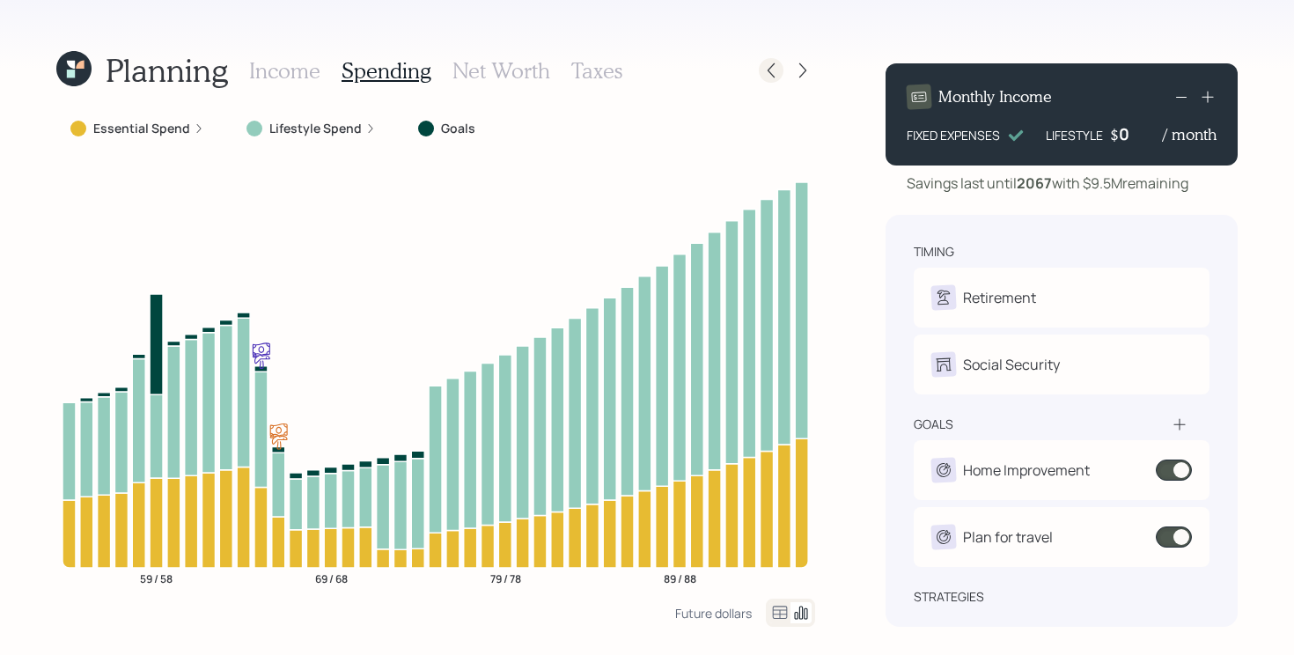
click at [774, 62] on icon at bounding box center [771, 71] width 18 height 18
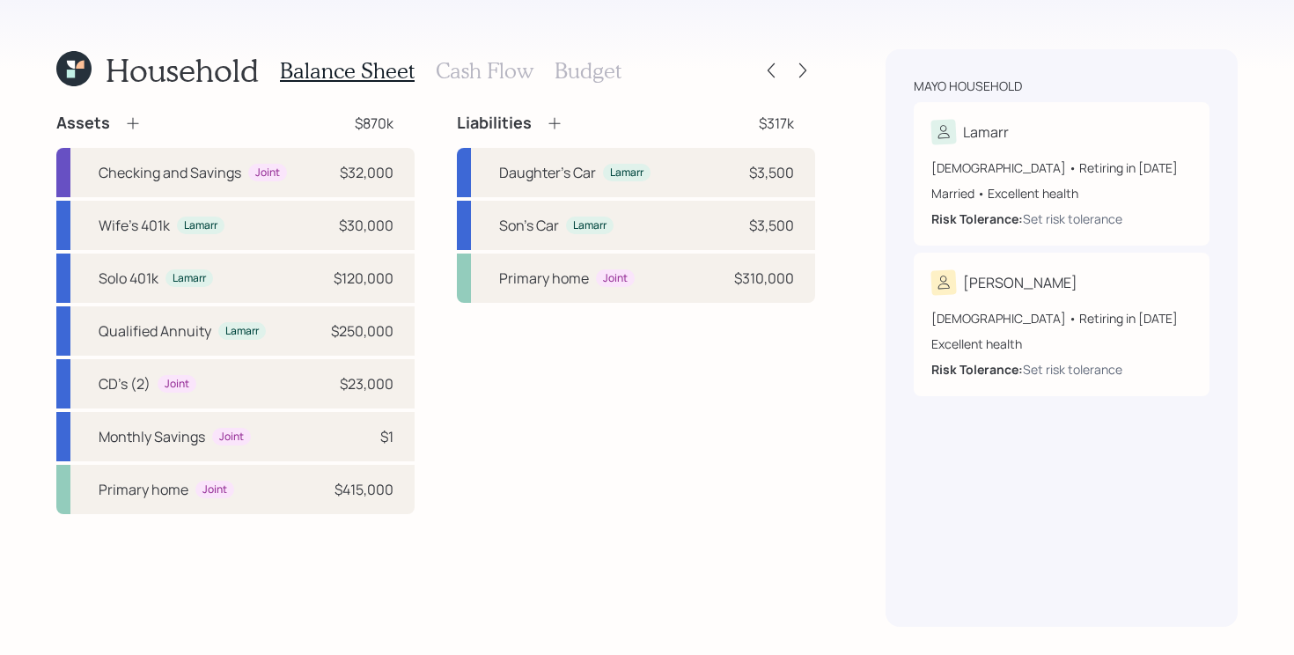
click at [478, 66] on h3 "Cash Flow" at bounding box center [485, 71] width 98 height 26
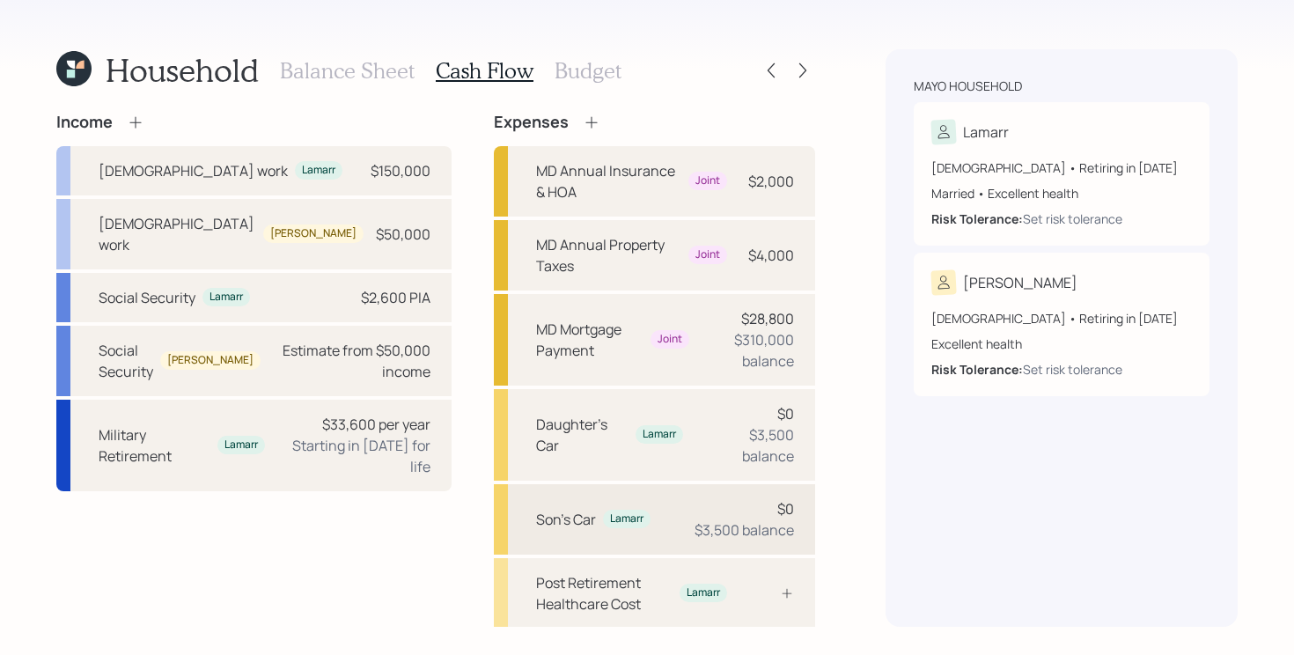
scroll to position [286, 0]
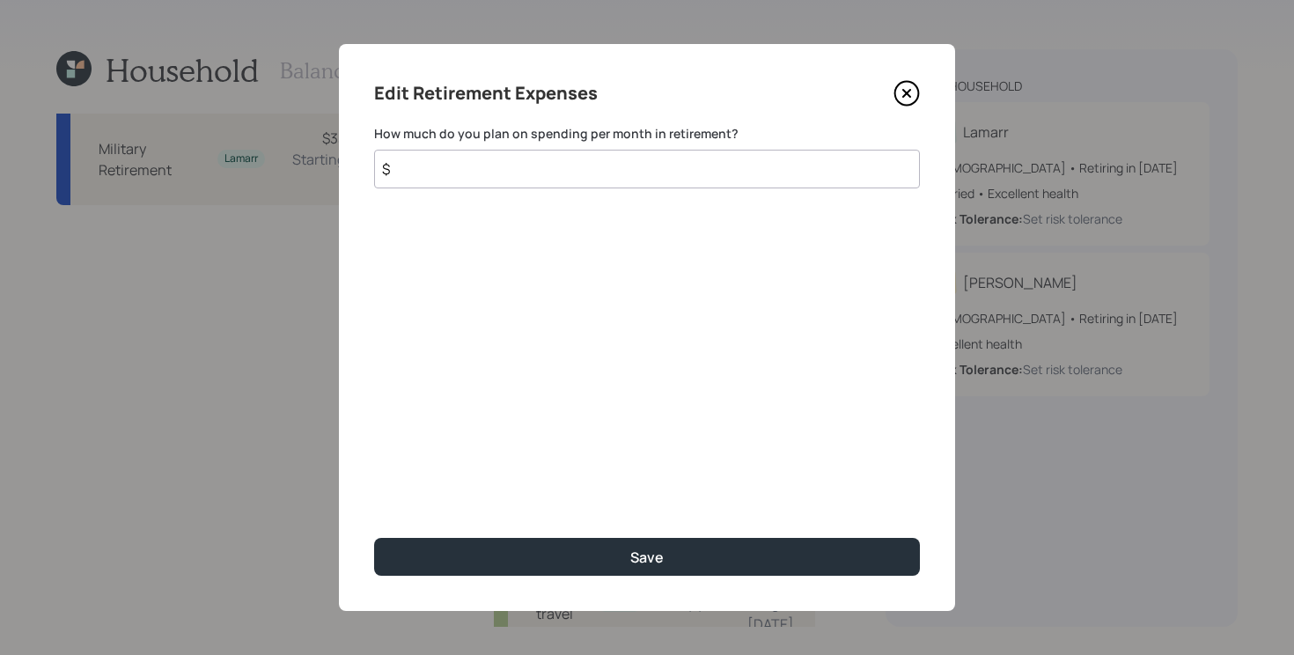
click at [570, 160] on input "$" at bounding box center [647, 169] width 546 height 39
type input "$ 18,000"
click at [374, 538] on button "Save" at bounding box center [647, 557] width 546 height 38
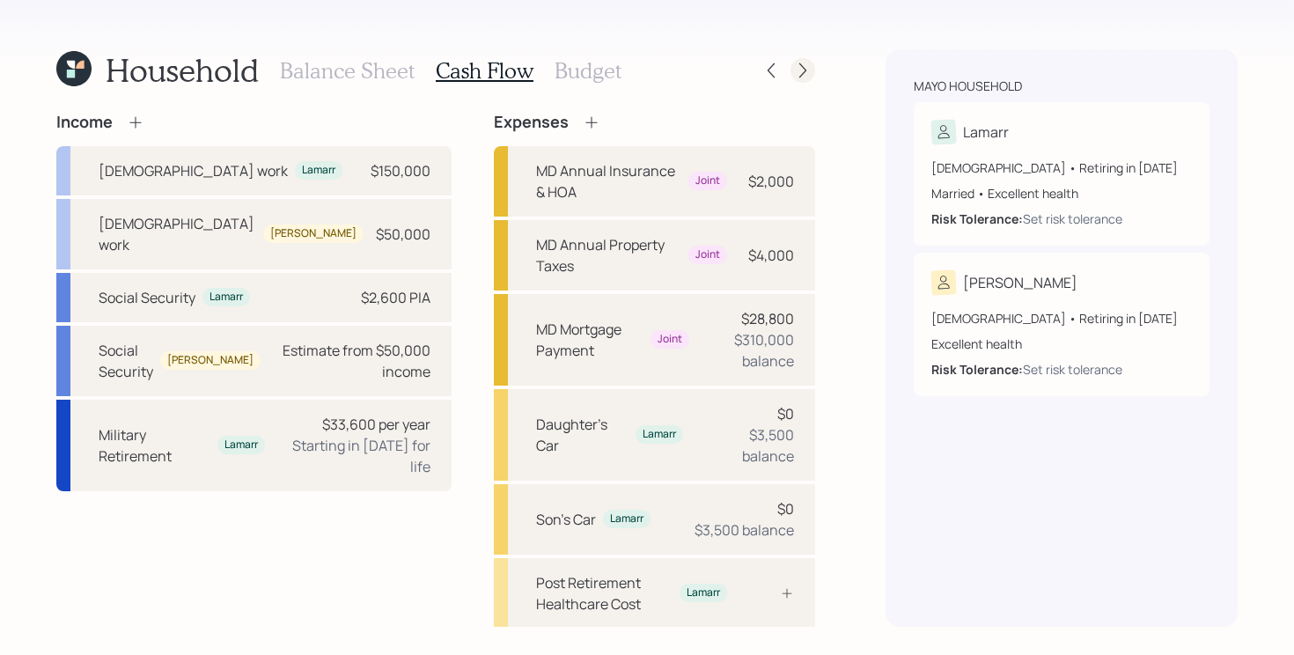
click at [804, 68] on icon at bounding box center [802, 70] width 7 height 15
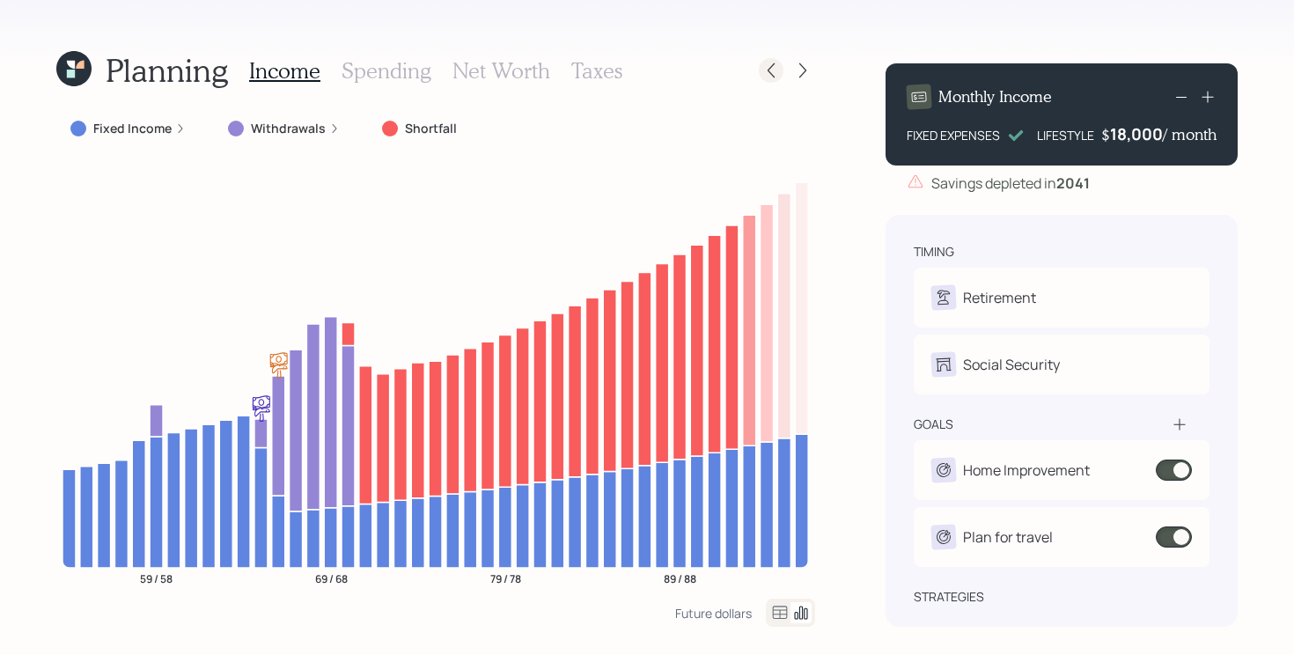
click at [767, 66] on icon at bounding box center [771, 71] width 18 height 18
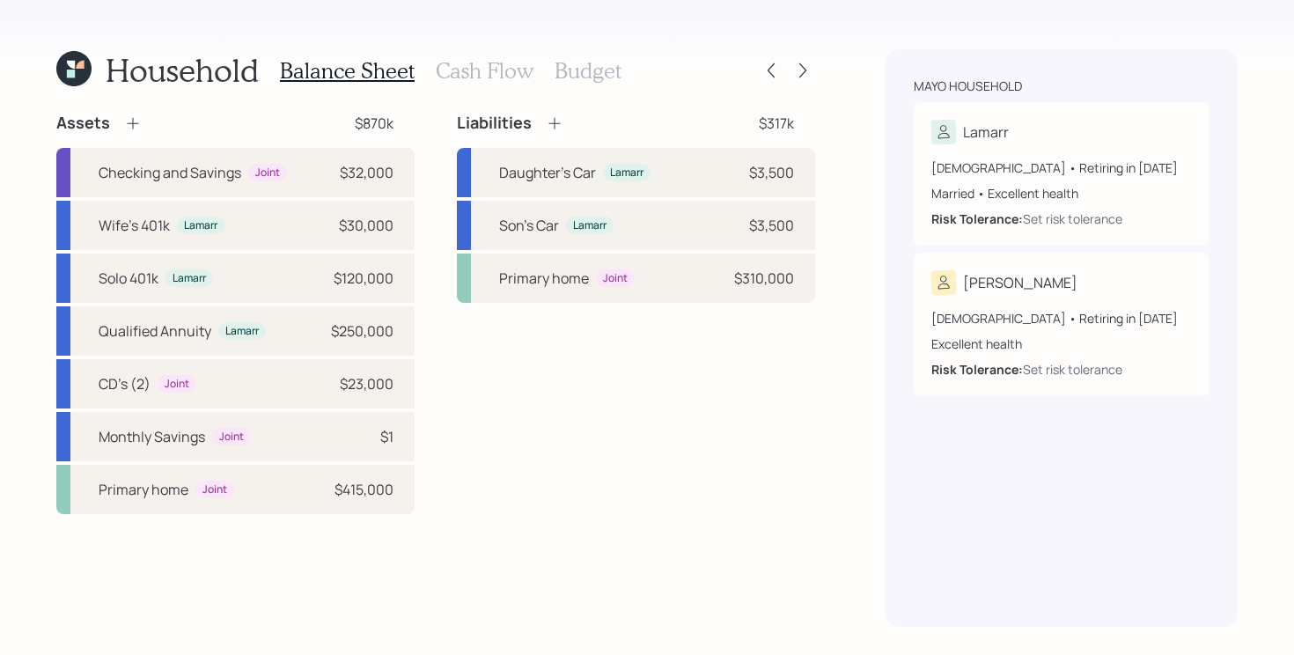
click at [481, 63] on h3 "Cash Flow" at bounding box center [485, 71] width 98 height 26
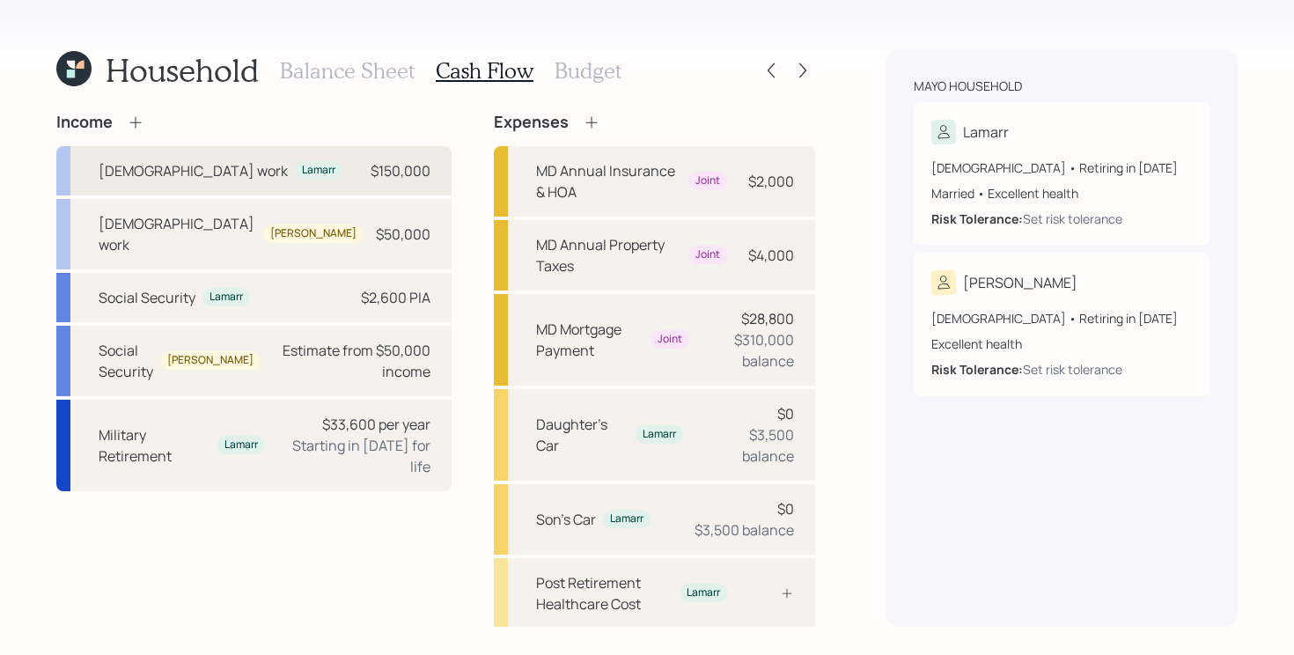
click at [290, 177] on div "Full-time work Lamarr $150,000" at bounding box center [253, 170] width 395 height 49
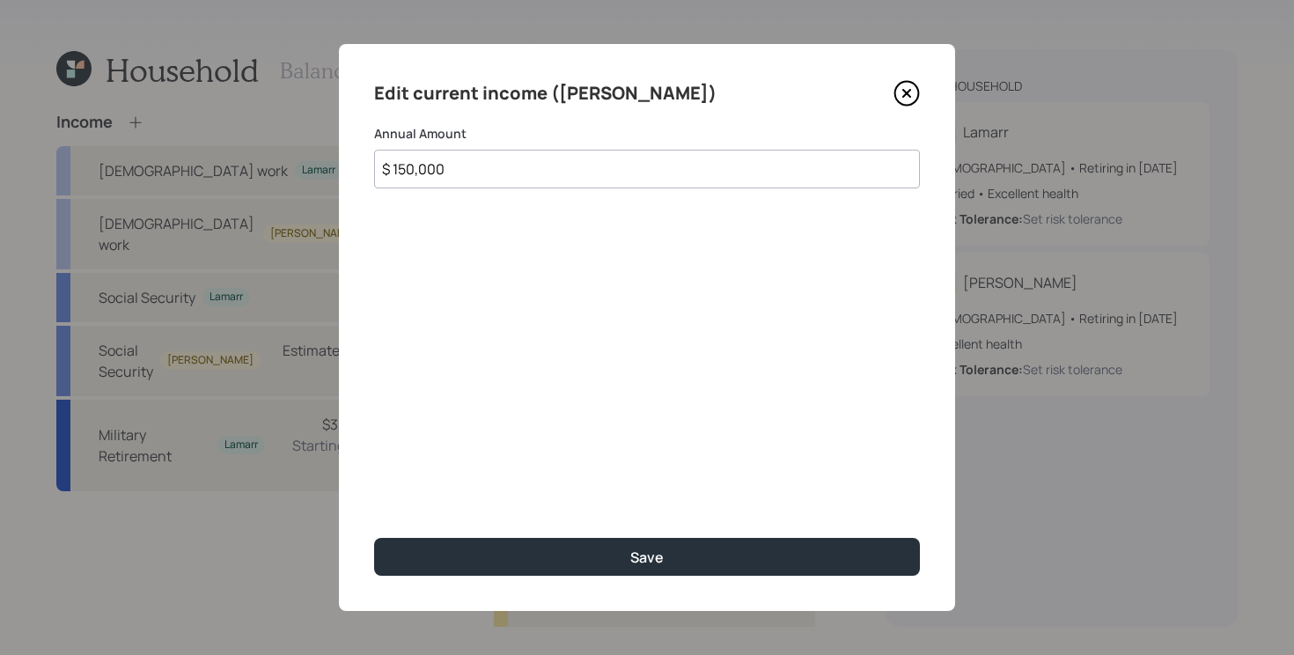
click at [546, 165] on input "$ 150,000" at bounding box center [647, 169] width 546 height 39
type input "$ 290,000"
click at [374, 538] on button "Save" at bounding box center [647, 557] width 546 height 38
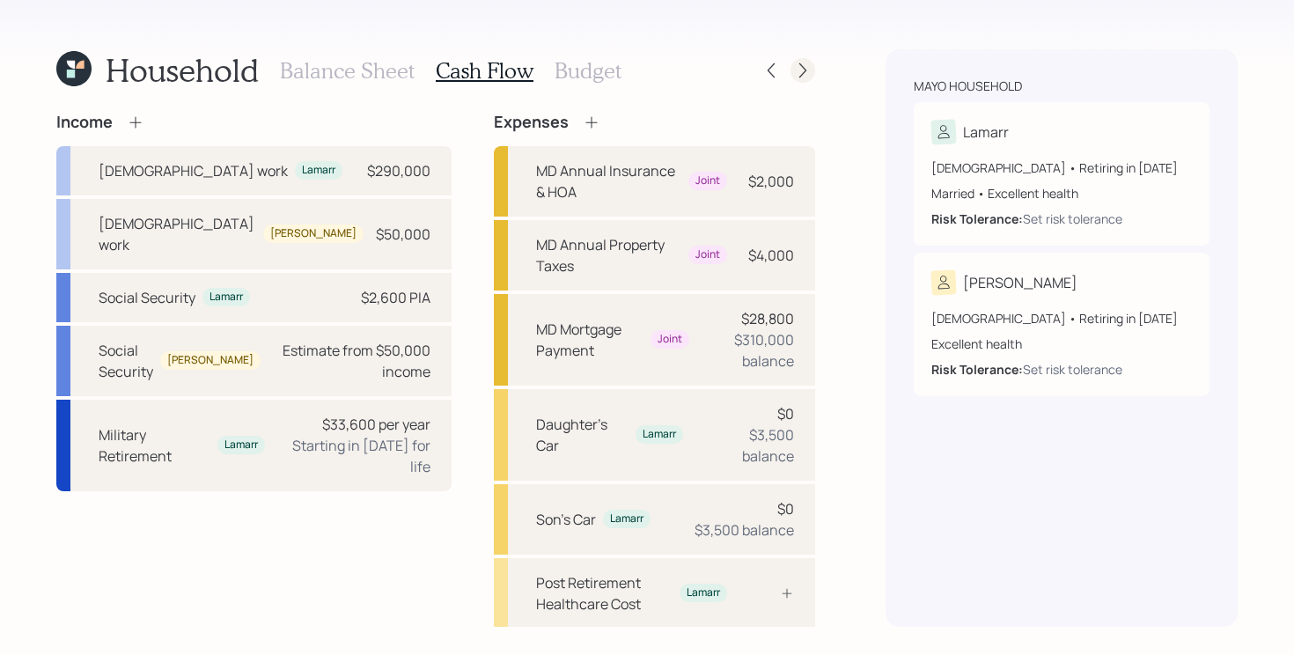
click at [807, 71] on icon at bounding box center [803, 71] width 18 height 18
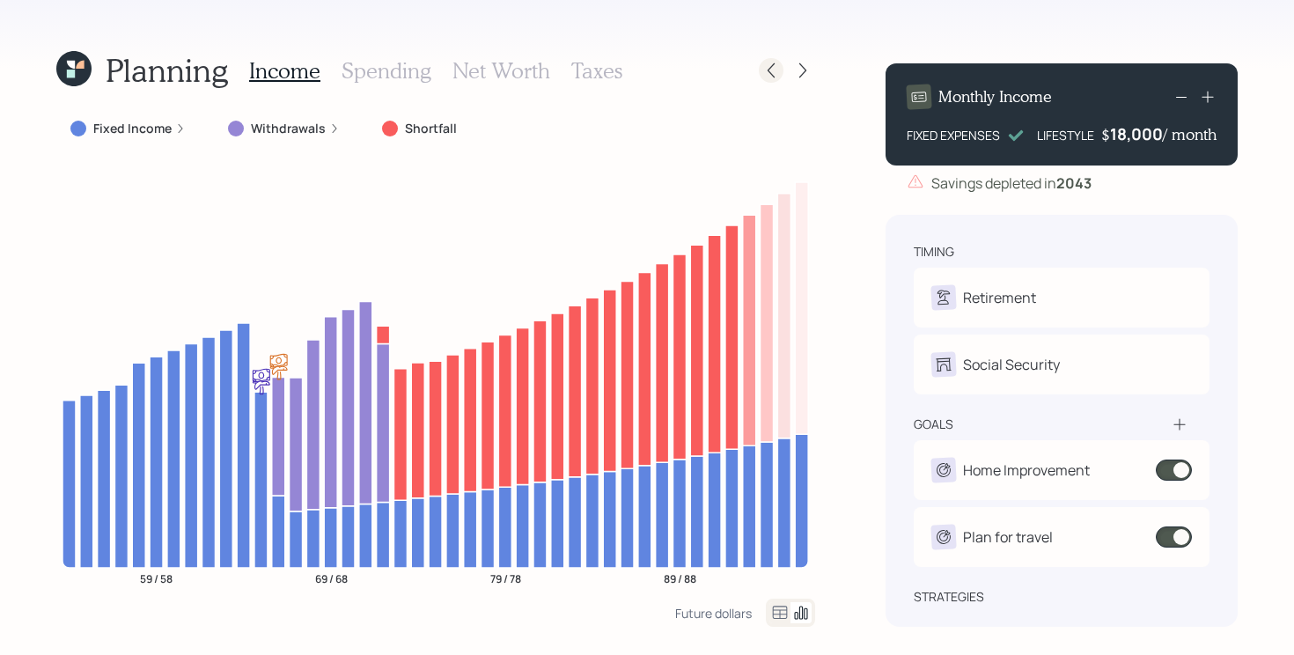
click at [764, 70] on icon at bounding box center [771, 71] width 18 height 18
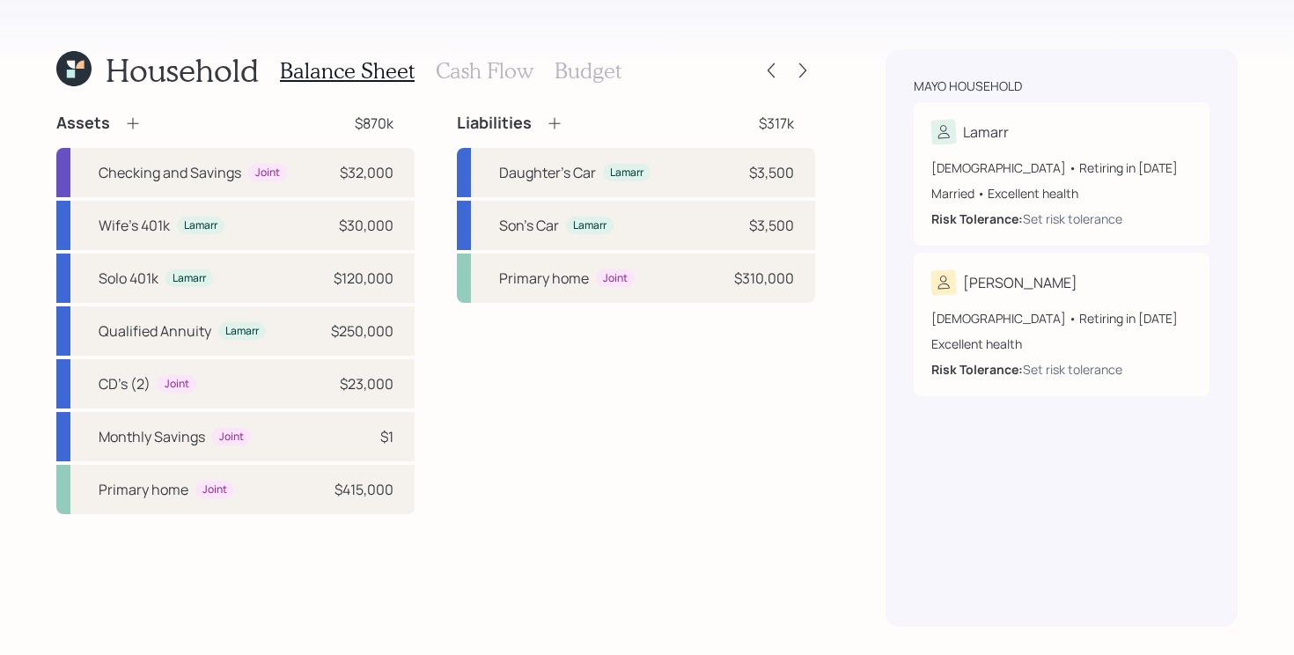
click at [477, 73] on h3 "Cash Flow" at bounding box center [485, 71] width 98 height 26
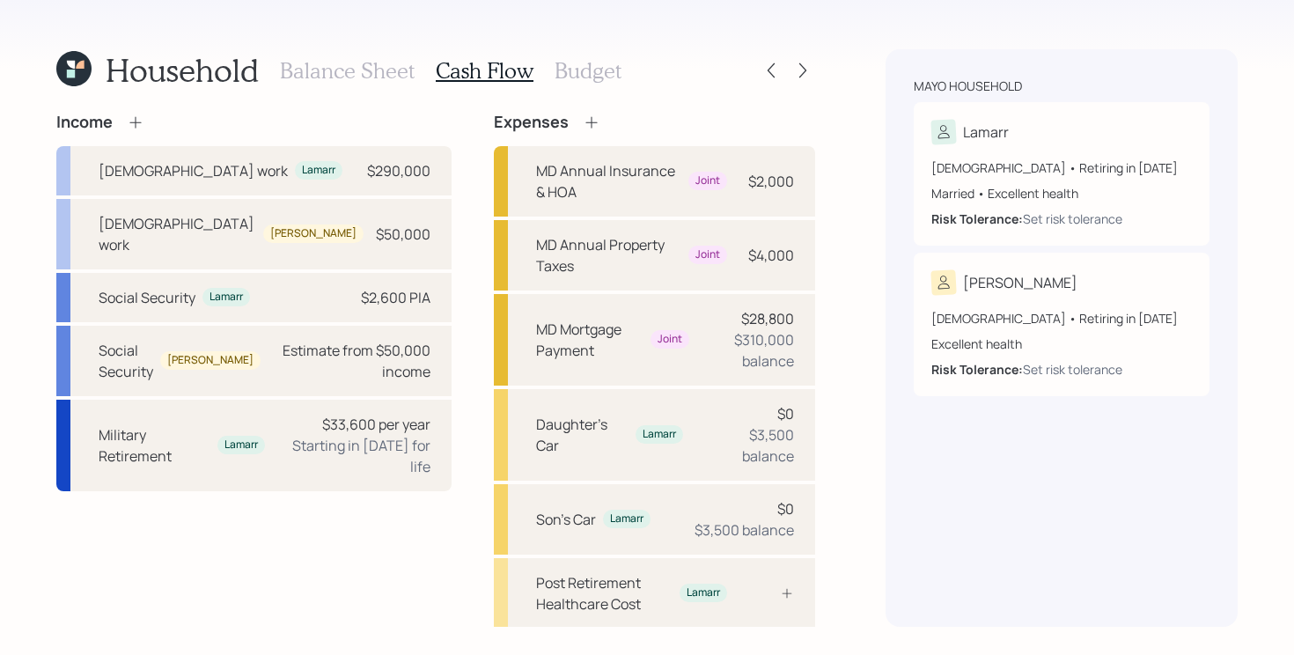
click at [582, 70] on h3 "Budget" at bounding box center [588, 71] width 67 height 26
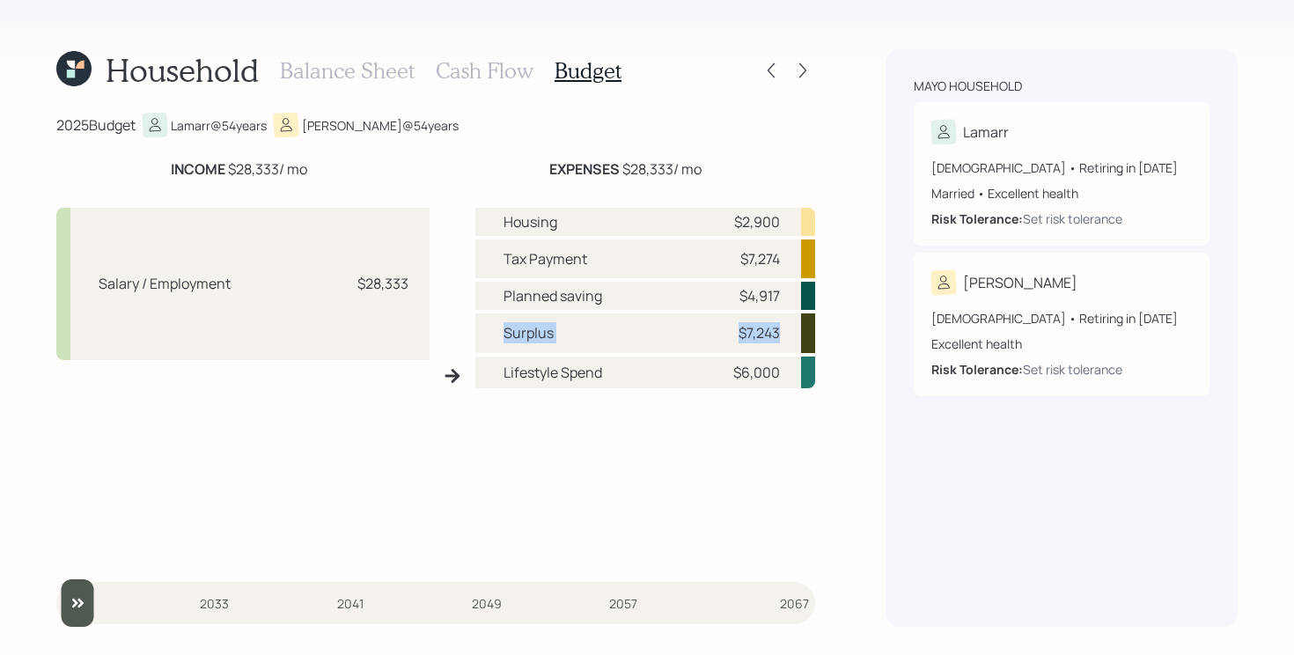
drag, startPoint x: 486, startPoint y: 333, endPoint x: 847, endPoint y: 343, distance: 361.1
click at [847, 343] on div "Household Balance Sheet Cash Flow Budget 2025 Budget Lamarr @ 54 years Camilla …" at bounding box center [647, 327] width 1294 height 655
click at [653, 426] on div "Housing $2,900 Tax Payment $7,274 Planned saving $4,917 Surplus $7,243 Lifestyl…" at bounding box center [645, 383] width 340 height 350
click at [365, 62] on h3 "Balance Sheet" at bounding box center [347, 71] width 135 height 26
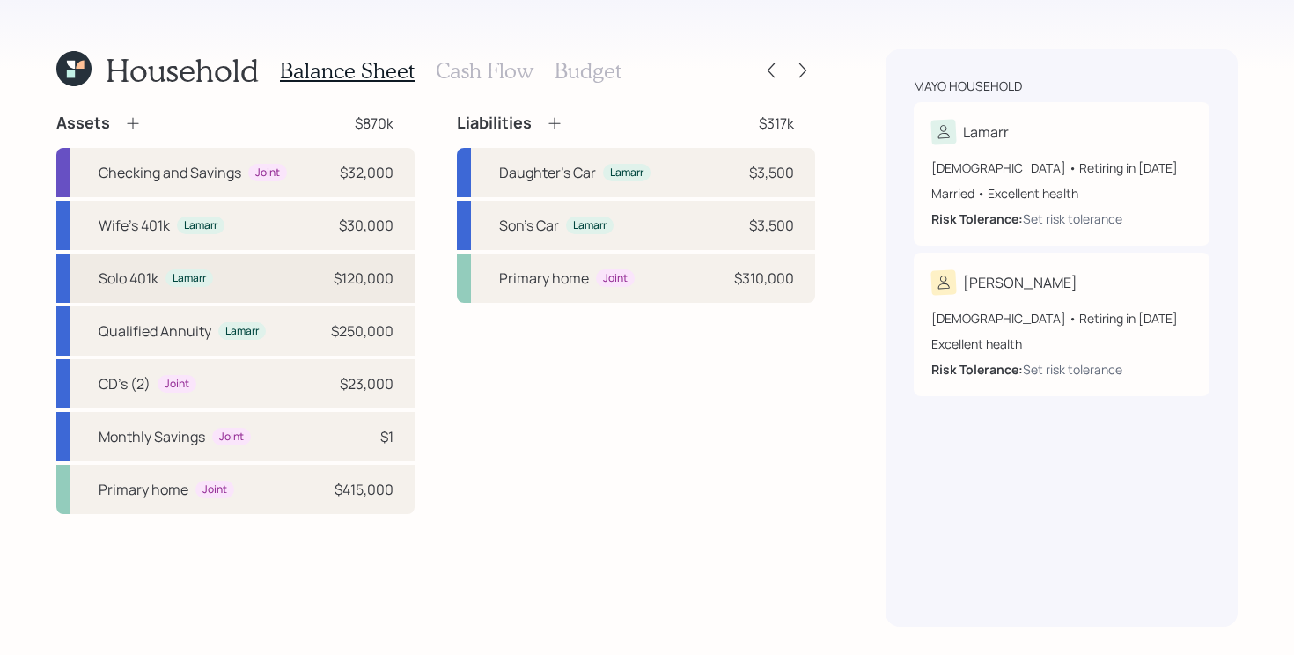
click at [281, 280] on div "Solo 401k Lamarr $120,000" at bounding box center [235, 278] width 358 height 49
select select "company_sponsored"
select select "balanced"
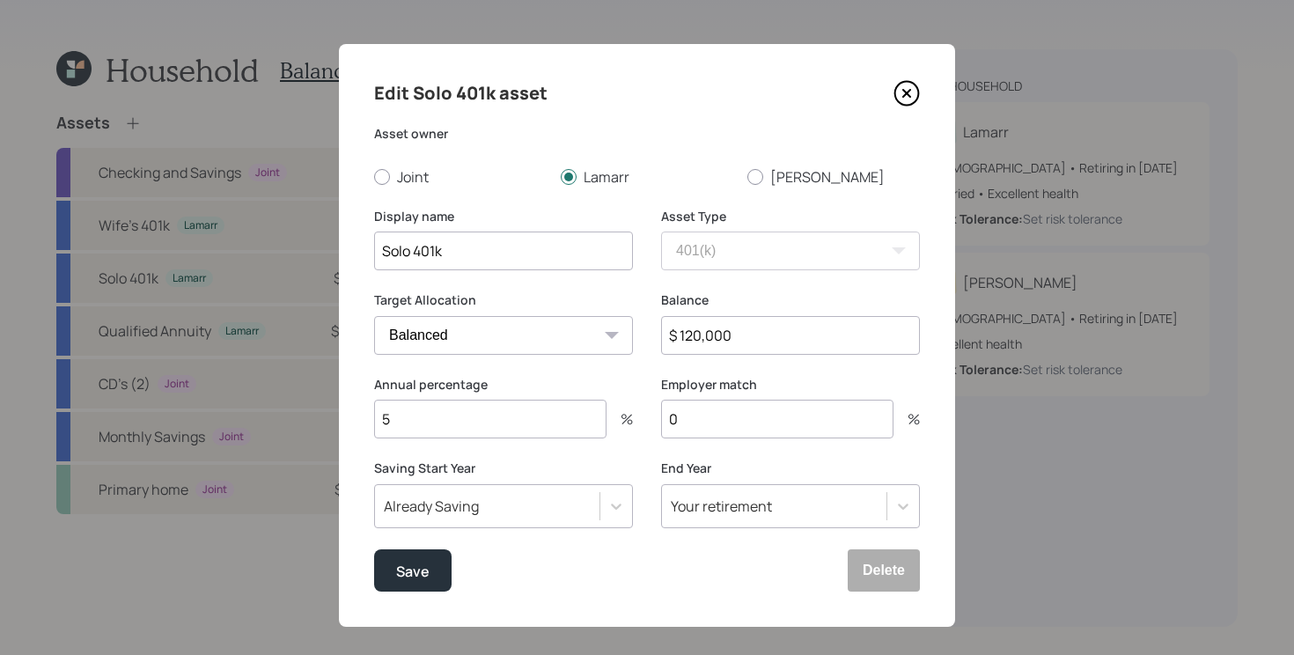
click at [564, 419] on input "5" at bounding box center [490, 419] width 232 height 39
type input "10"
click at [374, 549] on button "Save" at bounding box center [412, 570] width 77 height 42
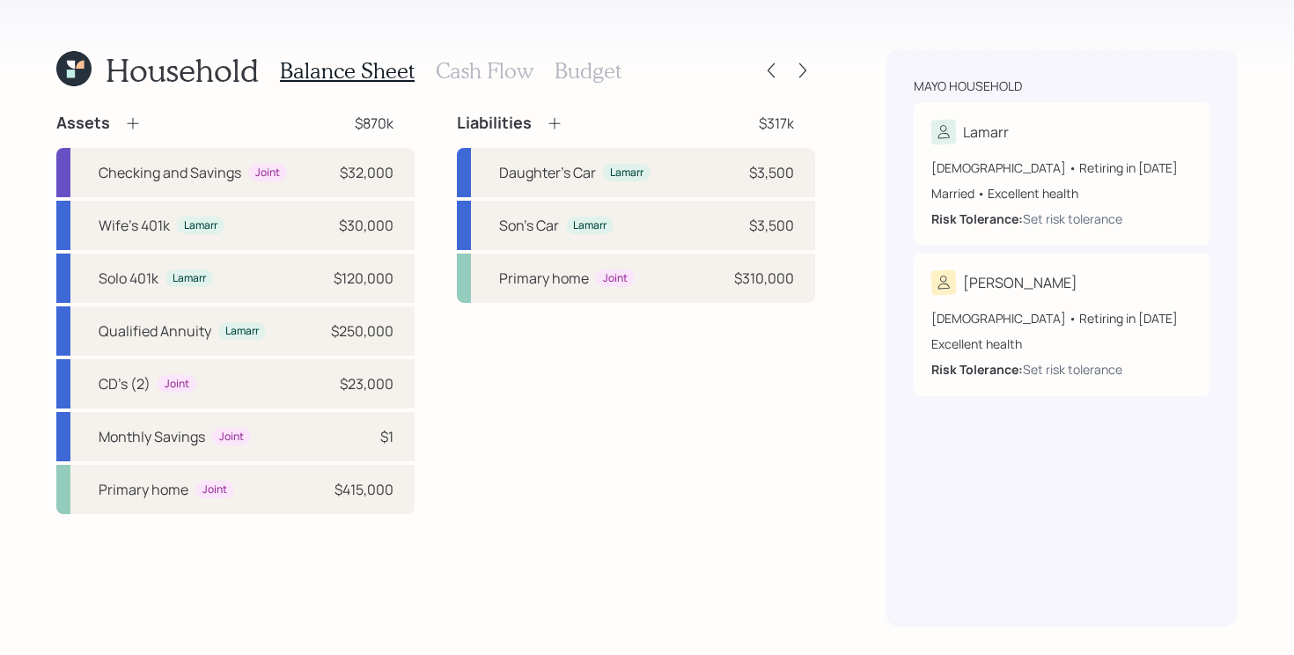
click at [565, 64] on h3 "Budget" at bounding box center [588, 71] width 67 height 26
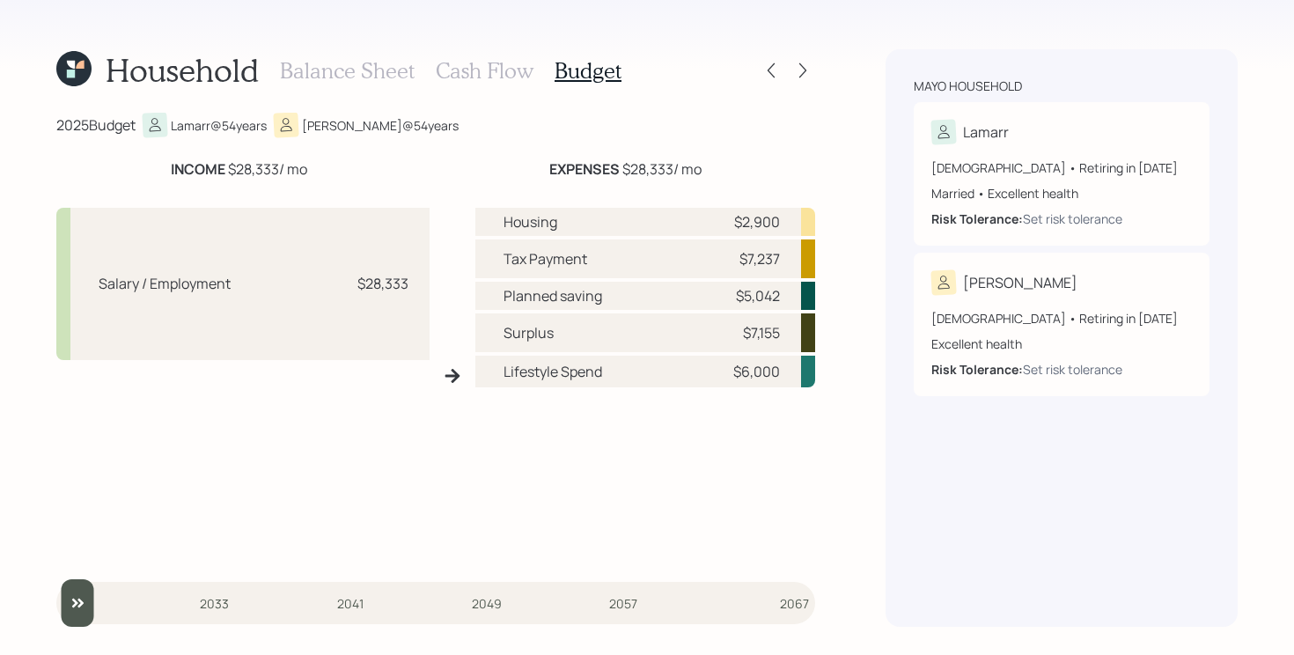
click at [465, 72] on h3 "Cash Flow" at bounding box center [485, 71] width 98 height 26
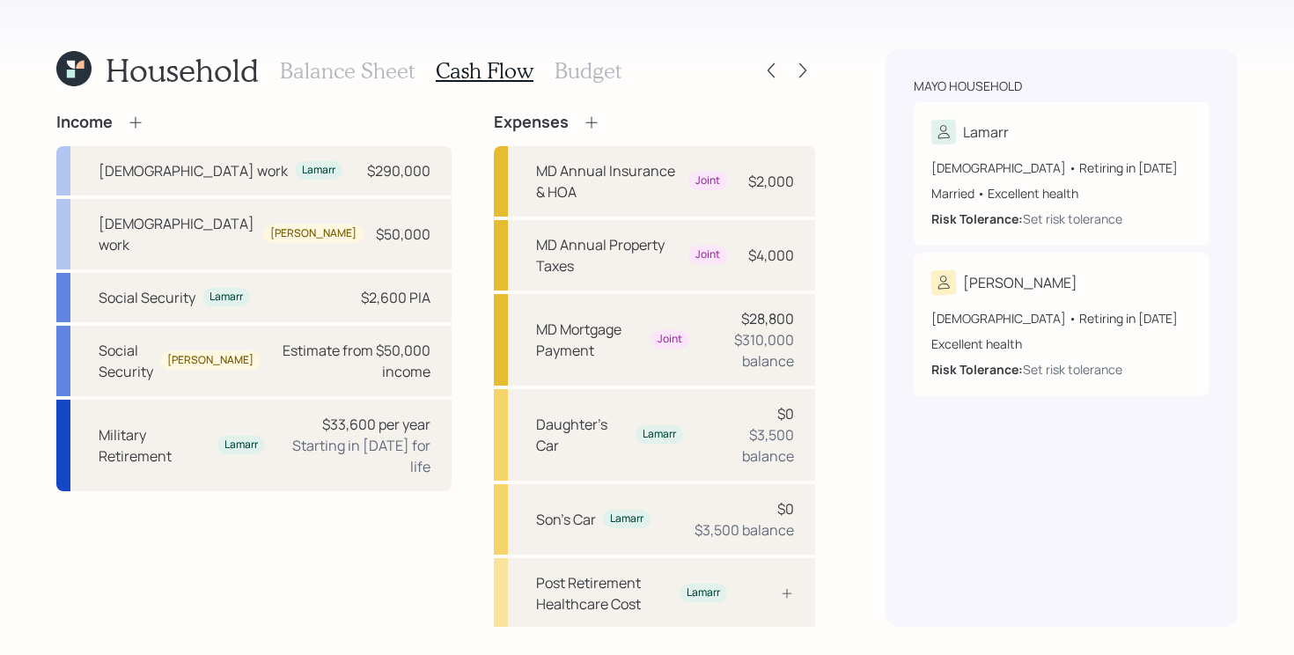
click at [347, 80] on h3 "Balance Sheet" at bounding box center [347, 71] width 135 height 26
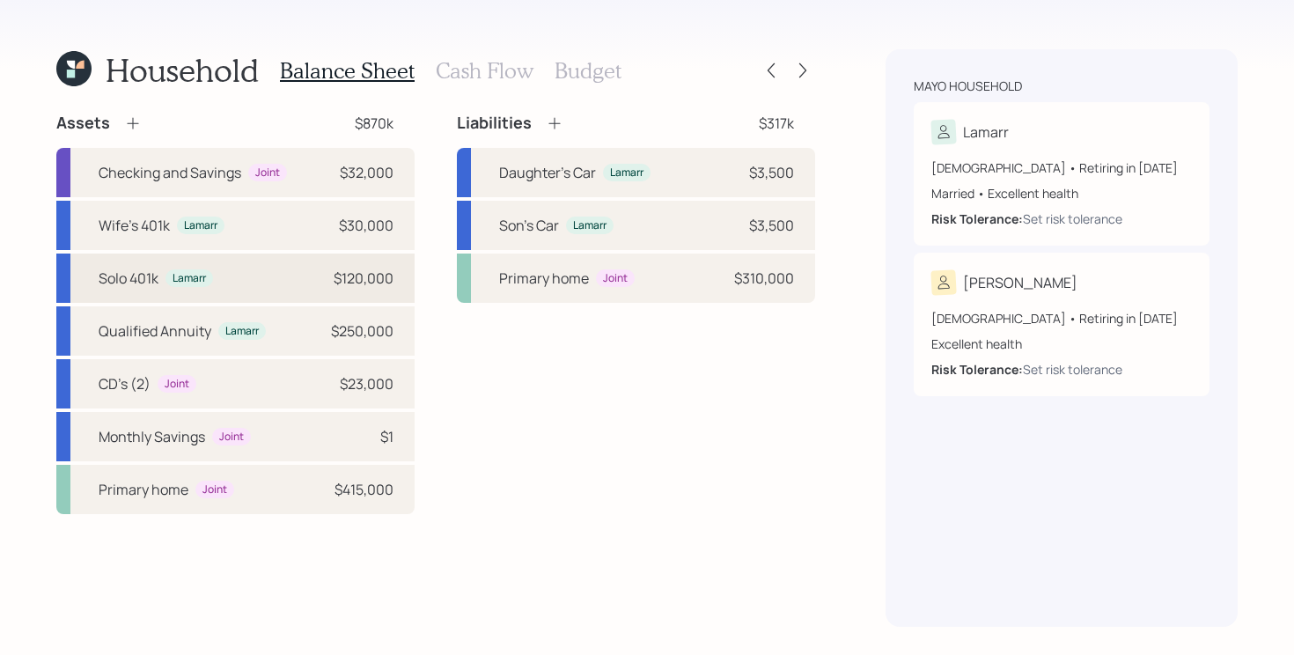
click at [304, 274] on div "Solo 401k Lamarr $120,000" at bounding box center [235, 278] width 358 height 49
select select "company_sponsored"
select select "balanced"
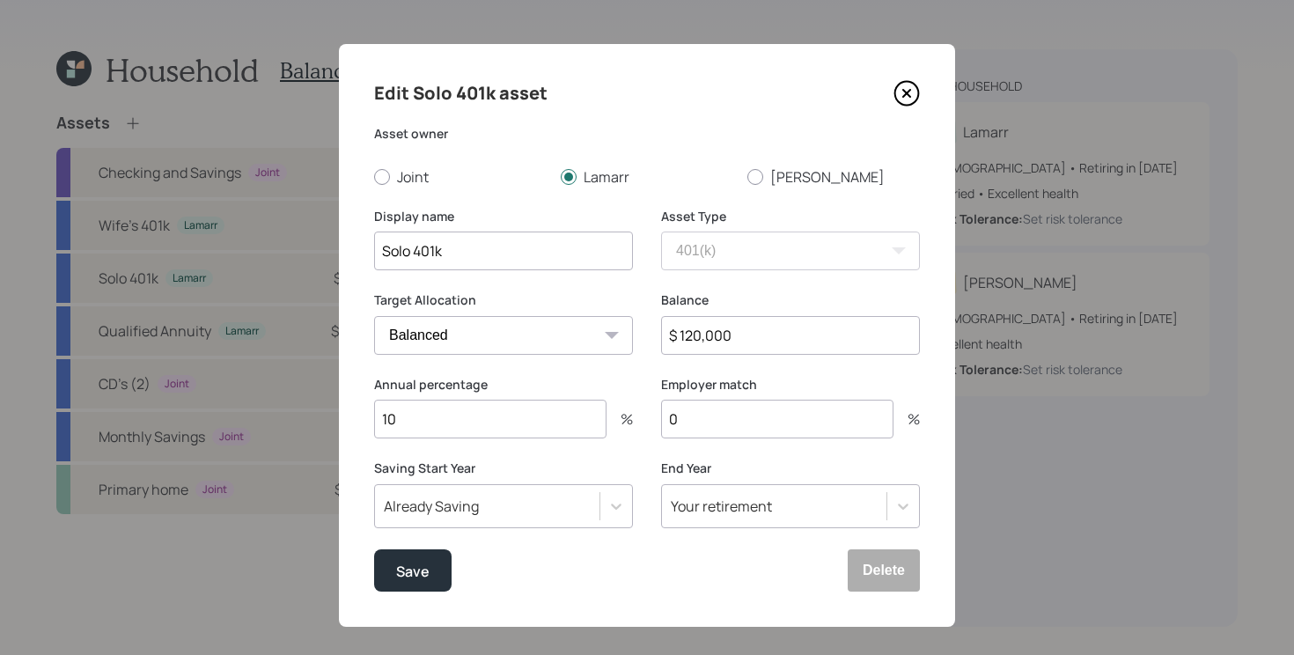
click at [548, 430] on input "10" at bounding box center [490, 419] width 232 height 39
type input "10"
click at [374, 549] on button "Save" at bounding box center [412, 570] width 77 height 42
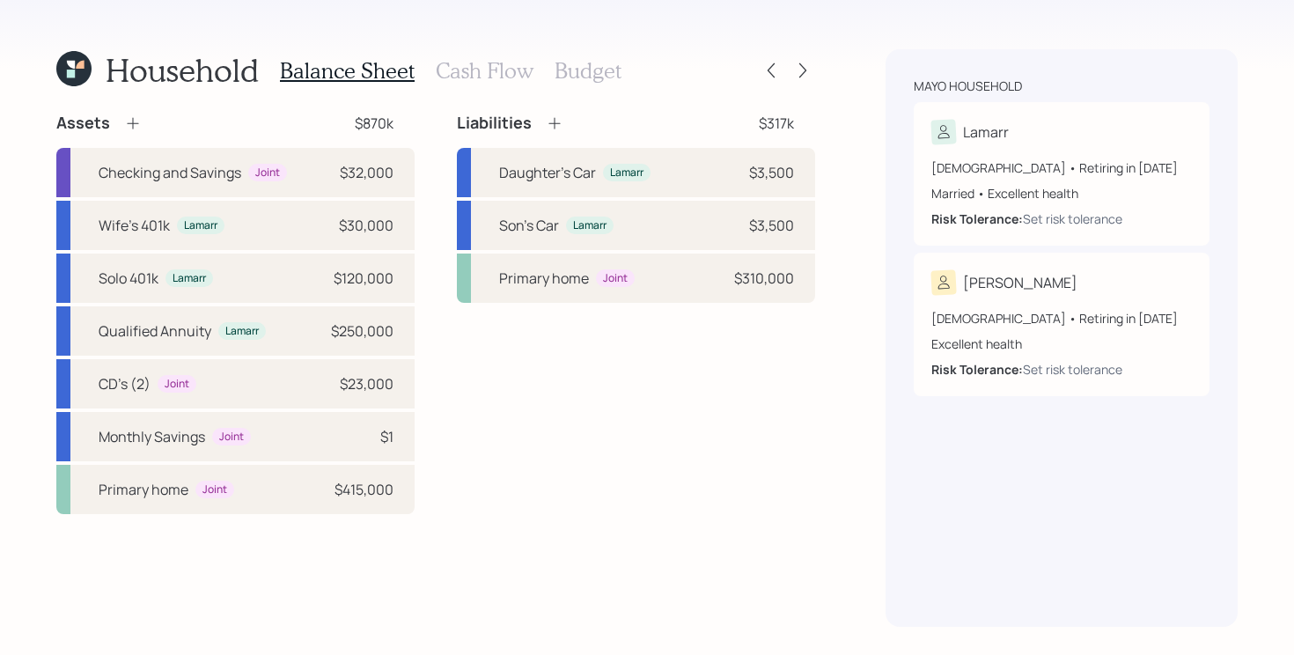
click at [591, 69] on h3 "Budget" at bounding box center [588, 71] width 67 height 26
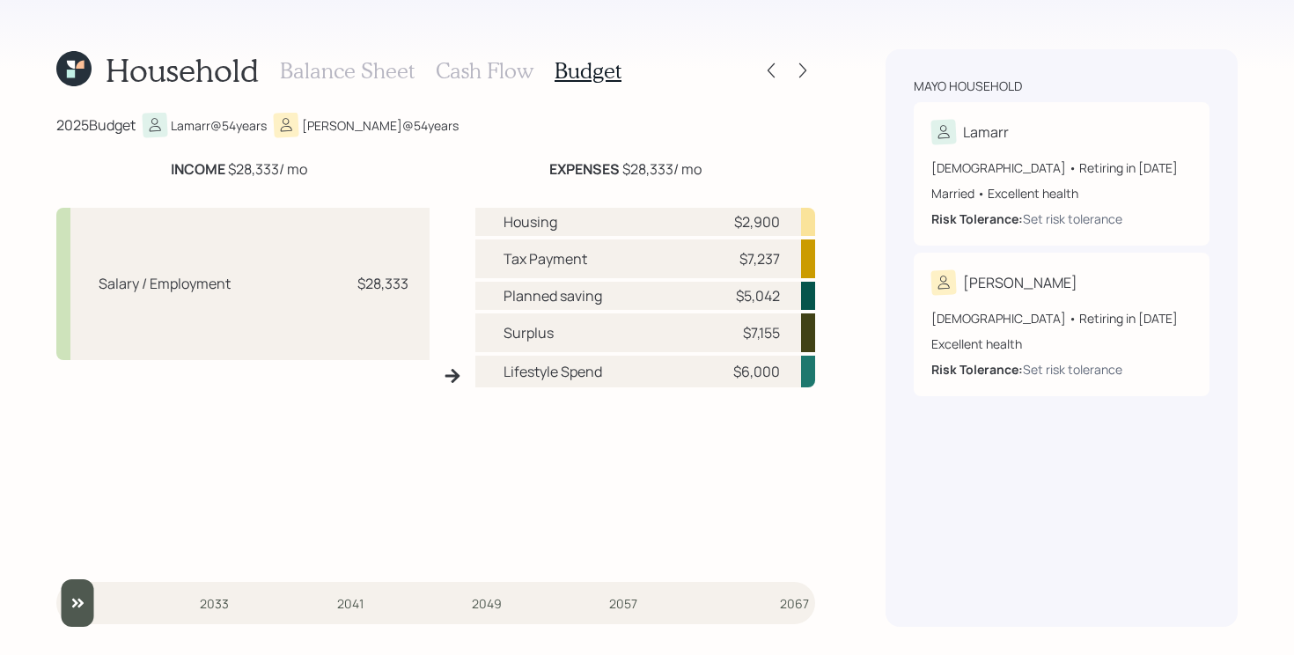
click at [342, 59] on h3 "Balance Sheet" at bounding box center [347, 71] width 135 height 26
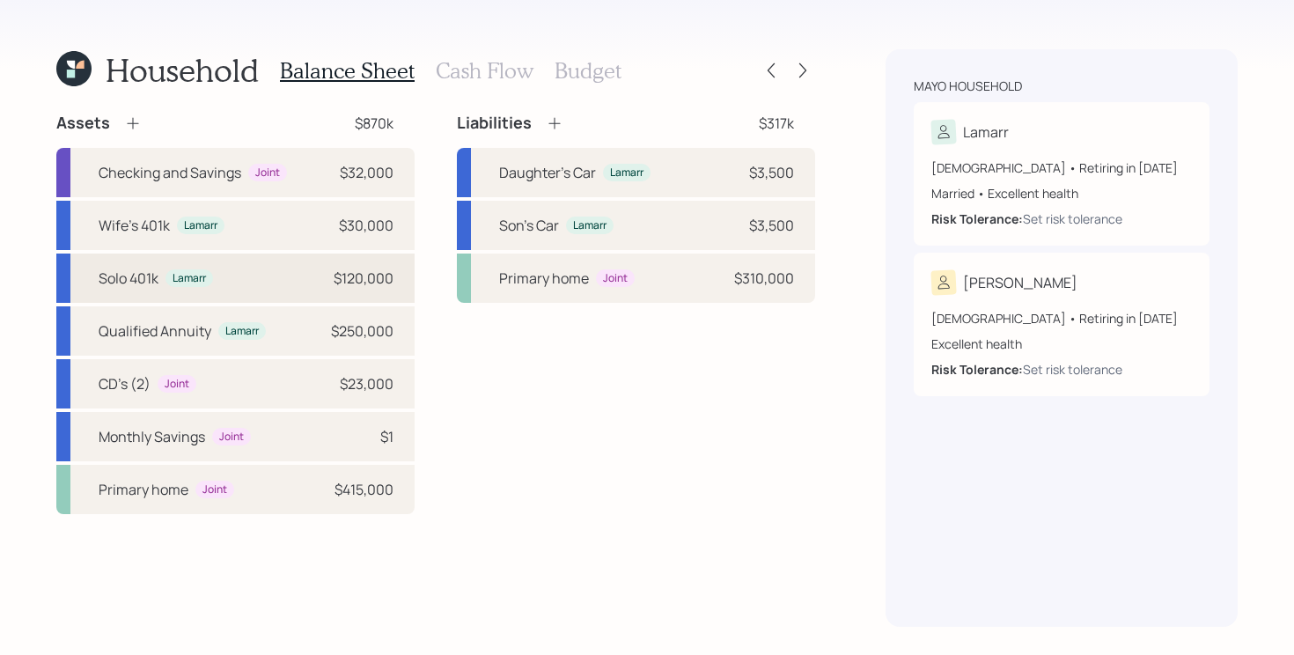
click at [270, 282] on div "Solo 401k Lamarr $120,000" at bounding box center [235, 278] width 358 height 49
select select "company_sponsored"
select select "balanced"
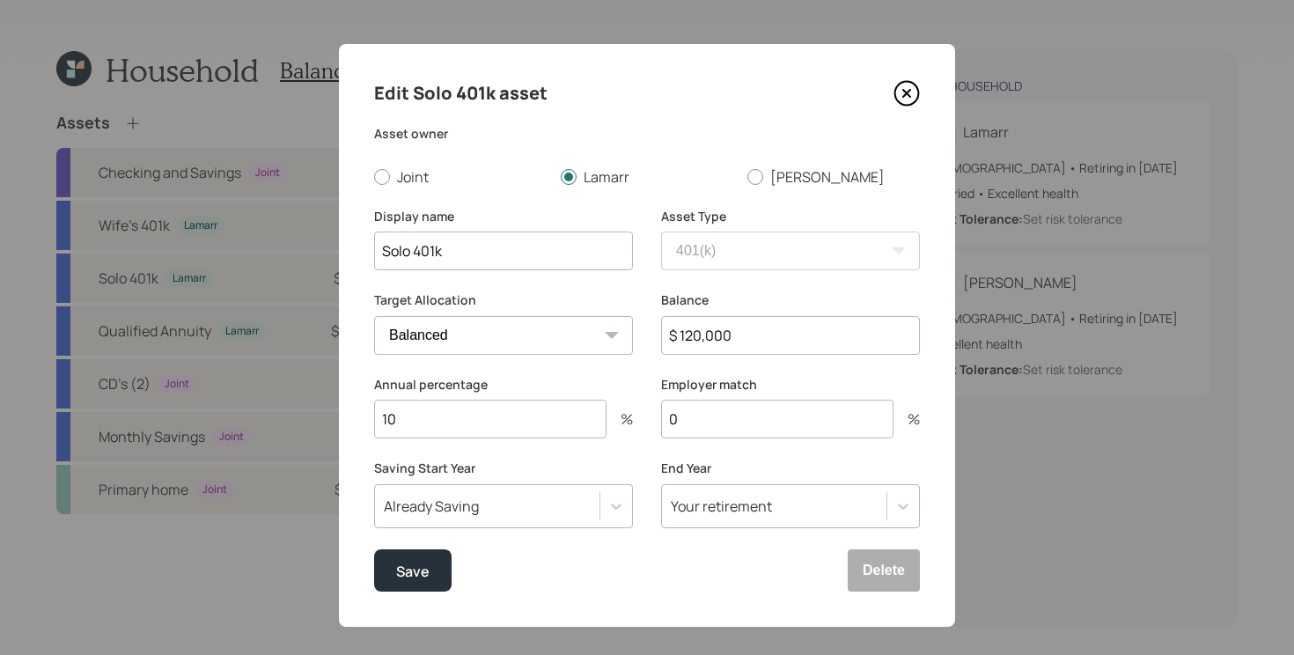
click at [495, 422] on input "10" at bounding box center [490, 419] width 232 height 39
click at [899, 92] on icon at bounding box center [906, 93] width 26 height 26
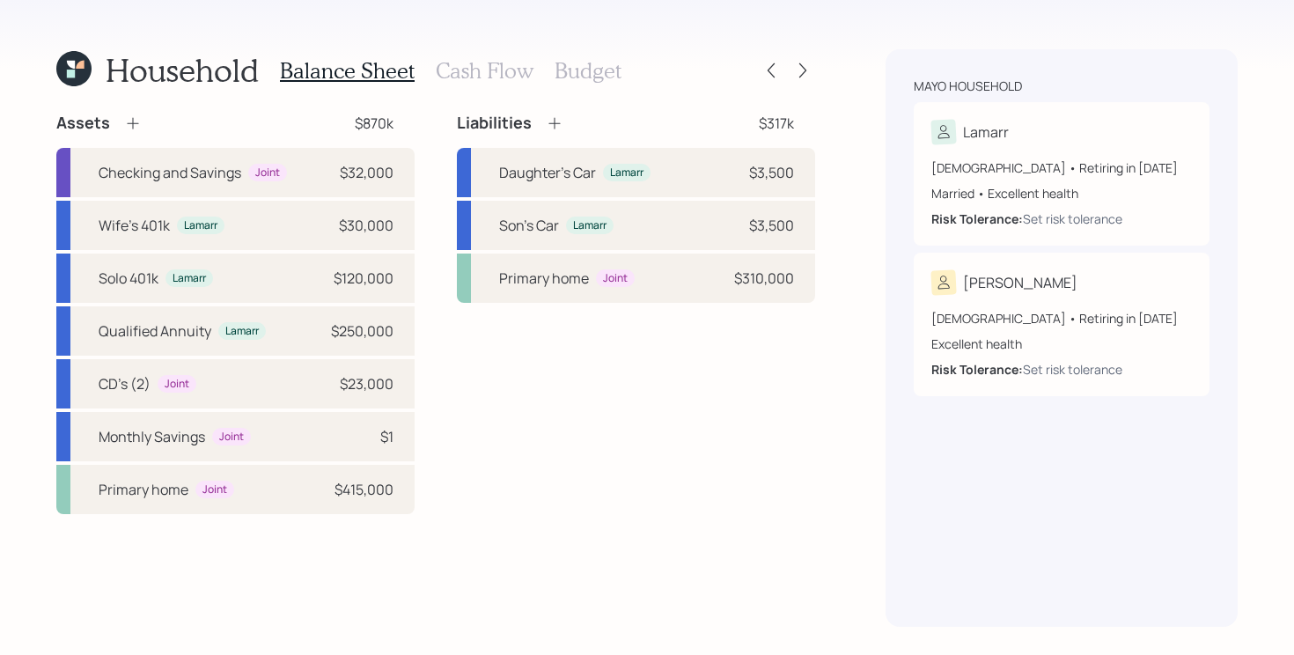
click at [582, 77] on h3 "Budget" at bounding box center [588, 71] width 67 height 26
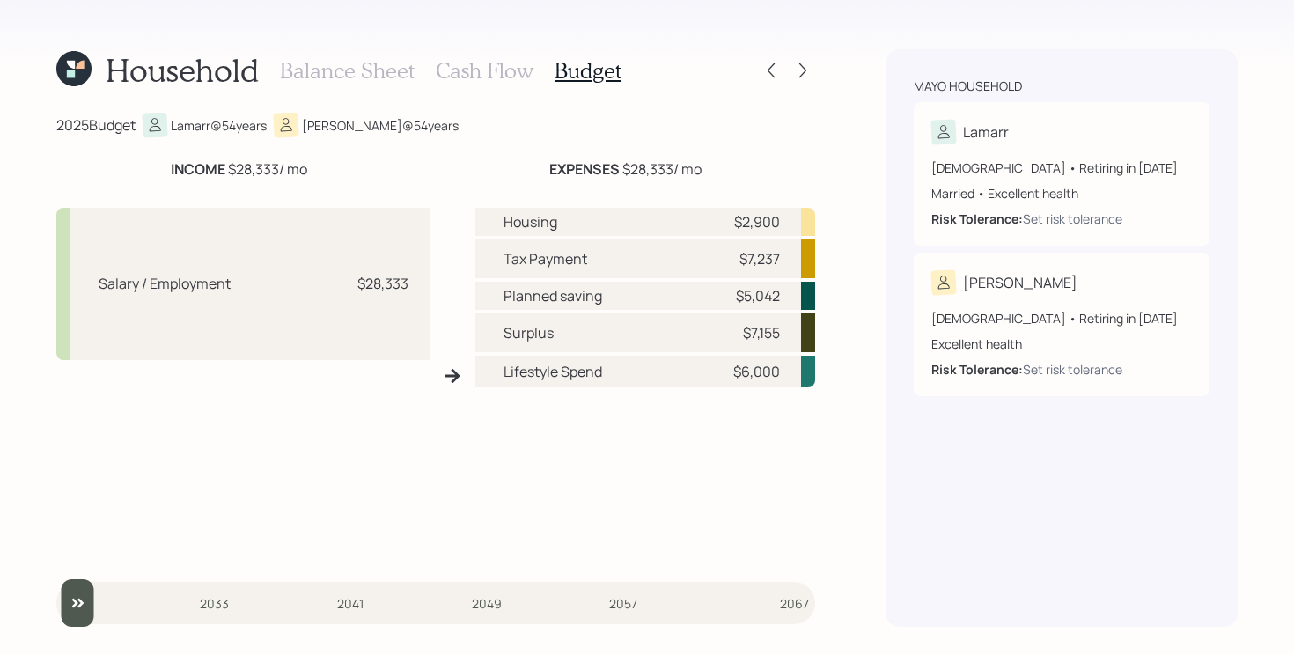
click at [312, 69] on h3 "Balance Sheet" at bounding box center [347, 71] width 135 height 26
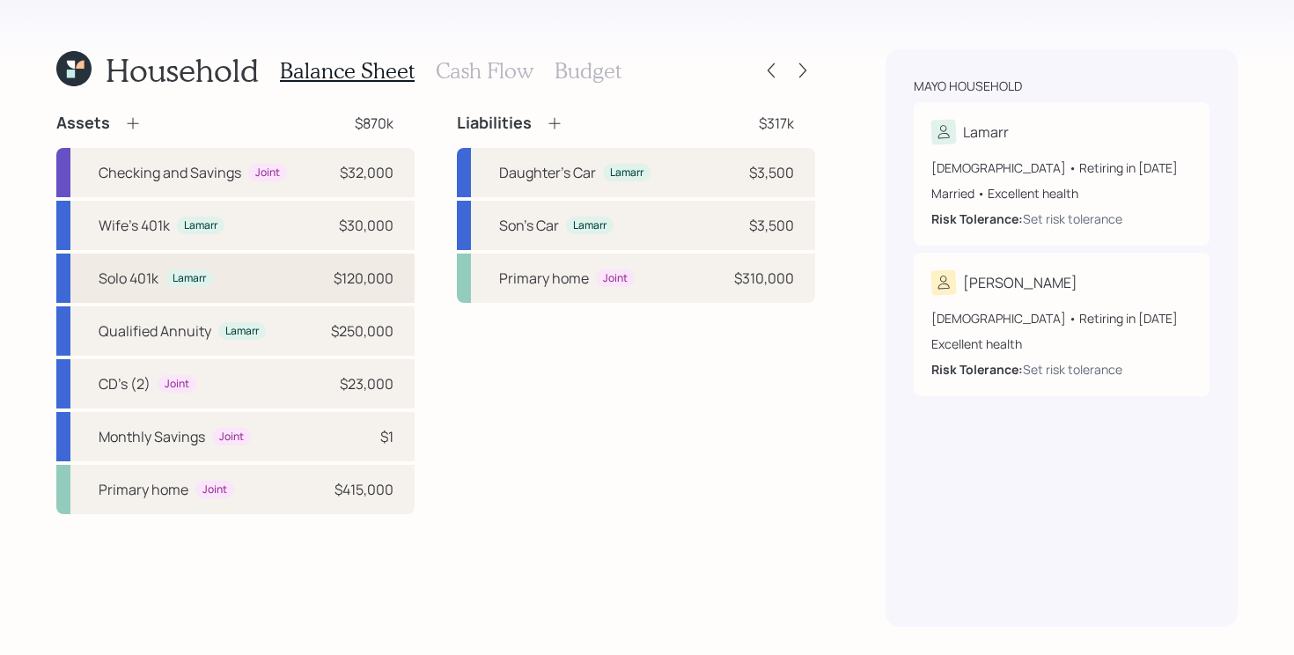
click at [274, 273] on div "Solo 401k Lamarr $120,000" at bounding box center [235, 278] width 358 height 49
select select "company_sponsored"
select select "balanced"
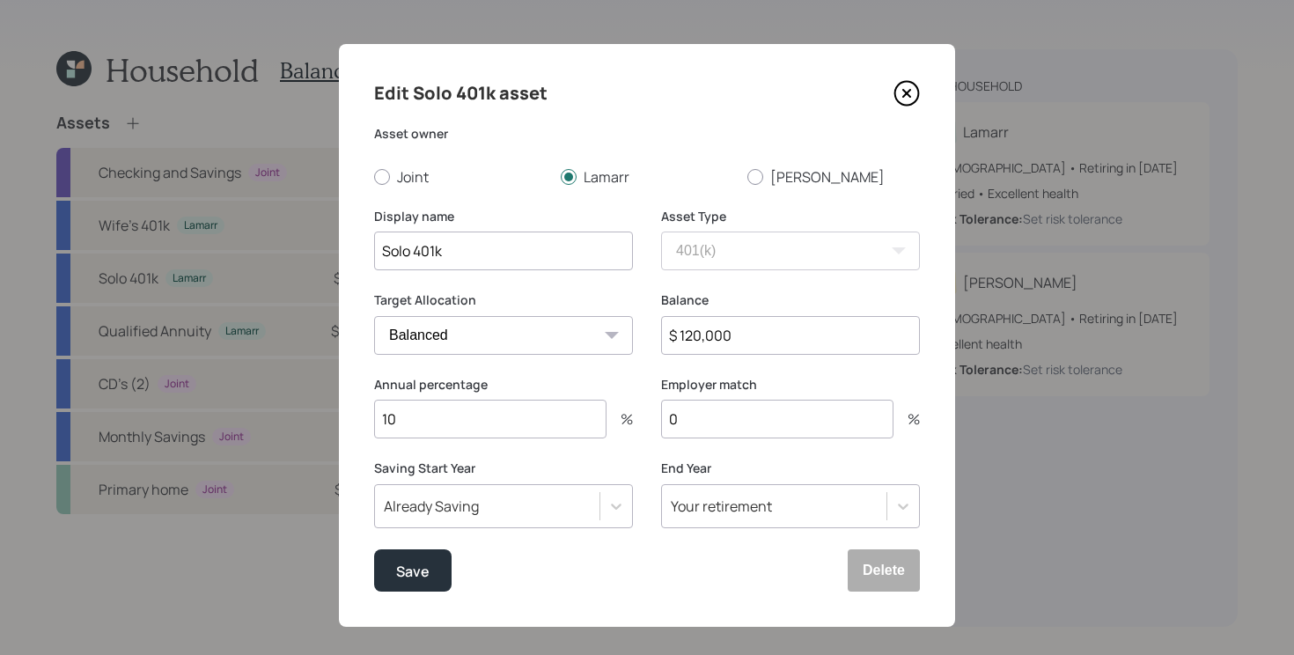
click at [489, 430] on input "10" at bounding box center [490, 419] width 232 height 39
type input "1"
type input "5"
click at [374, 549] on button "Save" at bounding box center [412, 570] width 77 height 42
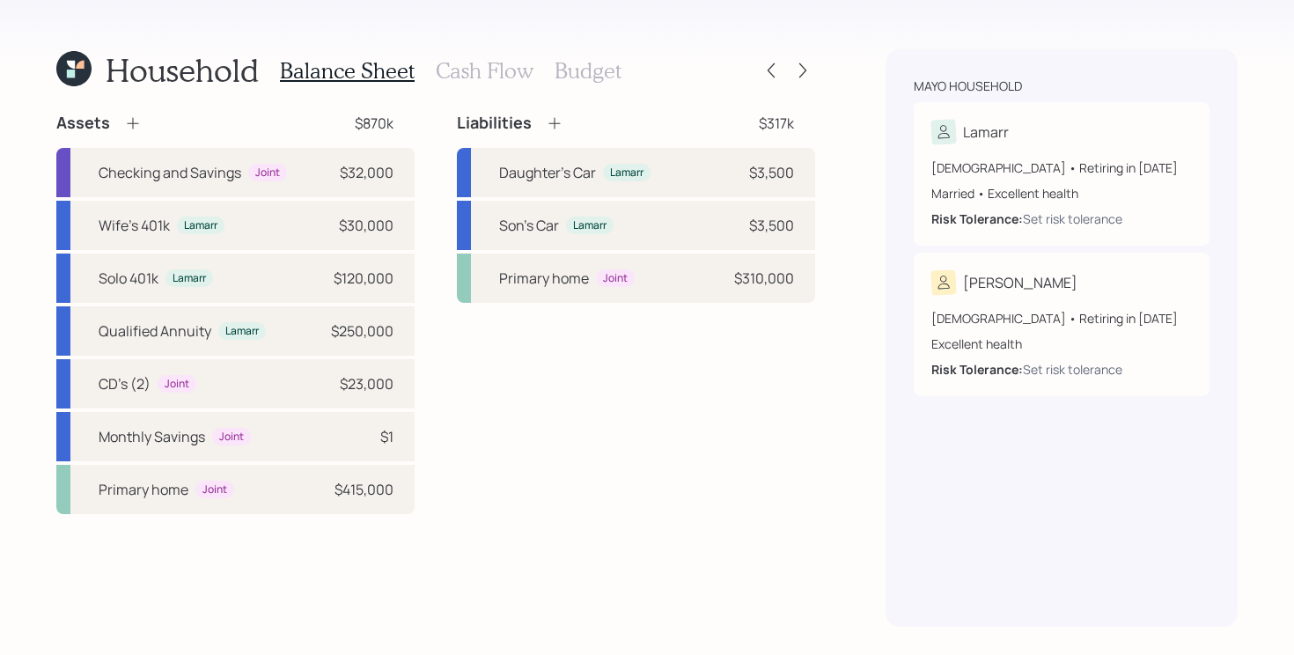
click at [591, 89] on div "Balance Sheet Cash Flow Budget" at bounding box center [451, 70] width 342 height 42
click at [591, 69] on h3 "Budget" at bounding box center [588, 71] width 67 height 26
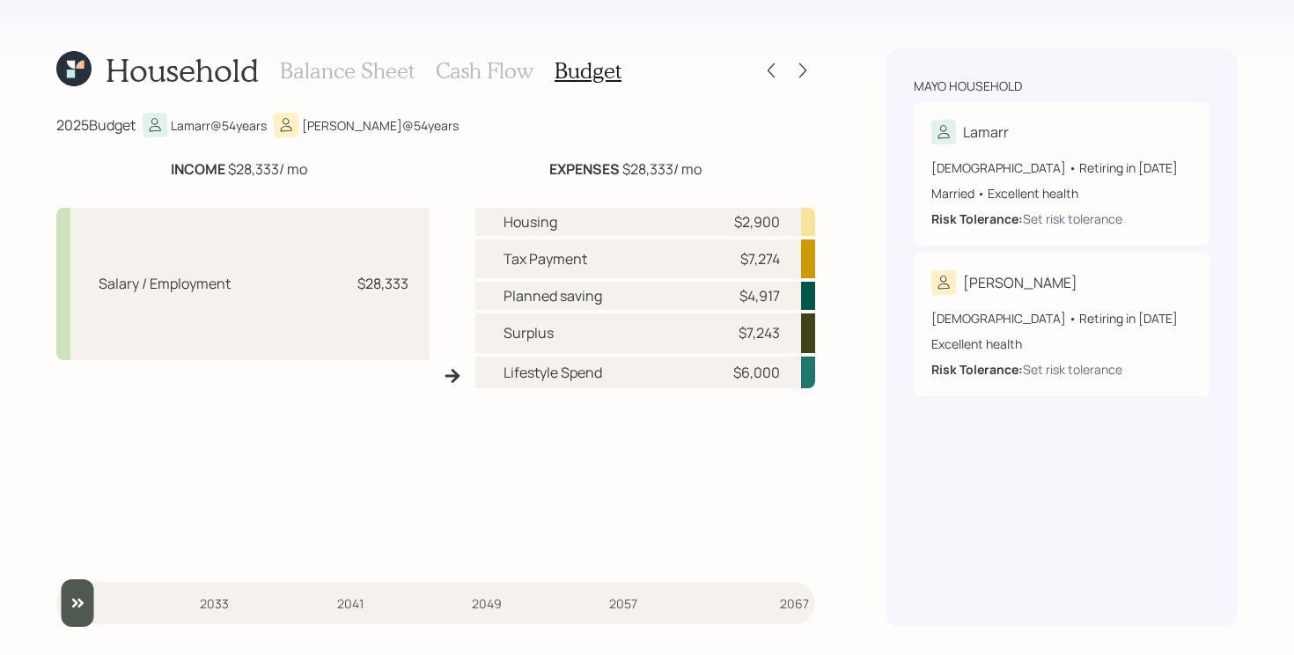
click at [335, 67] on h3 "Balance Sheet" at bounding box center [347, 71] width 135 height 26
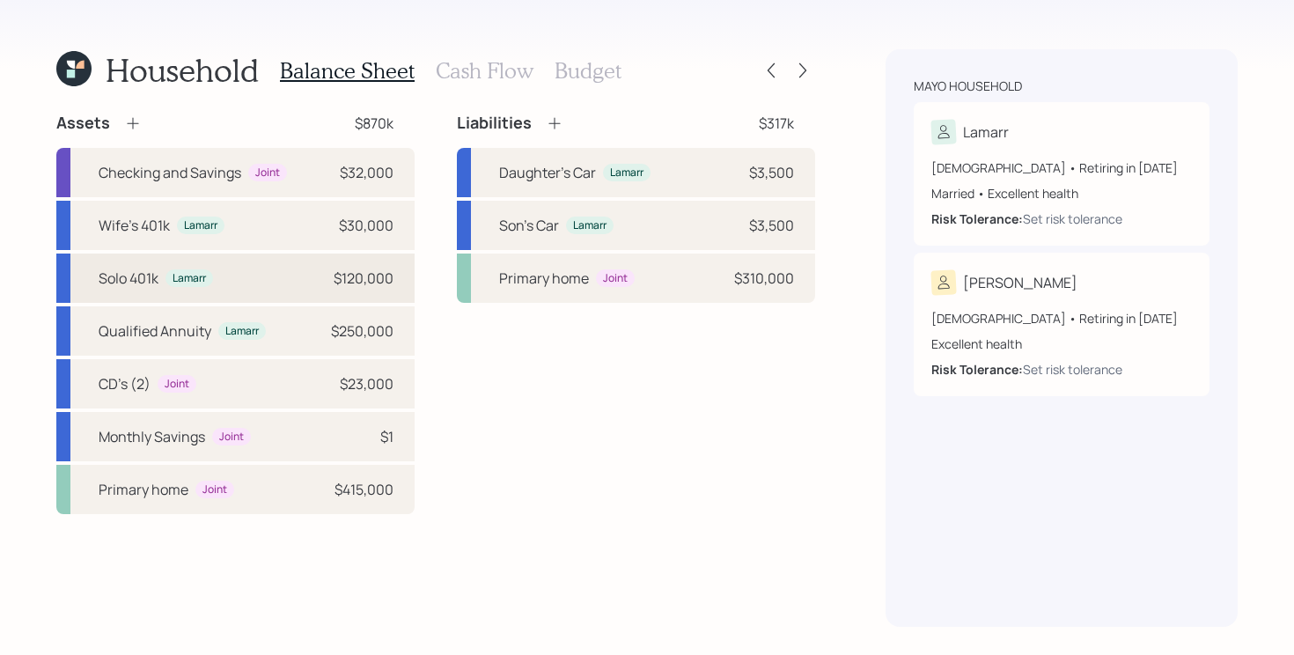
click at [312, 280] on div "Solo 401k Lamarr $120,000" at bounding box center [235, 278] width 358 height 49
select select "company_sponsored"
select select "balanced"
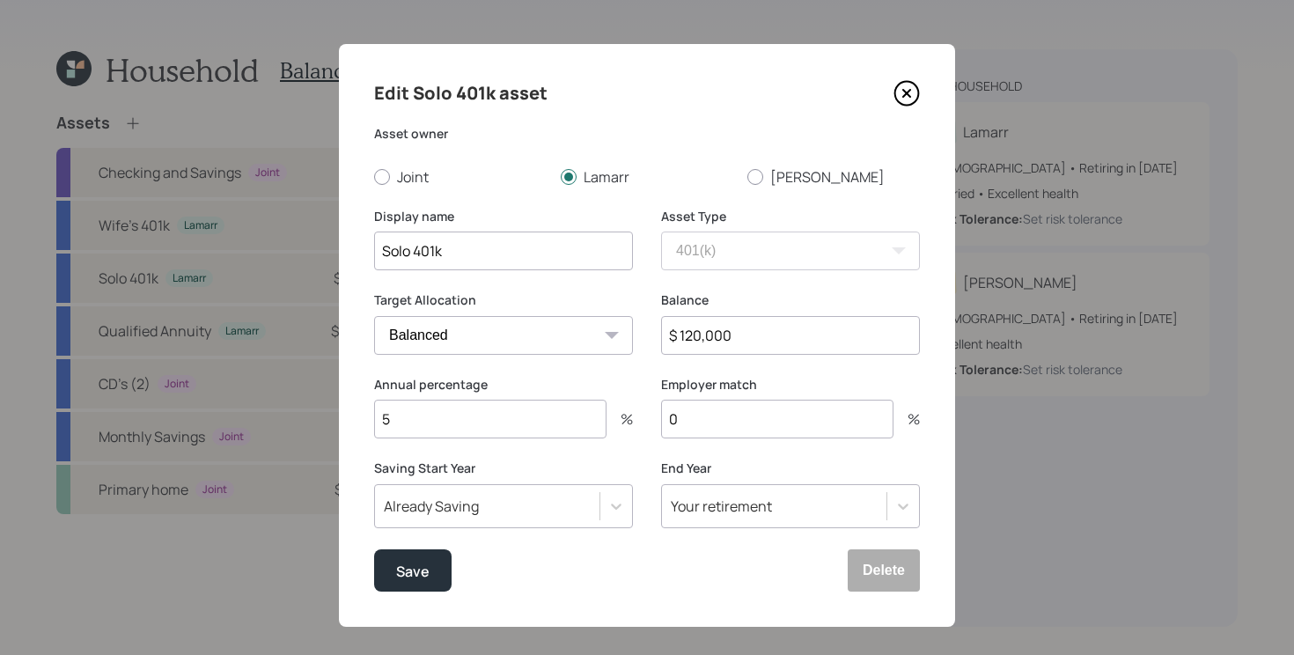
click at [462, 418] on input "5" at bounding box center [490, 419] width 232 height 39
type input "15"
click at [374, 549] on button "Save" at bounding box center [412, 570] width 77 height 42
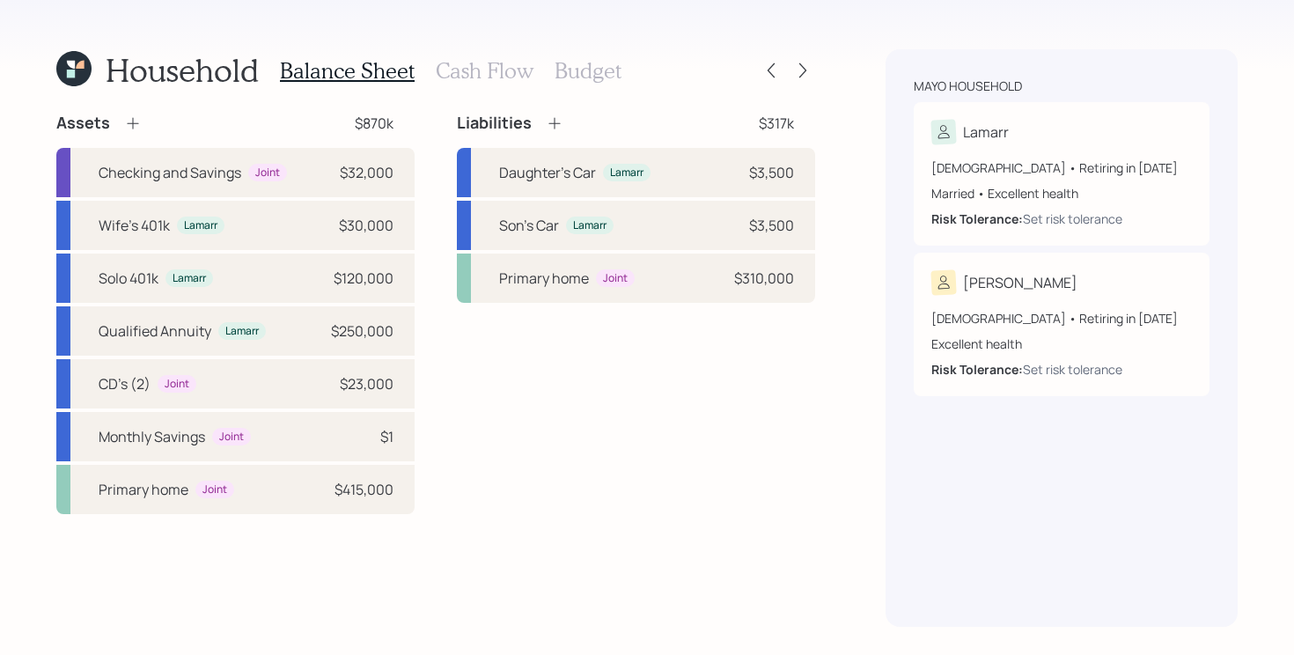
click at [590, 58] on h3 "Budget" at bounding box center [588, 71] width 67 height 26
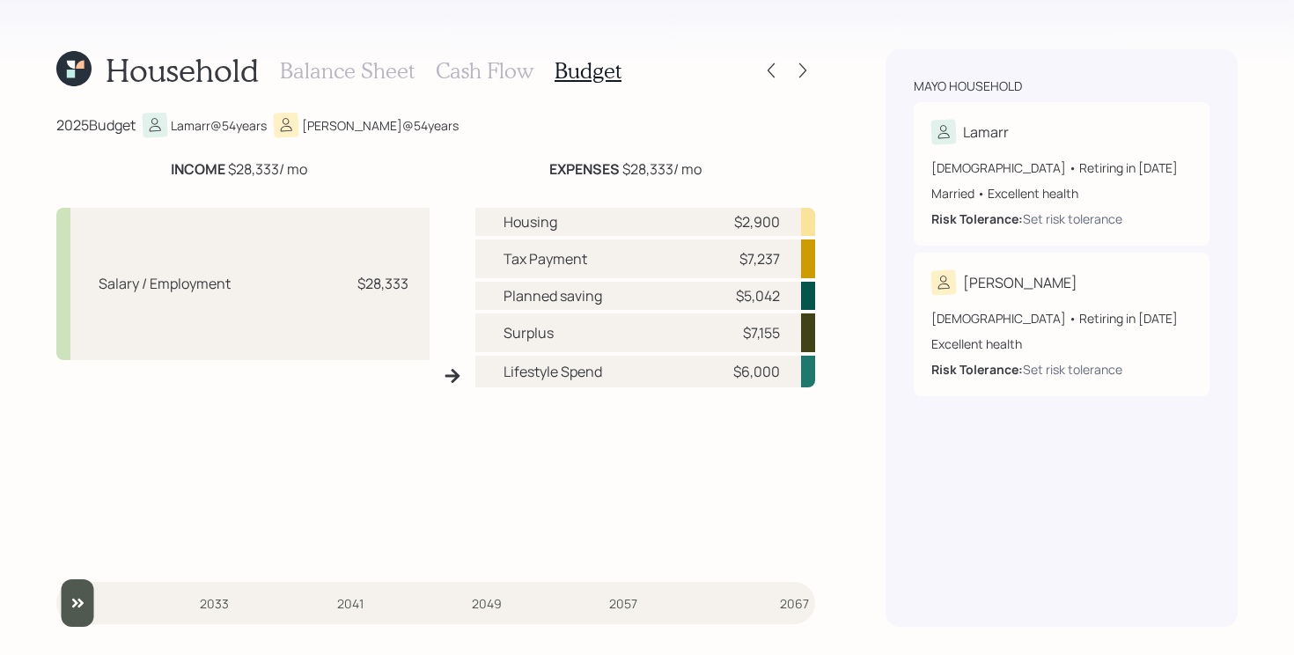
click at [322, 65] on h3 "Balance Sheet" at bounding box center [347, 71] width 135 height 26
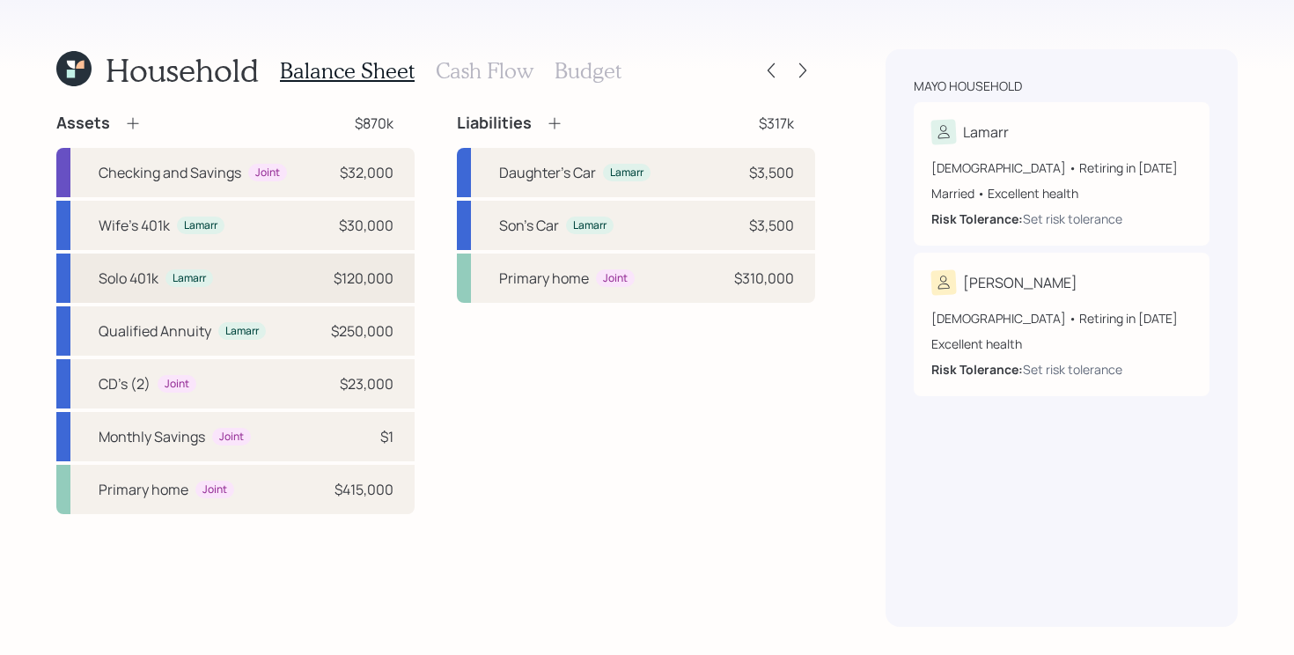
click at [254, 283] on div "Solo 401k Lamarr $120,000" at bounding box center [235, 278] width 358 height 49
select select "company_sponsored"
select select "balanced"
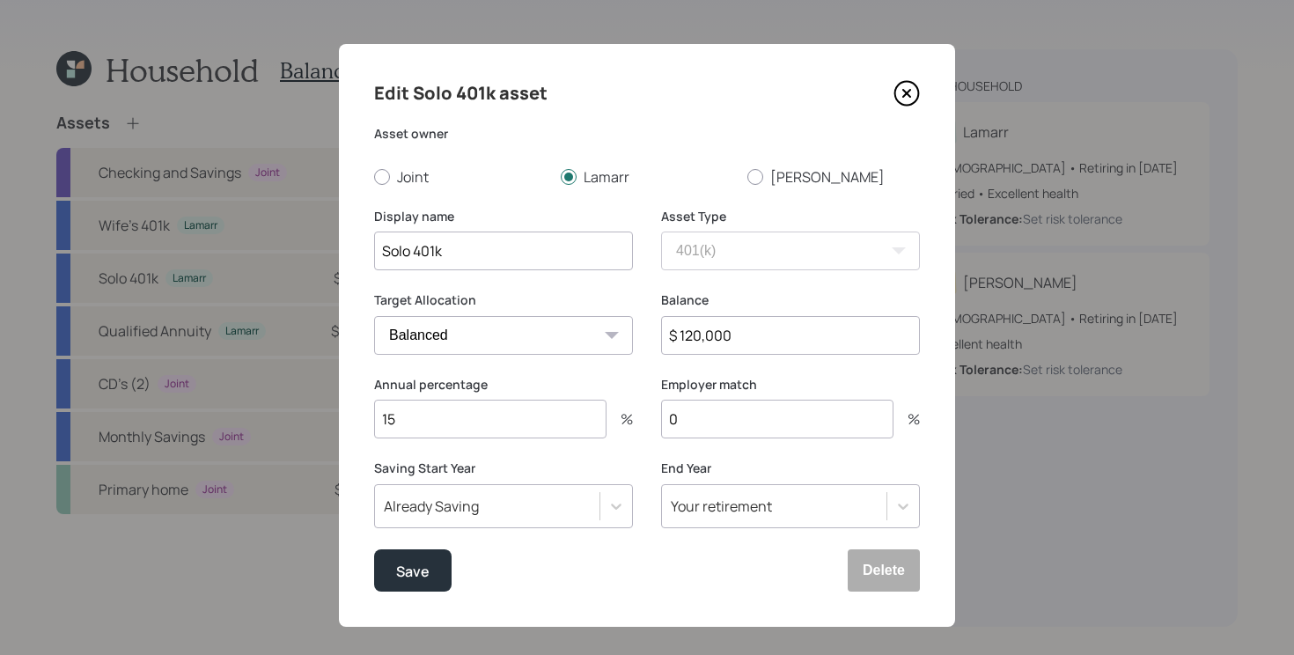
click at [466, 428] on input "15" at bounding box center [490, 419] width 232 height 39
type input "50"
click at [374, 549] on button "Save" at bounding box center [412, 570] width 77 height 42
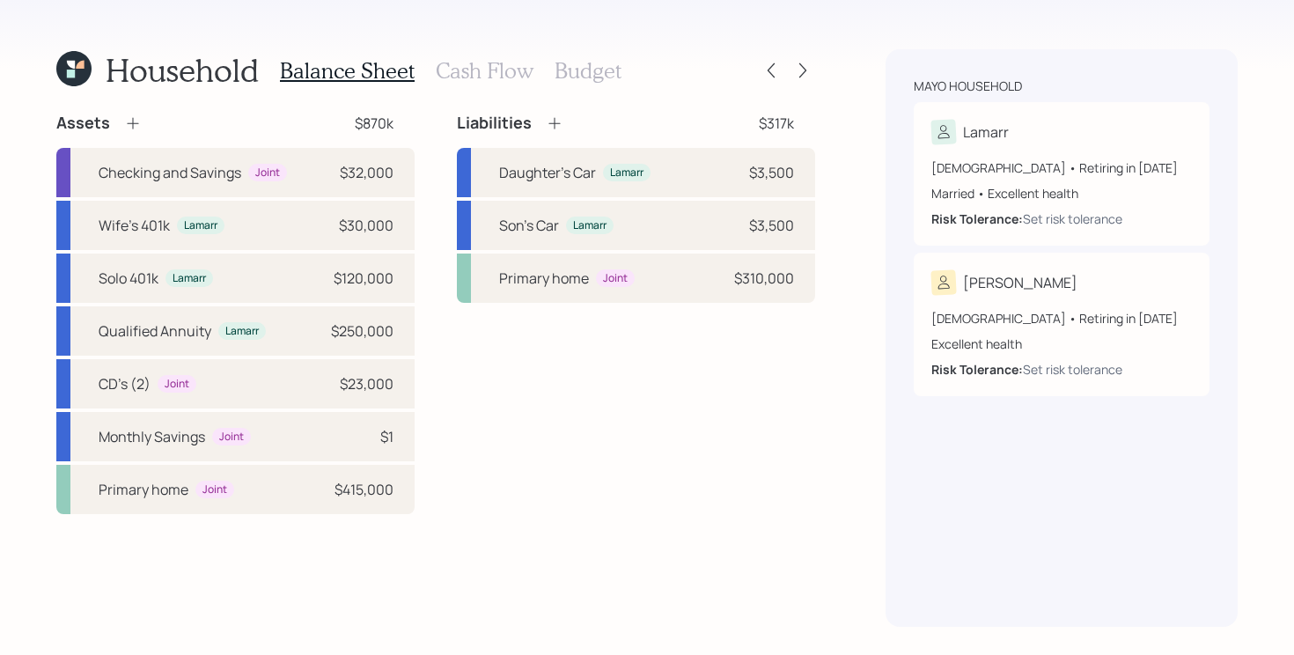
click at [599, 74] on h3 "Budget" at bounding box center [588, 71] width 67 height 26
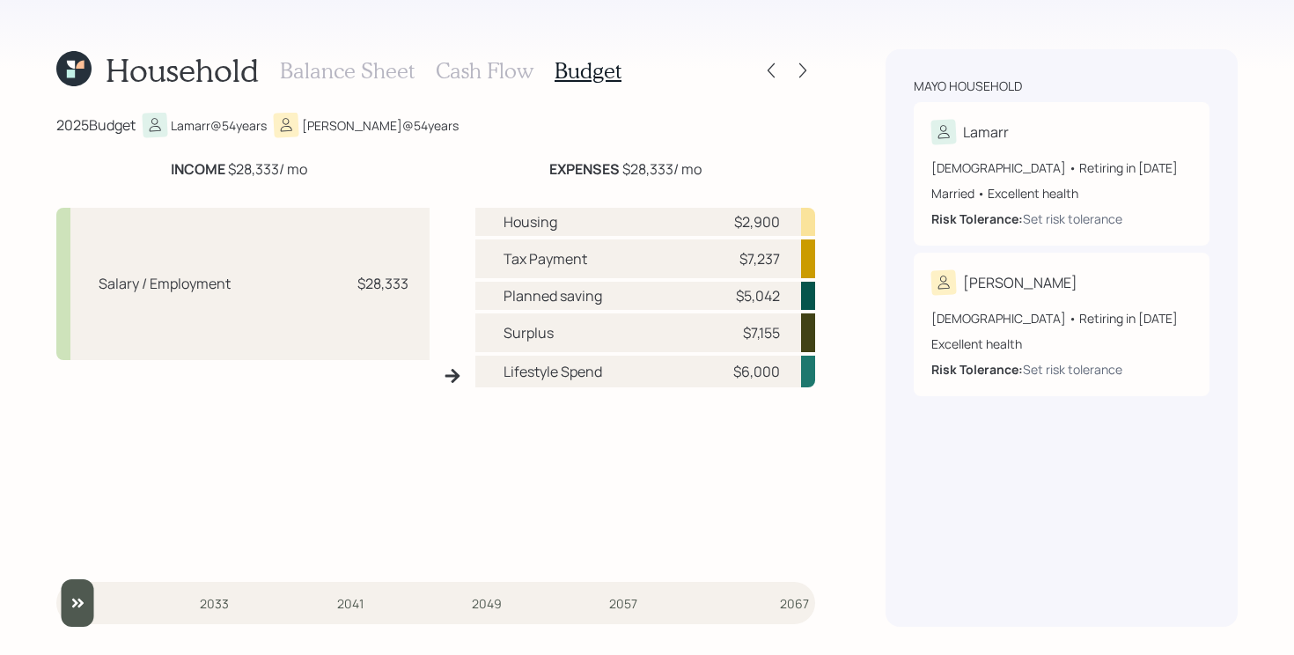
click at [322, 67] on h3 "Balance Sheet" at bounding box center [347, 71] width 135 height 26
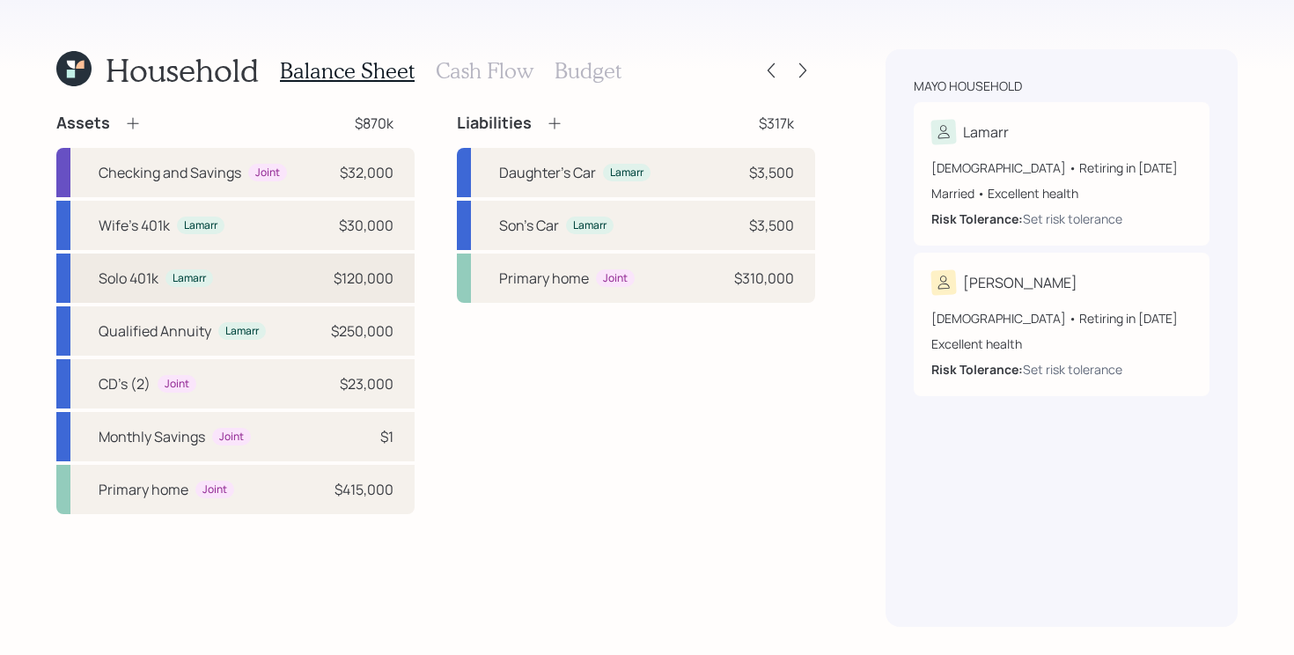
click at [304, 284] on div "Solo 401k Lamarr $120,000" at bounding box center [235, 278] width 358 height 49
select select "company_sponsored"
select select "balanced"
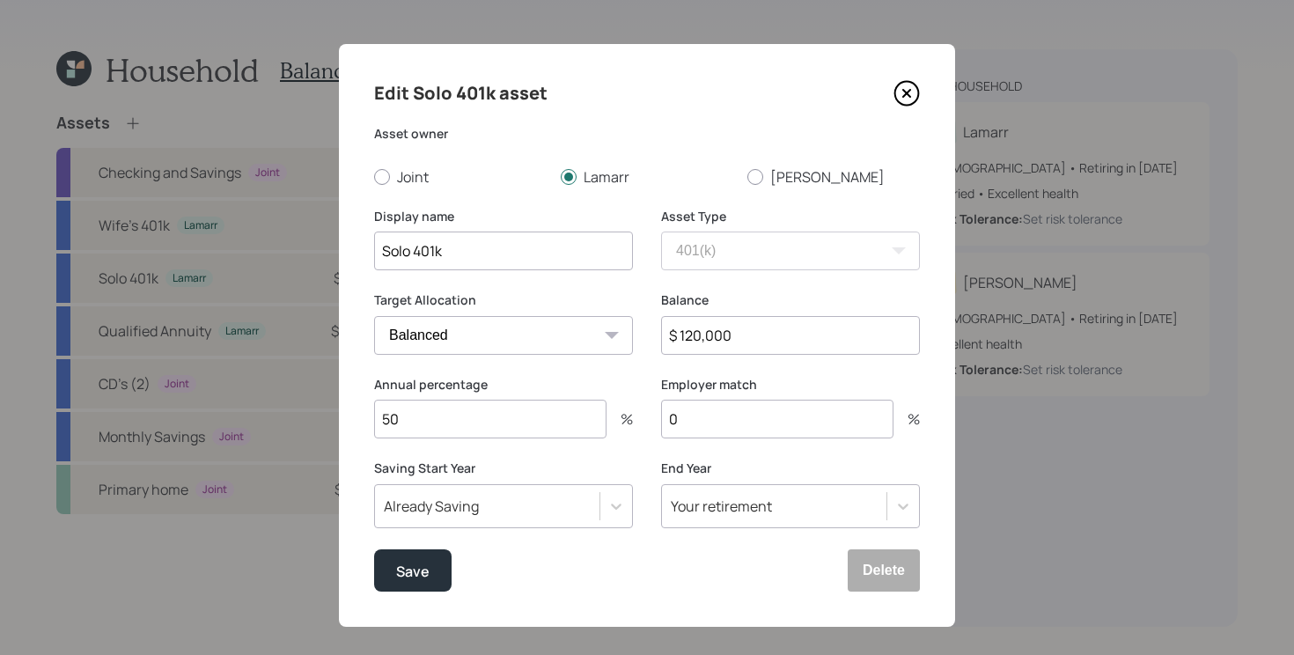
scroll to position [16, 0]
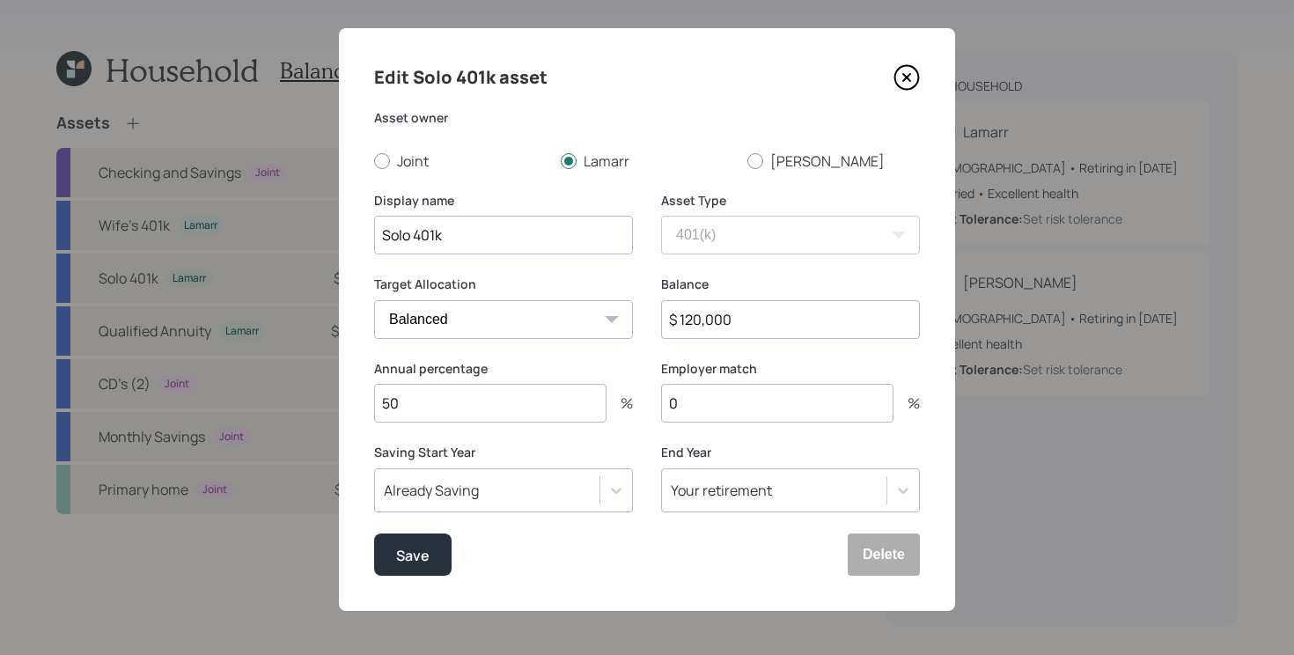
click at [560, 409] on input "50" at bounding box center [490, 403] width 232 height 39
type input "5"
click at [374, 533] on button "Save" at bounding box center [412, 554] width 77 height 42
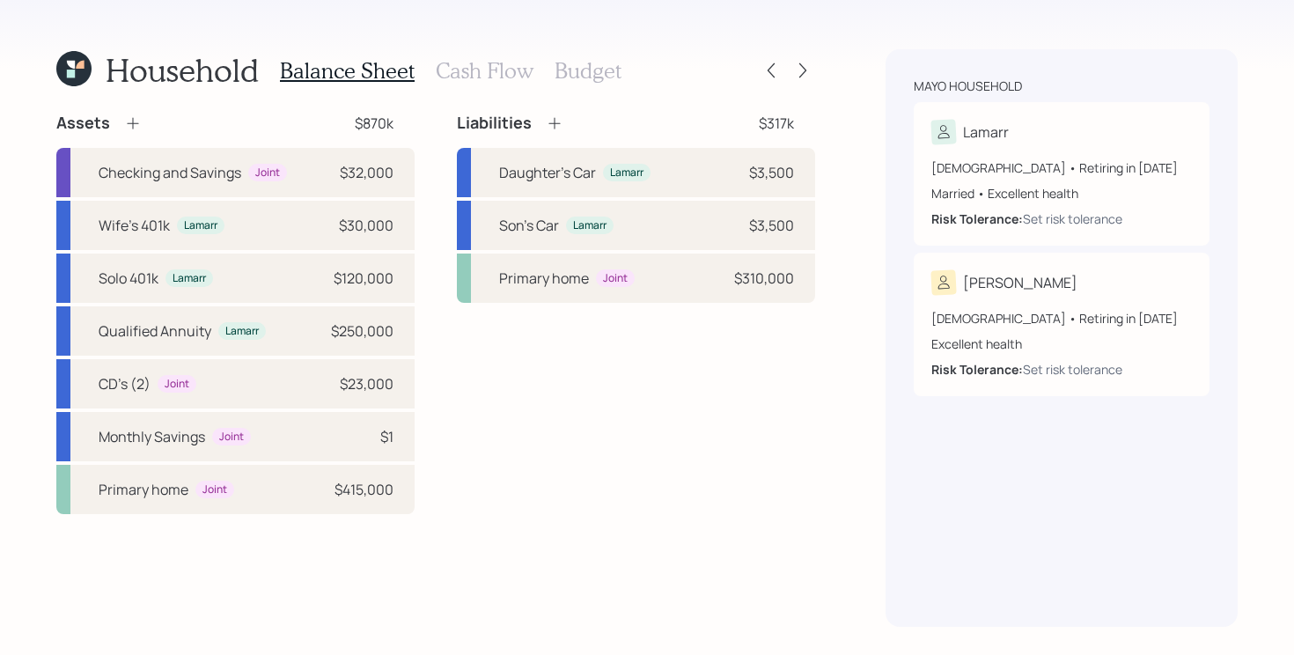
click at [577, 68] on h3 "Budget" at bounding box center [588, 71] width 67 height 26
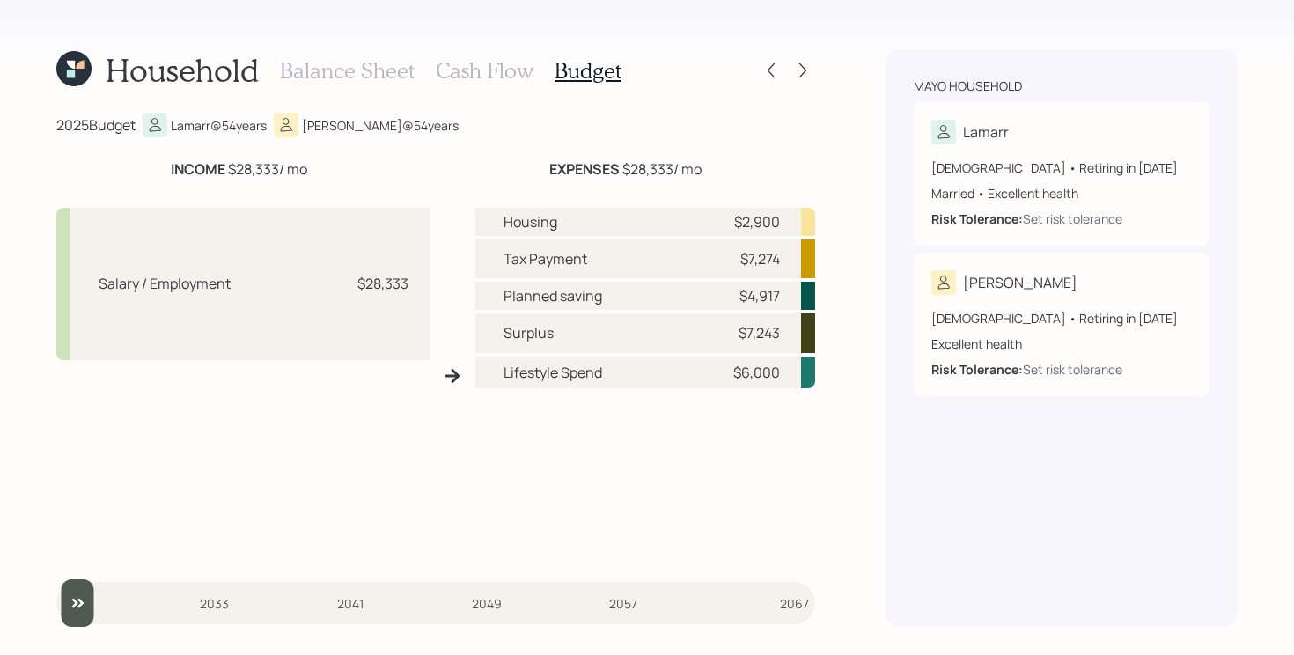
click at [445, 58] on h3 "Cash Flow" at bounding box center [485, 71] width 98 height 26
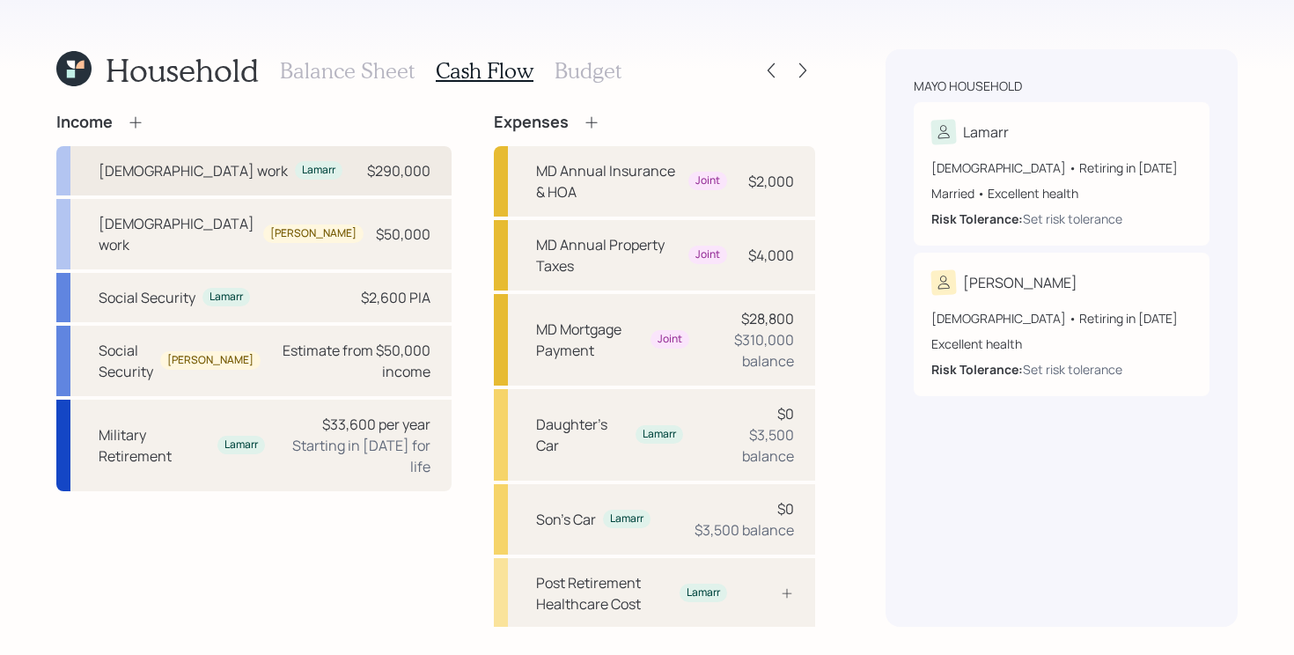
click at [282, 194] on div "Full-time work Lamarr $290,000" at bounding box center [253, 170] width 395 height 49
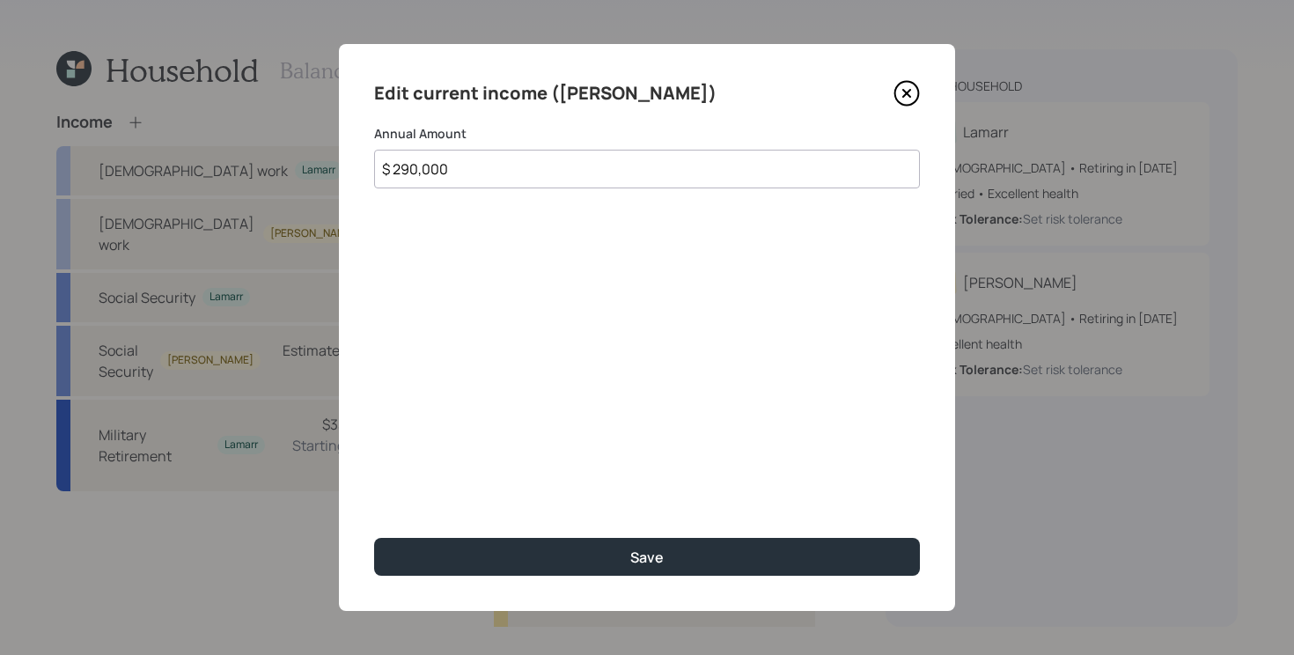
click at [903, 92] on icon at bounding box center [906, 93] width 26 height 26
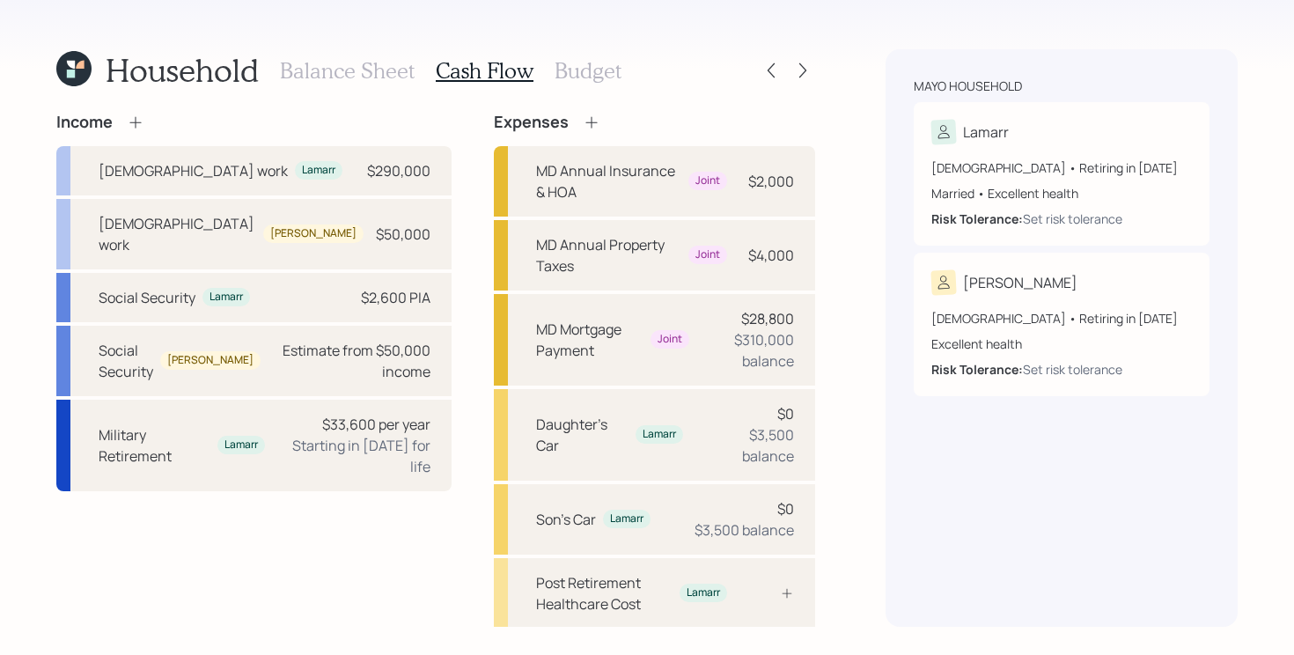
click at [365, 64] on h3 "Balance Sheet" at bounding box center [347, 71] width 135 height 26
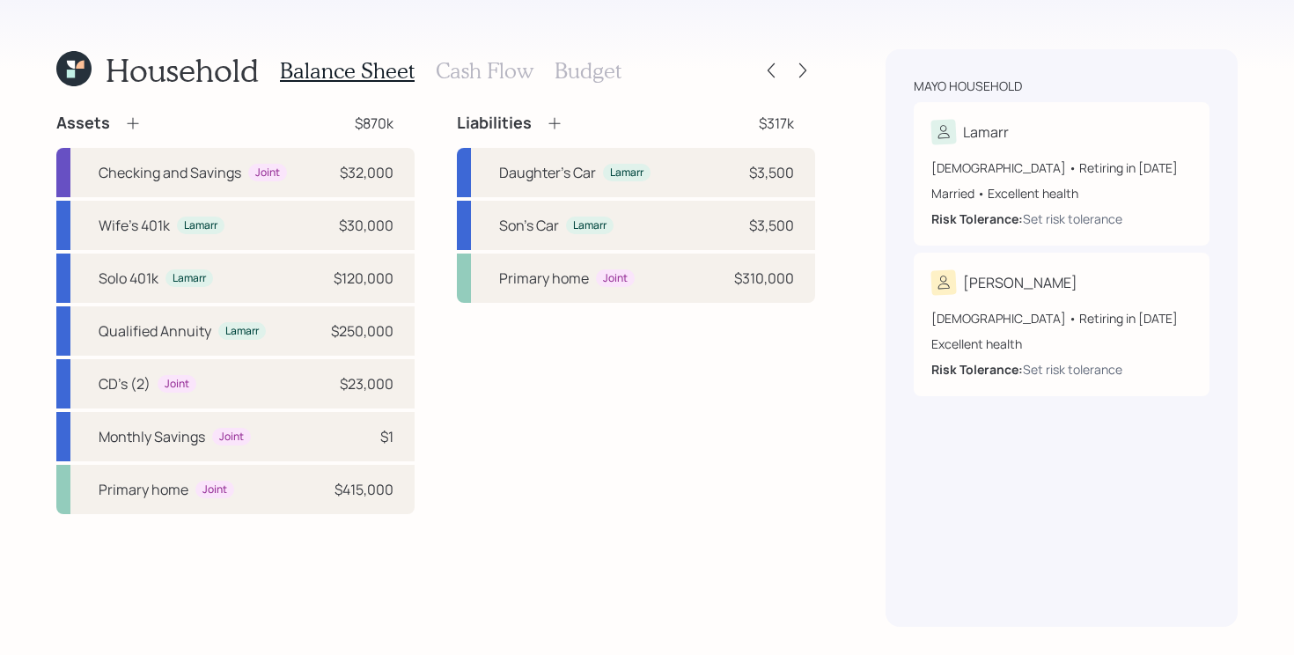
click at [609, 76] on h3 "Budget" at bounding box center [588, 71] width 67 height 26
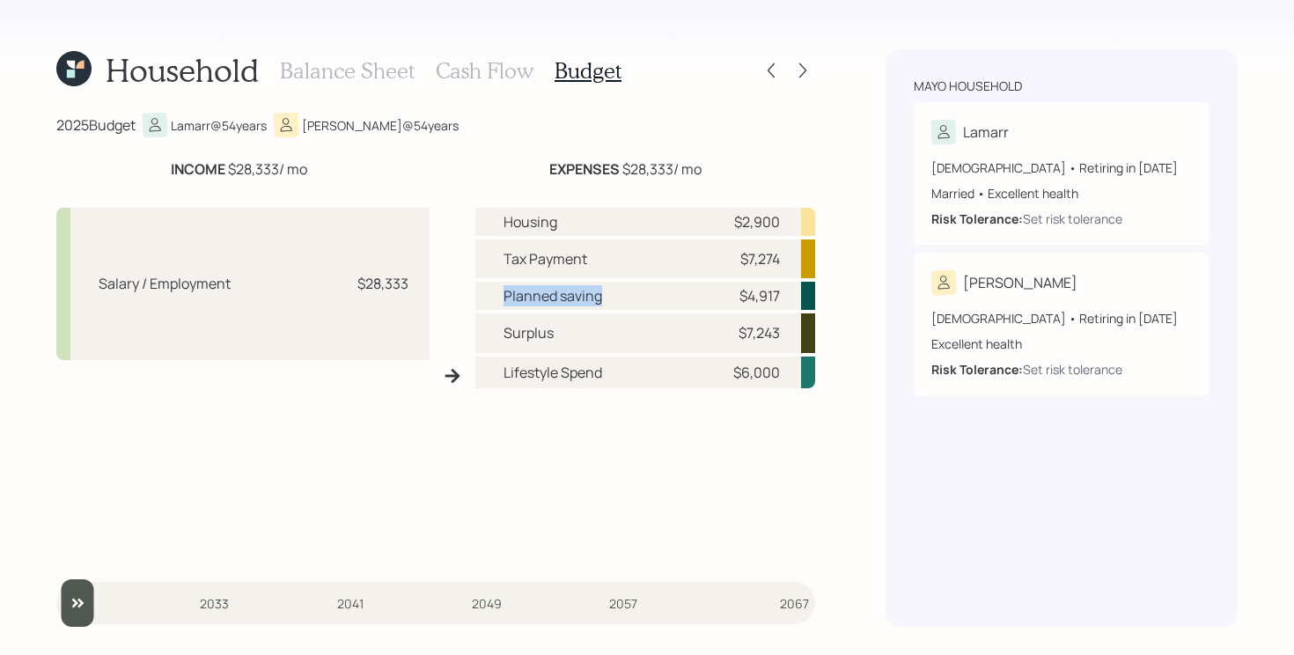
drag, startPoint x: 501, startPoint y: 295, endPoint x: 660, endPoint y: 293, distance: 159.3
click at [660, 293] on div "Planned saving $4,917" at bounding box center [645, 296] width 340 height 28
click at [608, 501] on div "Housing $2,900 Tax Payment $7,274 Planned saving $4,917 Surplus $7,243 Lifestyl…" at bounding box center [645, 383] width 340 height 350
click at [787, 73] on div at bounding box center [787, 70] width 56 height 25
click at [801, 70] on icon at bounding box center [803, 71] width 18 height 18
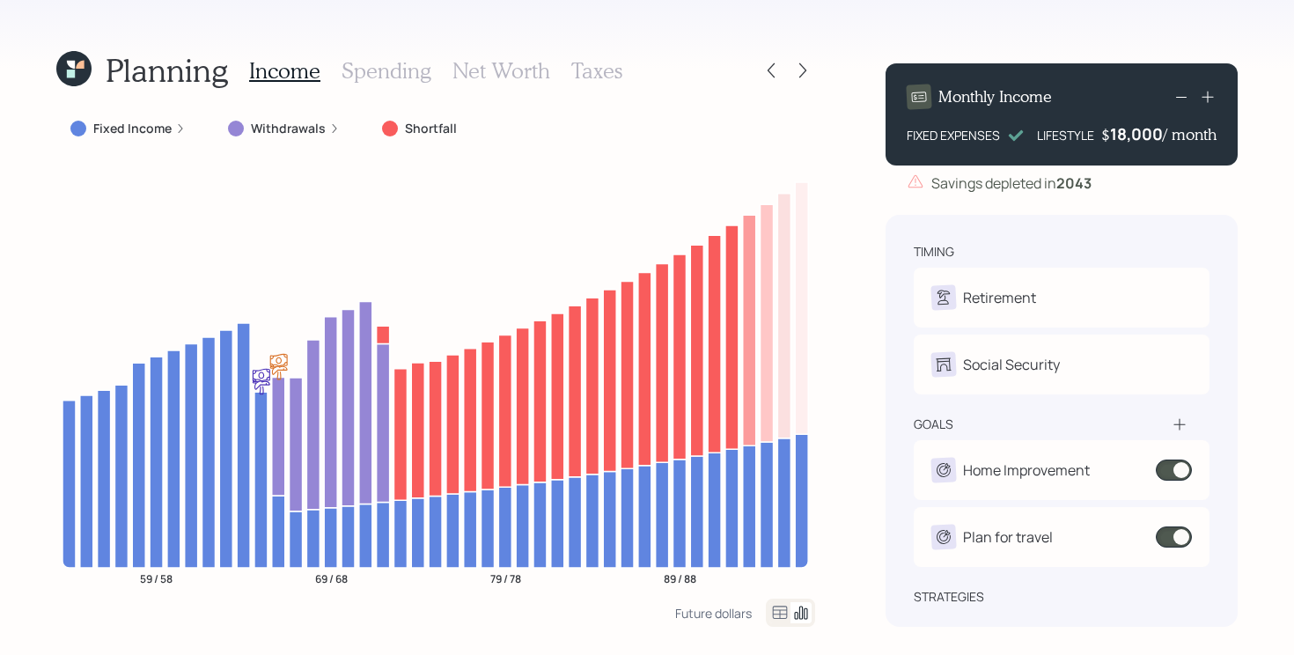
click at [40, 362] on div "Planning Income Spending Net Worth Taxes Fixed Income Withdrawals Shortfall 59 …" at bounding box center [647, 327] width 1294 height 655
click at [45, 415] on div "Planning Income Spending Net Worth Taxes Fixed Income Withdrawals Shortfall 59 …" at bounding box center [647, 327] width 1294 height 655
click at [49, 391] on div "Planning Income Spending Net Worth Taxes Fixed Income Withdrawals Shortfall 59 …" at bounding box center [647, 327] width 1294 height 655
click at [812, 68] on div at bounding box center [802, 70] width 25 height 25
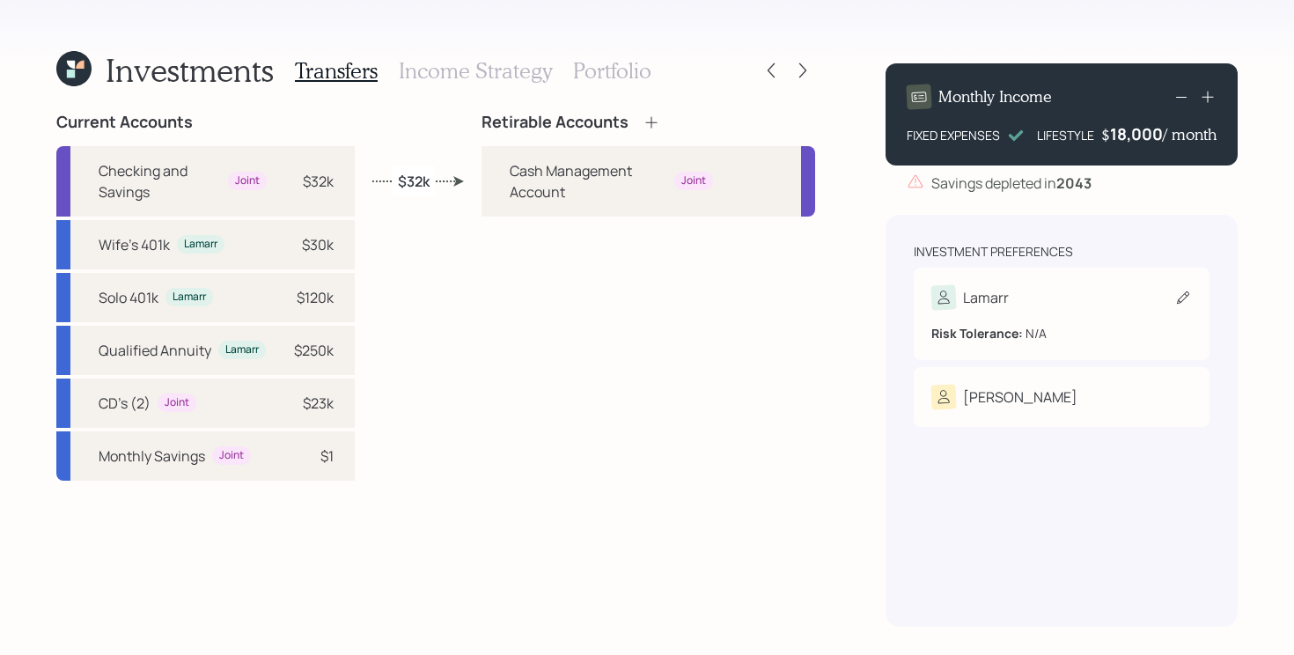
click at [1177, 294] on icon at bounding box center [1183, 298] width 18 height 18
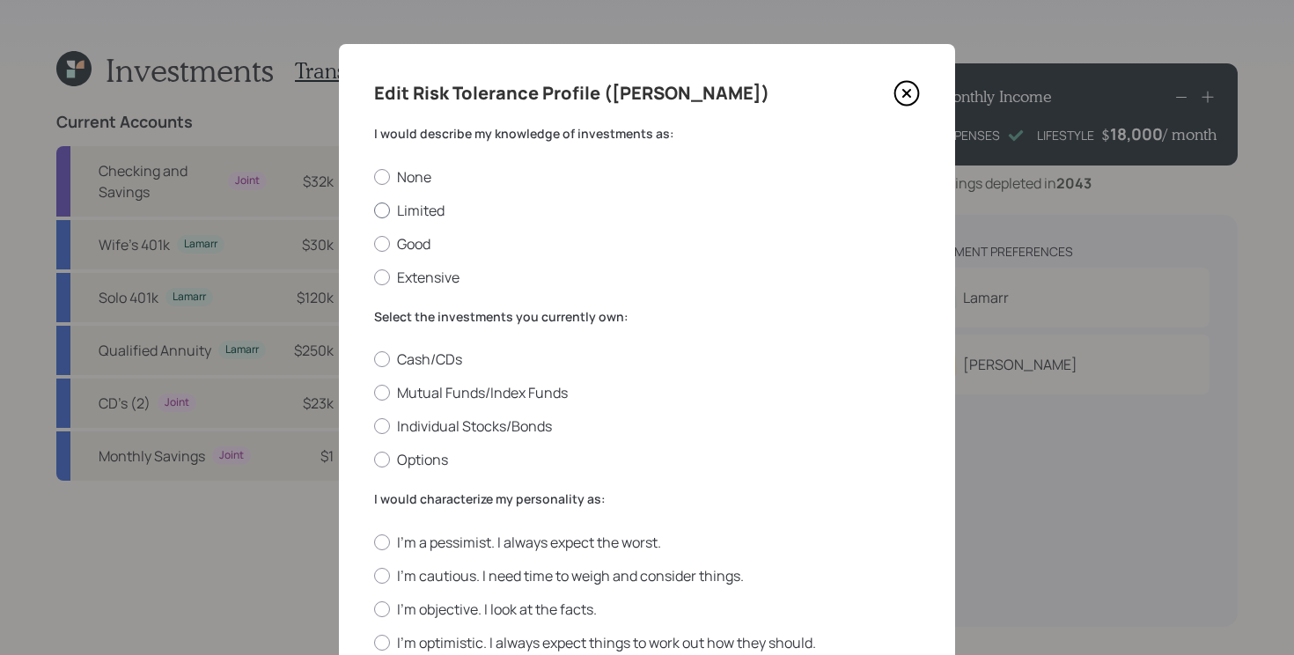
click at [407, 212] on label "Limited" at bounding box center [647, 210] width 546 height 19
click at [374, 210] on input "Limited" at bounding box center [373, 210] width 1 height 1
radio input "true"
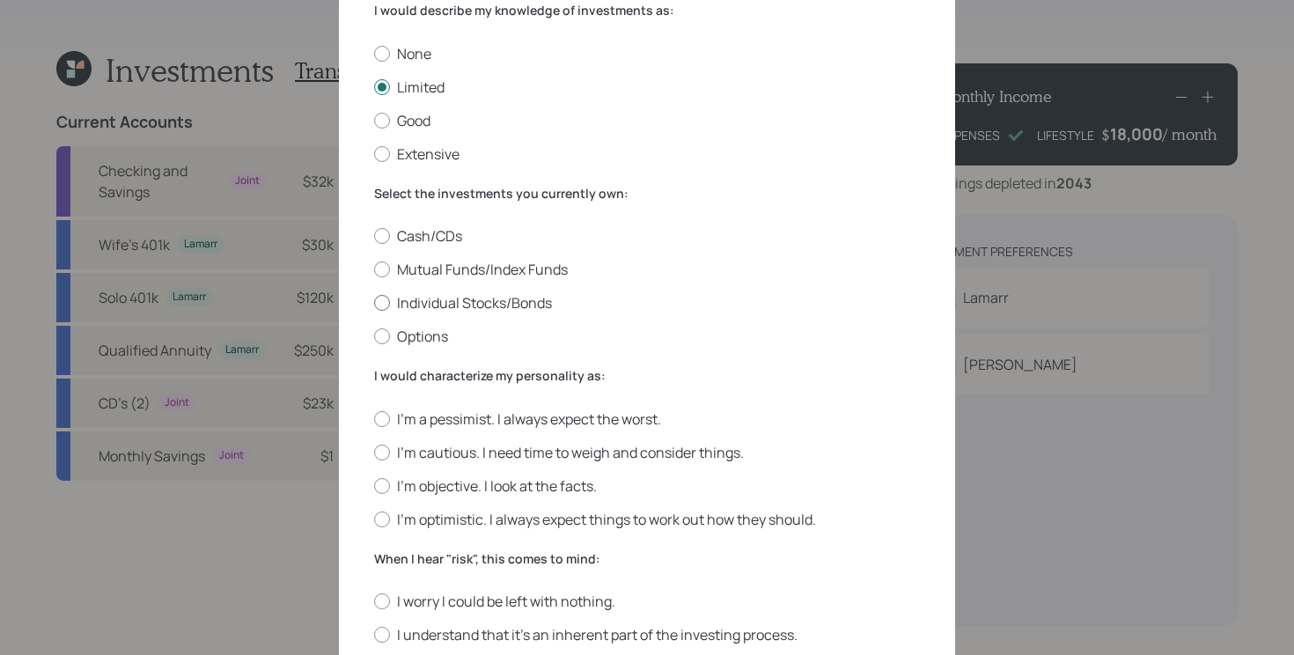
click at [544, 294] on label "Individual Stocks/Bonds" at bounding box center [647, 302] width 546 height 19
click at [374, 303] on input "Individual Stocks/Bonds" at bounding box center [373, 303] width 1 height 1
radio input "true"
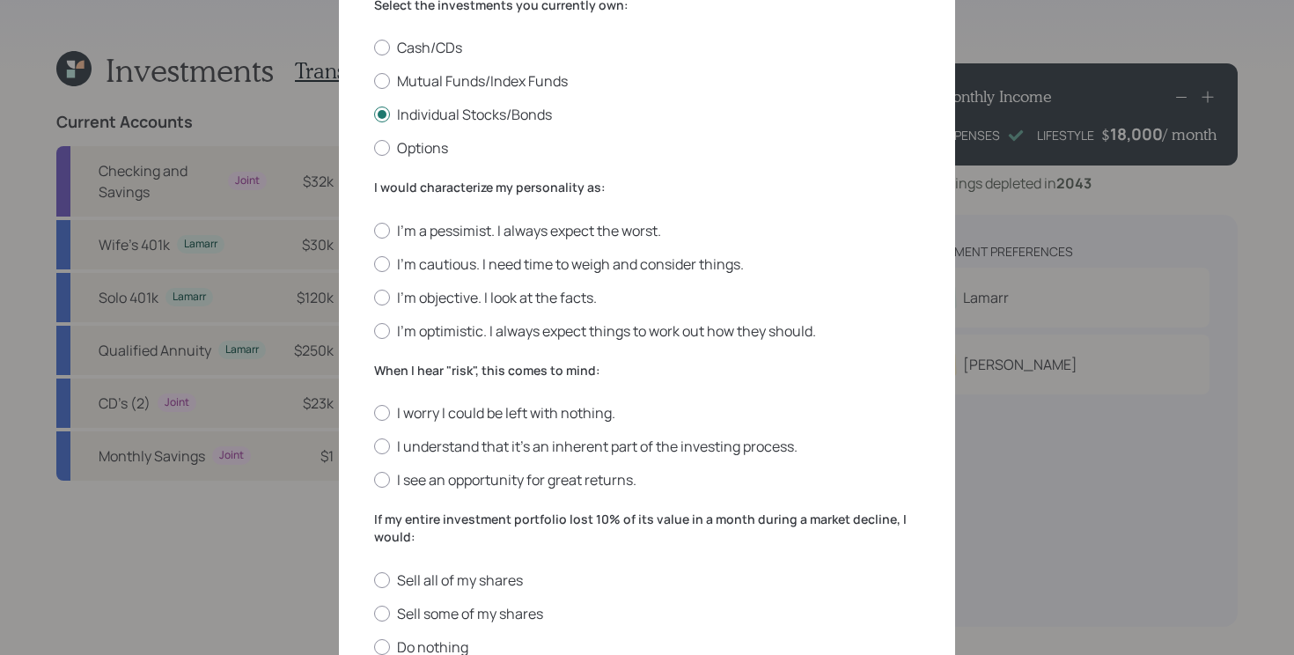
scroll to position [318, 0]
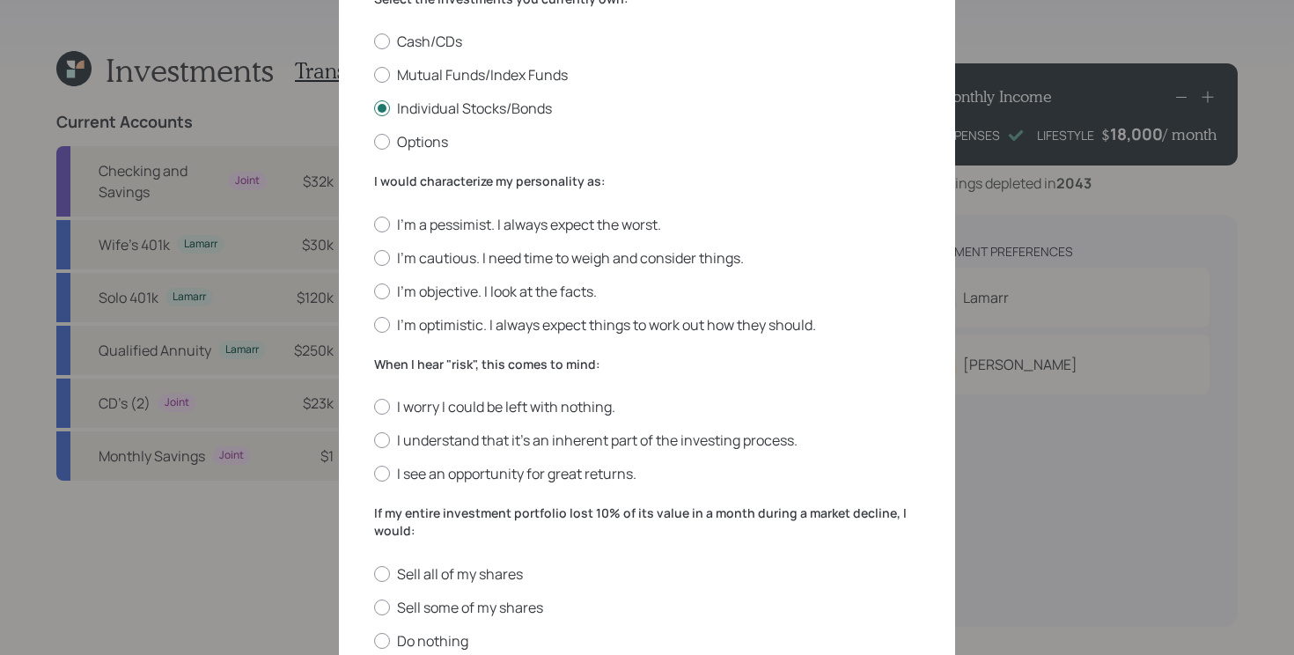
click at [544, 303] on div "I'm a pessimist. I always expect the worst. I'm cautious. I need time to weigh …" at bounding box center [647, 275] width 546 height 120
click at [555, 290] on label "I'm objective. I look at the facts." at bounding box center [647, 291] width 546 height 19
click at [374, 290] on input "I'm objective. I look at the facts." at bounding box center [373, 290] width 1 height 1
radio input "true"
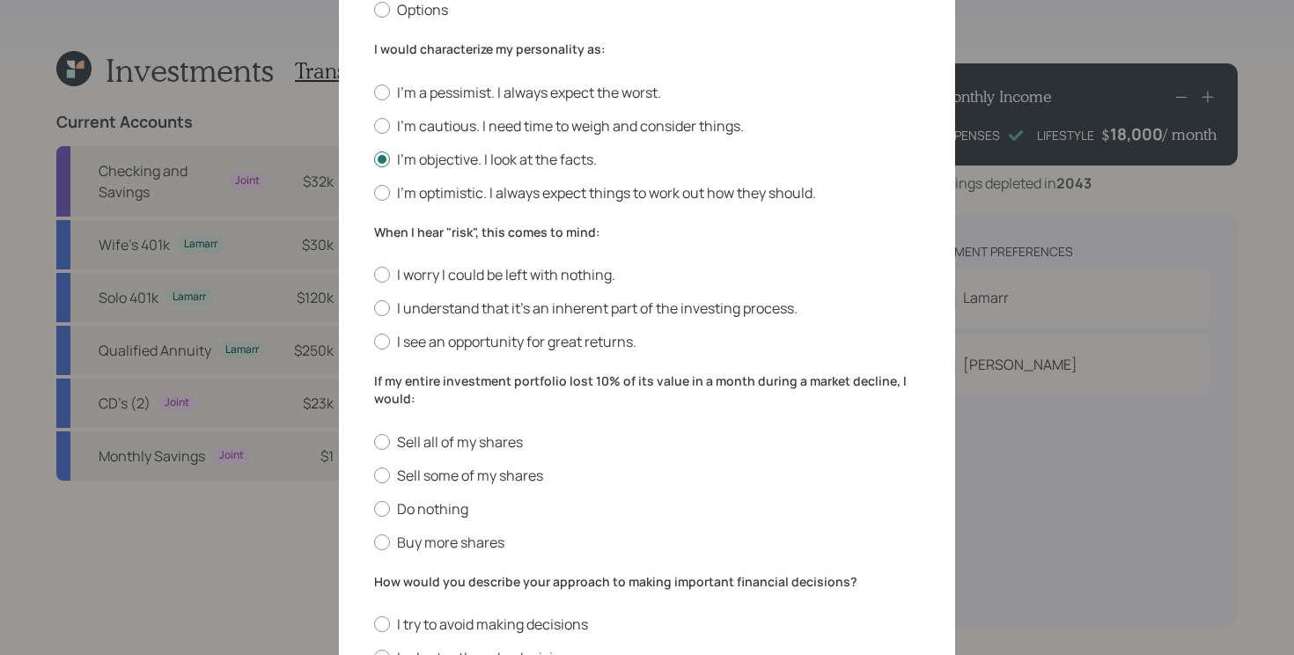
scroll to position [455, 0]
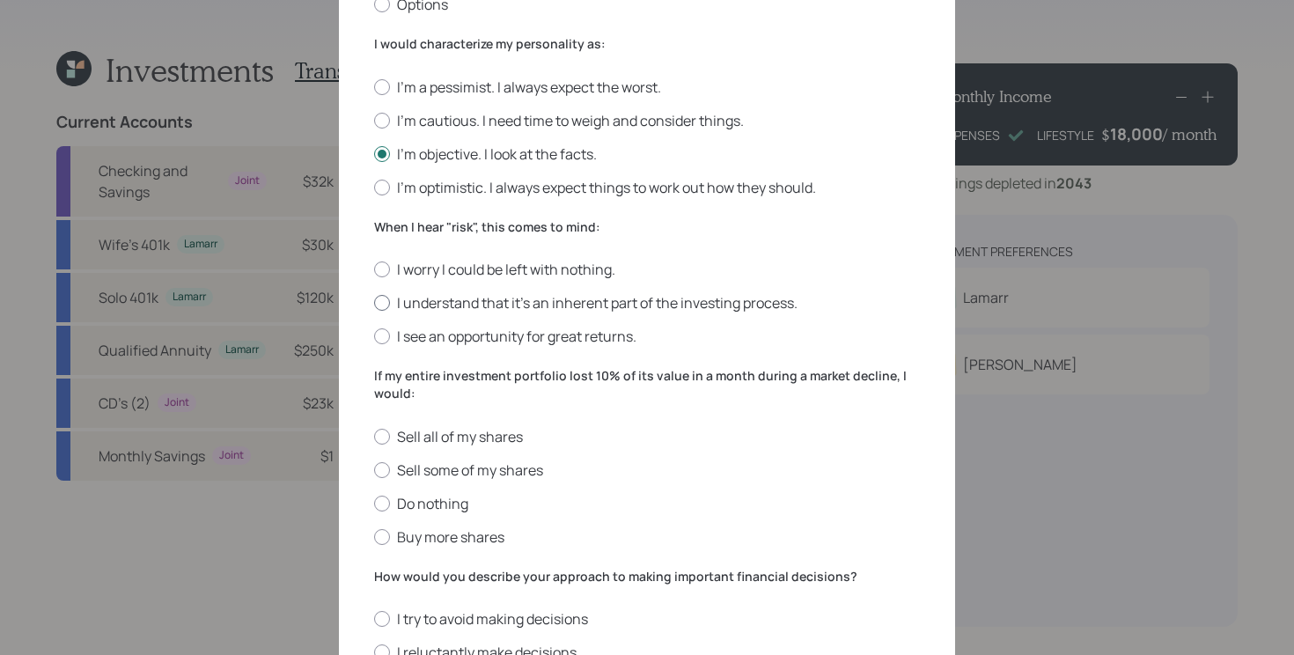
click at [561, 300] on label "I understand that it’s an inherent part of the investing process." at bounding box center [647, 302] width 546 height 19
click at [374, 303] on input "I understand that it’s an inherent part of the investing process." at bounding box center [373, 303] width 1 height 1
radio input "true"
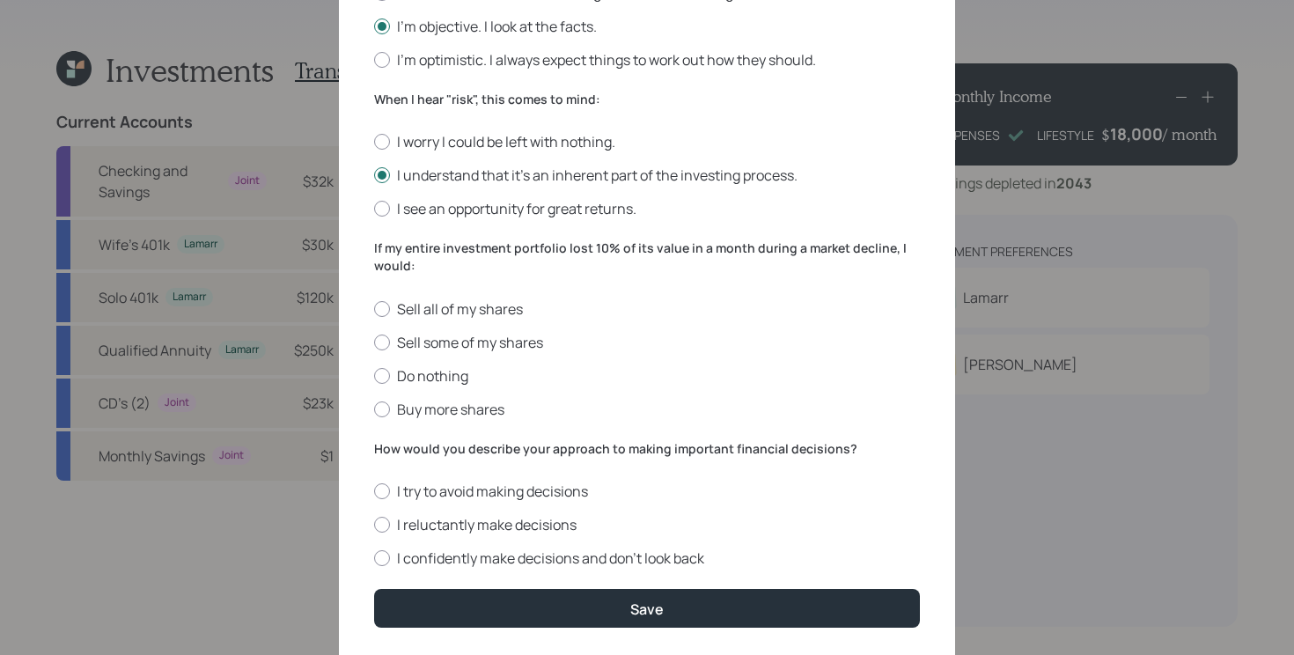
scroll to position [587, 0]
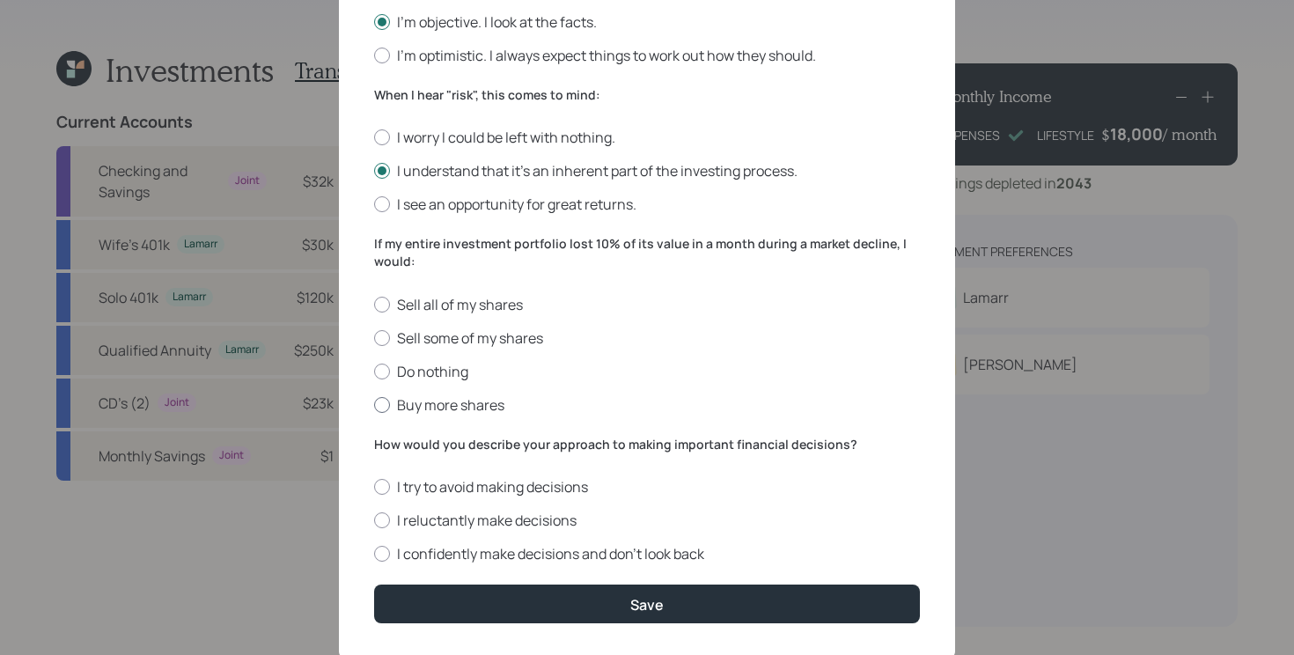
click at [466, 405] on label "Buy more shares" at bounding box center [647, 404] width 546 height 19
click at [374, 405] on input "Buy more shares" at bounding box center [373, 404] width 1 height 1
radio input "true"
click at [577, 551] on label "I confidently make decisions and don’t look back" at bounding box center [647, 553] width 546 height 19
click at [374, 554] on input "I confidently make decisions and don’t look back" at bounding box center [373, 554] width 1 height 1
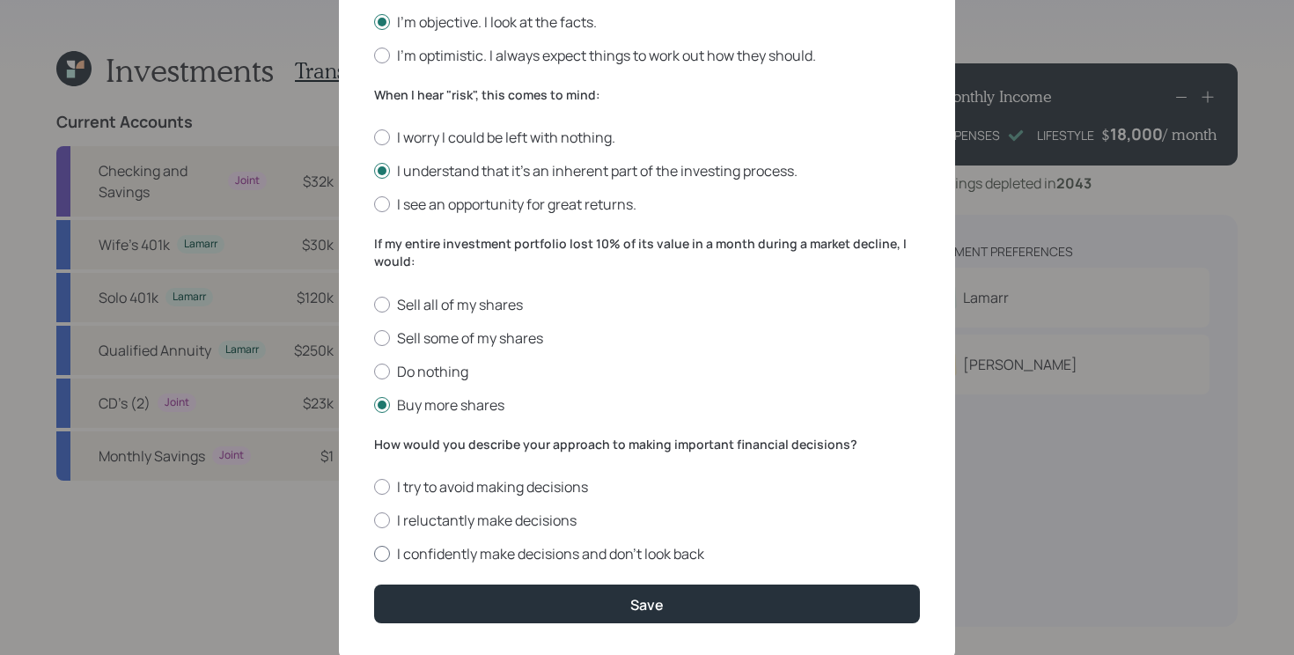
radio input "true"
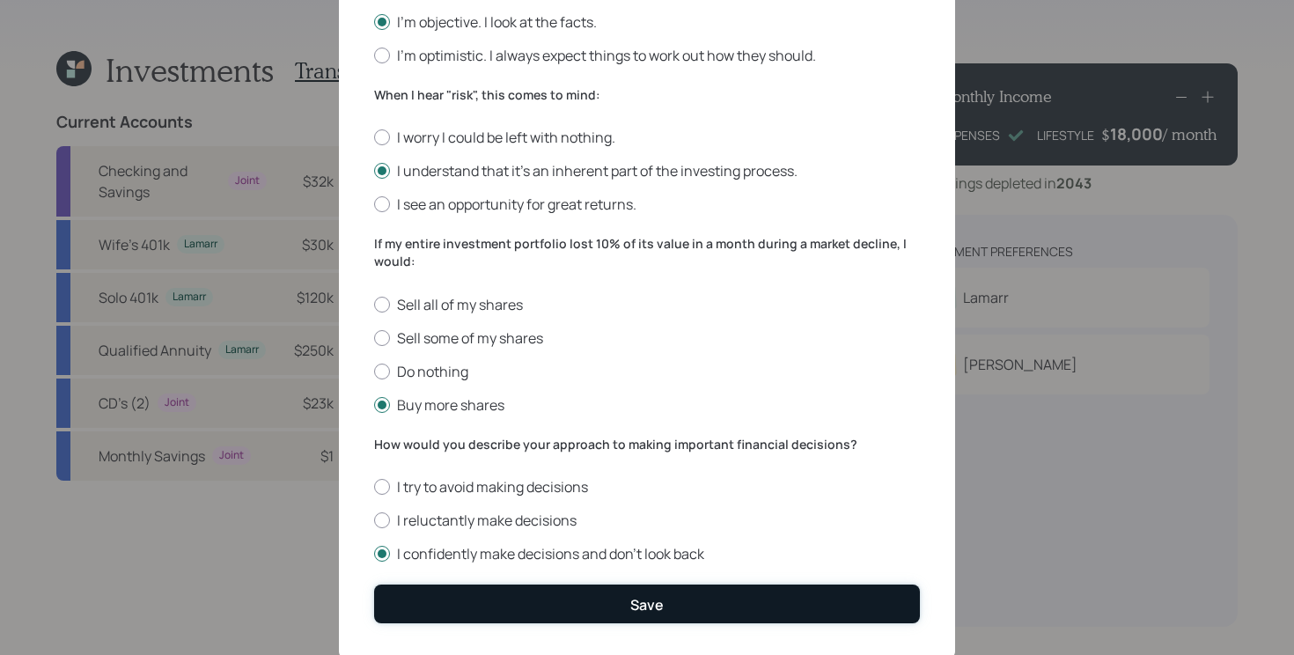
click at [606, 611] on button "Save" at bounding box center [647, 603] width 546 height 38
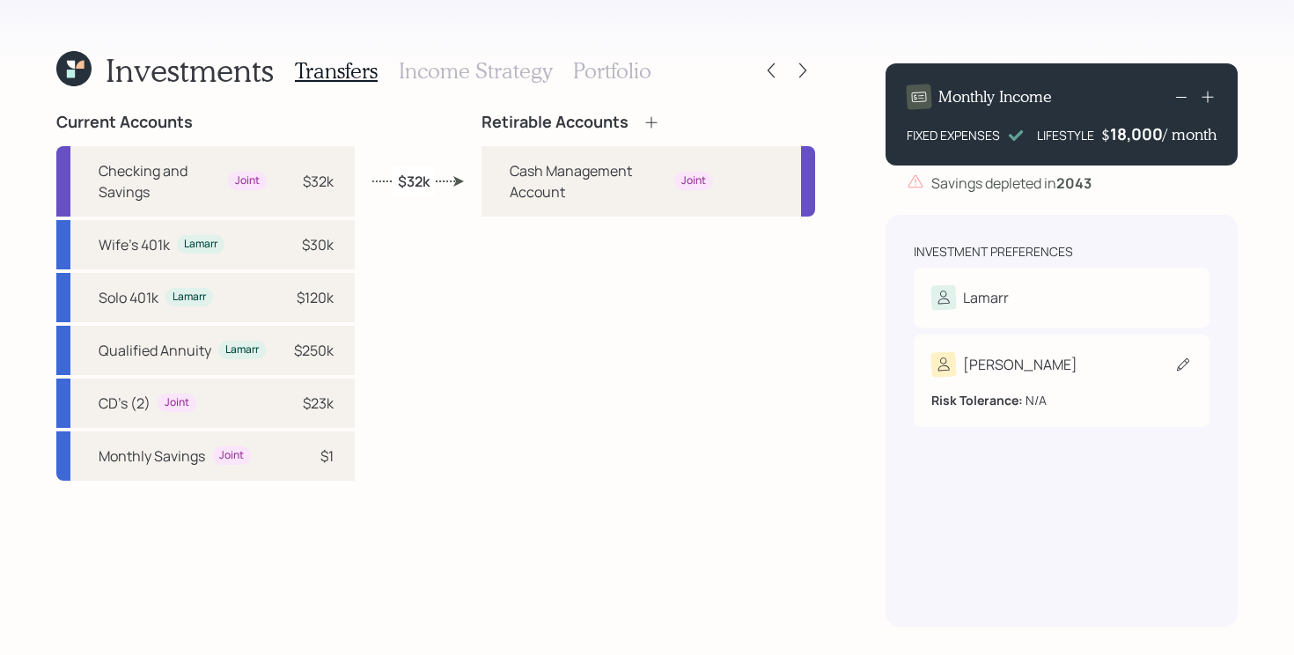
click at [1036, 371] on div "Camilla" at bounding box center [1061, 364] width 261 height 25
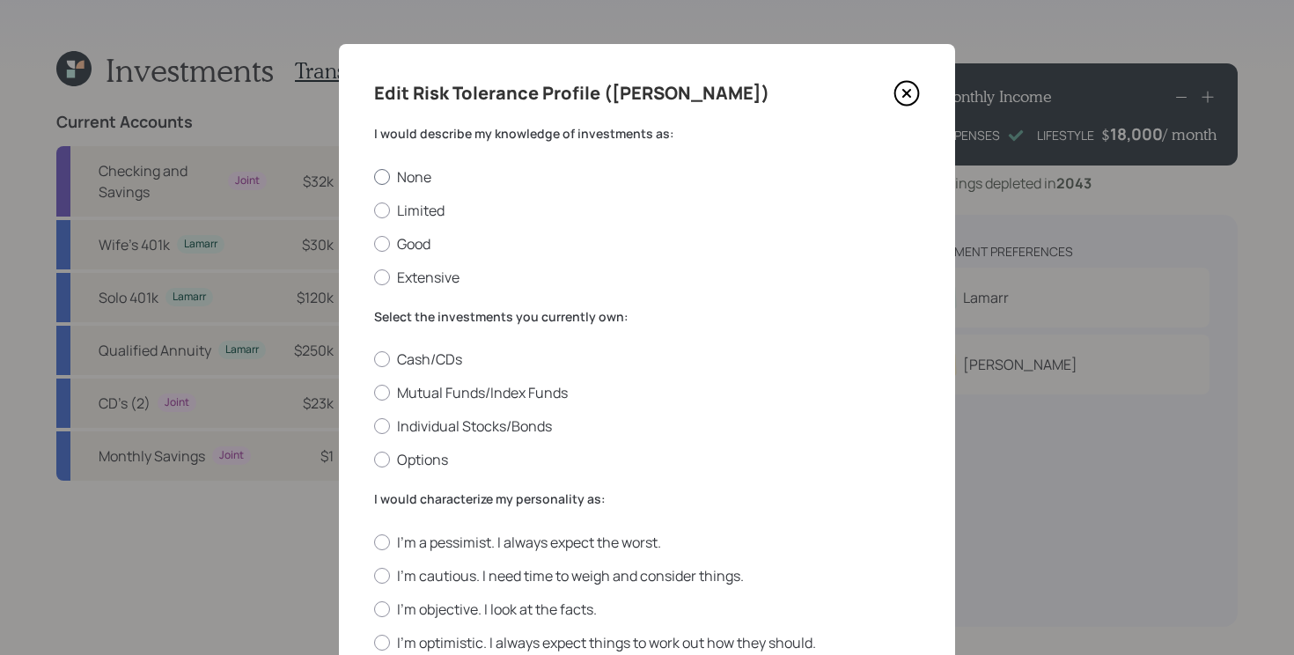
click at [418, 179] on label "None" at bounding box center [647, 176] width 546 height 19
click at [374, 177] on input "None" at bounding box center [373, 176] width 1 height 1
radio input "true"
click at [425, 360] on label "Cash/CDs" at bounding box center [647, 358] width 546 height 19
click at [374, 360] on input "Cash/CDs" at bounding box center [373, 359] width 1 height 1
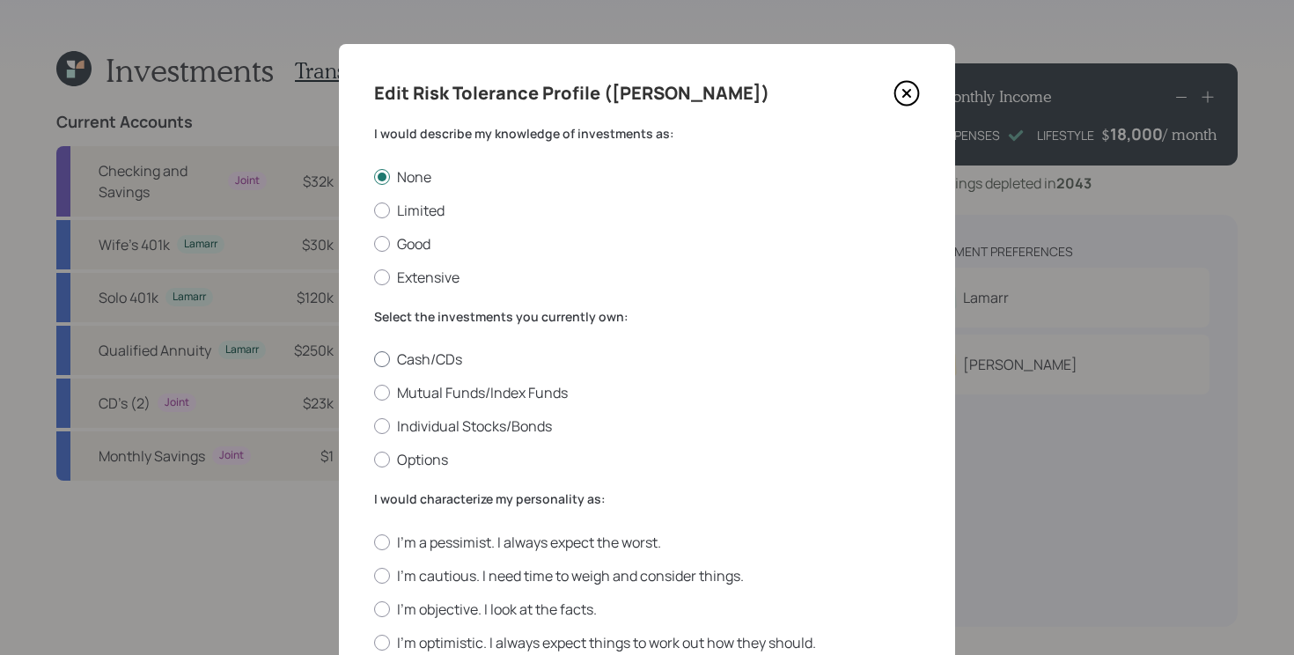
radio input "true"
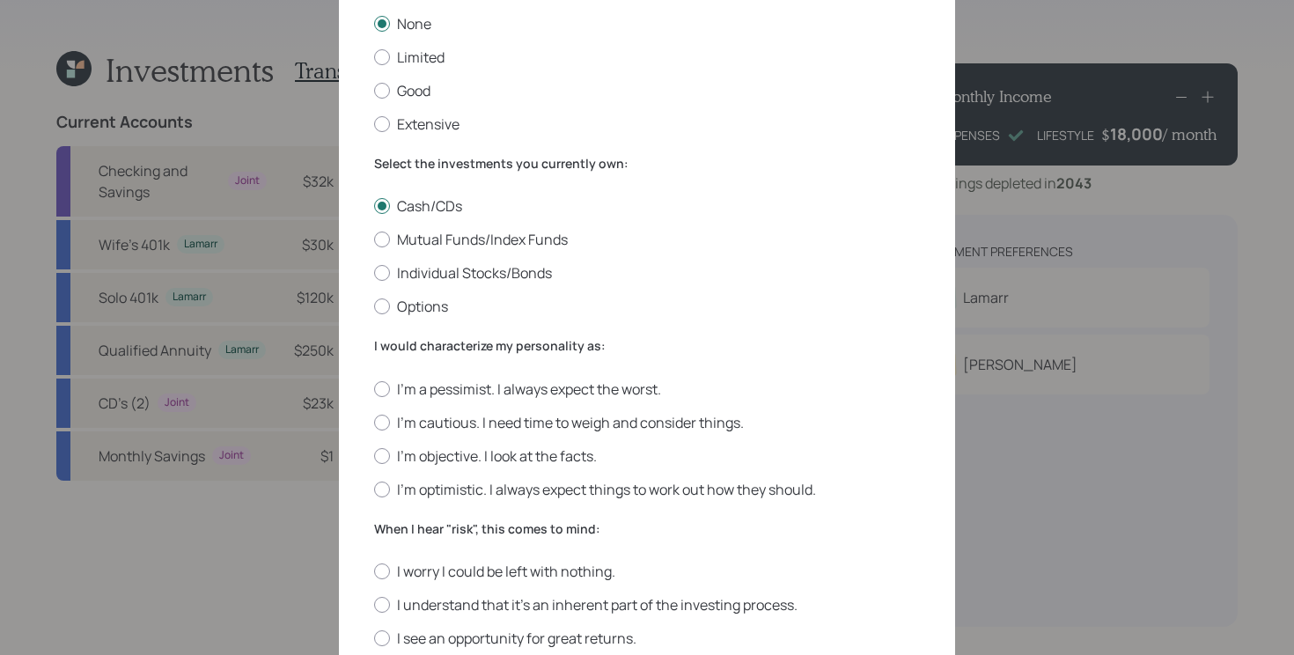
click at [444, 399] on div "I'm a pessimist. I always expect the worst. I'm cautious. I need time to weigh …" at bounding box center [647, 439] width 546 height 120
click at [444, 386] on label "I'm a pessimist. I always expect the worst." at bounding box center [647, 388] width 546 height 19
click at [374, 388] on input "I'm a pessimist. I always expect the worst." at bounding box center [373, 388] width 1 height 1
radio input "true"
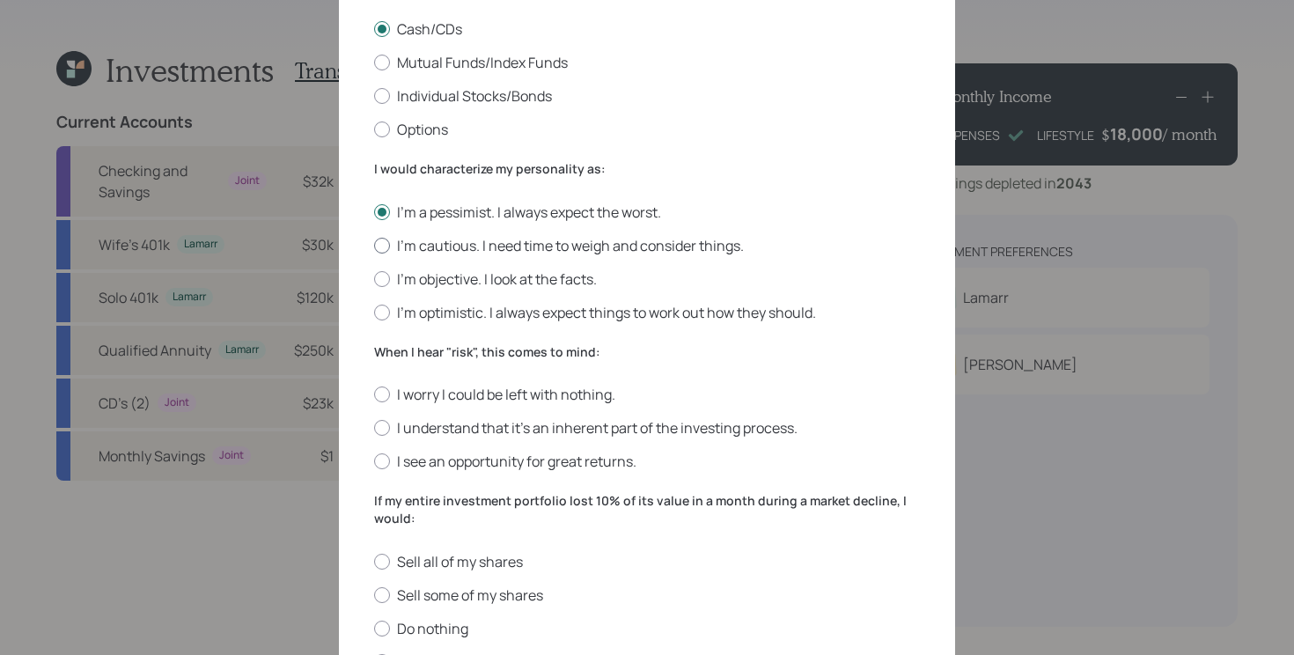
scroll to position [351, 0]
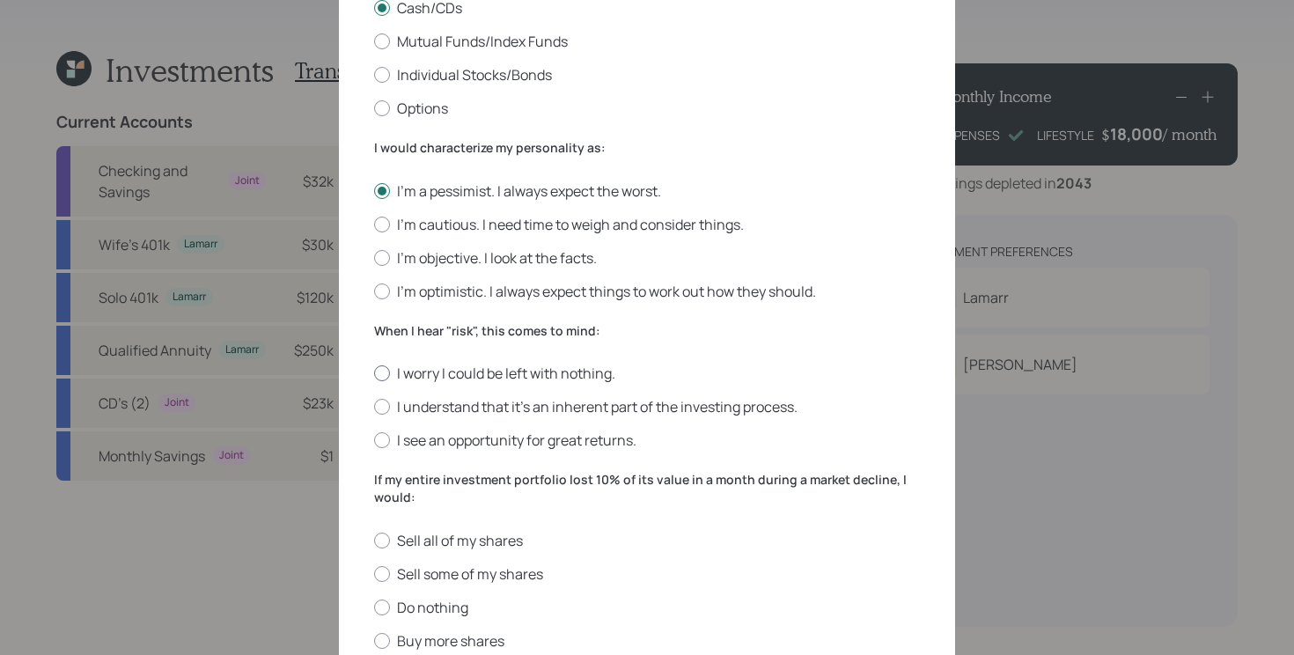
click at [437, 371] on label "I worry I could be left with nothing." at bounding box center [647, 373] width 546 height 19
click at [374, 373] on input "I worry I could be left with nothing." at bounding box center [373, 373] width 1 height 1
radio input "true"
click at [436, 544] on label "Sell all of my shares" at bounding box center [647, 540] width 546 height 19
click at [374, 540] on input "Sell all of my shares" at bounding box center [373, 540] width 1 height 1
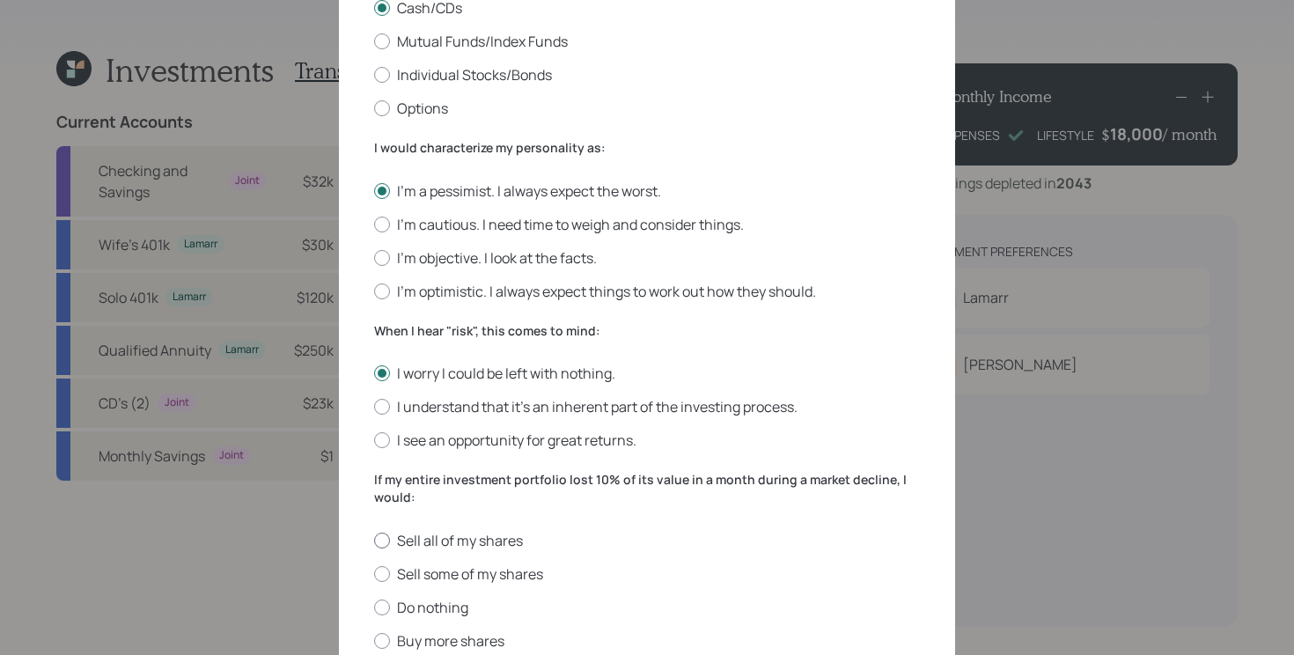
radio input "true"
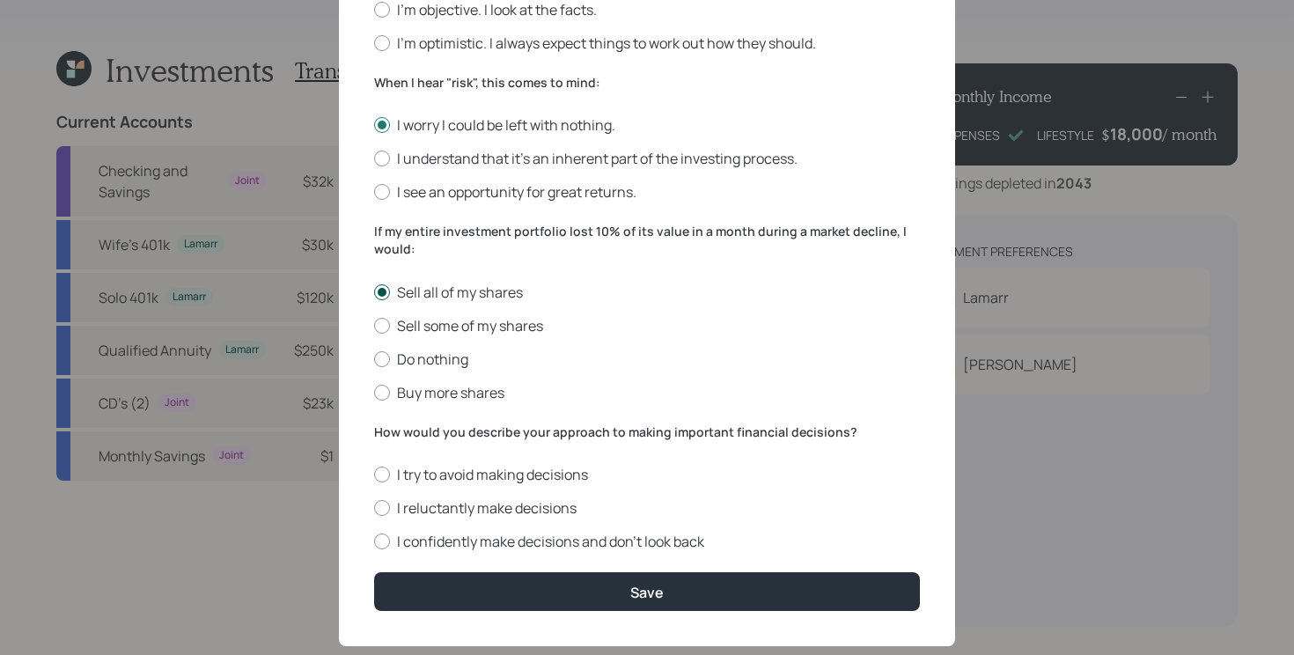
scroll to position [635, 0]
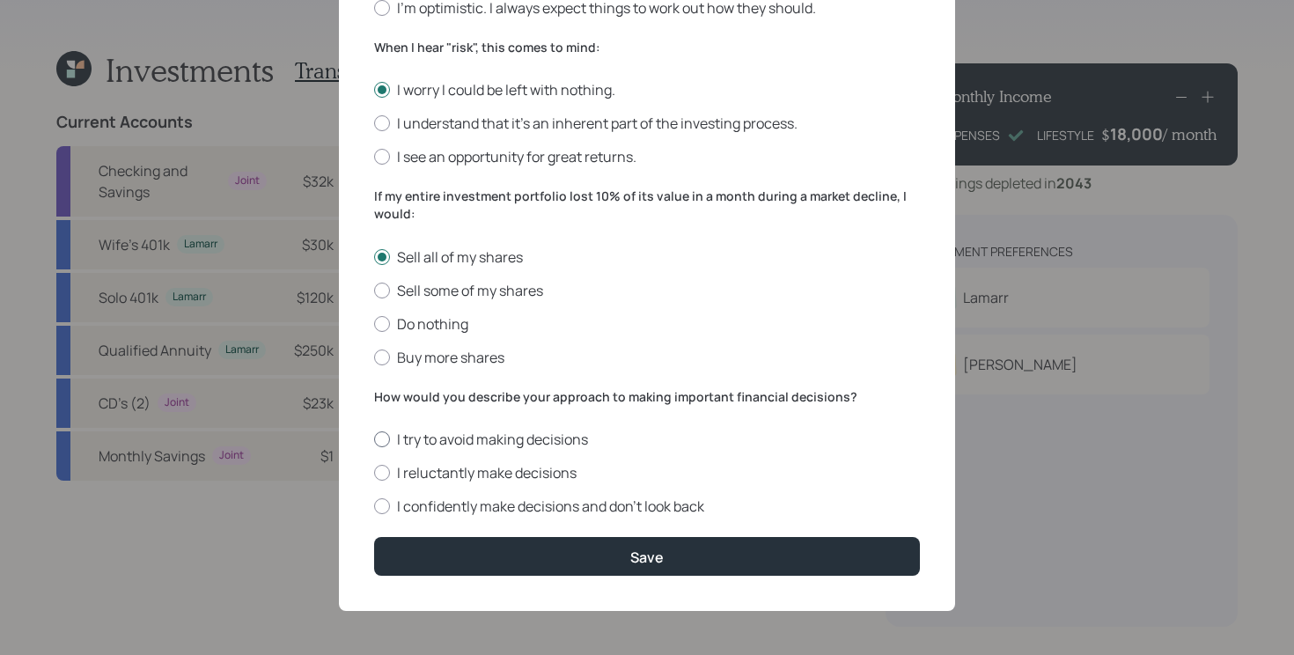
click at [415, 438] on label "I try to avoid making decisions" at bounding box center [647, 439] width 546 height 19
click at [374, 439] on input "I try to avoid making decisions" at bounding box center [373, 439] width 1 height 1
radio input "true"
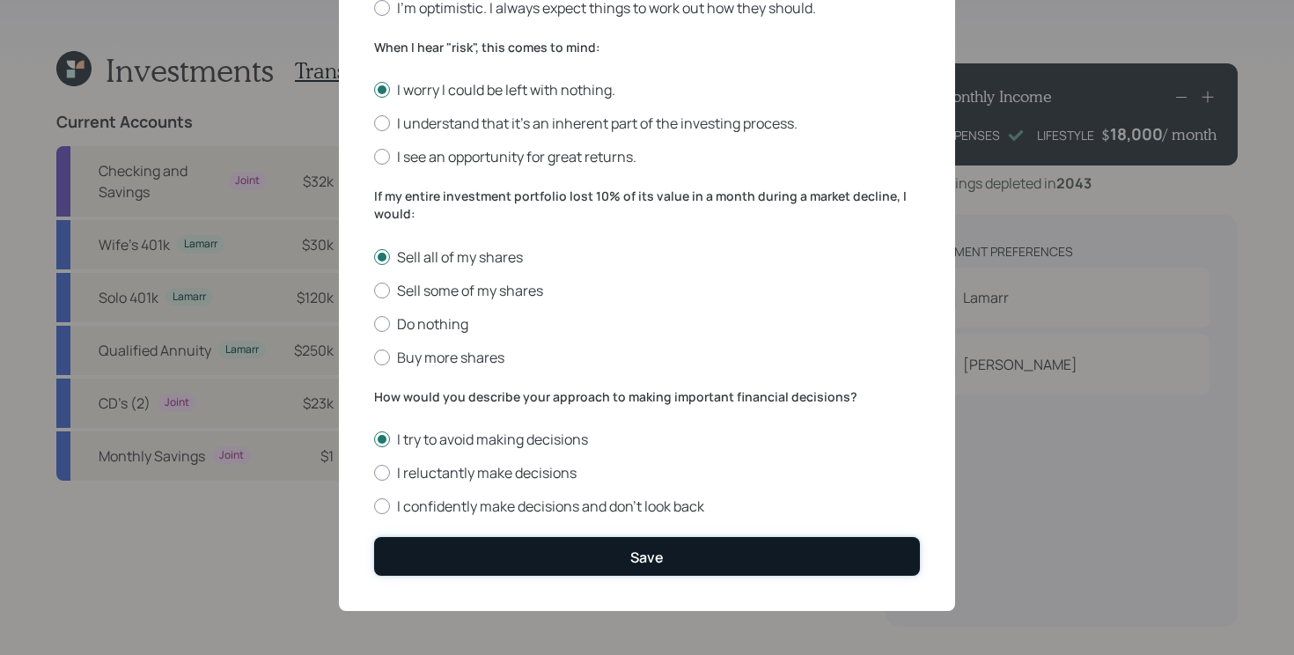
click at [510, 549] on button "Save" at bounding box center [647, 556] width 546 height 38
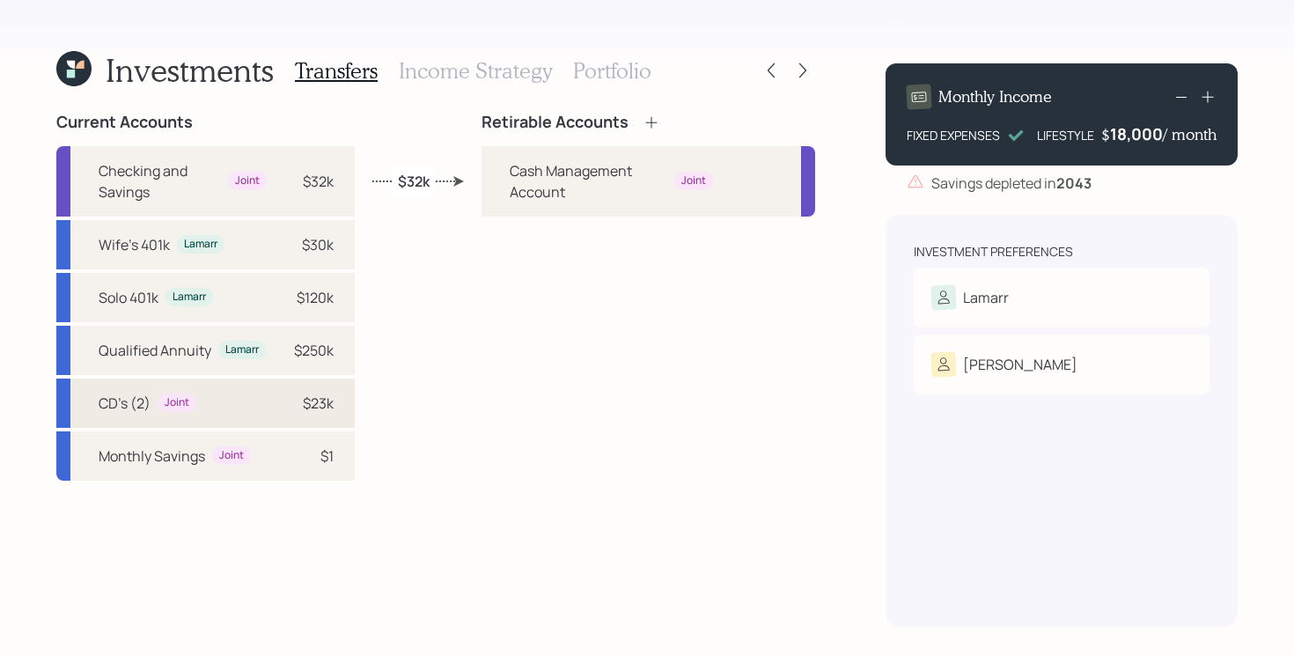
click at [251, 393] on div "CD's (2) Joint $23k" at bounding box center [205, 403] width 298 height 49
click at [390, 344] on div "Current Accounts Checking and Savings Joint $32k Wife's 401k Lamarr $30k Solo 4…" at bounding box center [435, 370] width 759 height 514
click at [770, 79] on div at bounding box center [771, 70] width 25 height 25
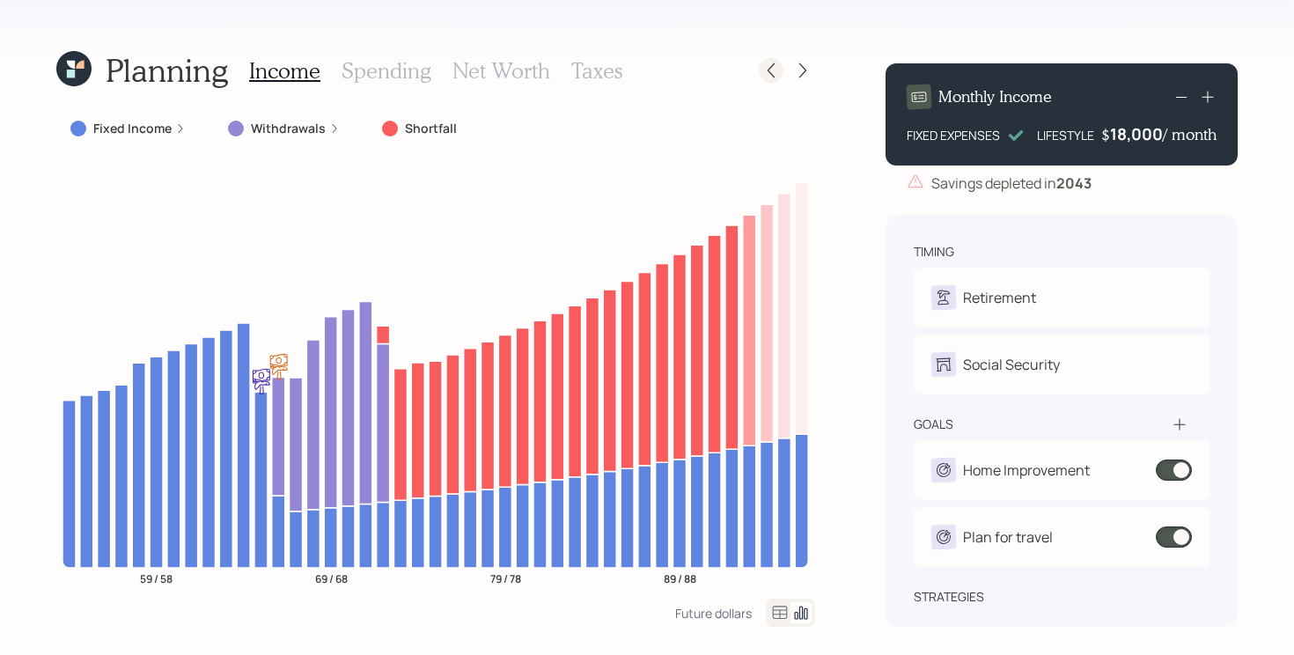
click at [768, 70] on icon at bounding box center [771, 70] width 7 height 15
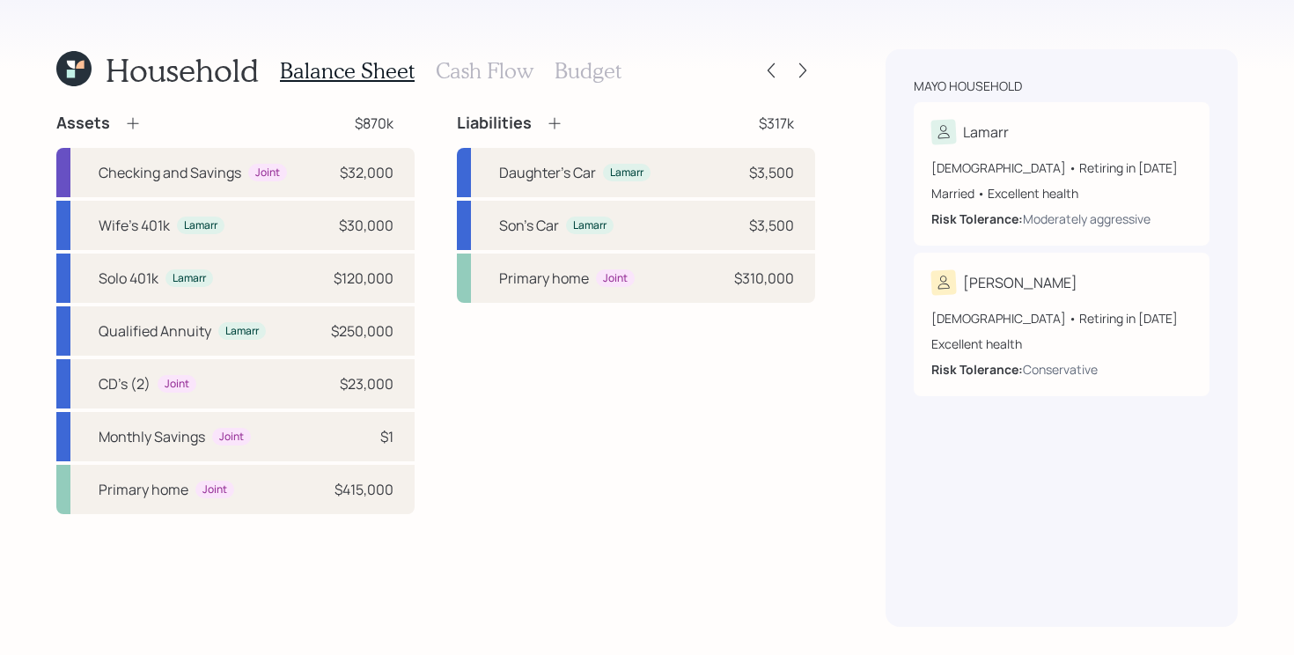
click at [489, 69] on h3 "Cash Flow" at bounding box center [485, 71] width 98 height 26
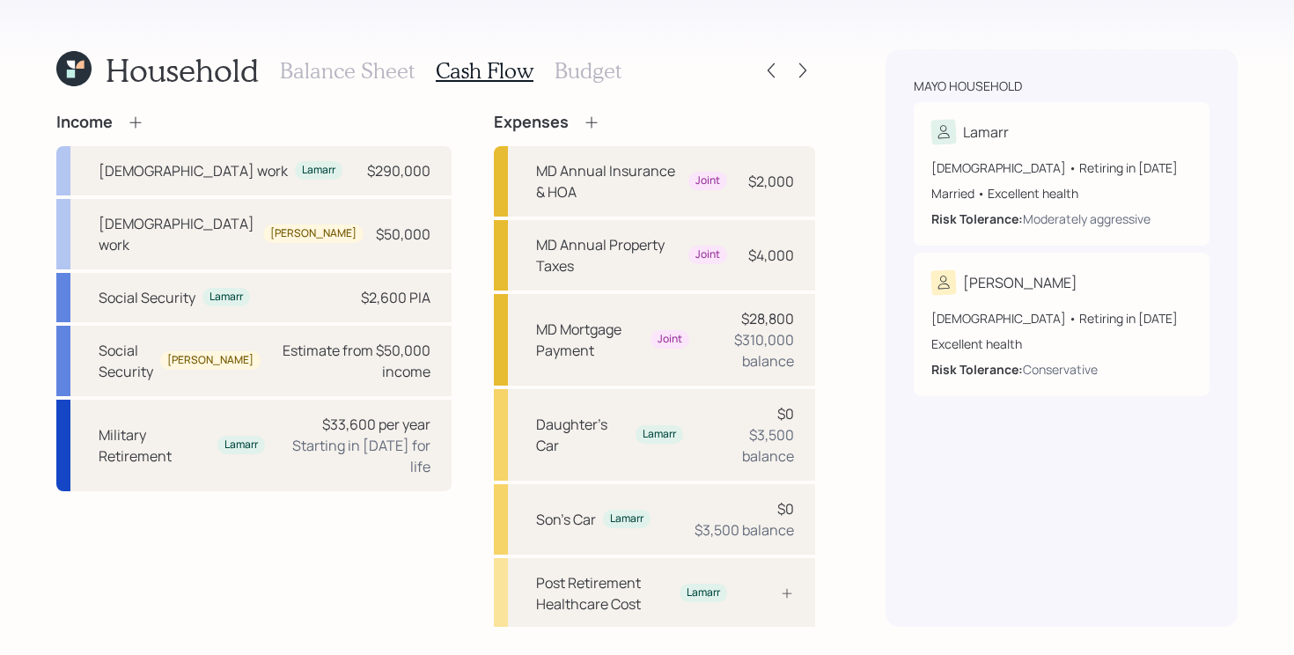
click at [626, 71] on div "Household Balance Sheet Cash Flow Budget" at bounding box center [435, 70] width 759 height 42
click at [592, 71] on h3 "Budget" at bounding box center [588, 71] width 67 height 26
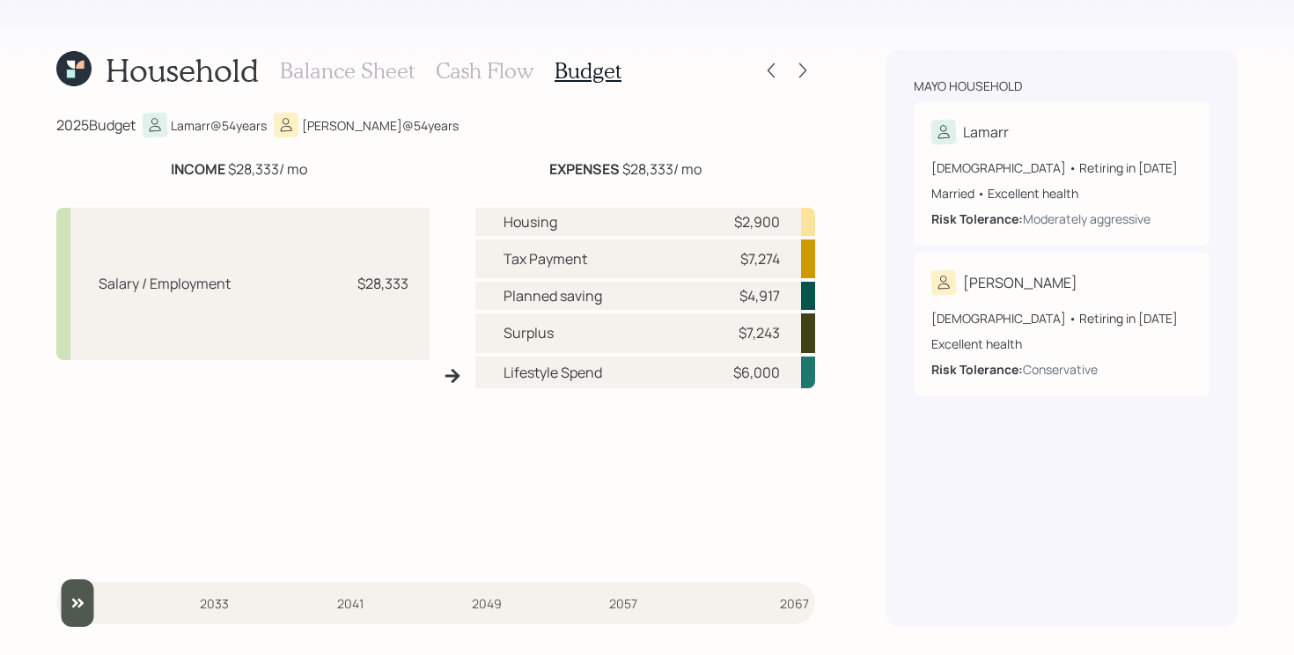
click at [490, 69] on h3 "Cash Flow" at bounding box center [485, 71] width 98 height 26
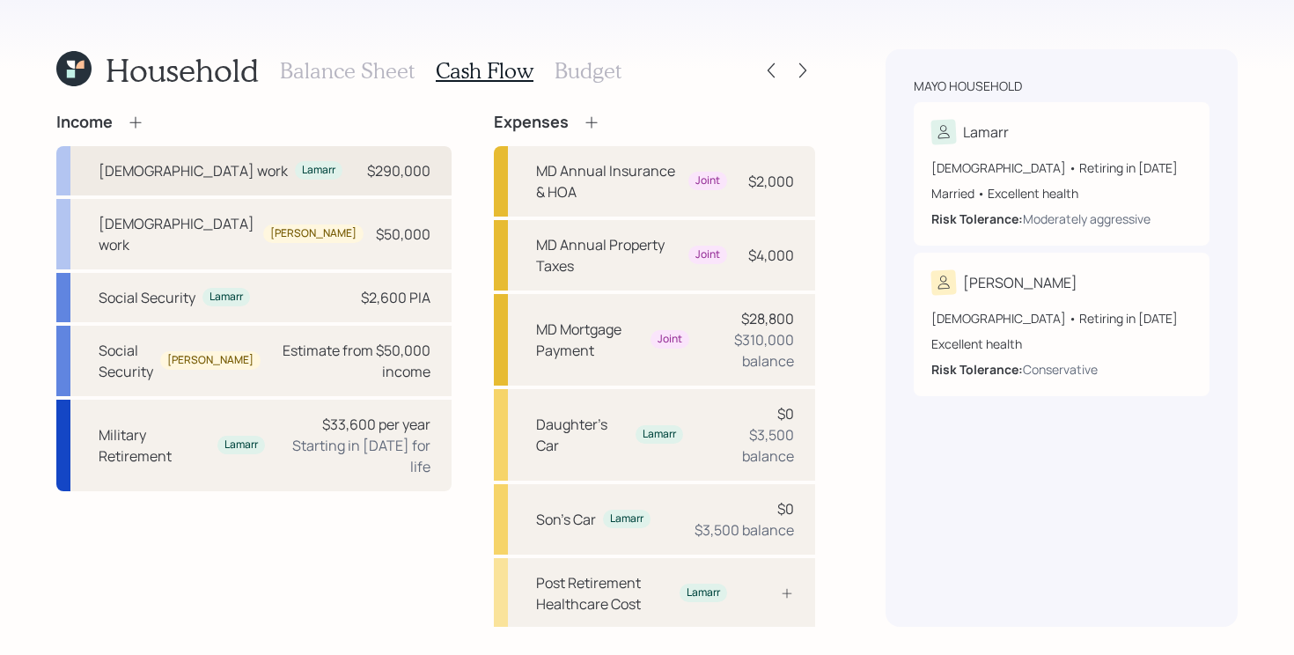
click at [318, 171] on div "Full-time work Lamarr $290,000" at bounding box center [253, 170] width 395 height 49
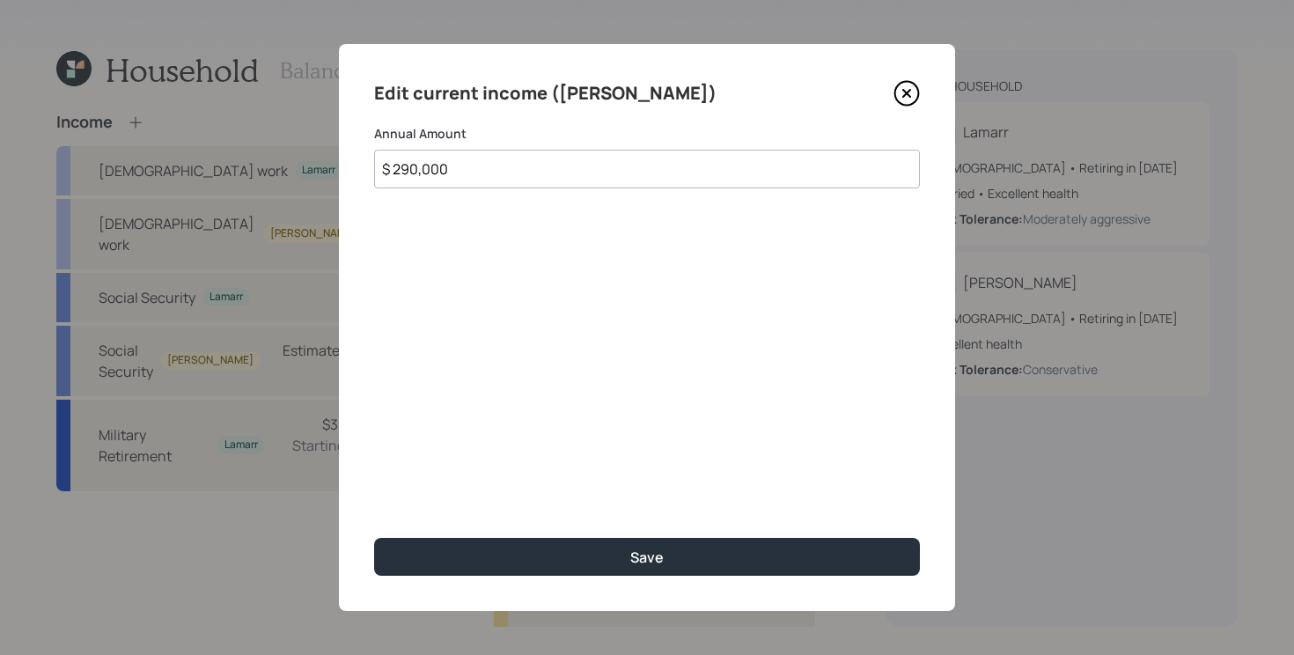
click at [562, 185] on input "$ 290,000" at bounding box center [647, 169] width 546 height 39
click at [560, 185] on input "$ 290,000" at bounding box center [647, 169] width 546 height 39
type input "$ 150,000"
click at [374, 538] on button "Save" at bounding box center [647, 557] width 546 height 38
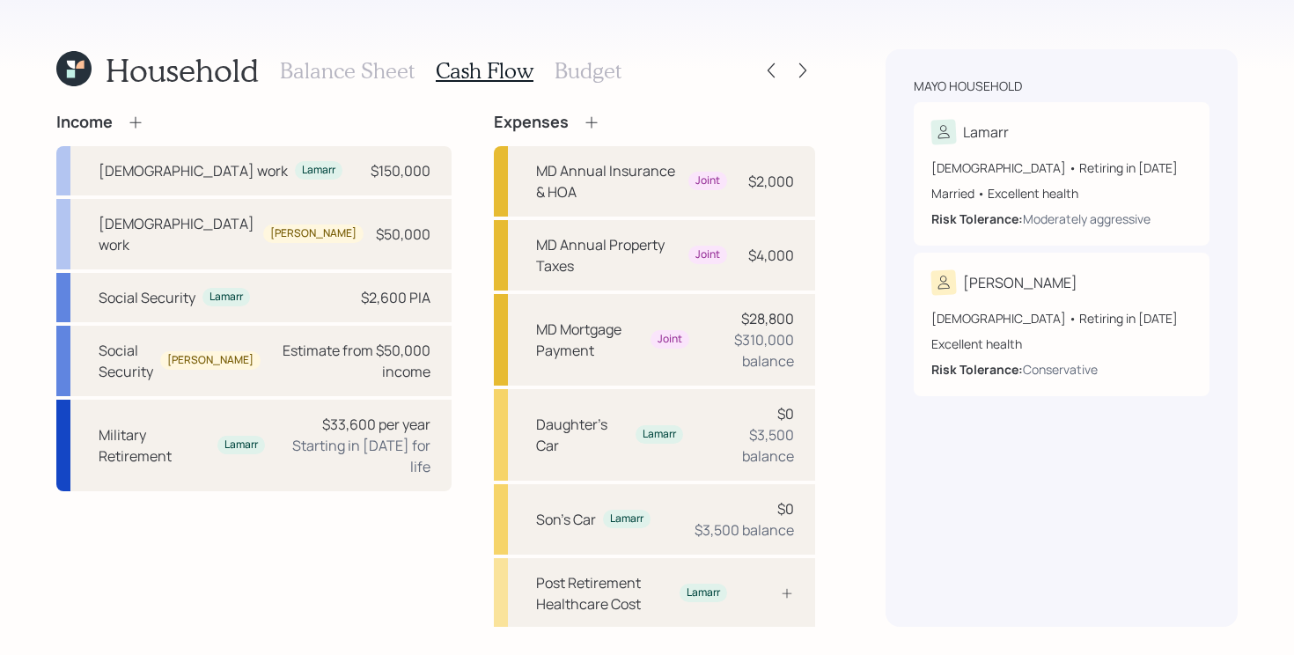
click at [595, 70] on h3 "Budget" at bounding box center [588, 71] width 67 height 26
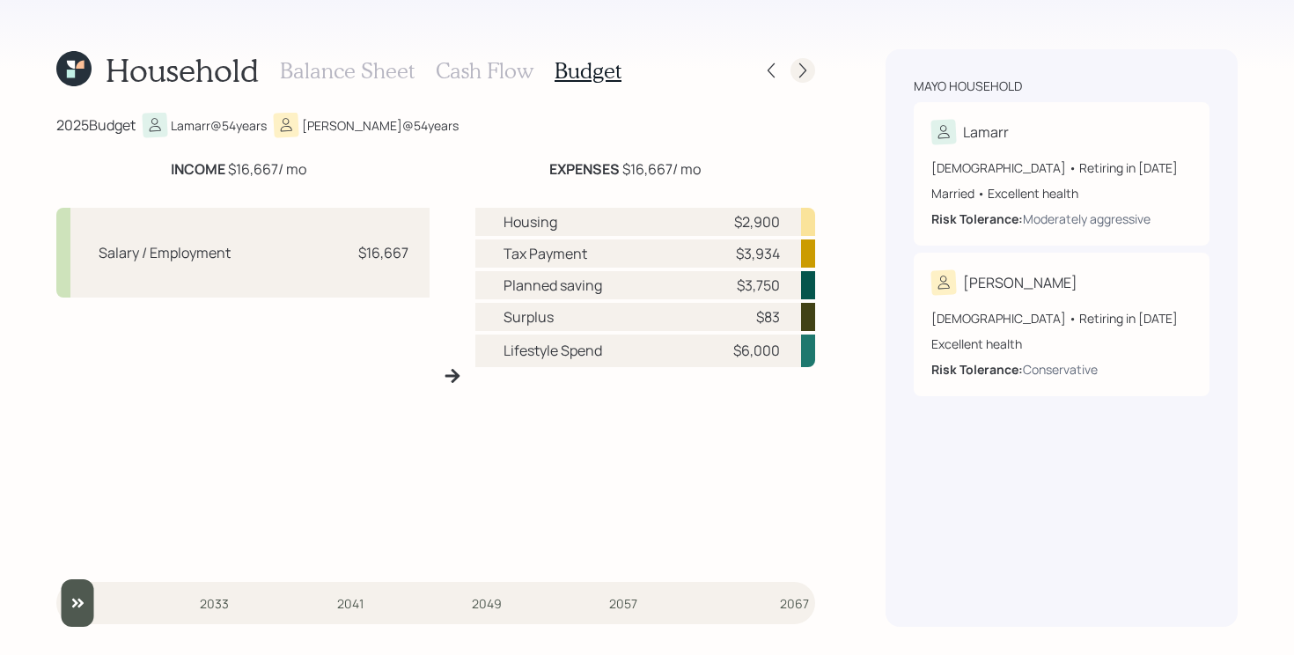
click at [802, 73] on icon at bounding box center [802, 70] width 7 height 15
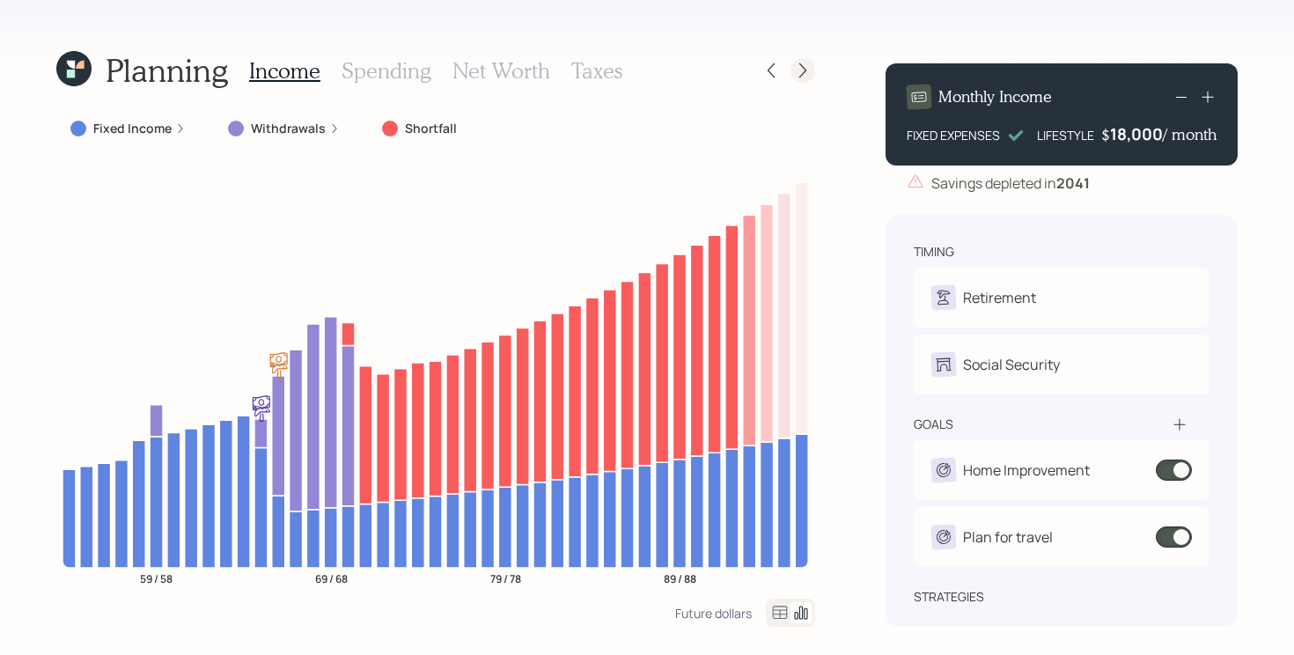
click at [799, 69] on icon at bounding box center [803, 71] width 18 height 18
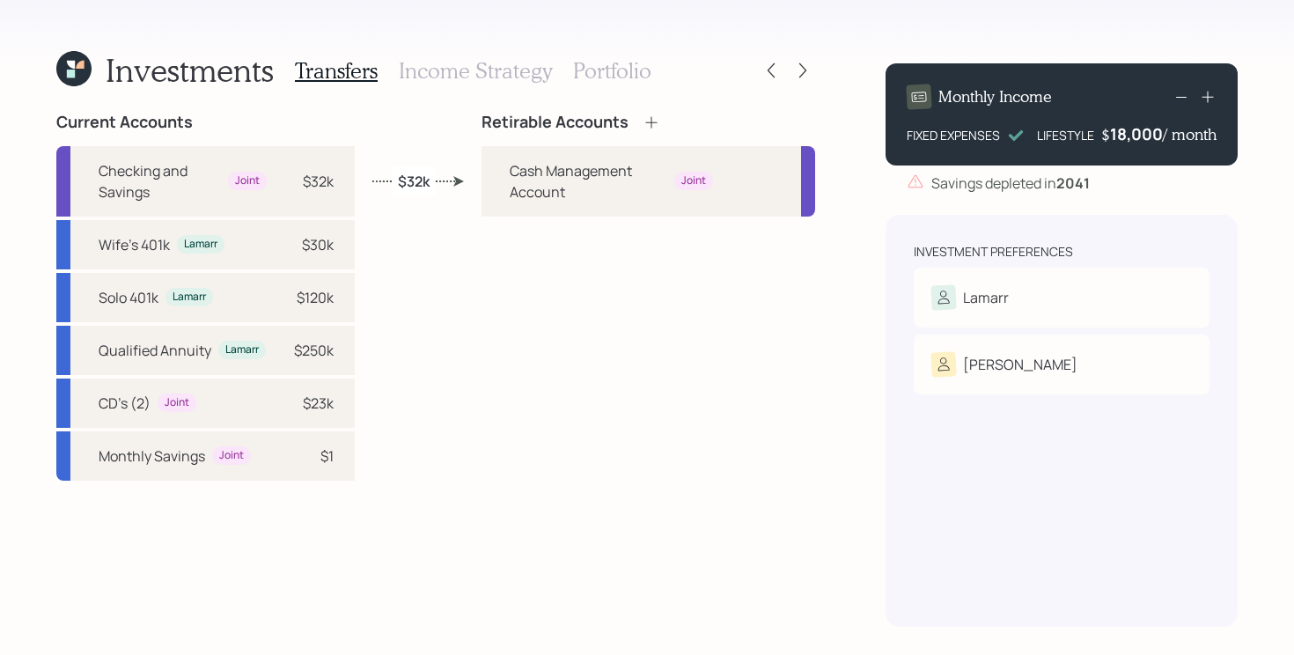
click at [648, 121] on icon at bounding box center [650, 121] width 11 height 11
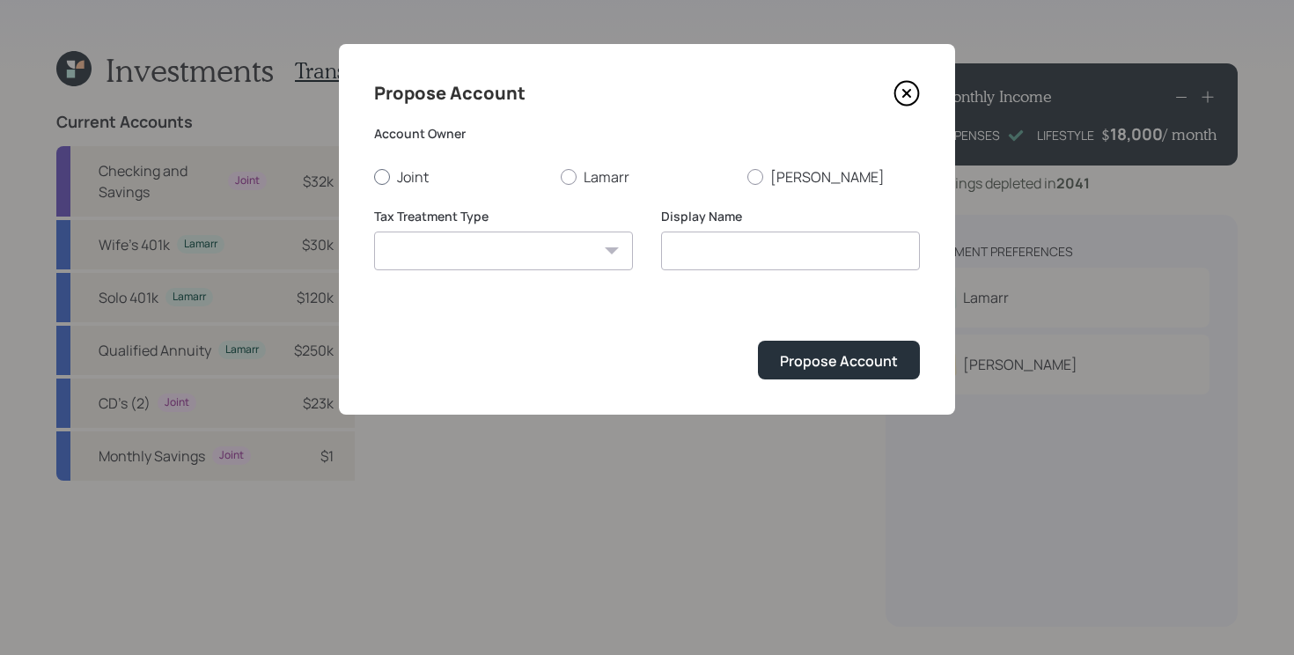
click at [434, 173] on label "Joint" at bounding box center [460, 176] width 173 height 19
click at [374, 176] on input "Joint" at bounding box center [373, 176] width 1 height 1
radio input "true"
click at [516, 257] on select "Roth Taxable Traditional" at bounding box center [503, 251] width 259 height 39
select select "taxable"
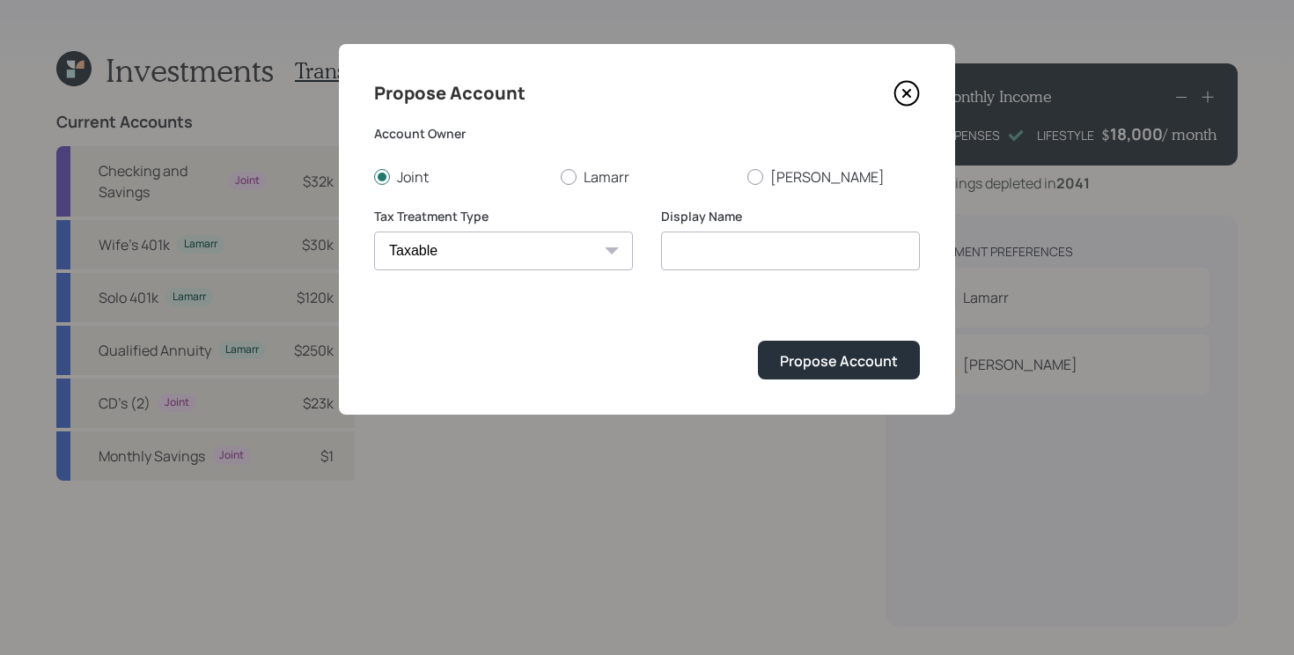
click at [374, 232] on select "Roth Taxable Traditional" at bounding box center [503, 251] width 259 height 39
type input "Taxable"
click at [840, 354] on div "Propose Account" at bounding box center [839, 360] width 118 height 19
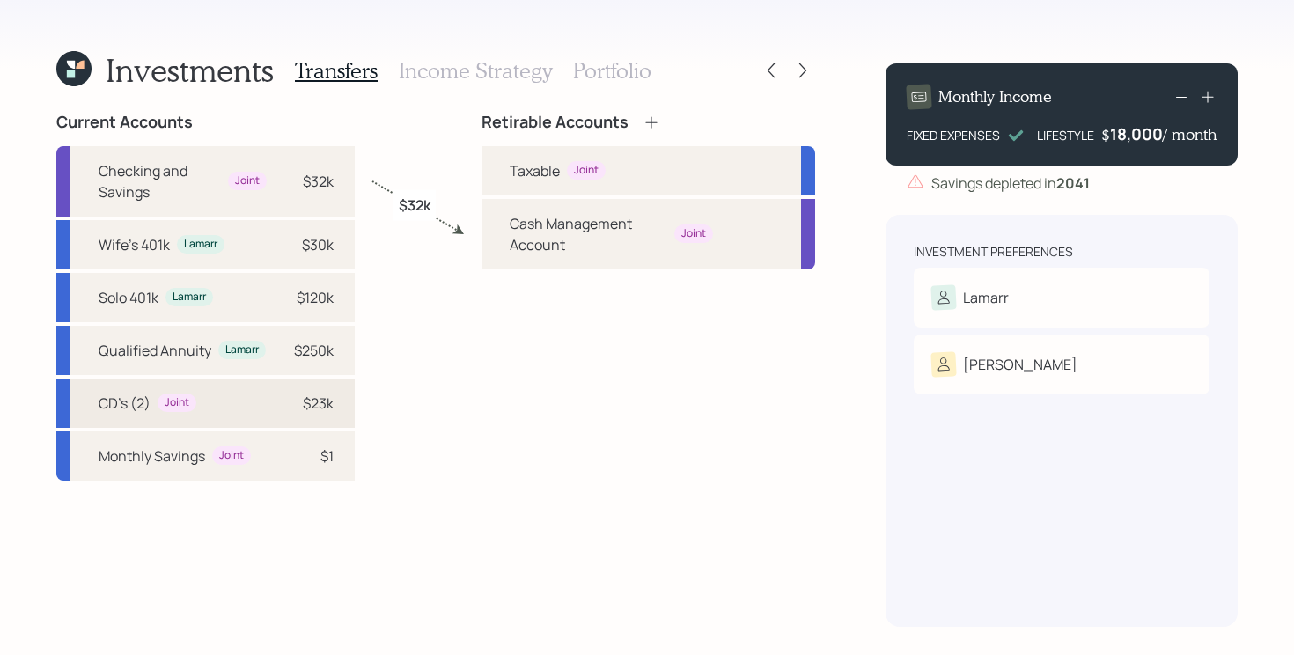
click at [258, 413] on div "CD's (2) Joint $23k" at bounding box center [205, 403] width 298 height 49
click at [537, 167] on div "Taxable" at bounding box center [535, 170] width 50 height 21
select select "fd33efd3-e36c-419b-b52e-892eb9c0f5cc"
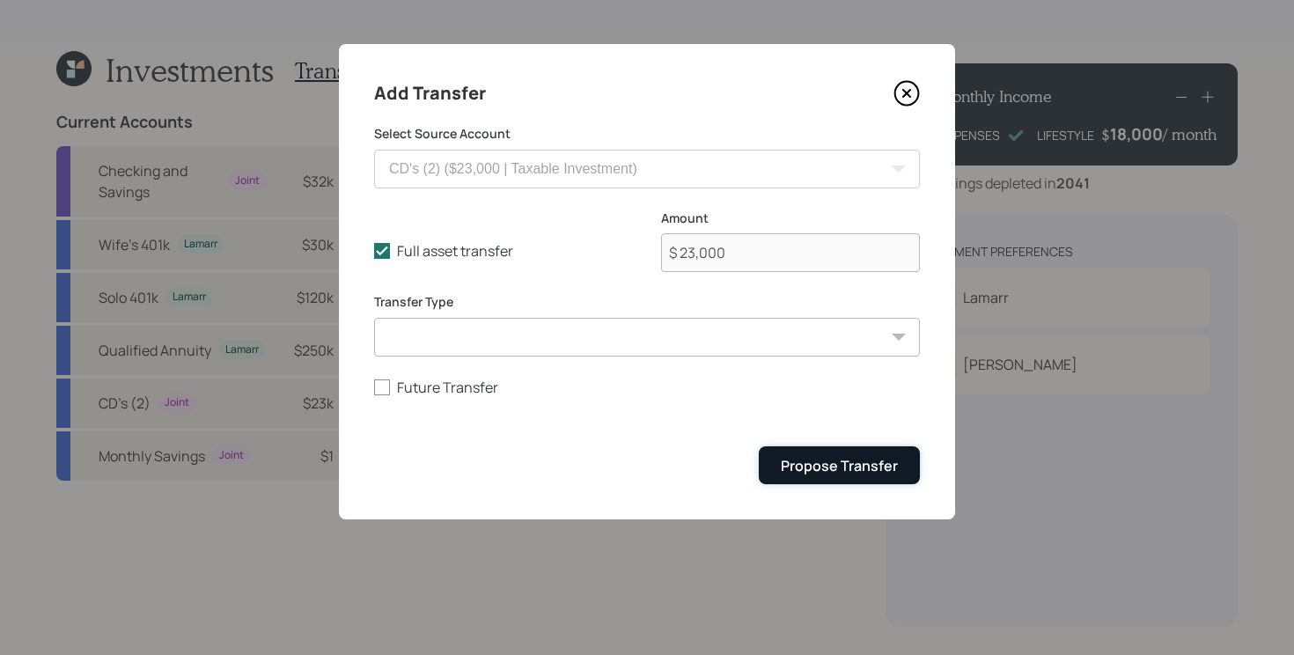
click at [849, 460] on div "Propose Transfer" at bounding box center [839, 465] width 117 height 19
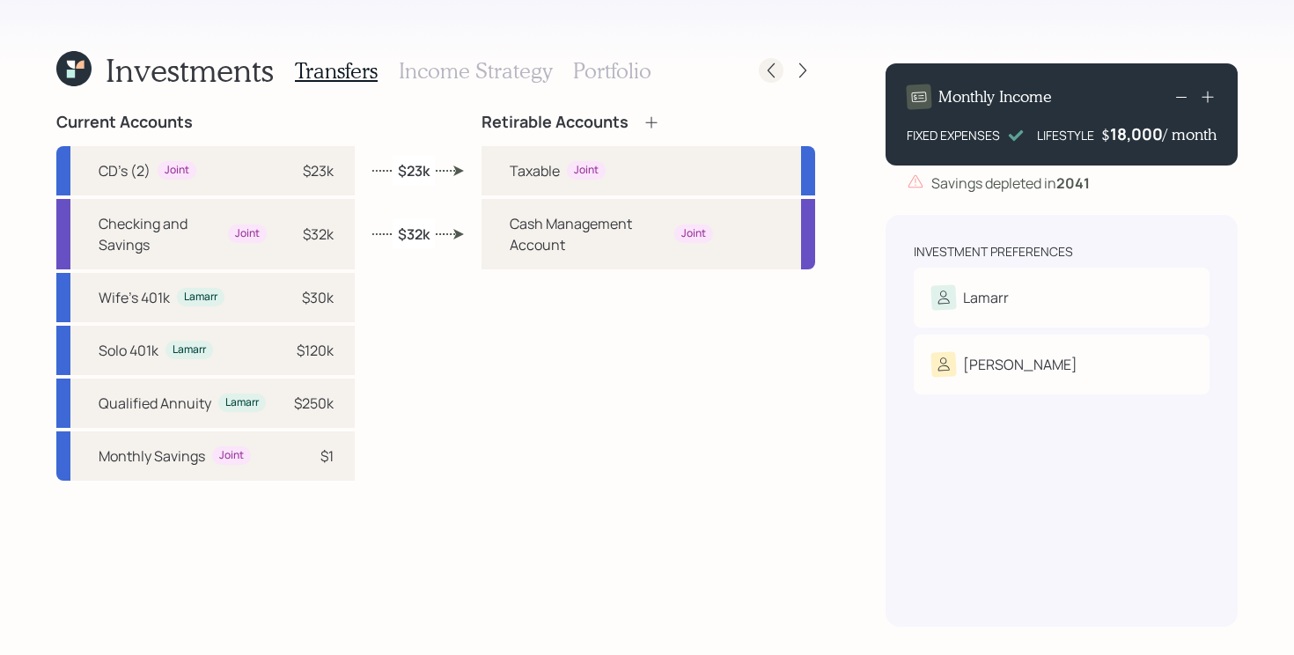
click at [767, 68] on icon at bounding box center [771, 71] width 18 height 18
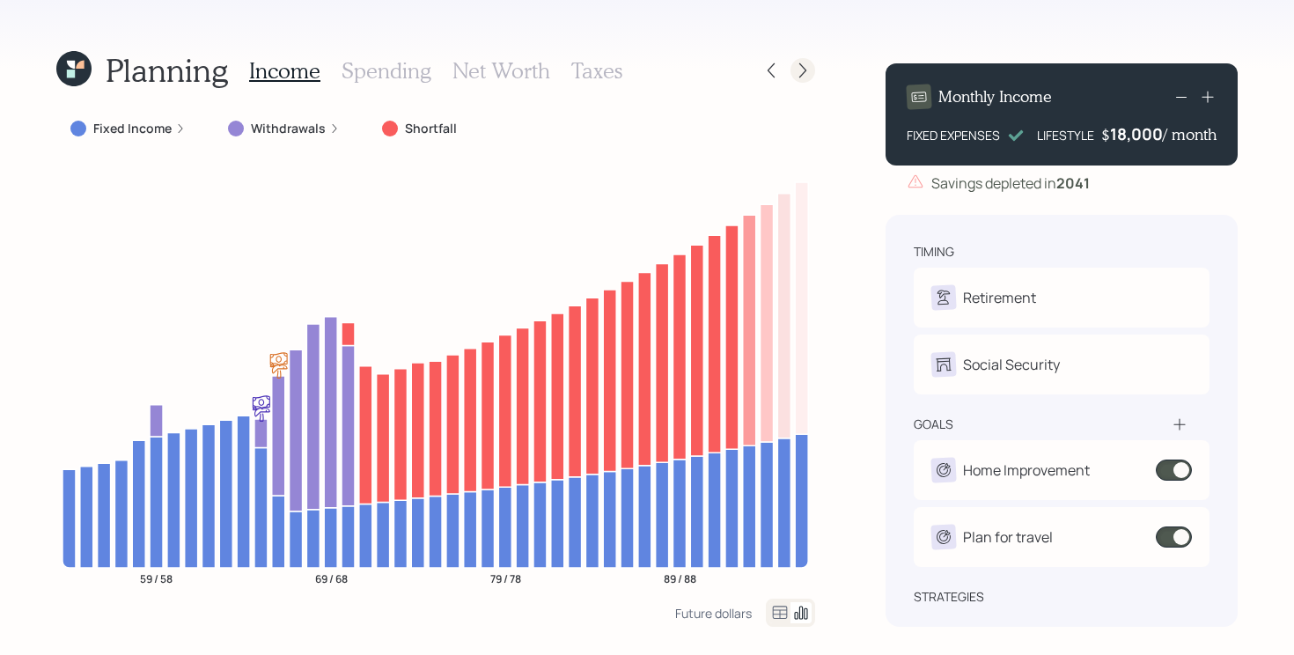
click at [790, 63] on div at bounding box center [787, 70] width 56 height 25
click at [800, 66] on icon at bounding box center [803, 71] width 18 height 18
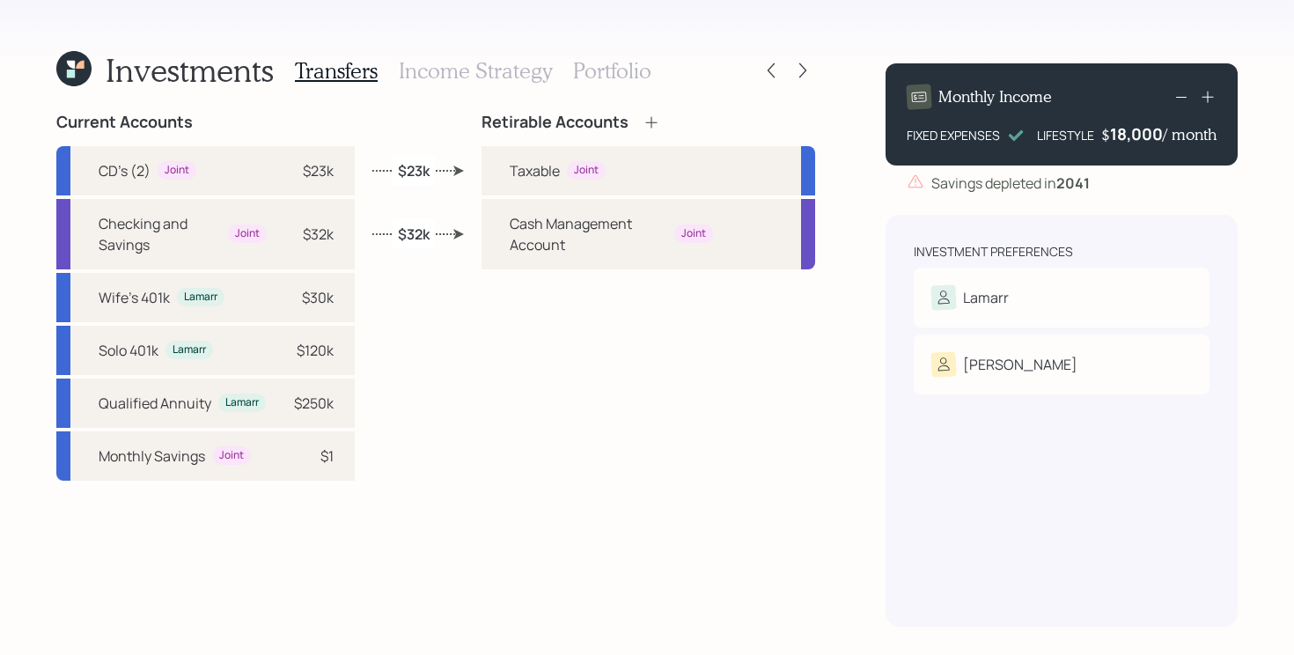
click at [591, 83] on h3 "Portfolio" at bounding box center [612, 71] width 78 height 26
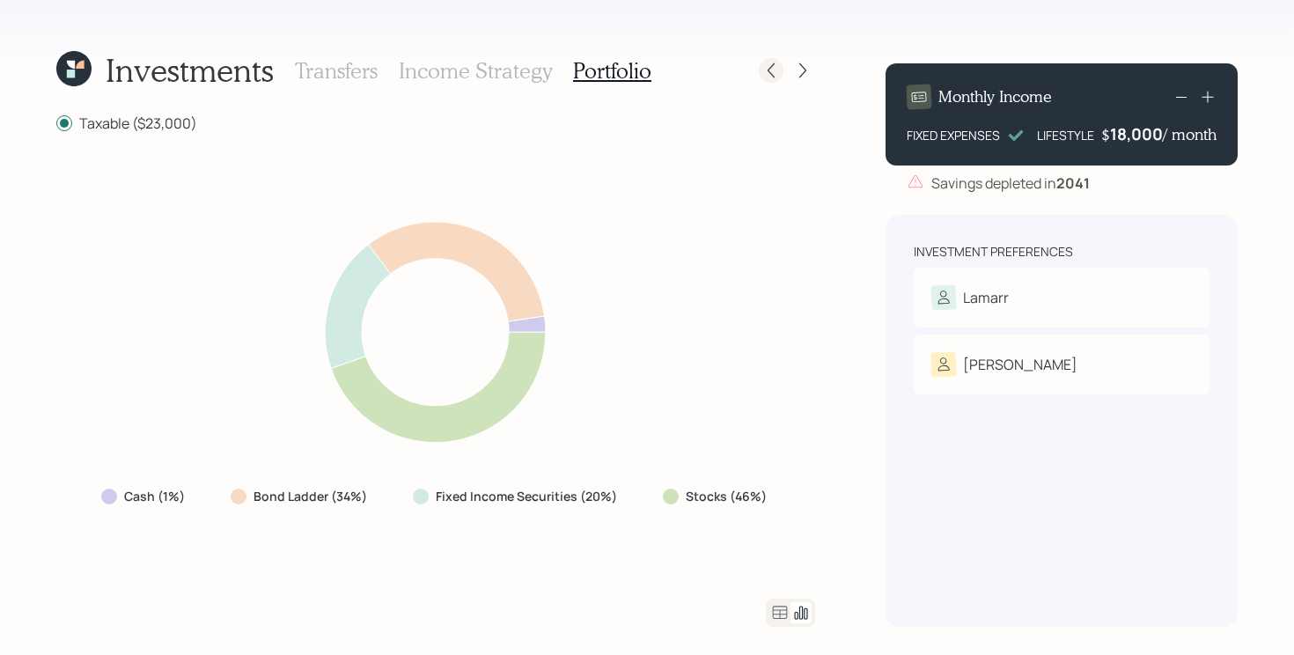
click at [772, 71] on icon at bounding box center [771, 71] width 18 height 18
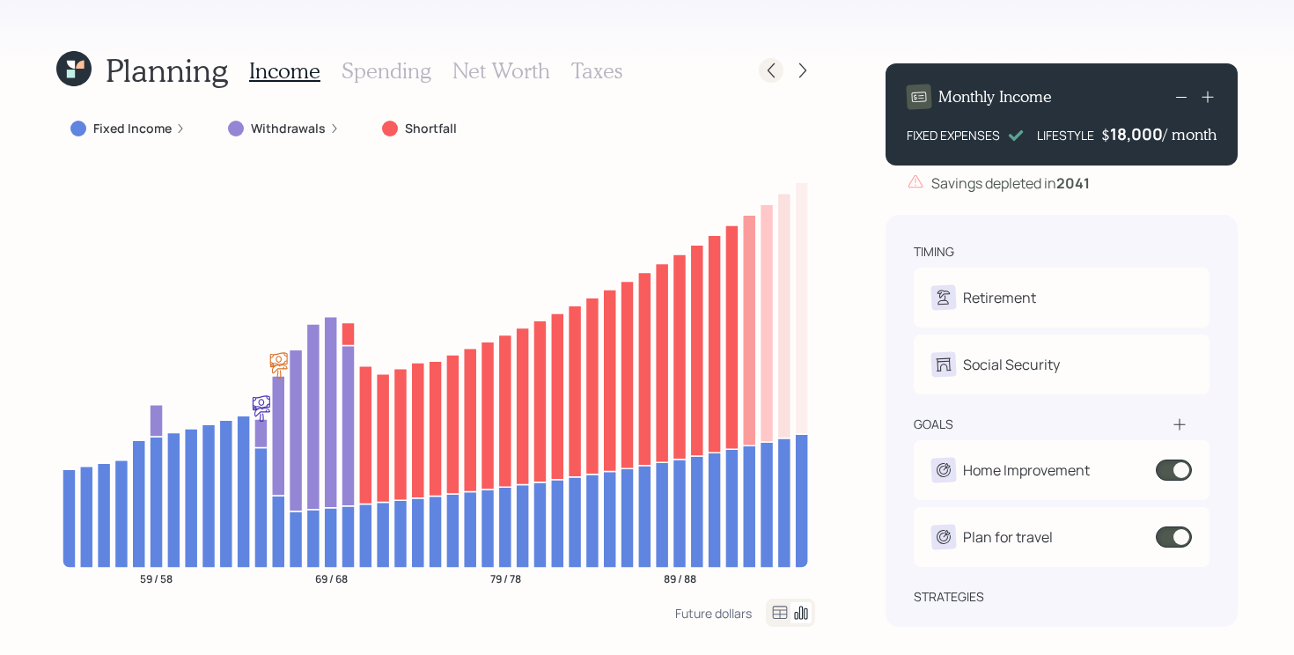
click at [773, 62] on icon at bounding box center [771, 71] width 18 height 18
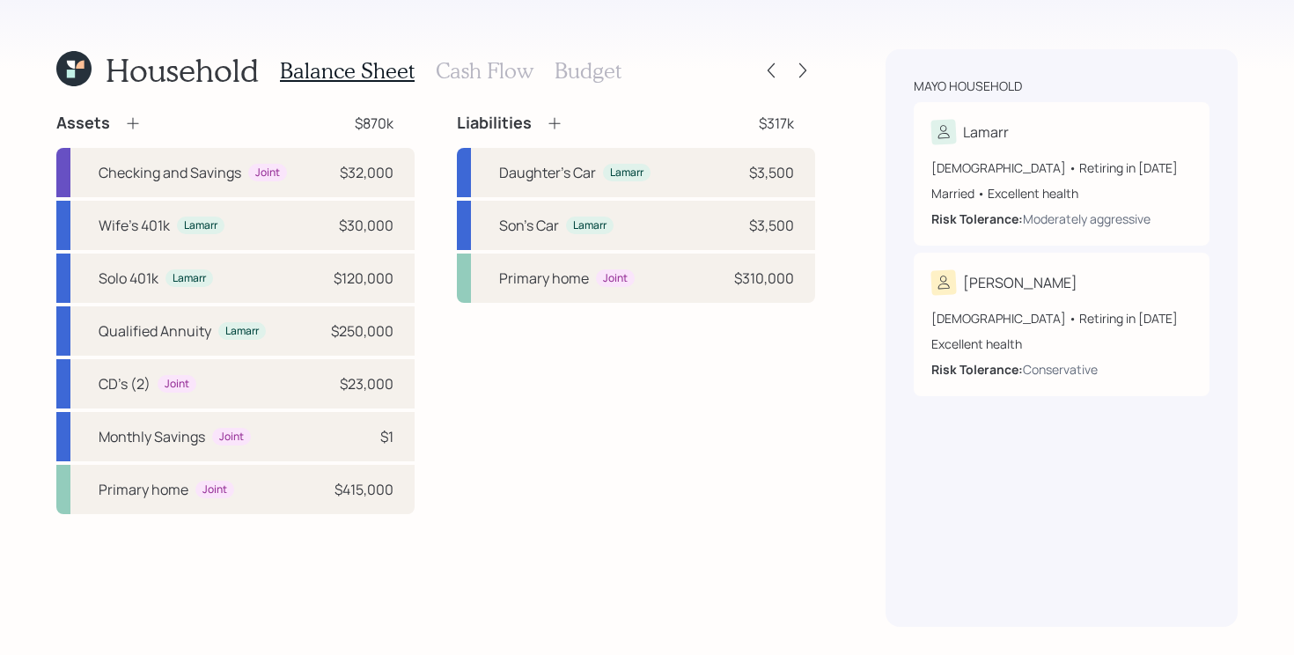
click at [470, 76] on h3 "Cash Flow" at bounding box center [485, 71] width 98 height 26
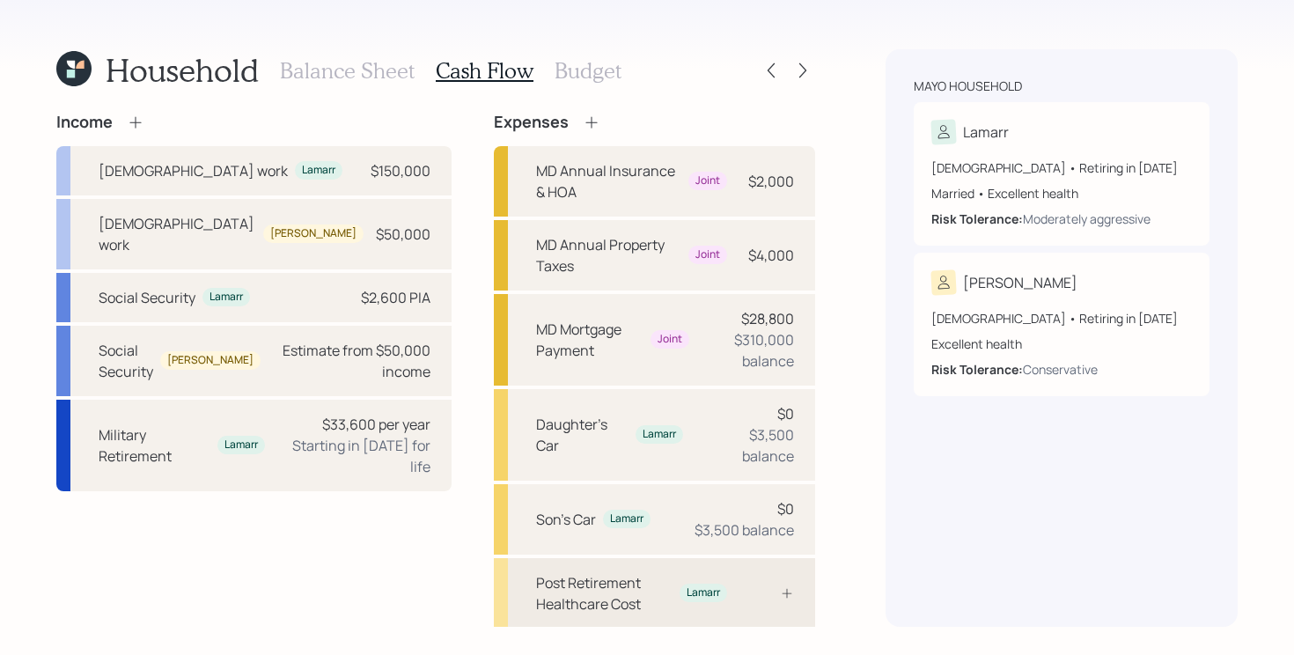
scroll to position [286, 0]
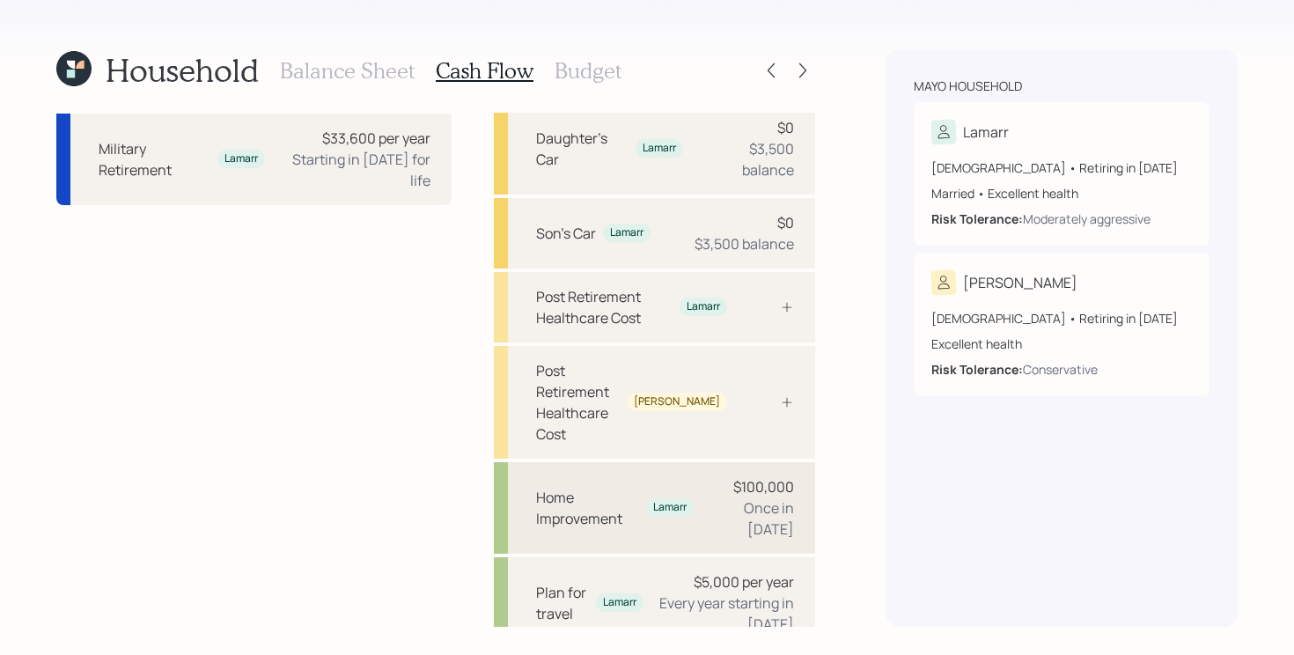
click at [555, 487] on div "Home Improvement" at bounding box center [587, 508] width 103 height 42
select select "0"
select select "2030"
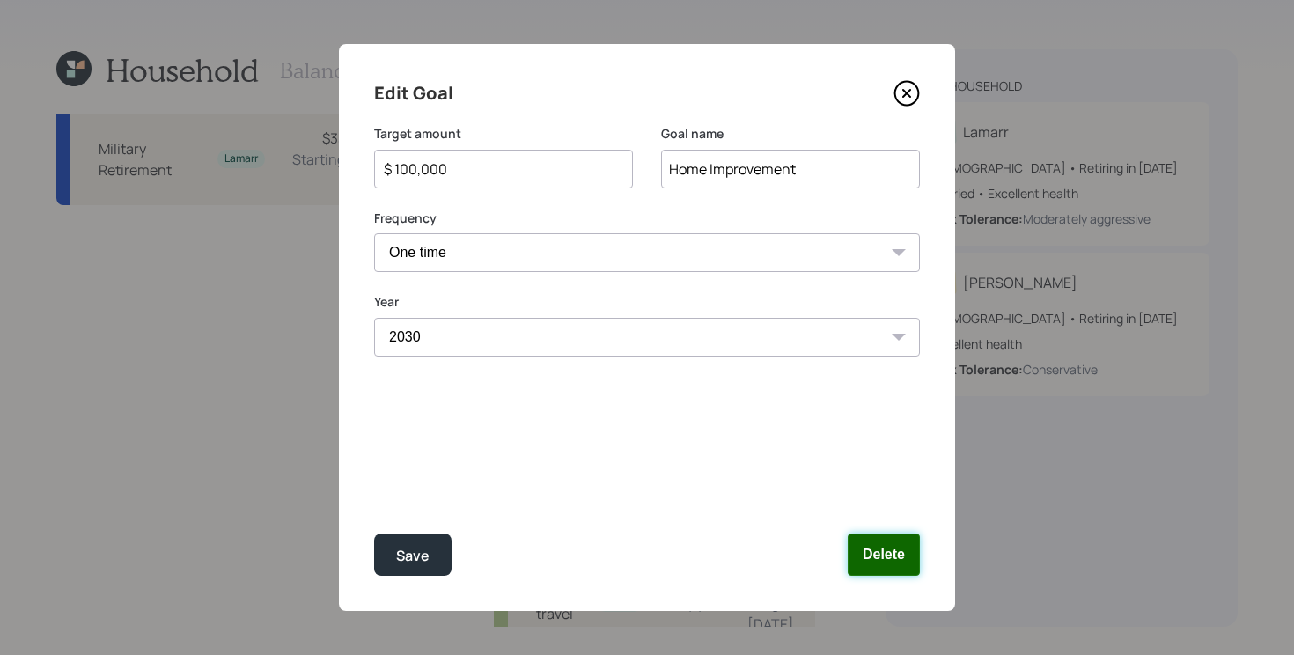
click at [878, 563] on button "Delete" at bounding box center [884, 554] width 72 height 42
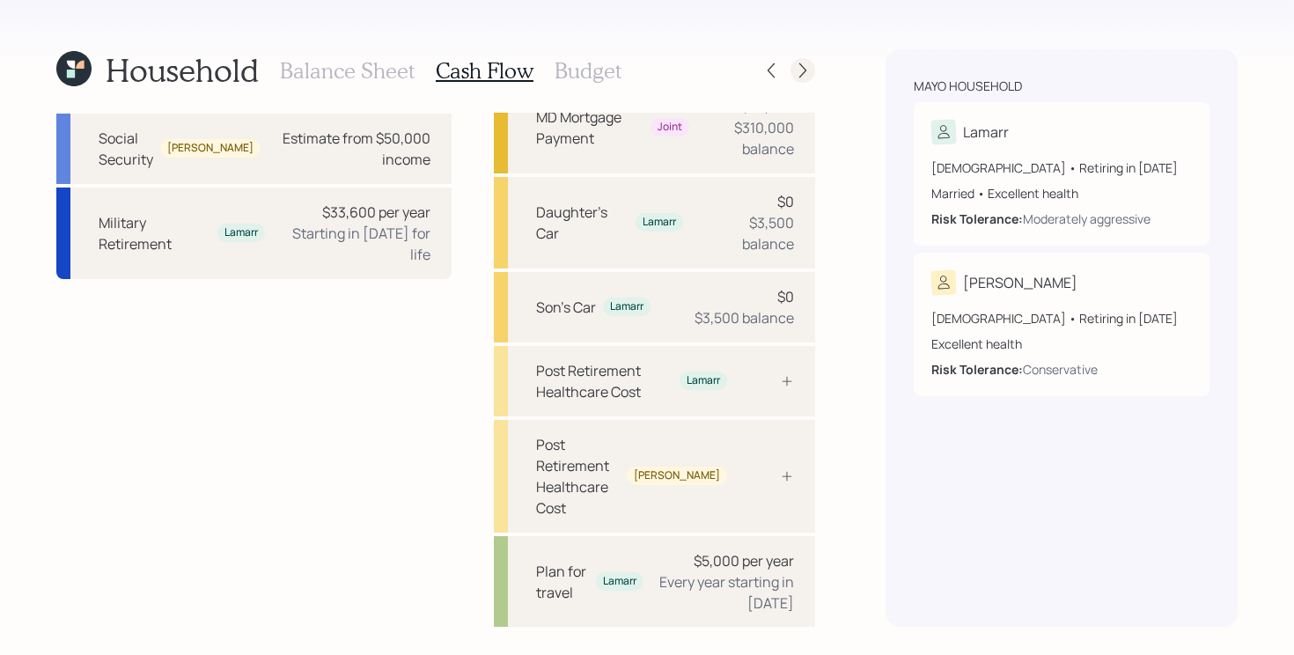
click at [807, 70] on icon at bounding box center [803, 71] width 18 height 18
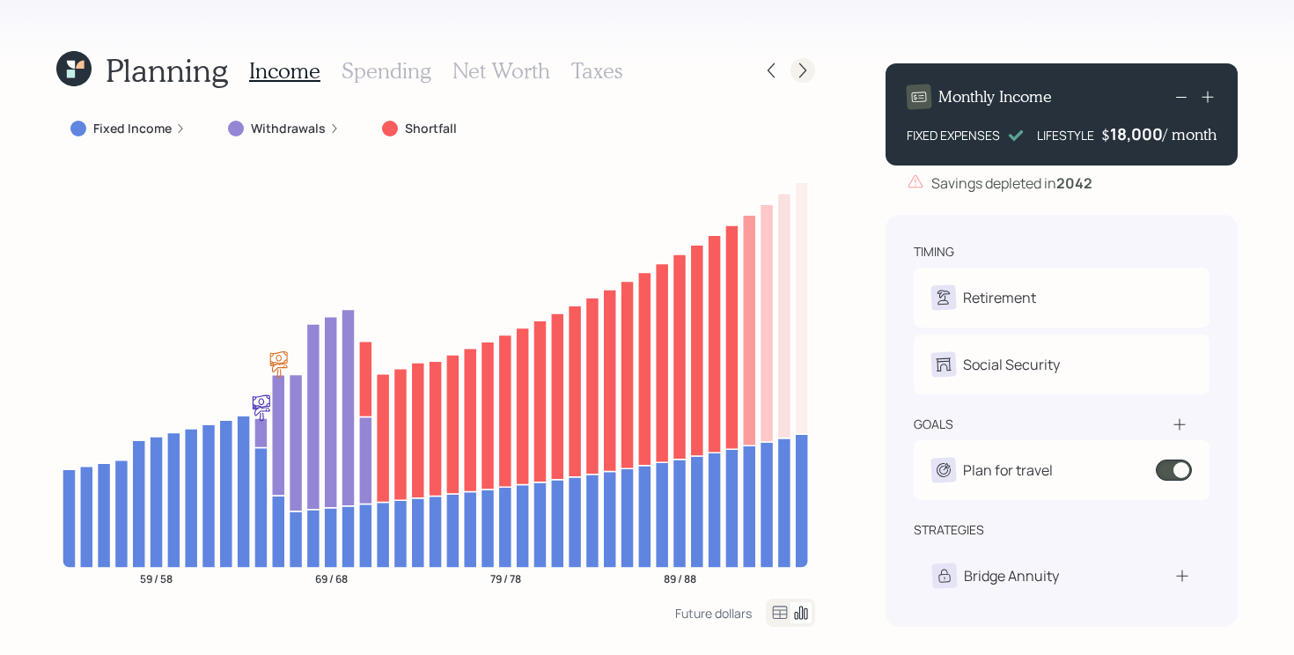
click at [806, 70] on icon at bounding box center [803, 71] width 18 height 18
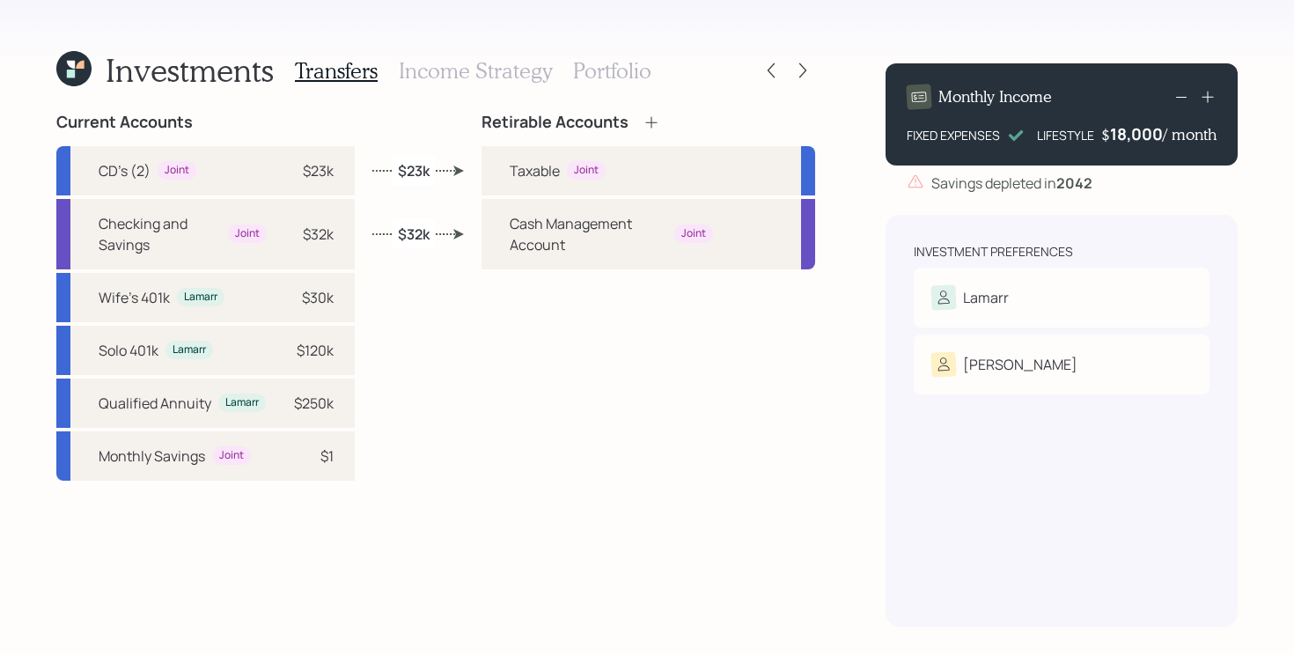
click at [627, 70] on h3 "Portfolio" at bounding box center [612, 71] width 78 height 26
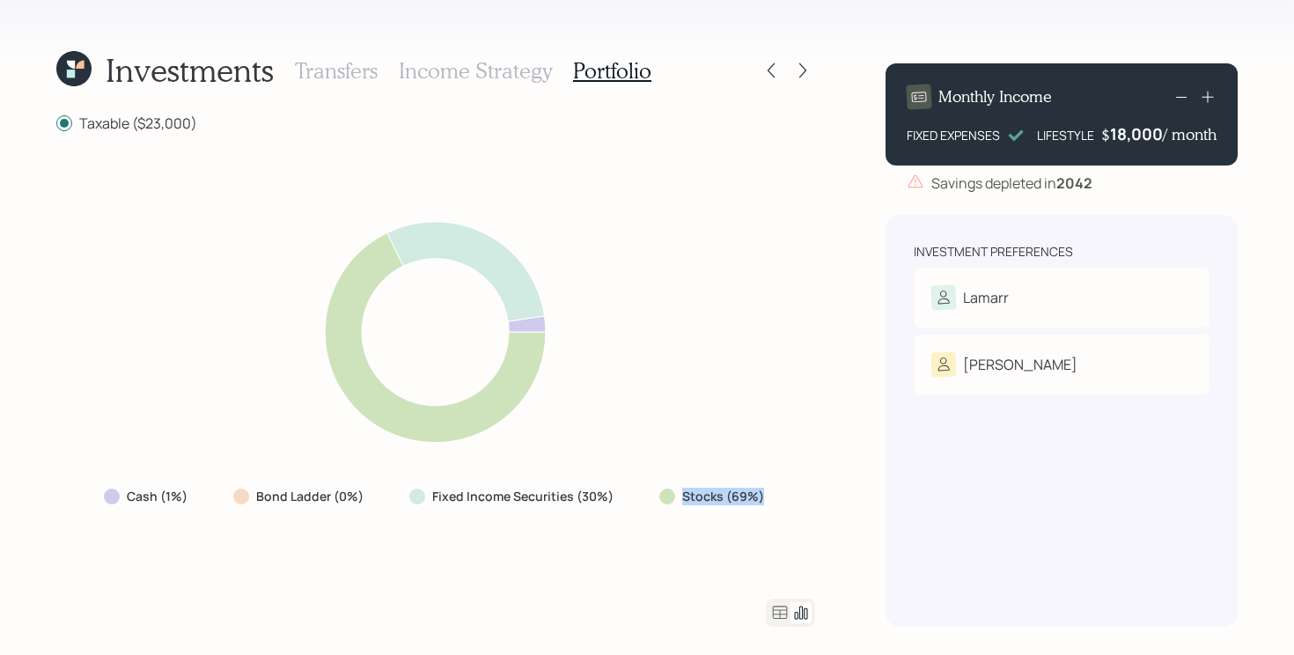
drag, startPoint x: 655, startPoint y: 499, endPoint x: 818, endPoint y: 502, distance: 162.9
click at [818, 502] on div "Investments Transfers Income Strategy Portfolio Taxable ($23,000) Cash (1%) Bon…" at bounding box center [647, 327] width 1294 height 655
click at [810, 74] on icon at bounding box center [803, 71] width 18 height 18
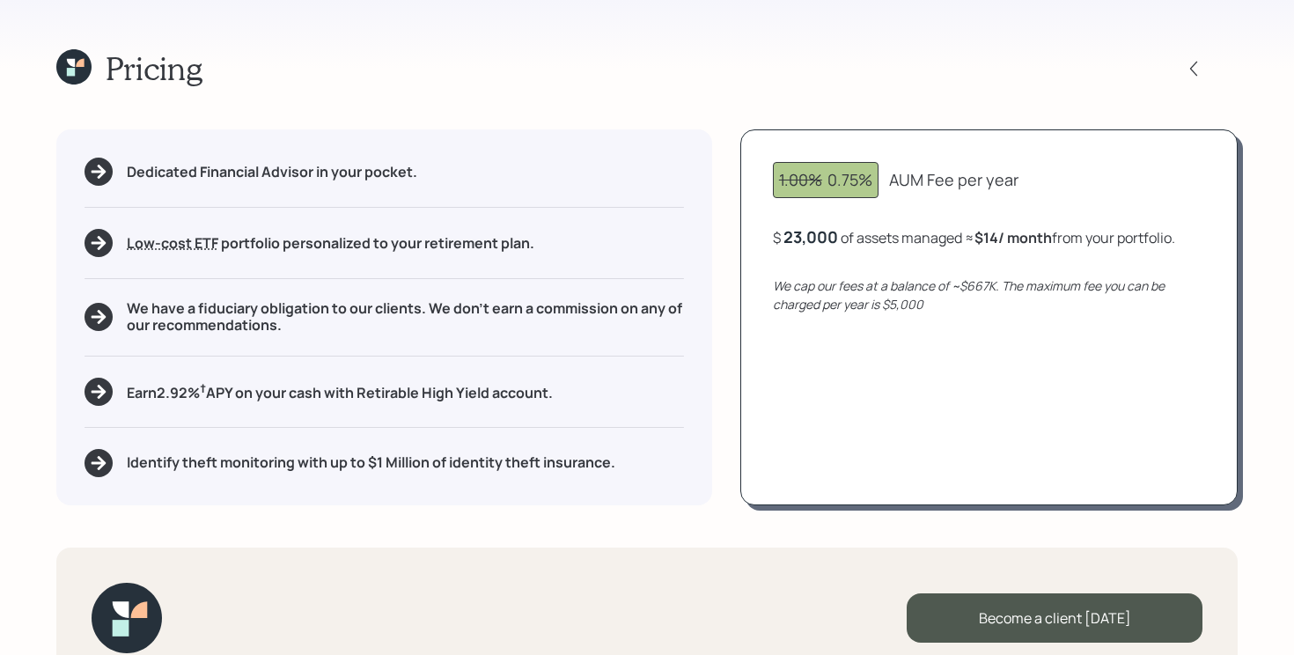
click at [985, 281] on icon "We cap our fees at a balance of ~$667K. The maximum fee you can be charged per …" at bounding box center [969, 294] width 392 height 35
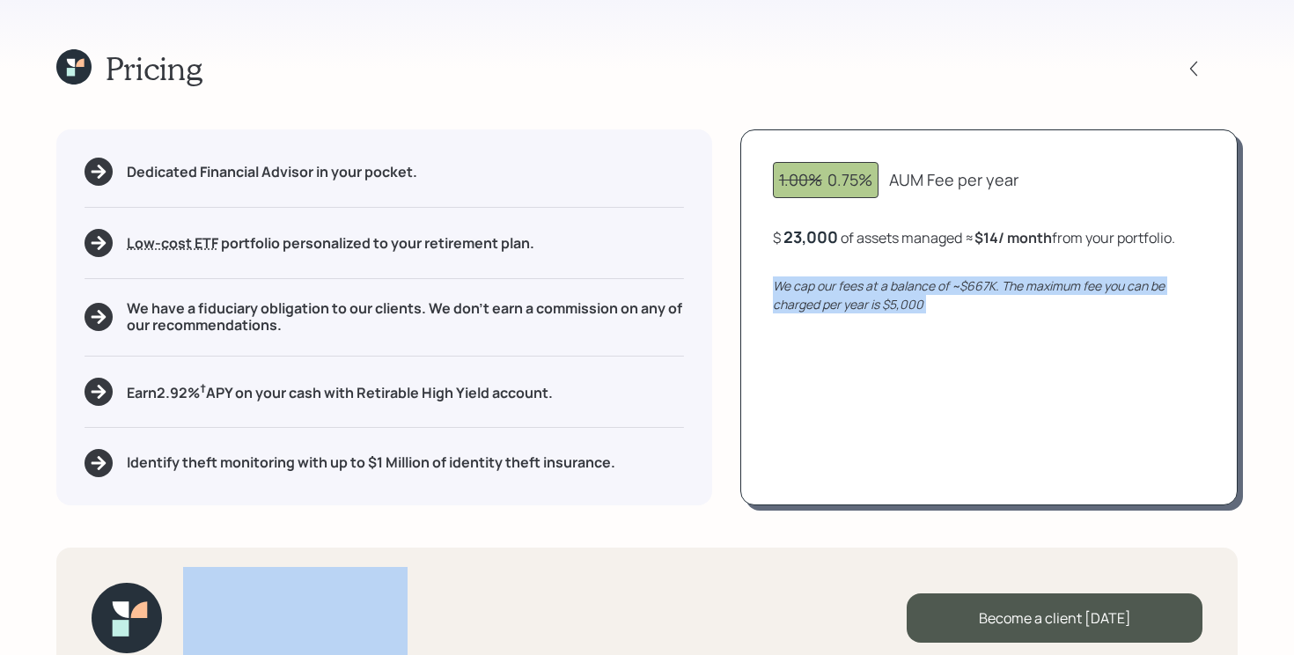
click at [985, 281] on icon "We cap our fees at a balance of ~$667K. The maximum fee you can be charged per …" at bounding box center [969, 294] width 392 height 35
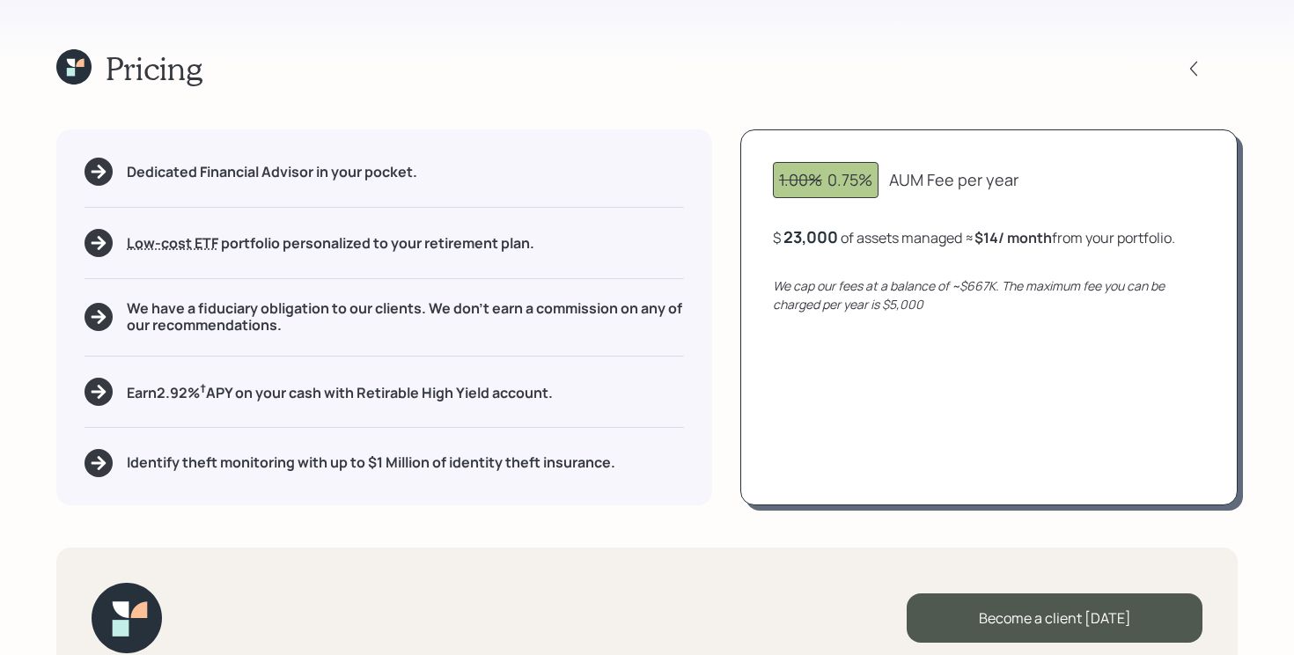
click at [981, 304] on div "We cap our fees at a balance of ~$667K. The maximum fee you can be charged per …" at bounding box center [989, 294] width 432 height 37
click at [980, 290] on icon "We cap our fees at a balance of ~$667K. The maximum fee you can be charged per …" at bounding box center [969, 294] width 392 height 35
click at [803, 239] on div "23,000" at bounding box center [810, 236] width 55 height 21
click at [803, 239] on div "23000" at bounding box center [808, 236] width 50 height 21
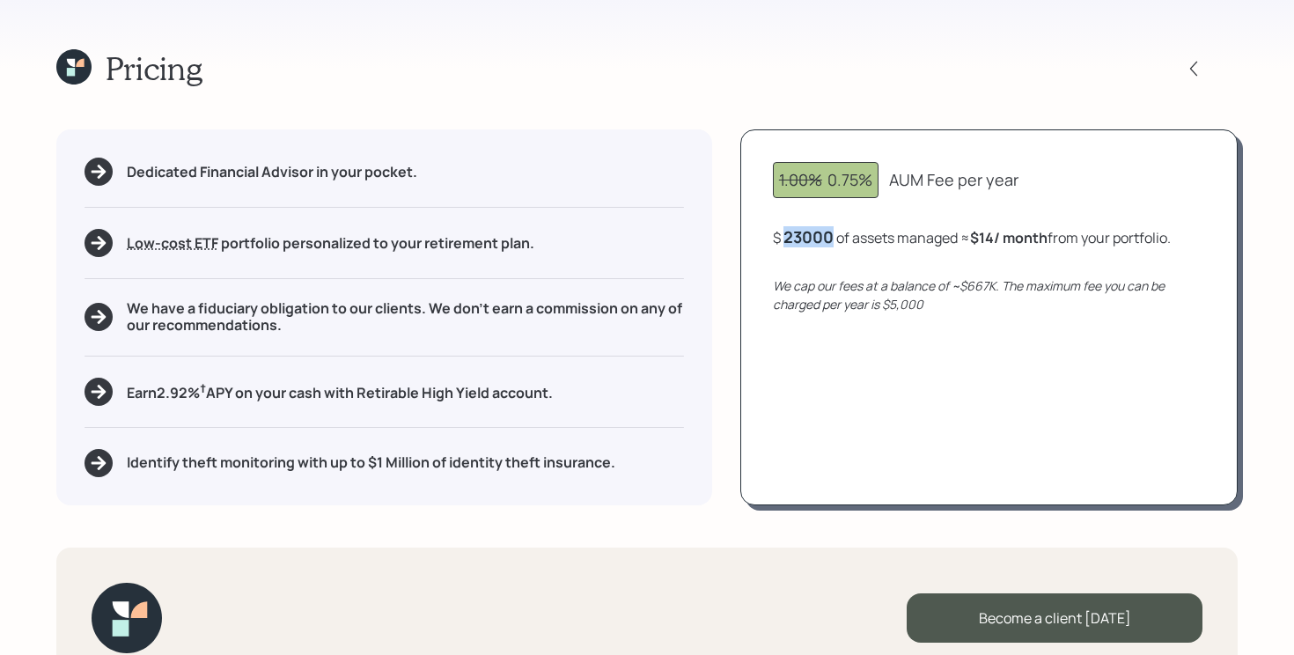
click at [803, 239] on div "23000" at bounding box center [808, 236] width 50 height 21
click at [783, 428] on div "1.00% 0.75% AUM Fee per year $ 667,000 of assets managed ≈ $417 / month from yo…" at bounding box center [988, 316] width 497 height 375
click at [825, 239] on div "667000" at bounding box center [813, 236] width 60 height 21
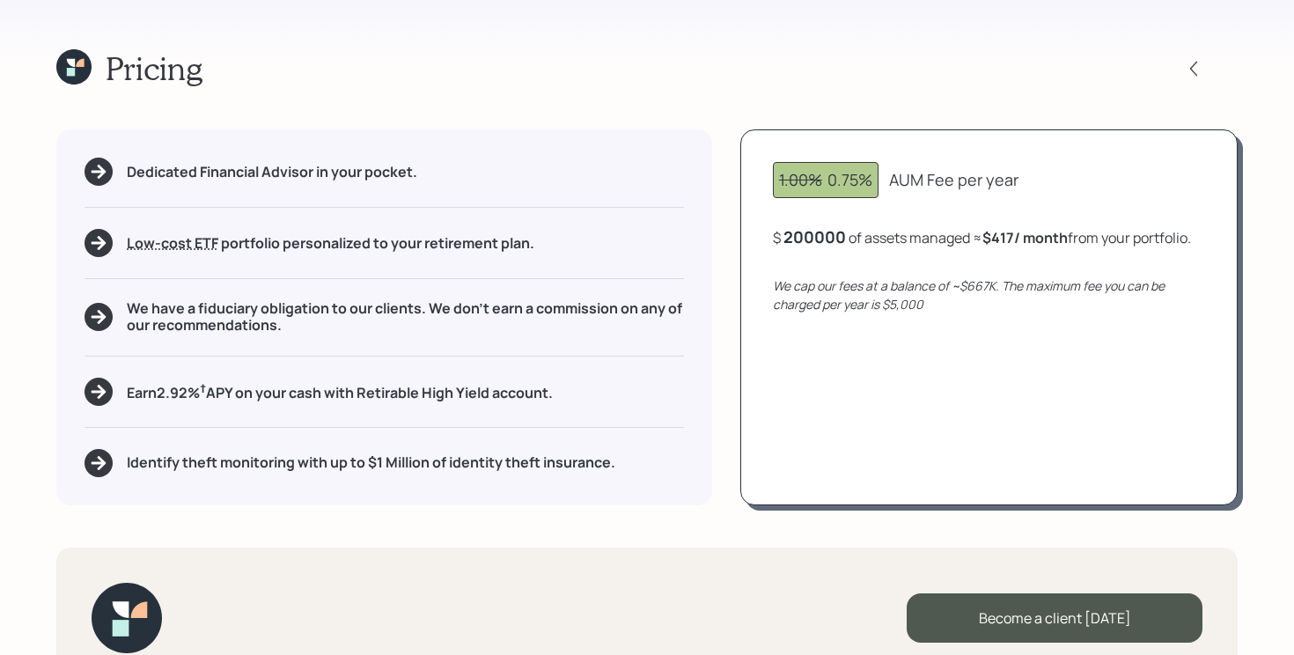
click at [807, 486] on div "1.00% 0.75% AUM Fee per year $ 200000 of assets managed ≈ $417 / month from you…" at bounding box center [988, 316] width 497 height 375
click at [814, 243] on div "200,000" at bounding box center [816, 236] width 67 height 21
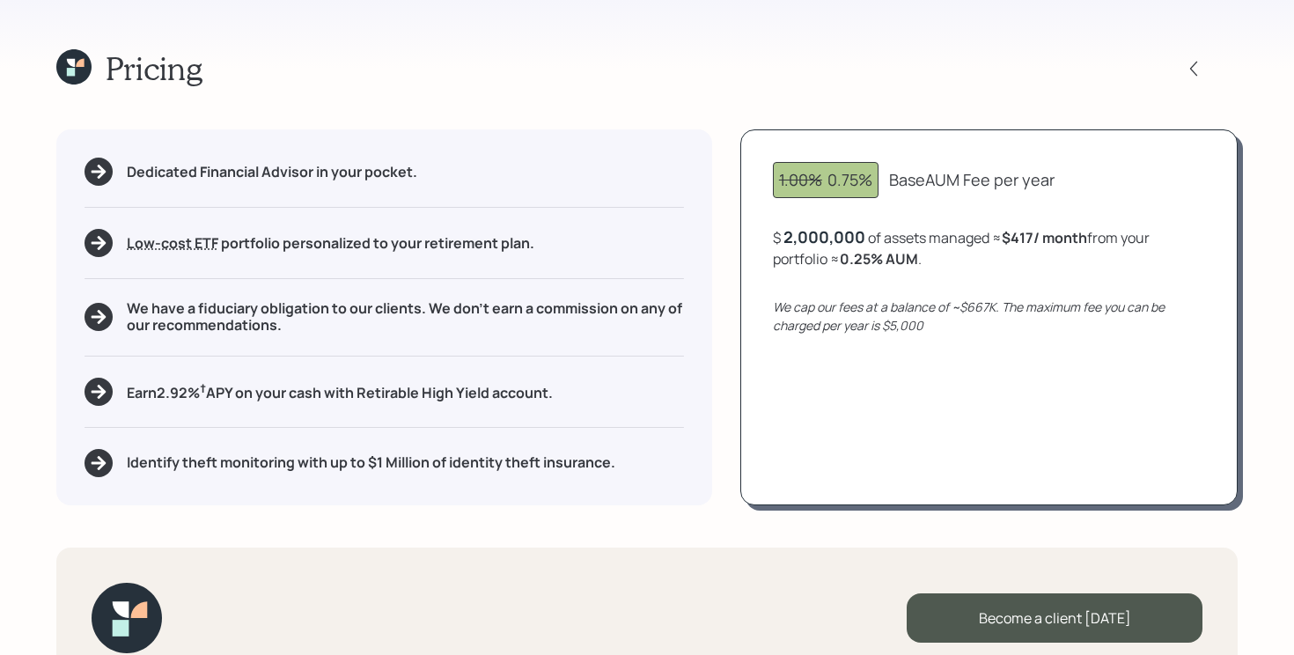
click at [867, 410] on div "1.00% 0.75% Base AUM Fee per year $ 2,000,000 of assets managed ≈ $417 / month …" at bounding box center [988, 316] width 497 height 375
click at [459, 395] on h5 "Earn 2.92 % † APY on your cash with Retirable High Yield account." at bounding box center [340, 391] width 426 height 22
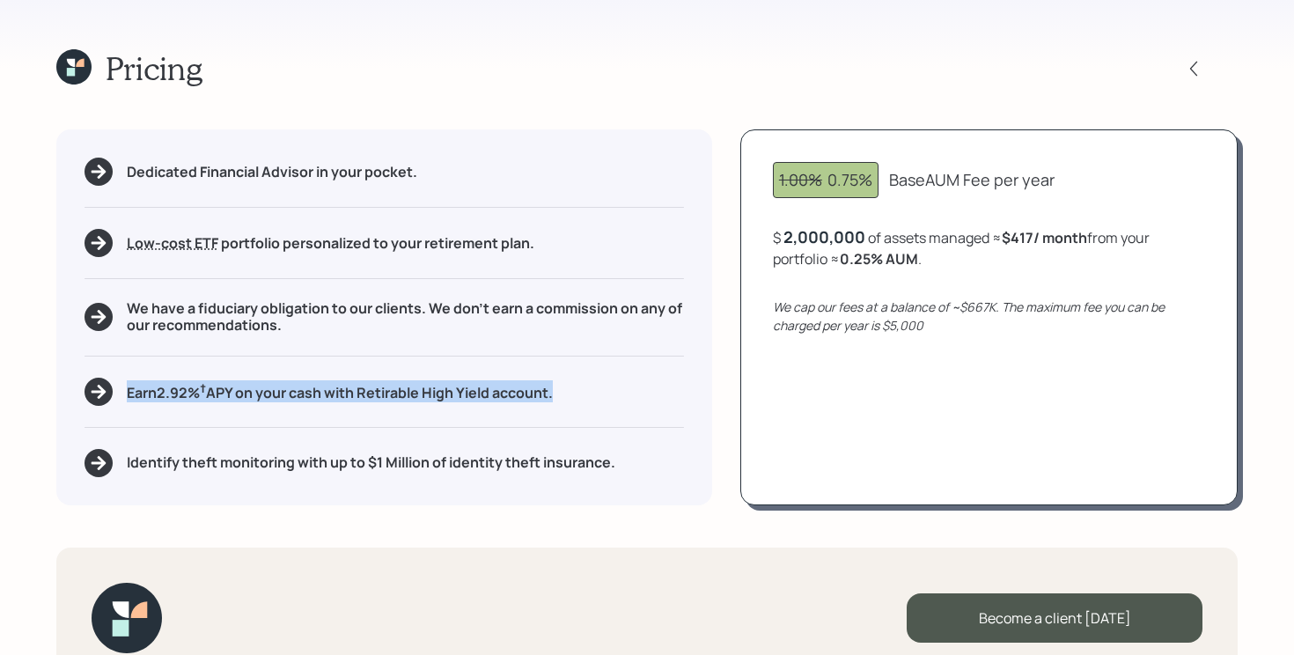
click at [459, 395] on h5 "Earn 2.92 % † APY on your cash with Retirable High Yield account." at bounding box center [340, 391] width 426 height 22
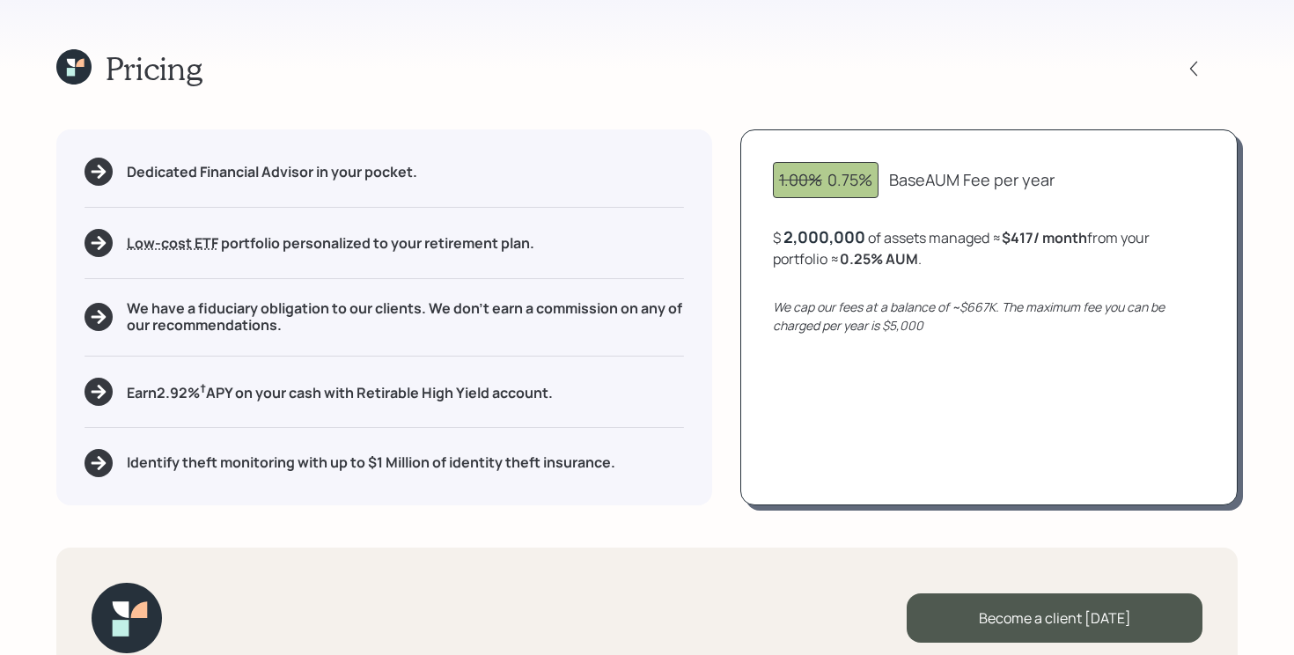
click at [477, 463] on h5 "Identify theft monitoring with up to $1 Million of identity theft insurance." at bounding box center [371, 462] width 489 height 17
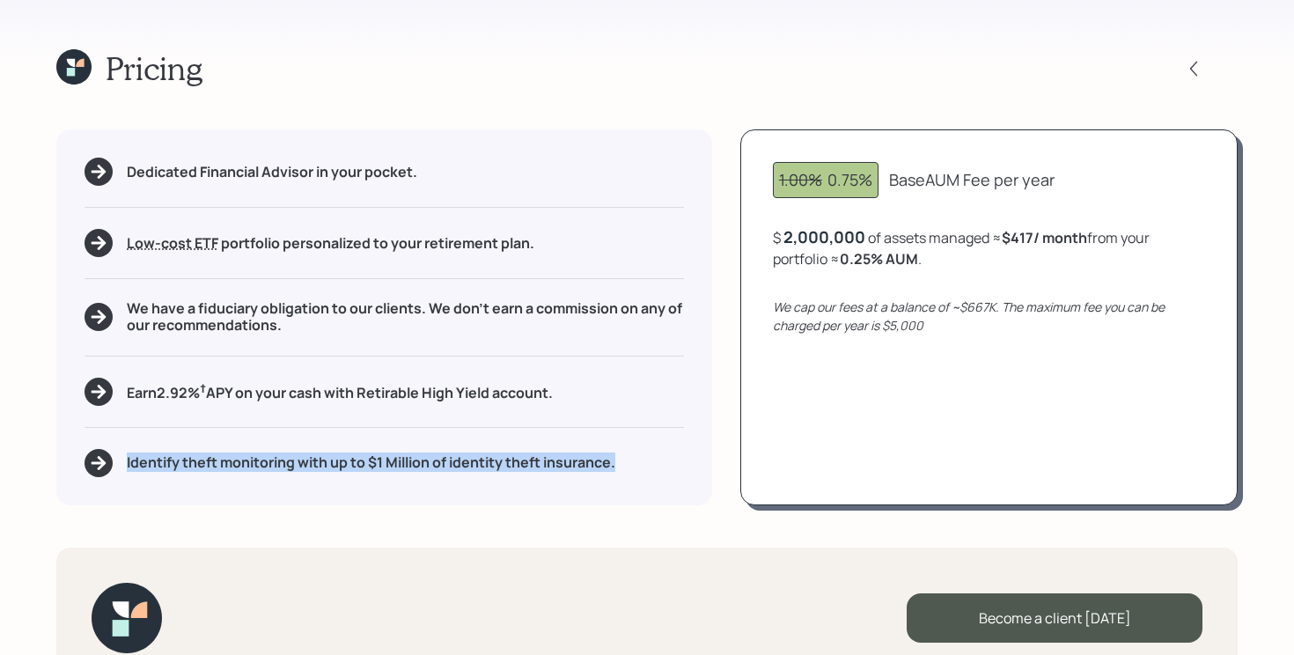
click at [477, 463] on h5 "Identify theft monitoring with up to $1 Million of identity theft insurance." at bounding box center [371, 462] width 489 height 17
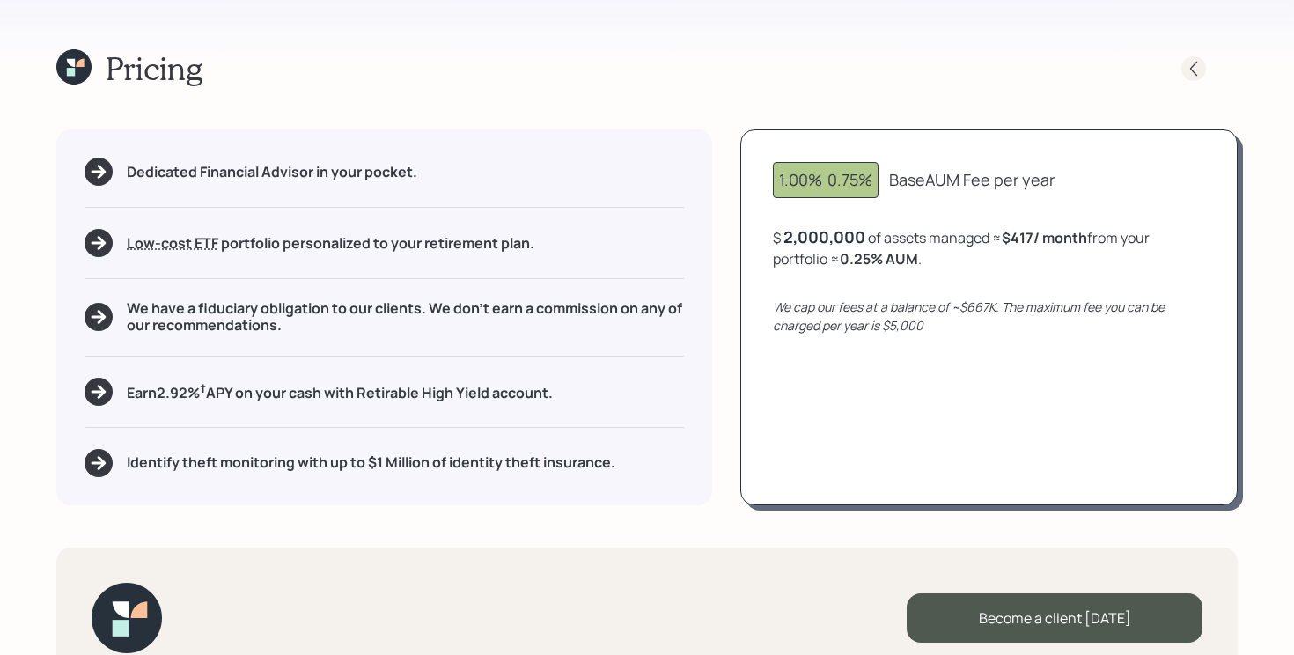
click at [1189, 73] on icon at bounding box center [1194, 69] width 18 height 18
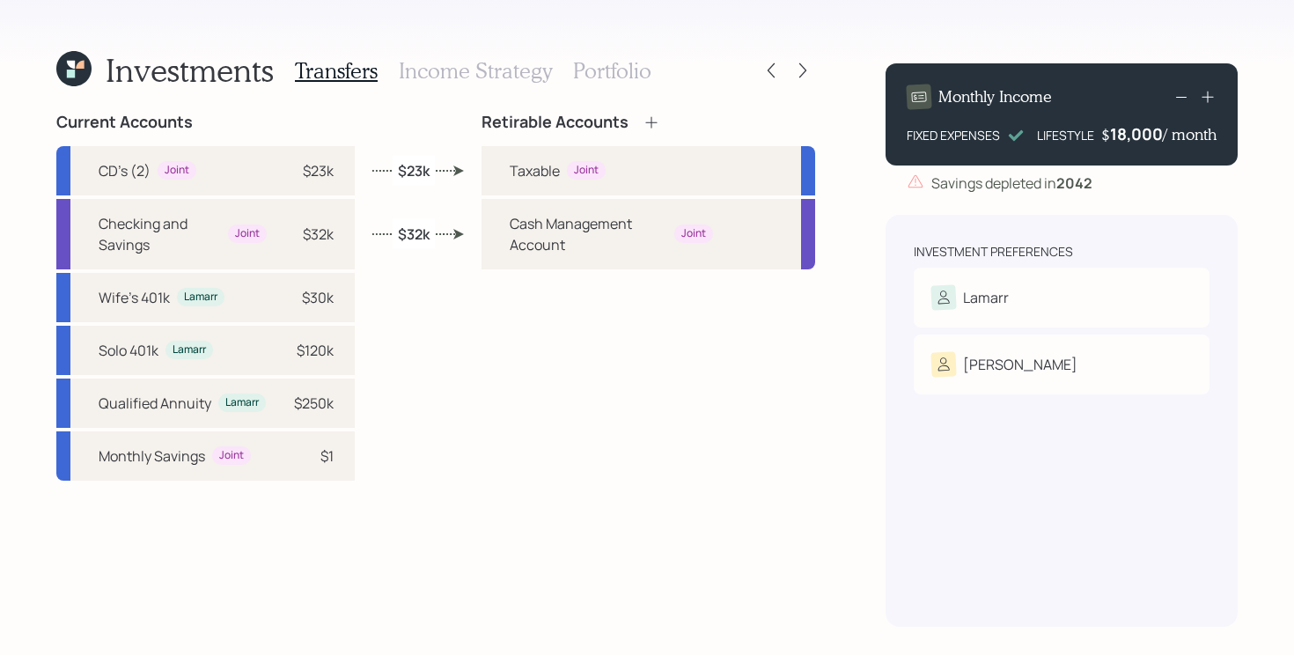
click at [612, 78] on h3 "Portfolio" at bounding box center [612, 71] width 78 height 26
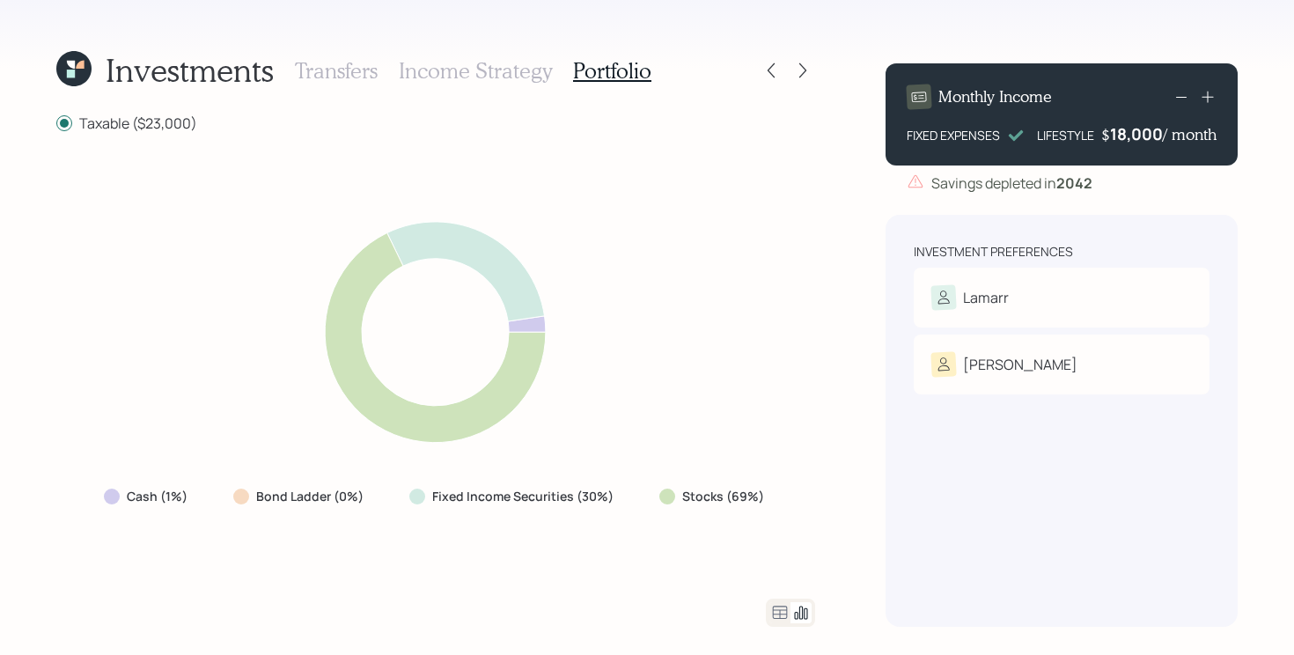
click at [778, 610] on icon at bounding box center [779, 612] width 21 height 21
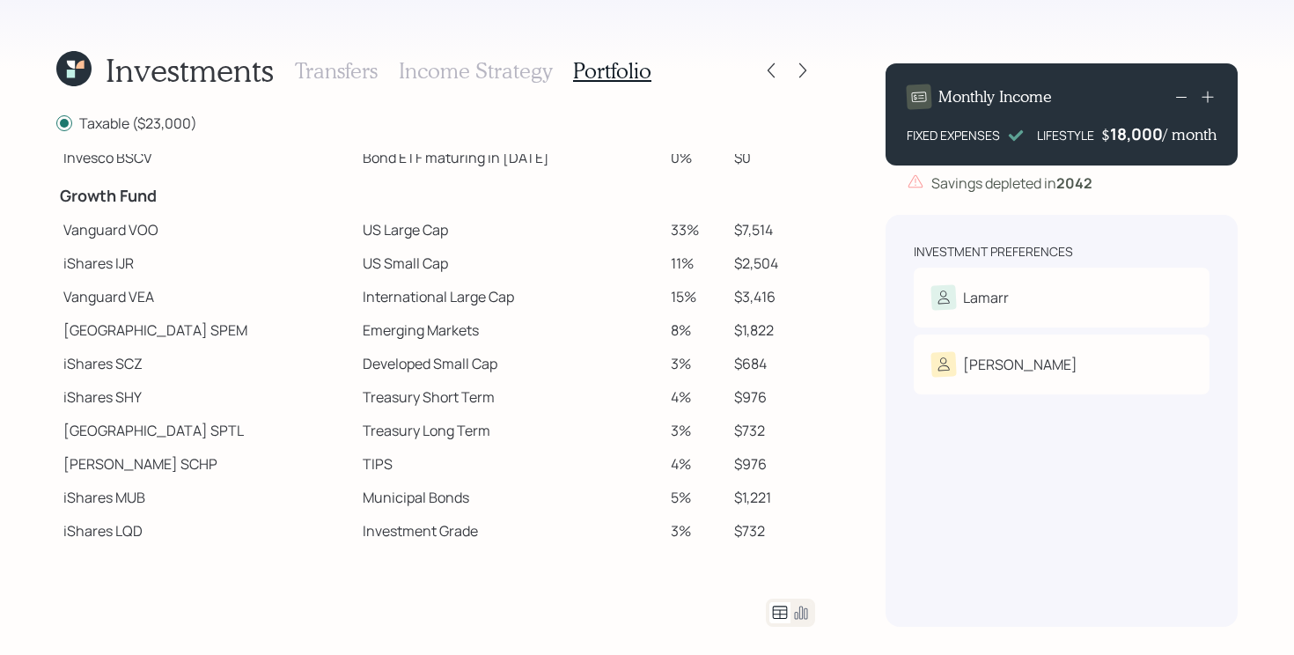
scroll to position [321, 0]
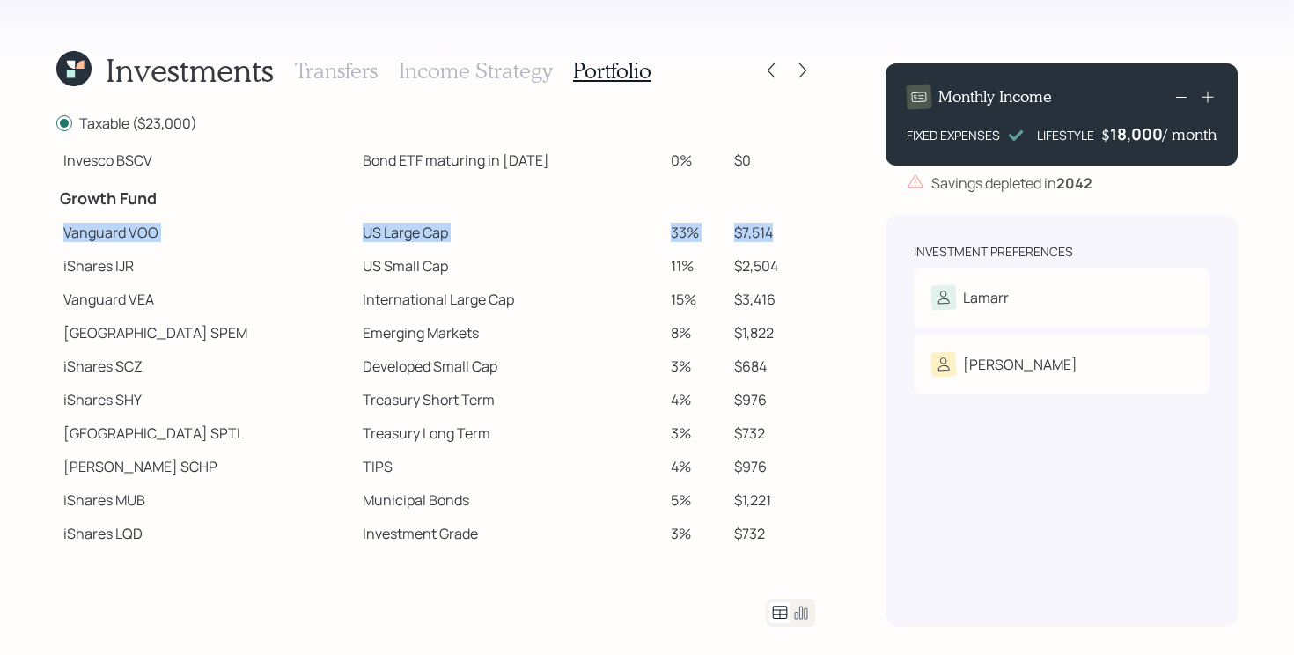
drag, startPoint x: 781, startPoint y: 236, endPoint x: 65, endPoint y: 230, distance: 715.7
click at [65, 230] on tr "Vanguard VOO US Large Cap 33% $7,514" at bounding box center [435, 232] width 759 height 33
click at [356, 256] on td "US Small Cap" at bounding box center [510, 265] width 308 height 33
drag, startPoint x: 281, startPoint y: 227, endPoint x: 474, endPoint y: 234, distance: 192.9
click at [474, 234] on tr "Vanguard VOO US Large Cap 33% $7,514" at bounding box center [435, 232] width 759 height 33
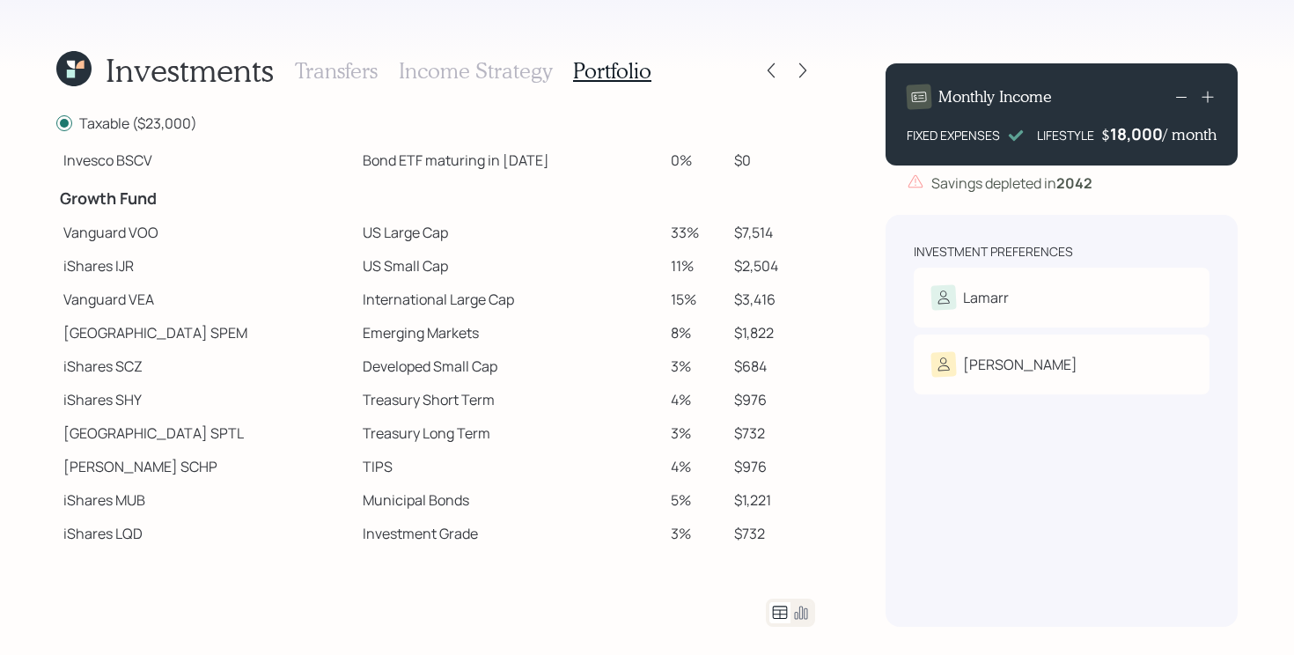
click at [356, 280] on td "US Small Cap" at bounding box center [510, 265] width 308 height 33
drag, startPoint x: 300, startPoint y: 269, endPoint x: 799, endPoint y: 275, distance: 499.1
click at [799, 275] on tr "iShares IJR US Small Cap 11% $2,504" at bounding box center [435, 265] width 759 height 33
click at [792, 276] on td "$2,504" at bounding box center [771, 265] width 88 height 33
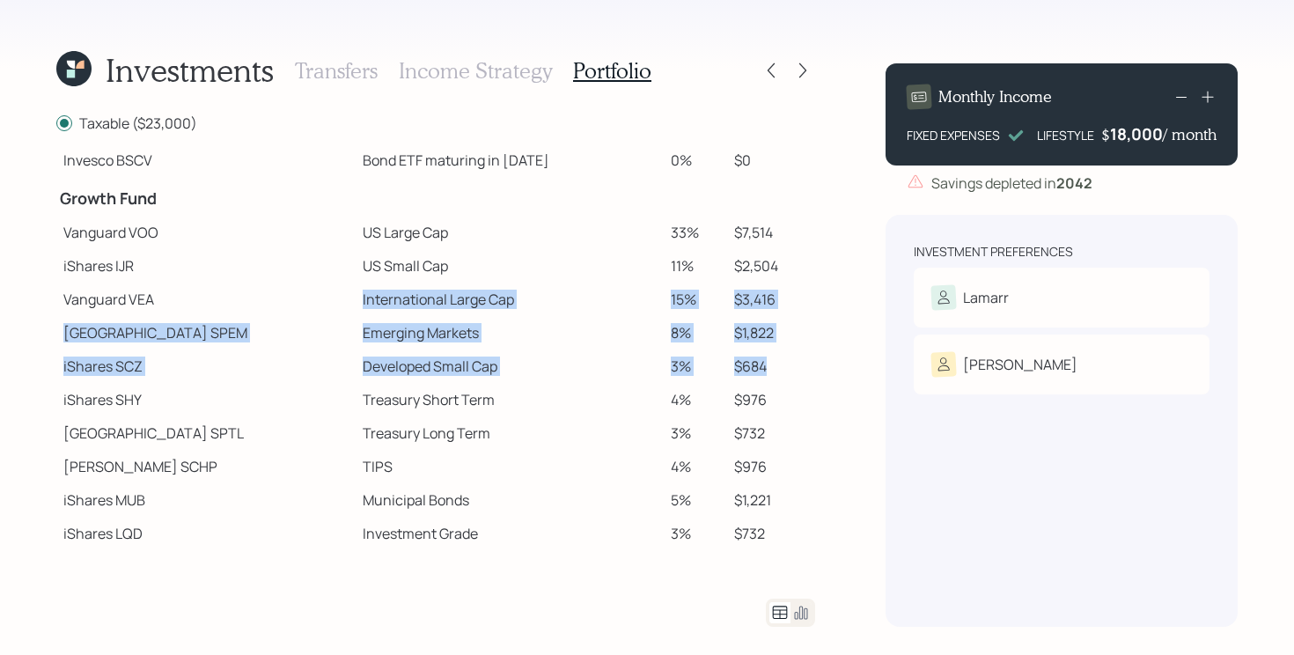
drag, startPoint x: 266, startPoint y: 306, endPoint x: 782, endPoint y: 380, distance: 521.1
click at [782, 380] on tbody "Spend Fund CASH Cash (Account Management) 1% $230 Stability Fund Invesco BSCP B…" at bounding box center [435, 242] width 759 height 818
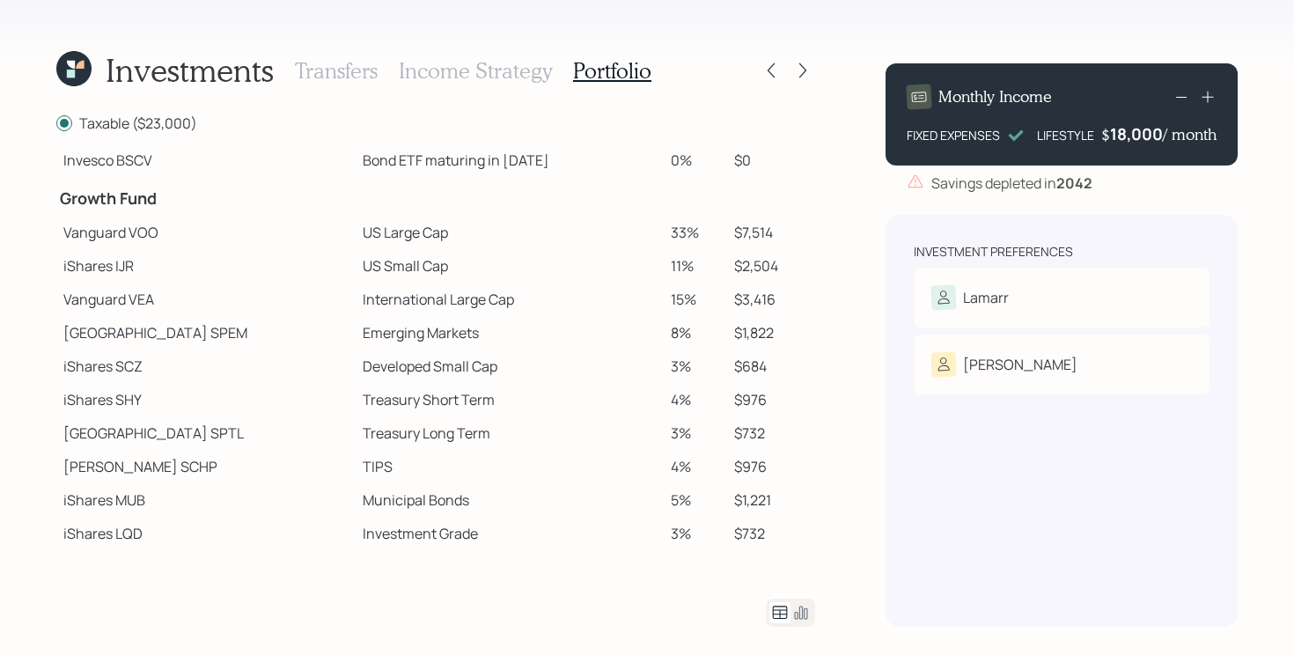
click at [672, 256] on td "11%" at bounding box center [695, 265] width 63 height 33
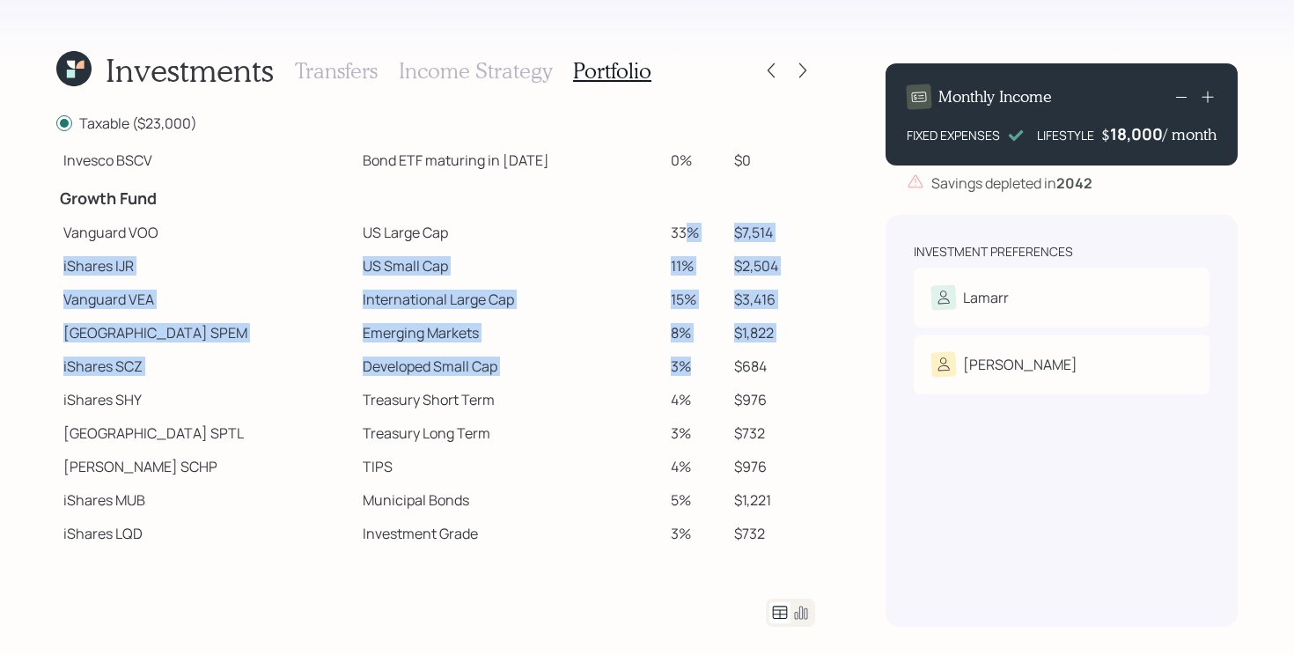
drag, startPoint x: 661, startPoint y: 237, endPoint x: 668, endPoint y: 380, distance: 143.7
click at [668, 380] on tbody "Spend Fund CASH Cash (Account Management) 1% $230 Stability Fund Invesco BSCP B…" at bounding box center [435, 242] width 759 height 818
click at [673, 379] on td "3%" at bounding box center [695, 365] width 63 height 33
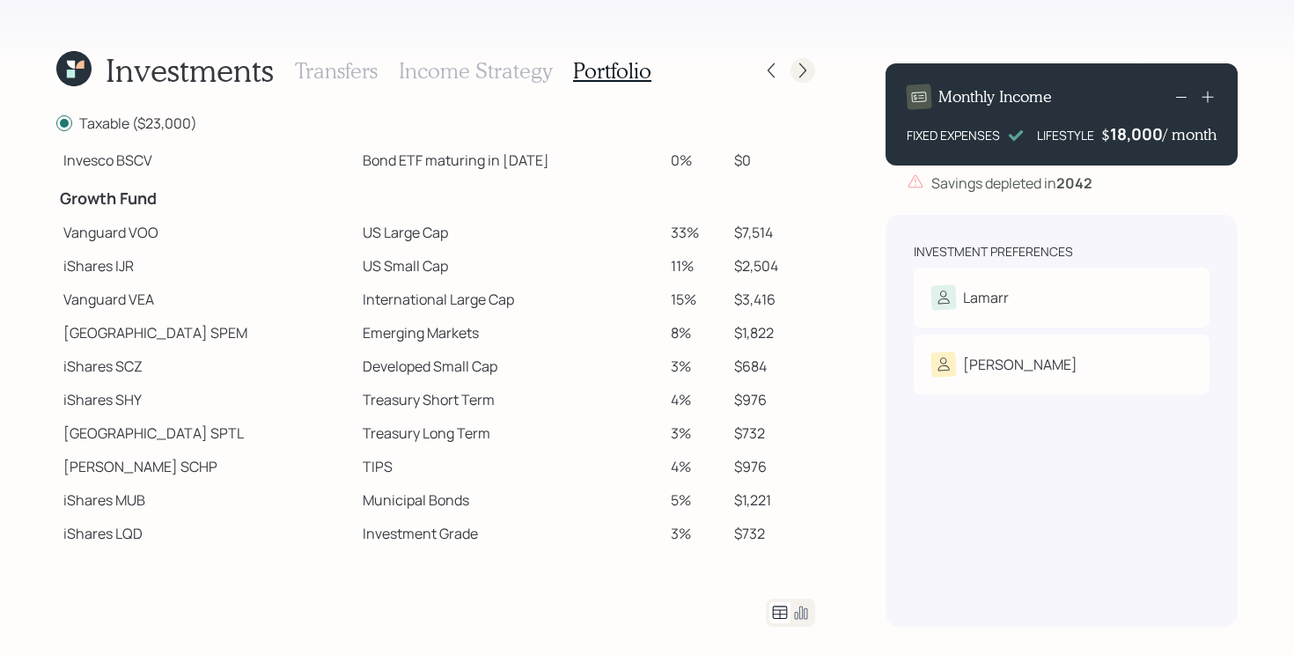
click at [805, 62] on icon at bounding box center [803, 71] width 18 height 18
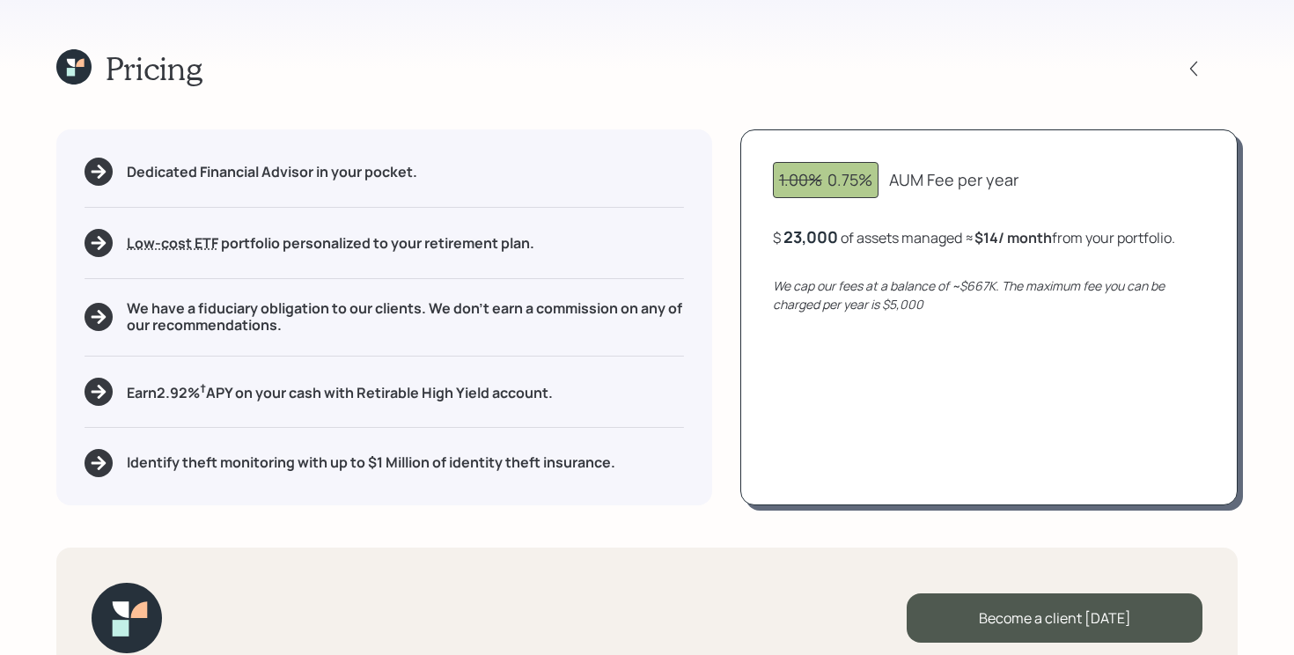
click at [732, 284] on div "Dedicated Financial Advisor in your pocket. Low-cost ETF Retirable uses diversi…" at bounding box center [646, 316] width 1181 height 375
click at [85, 70] on icon at bounding box center [73, 66] width 35 height 35
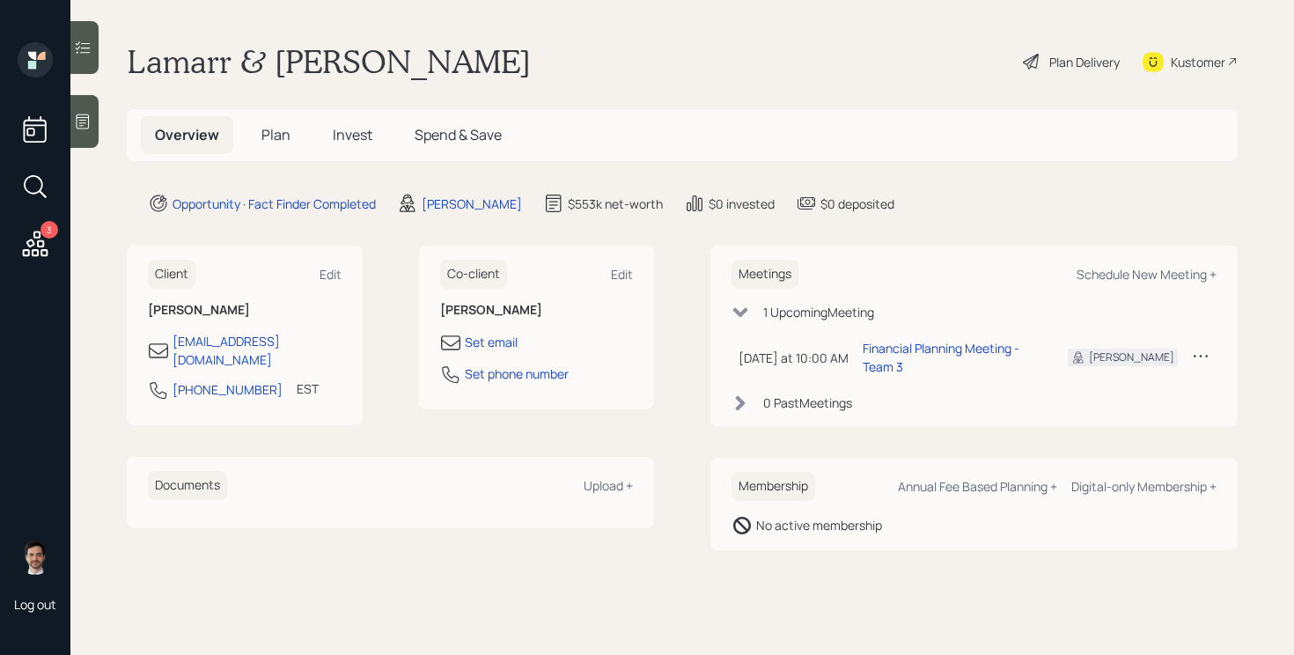
click at [44, 250] on icon at bounding box center [36, 244] width 26 height 26
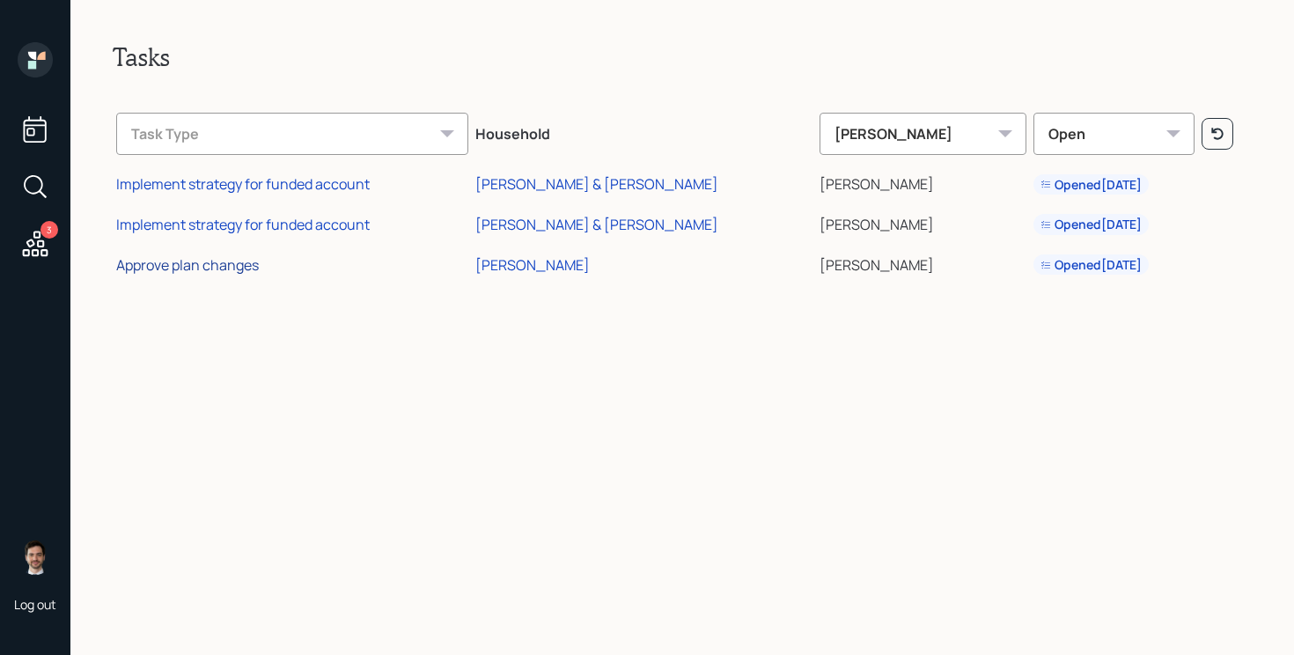
click at [239, 265] on div "Approve plan changes" at bounding box center [187, 264] width 143 height 19
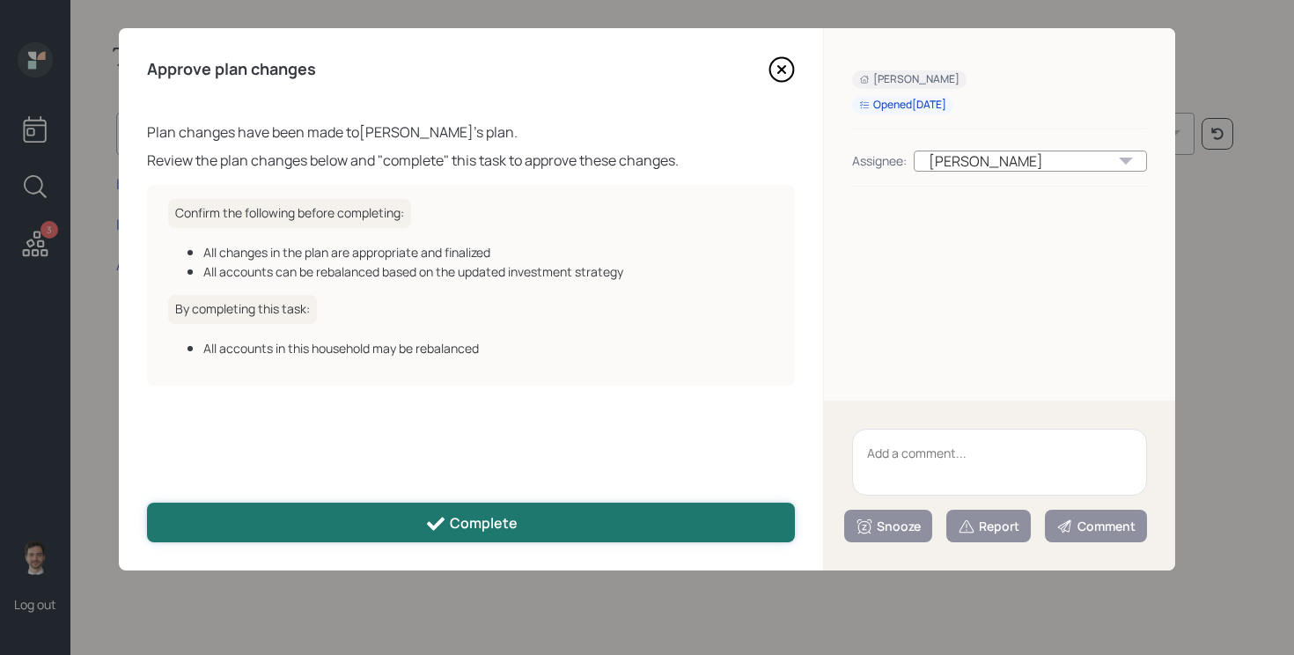
click at [610, 515] on button "Complete" at bounding box center [471, 523] width 648 height 40
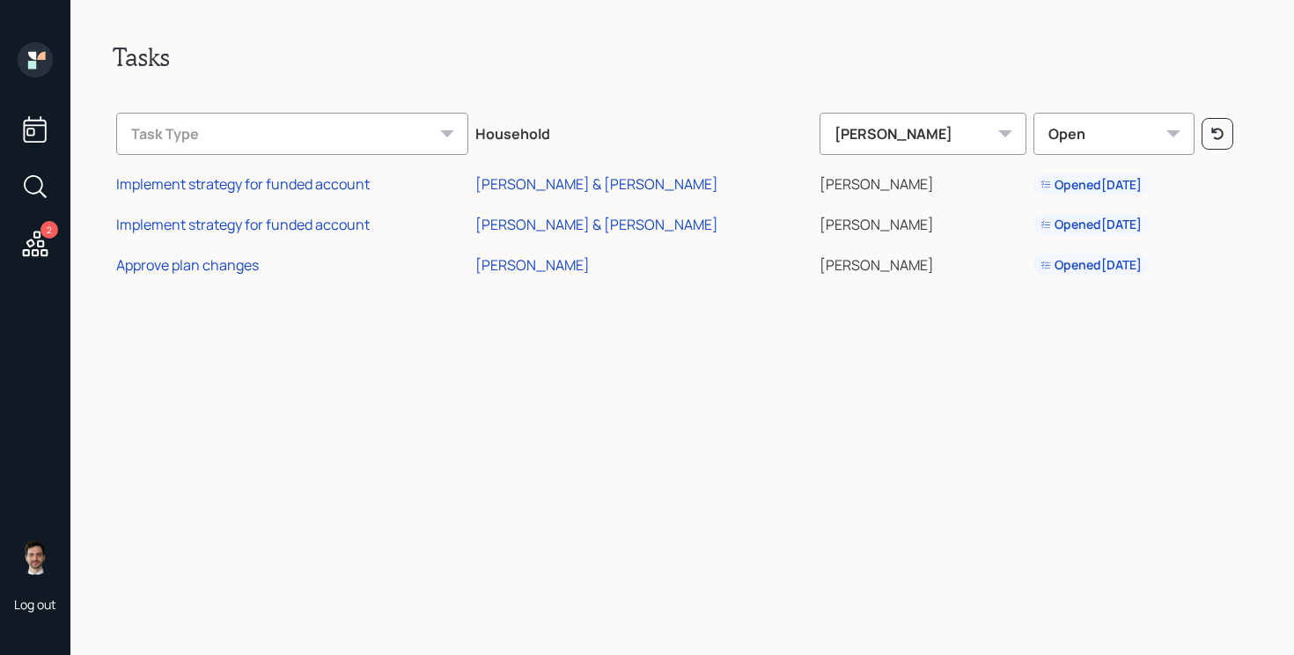
click at [476, 366] on div "Tasks Task Type Household Jonah Coleman Open Implement strategy for funded acco…" at bounding box center [682, 327] width 1224 height 655
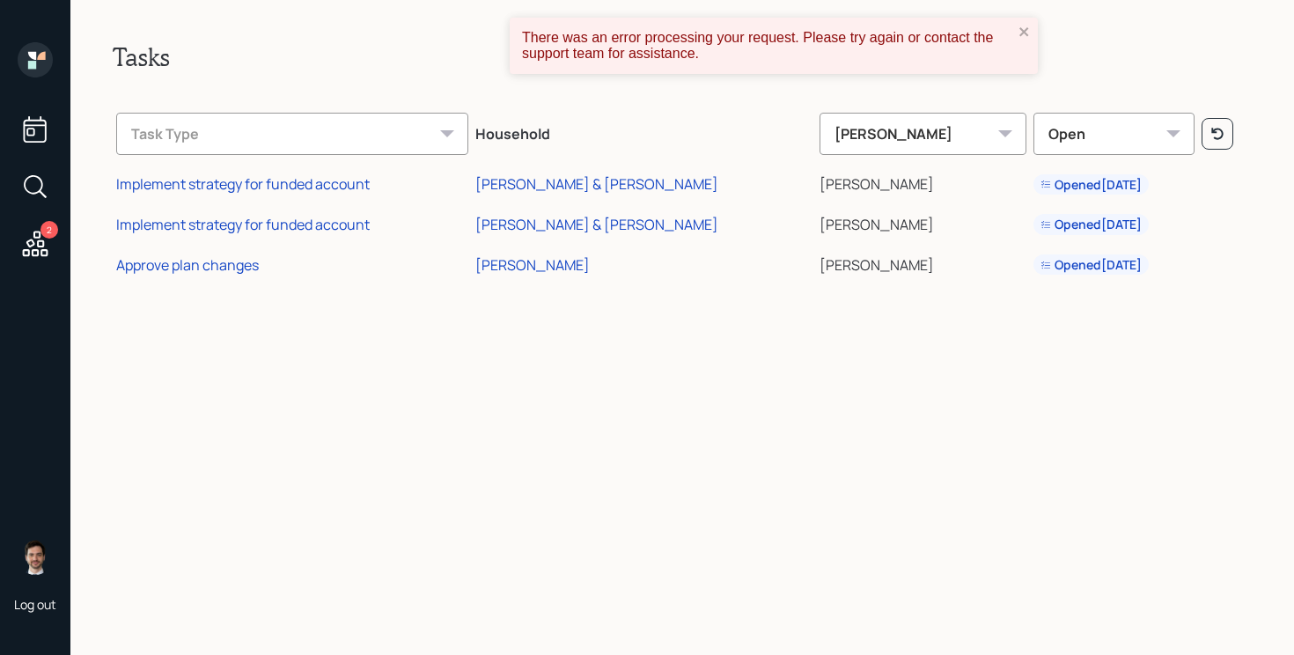
click at [933, 540] on div "Tasks Task Type Household Jonah Coleman Open Implement strategy for funded acco…" at bounding box center [682, 327] width 1224 height 655
click at [1025, 26] on icon "close" at bounding box center [1024, 32] width 12 height 14
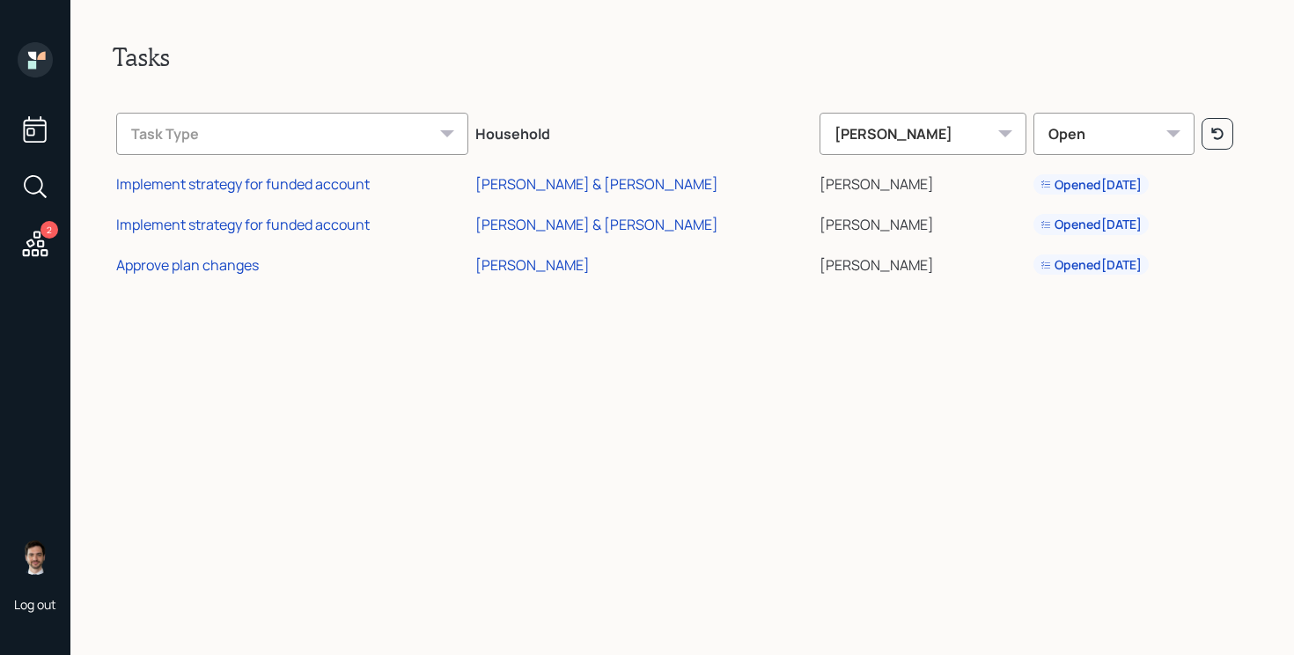
click at [1003, 39] on div "Tasks Task Type Household Jonah Coleman Open Implement strategy for funded acco…" at bounding box center [682, 327] width 1224 height 655
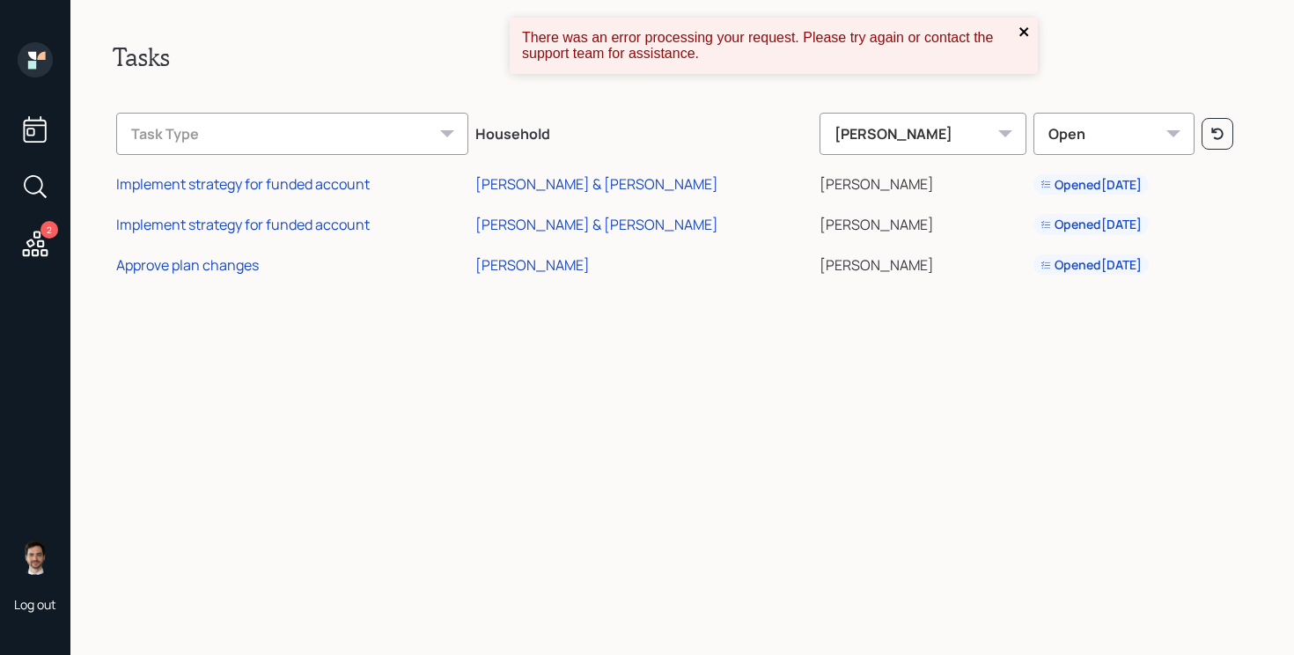
click at [1022, 36] on icon "close" at bounding box center [1024, 32] width 12 height 14
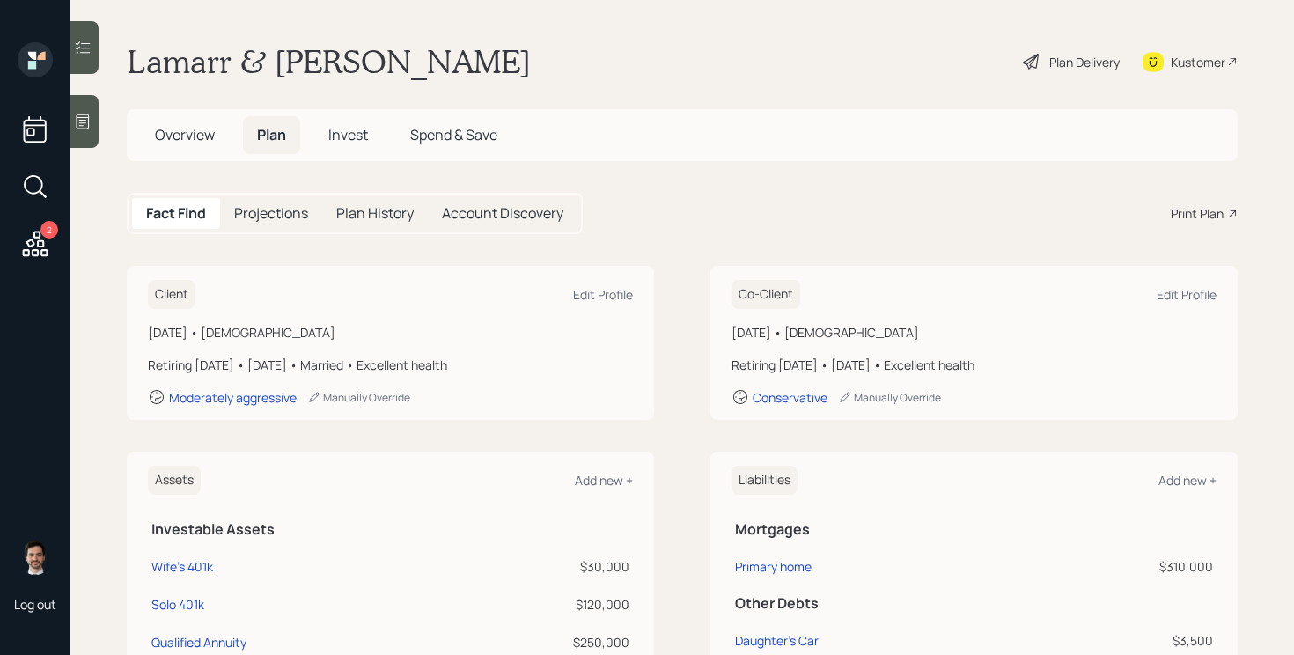
click at [194, 131] on span "Overview" at bounding box center [185, 134] width 60 height 19
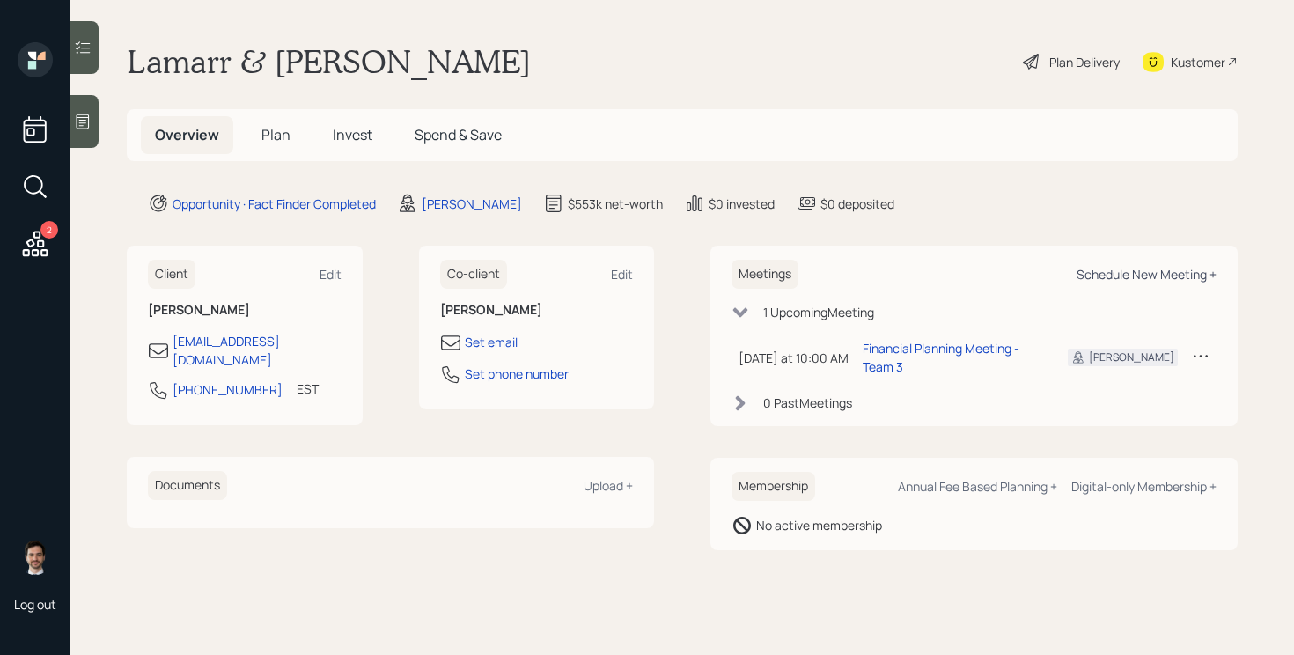
click at [1117, 276] on div "Schedule New Meeting +" at bounding box center [1147, 274] width 140 height 17
select select "ef6b64e1-8f62-4a74-b865-a7df4b35b836"
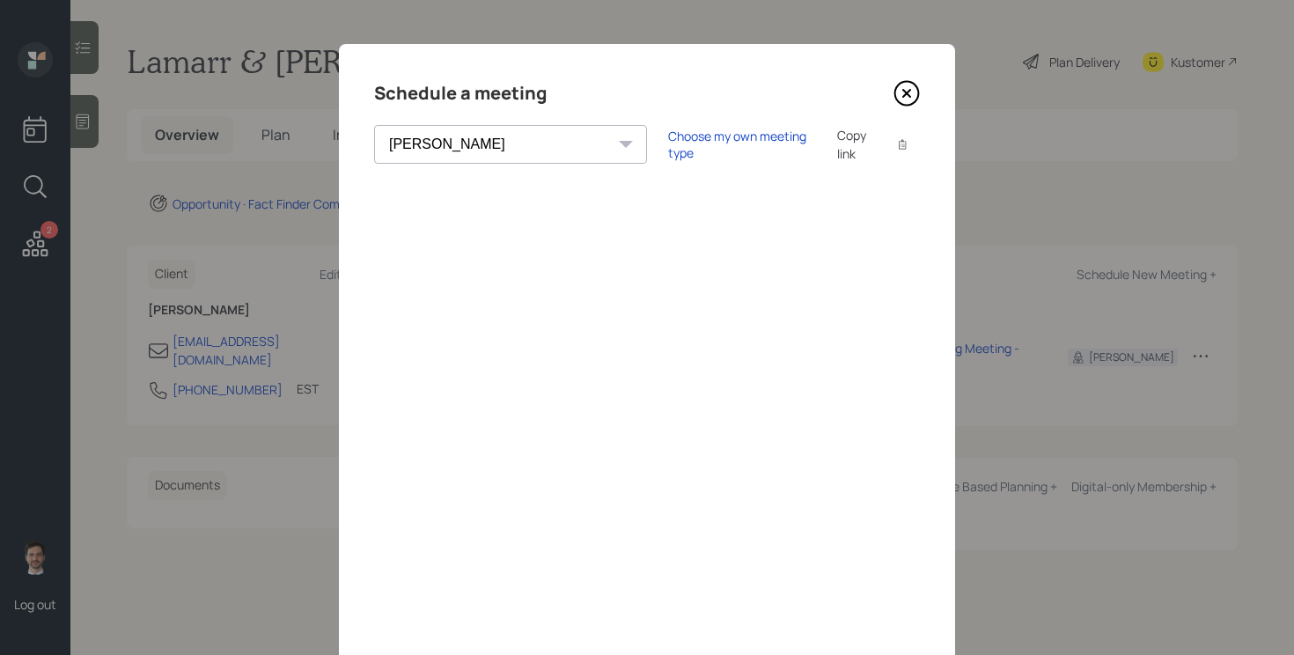
click at [908, 92] on icon at bounding box center [906, 93] width 7 height 7
